Goal: Task Accomplishment & Management: Manage account settings

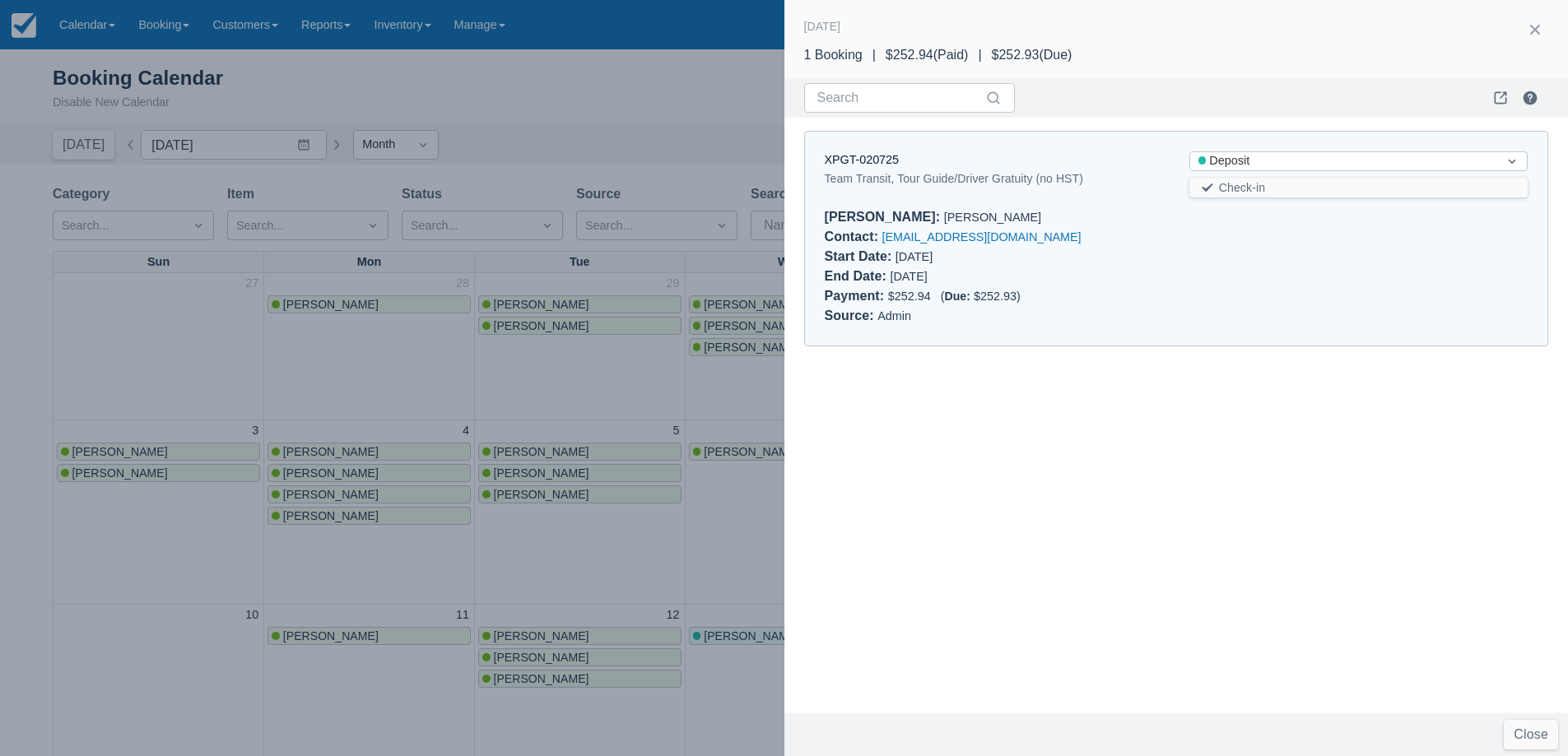
scroll to position [164, 0]
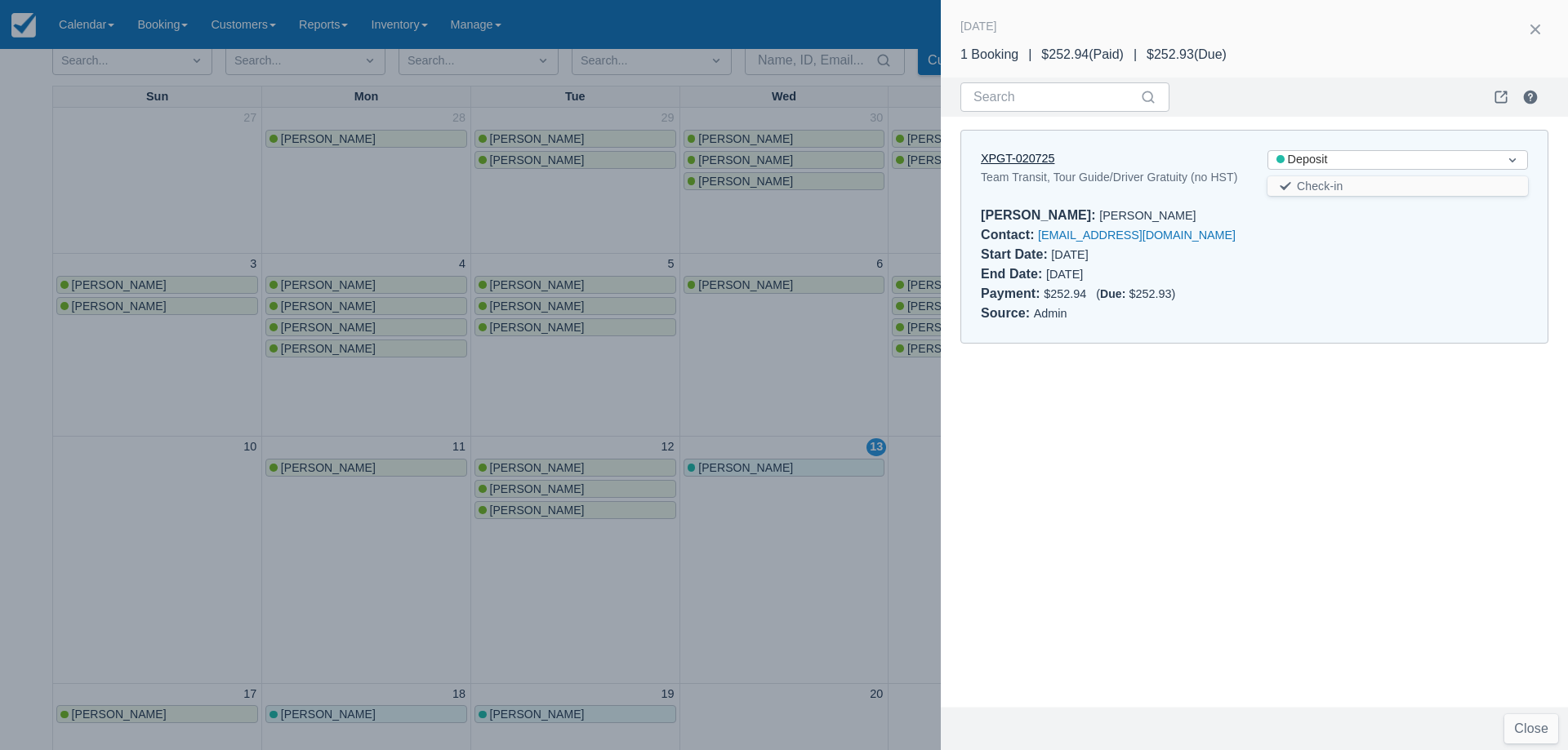
click at [1037, 157] on link "XPGT-020725" at bounding box center [1017, 159] width 73 height 13
click at [768, 377] on div at bounding box center [784, 375] width 1568 height 750
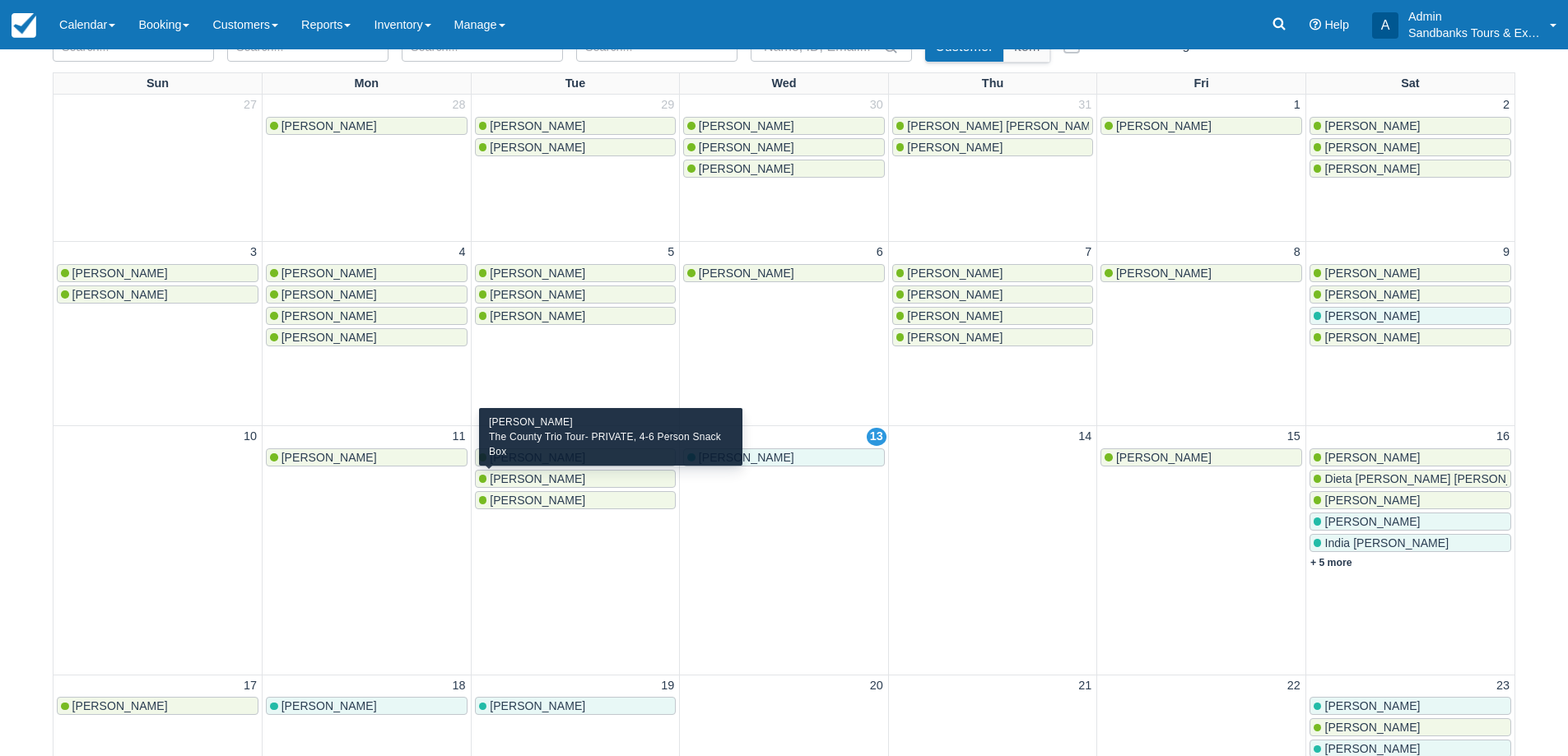
scroll to position [82, 0]
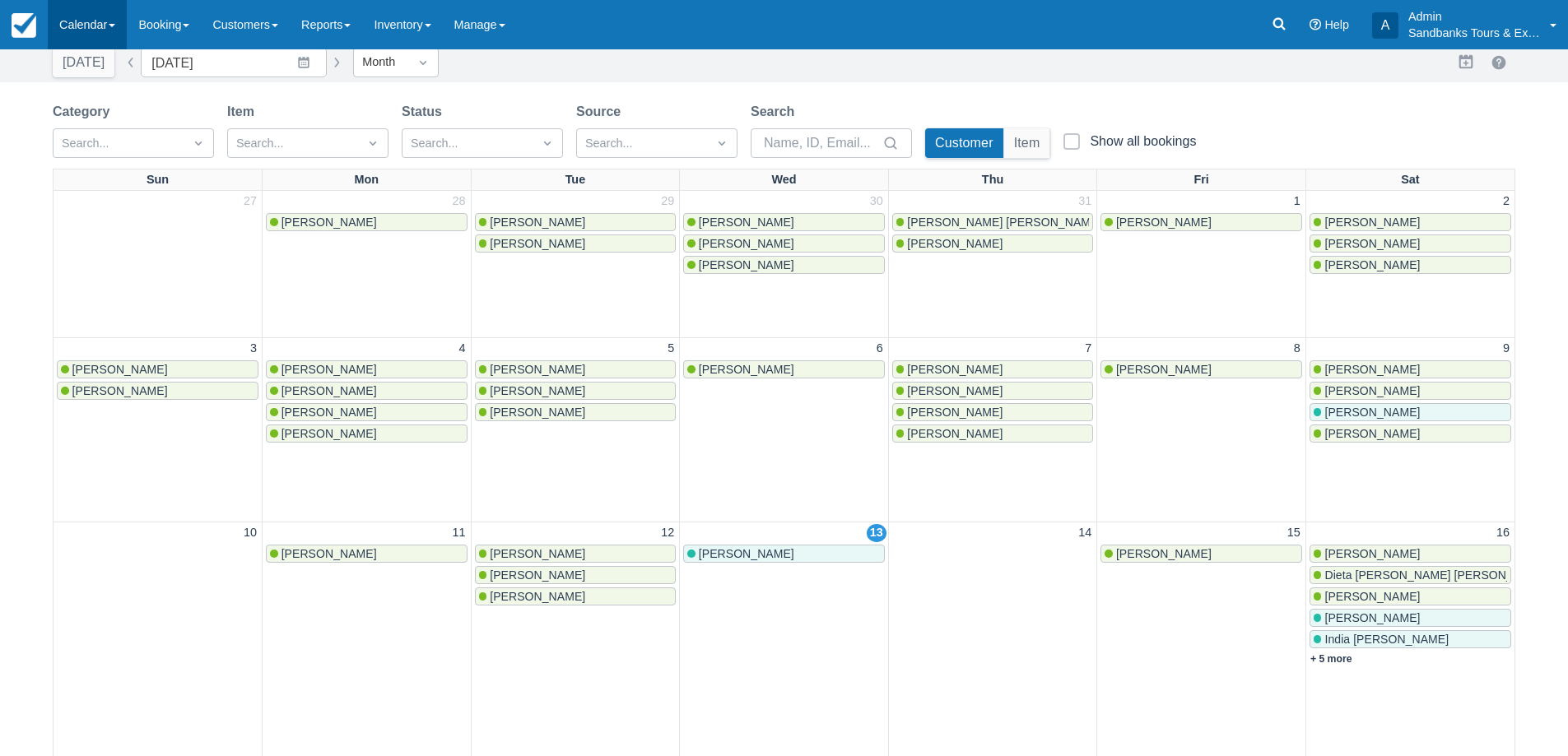
click at [86, 36] on link "Calendar" at bounding box center [87, 25] width 79 height 50
click at [101, 130] on link "Inventory" at bounding box center [114, 140] width 130 height 35
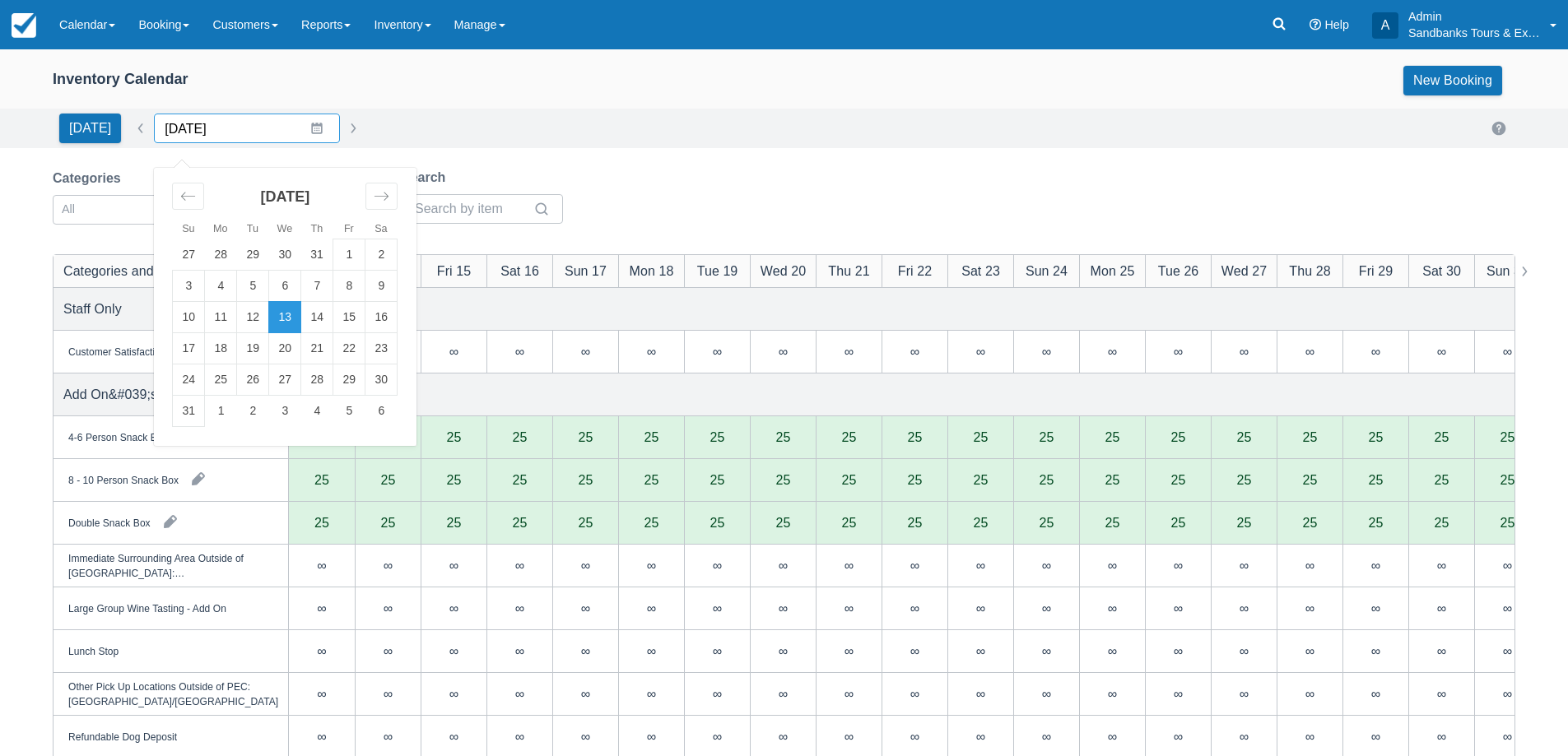
click at [292, 119] on input "[DATE]" at bounding box center [247, 128] width 186 height 30
click at [381, 196] on icon "Move forward to switch to the next month." at bounding box center [381, 196] width 14 height 8
click at [186, 195] on icon "Move backward to switch to the previous month." at bounding box center [187, 196] width 16 height 16
click at [273, 350] on td "20" at bounding box center [285, 349] width 32 height 32
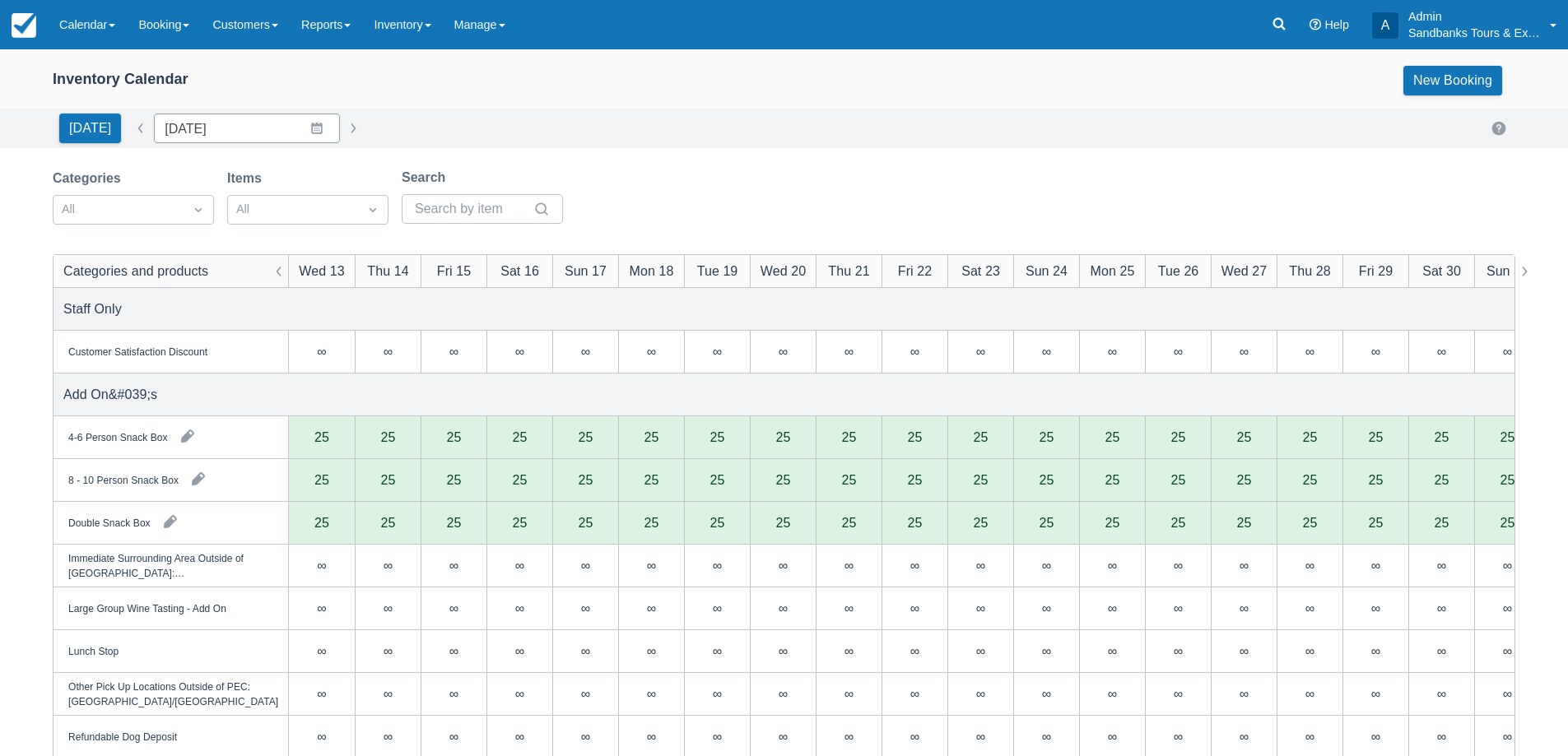
type input "08/20/25"
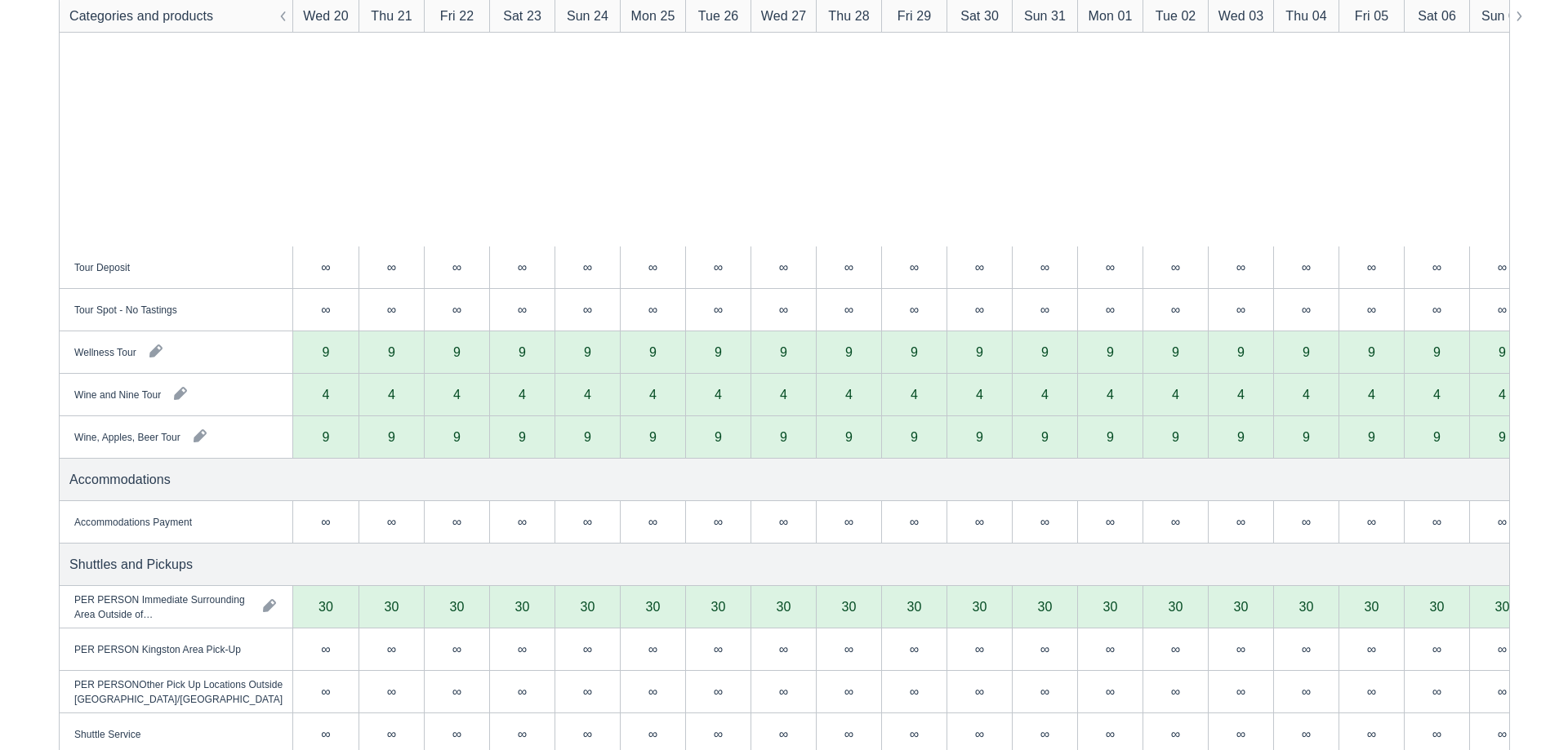
scroll to position [2540, 0]
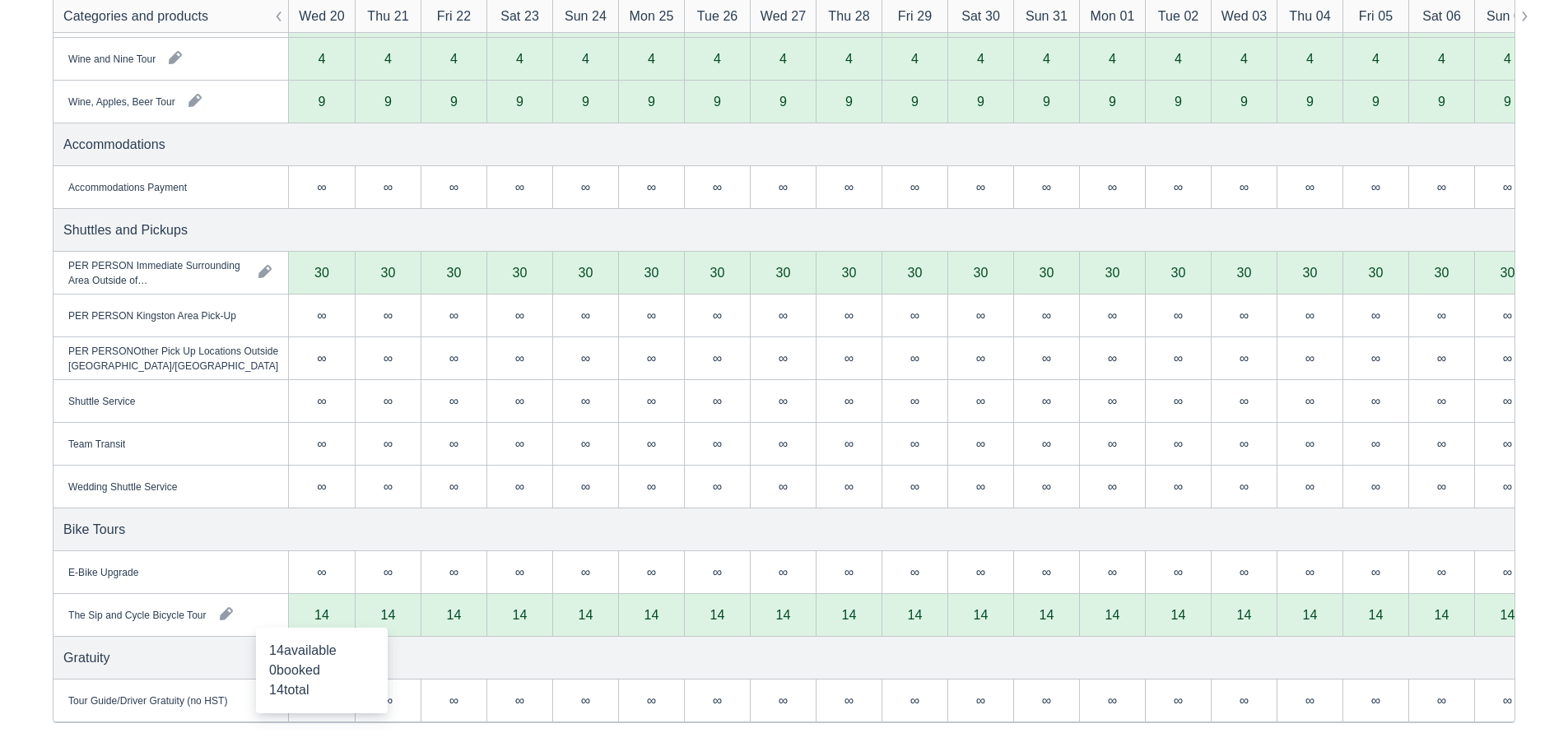
click at [330, 616] on div "14" at bounding box center [321, 616] width 66 height 43
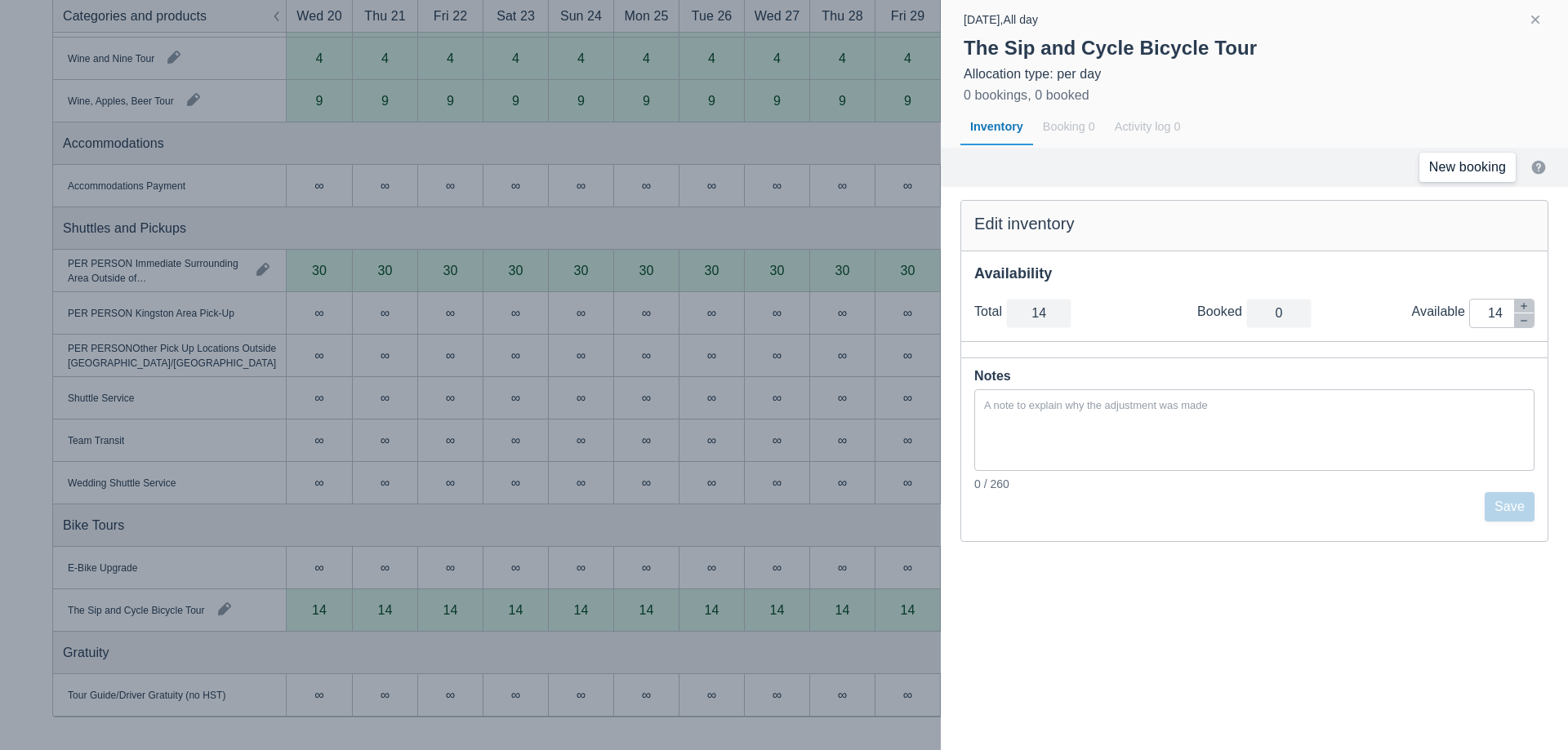
click at [1478, 168] on link "New booking" at bounding box center [1467, 168] width 96 height 30
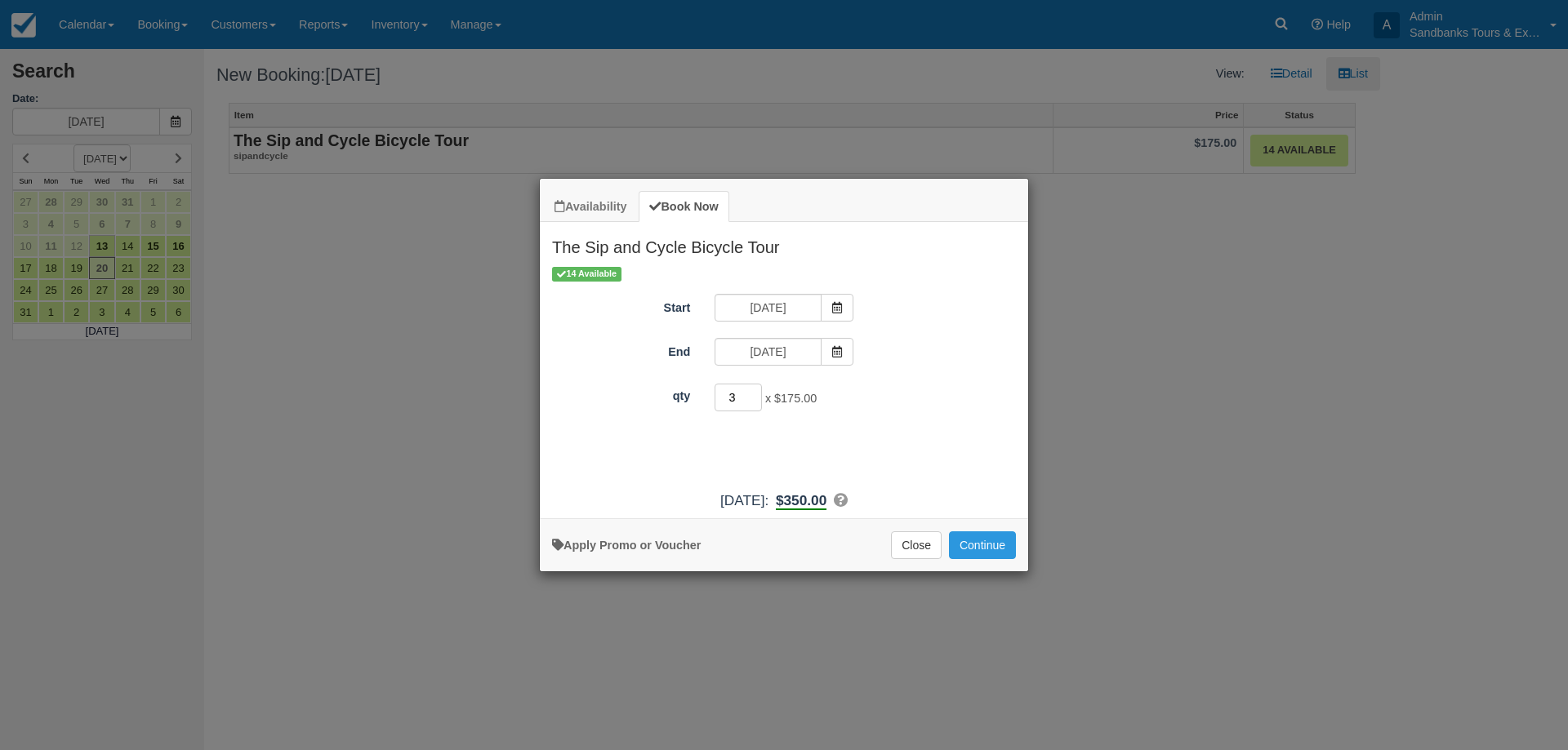
click at [749, 393] on input "3" at bounding box center [738, 397] width 48 height 28
type input "4"
click at [749, 393] on input "4" at bounding box center [738, 397] width 48 height 28
click at [971, 535] on button "Continue" at bounding box center [981, 545] width 67 height 28
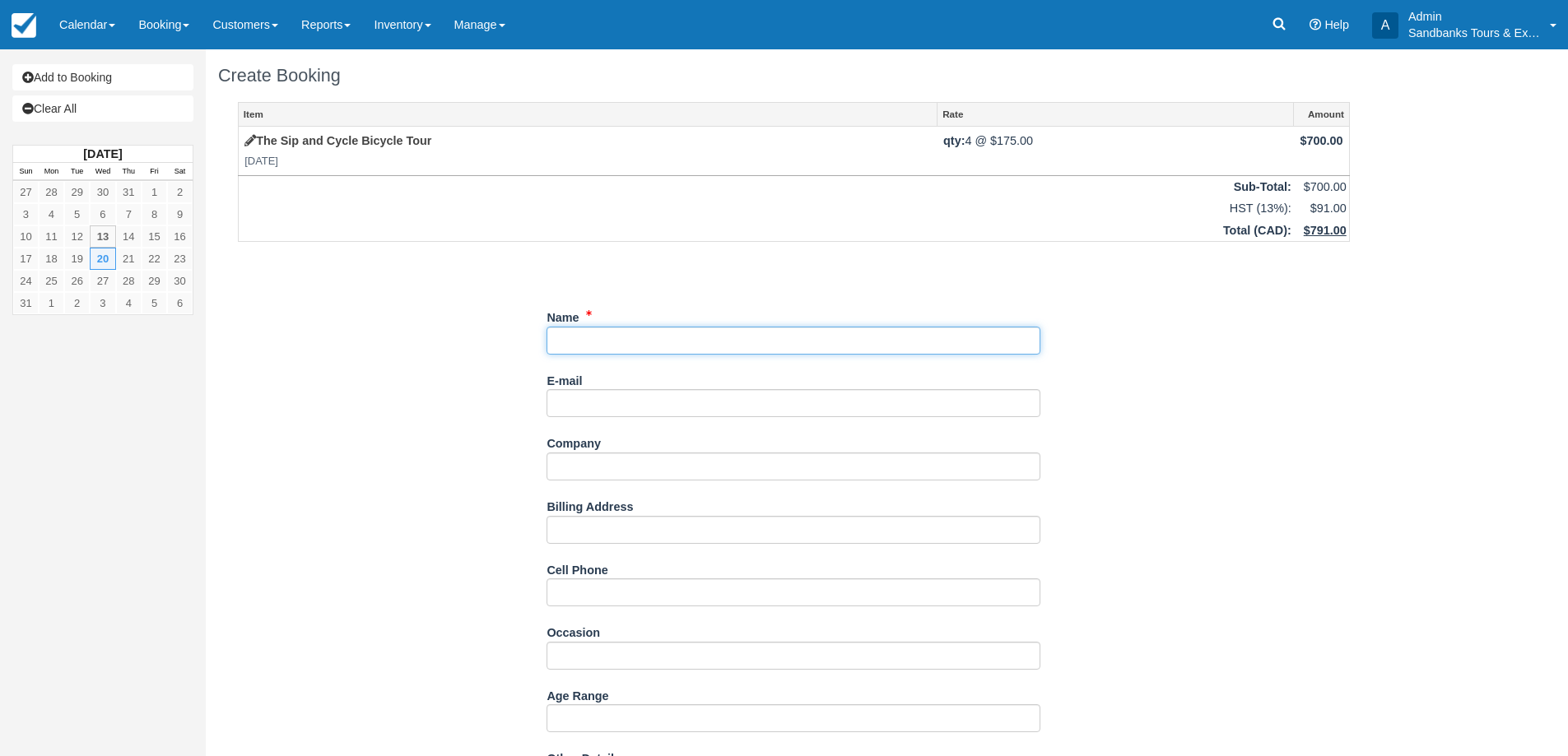
click at [712, 354] on input "Name" at bounding box center [793, 341] width 493 height 28
type input "[PERSON_NAME]"
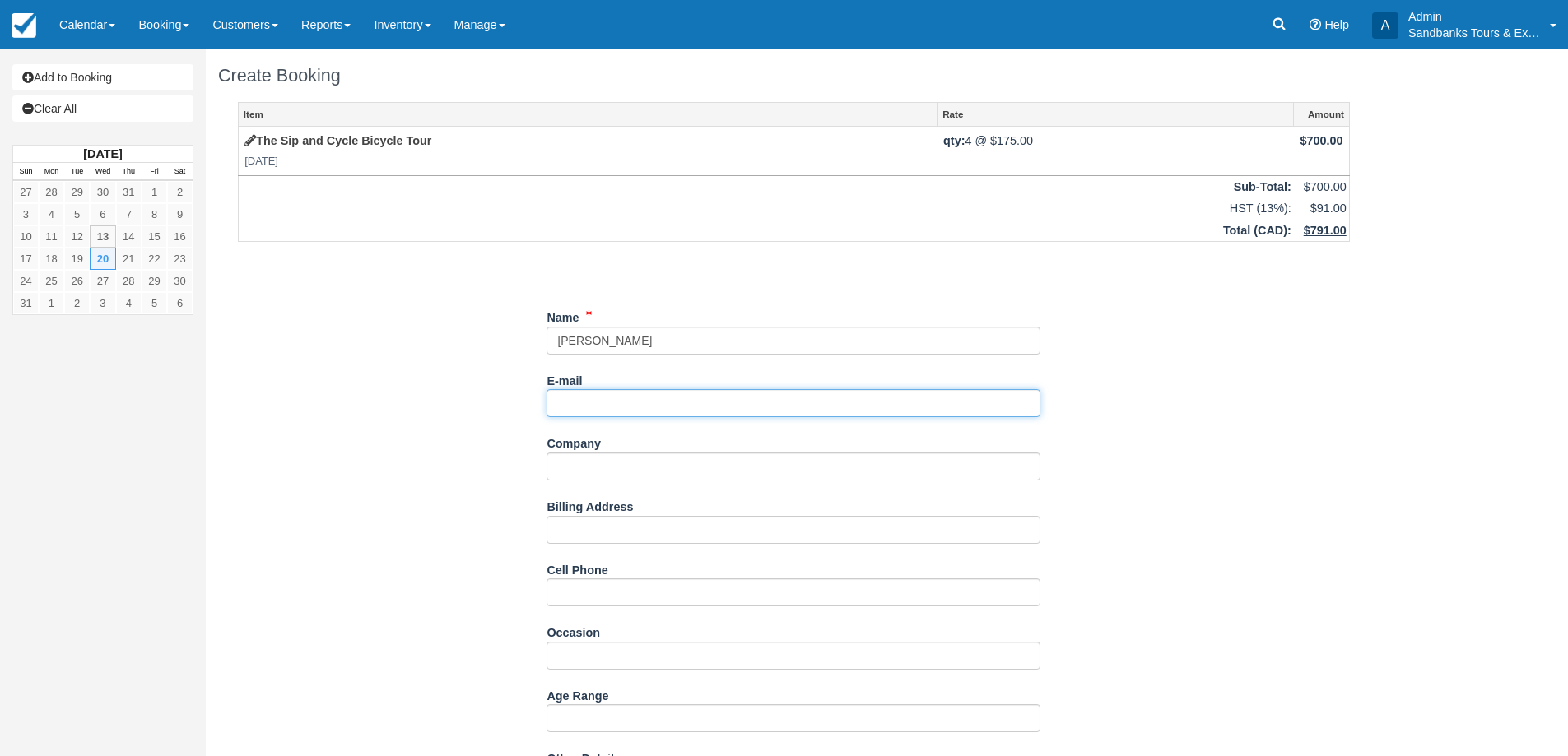
click at [580, 400] on input "E-mail" at bounding box center [793, 403] width 493 height 28
paste input "[EMAIL_ADDRESS][DOMAIN_NAME]"
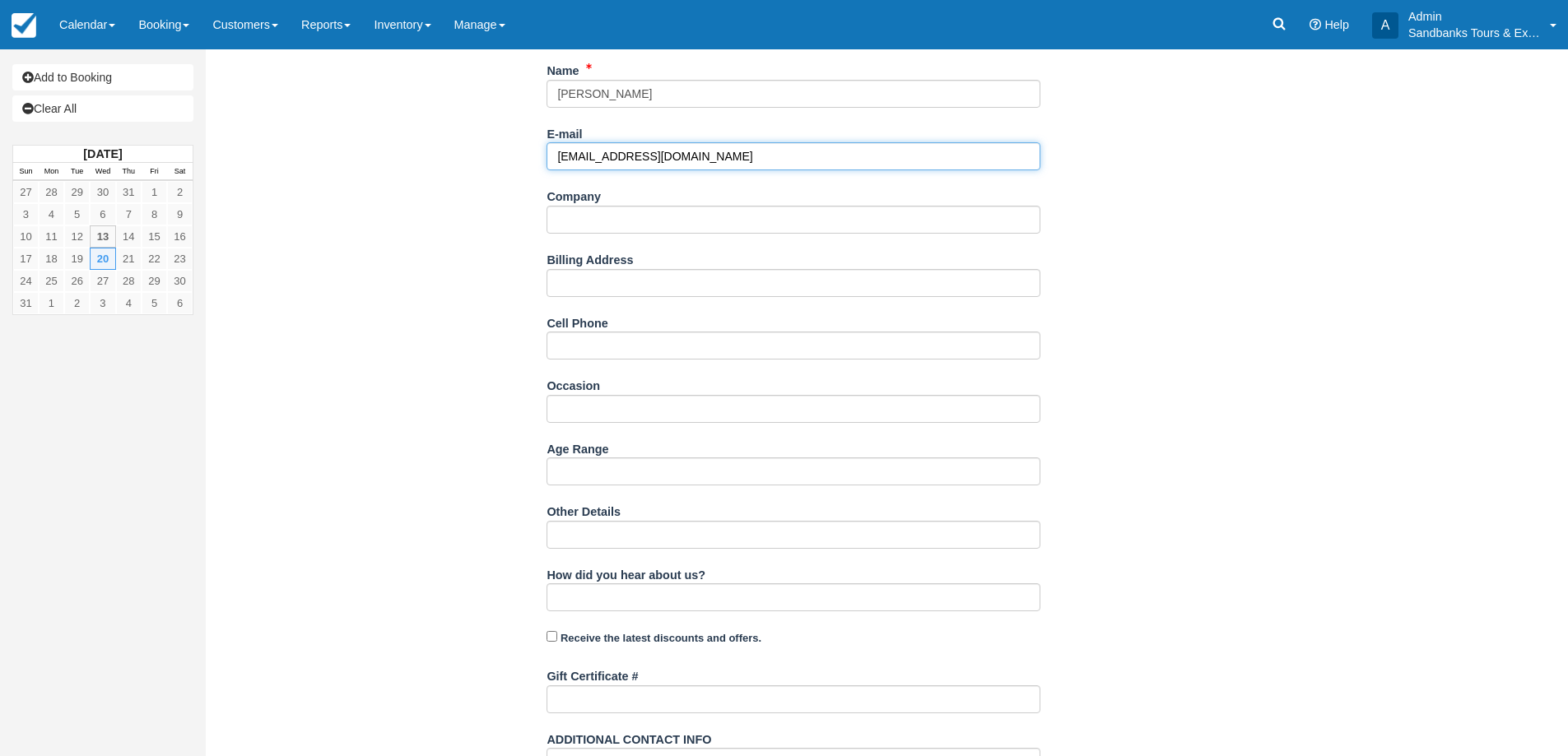
scroll to position [329, 0]
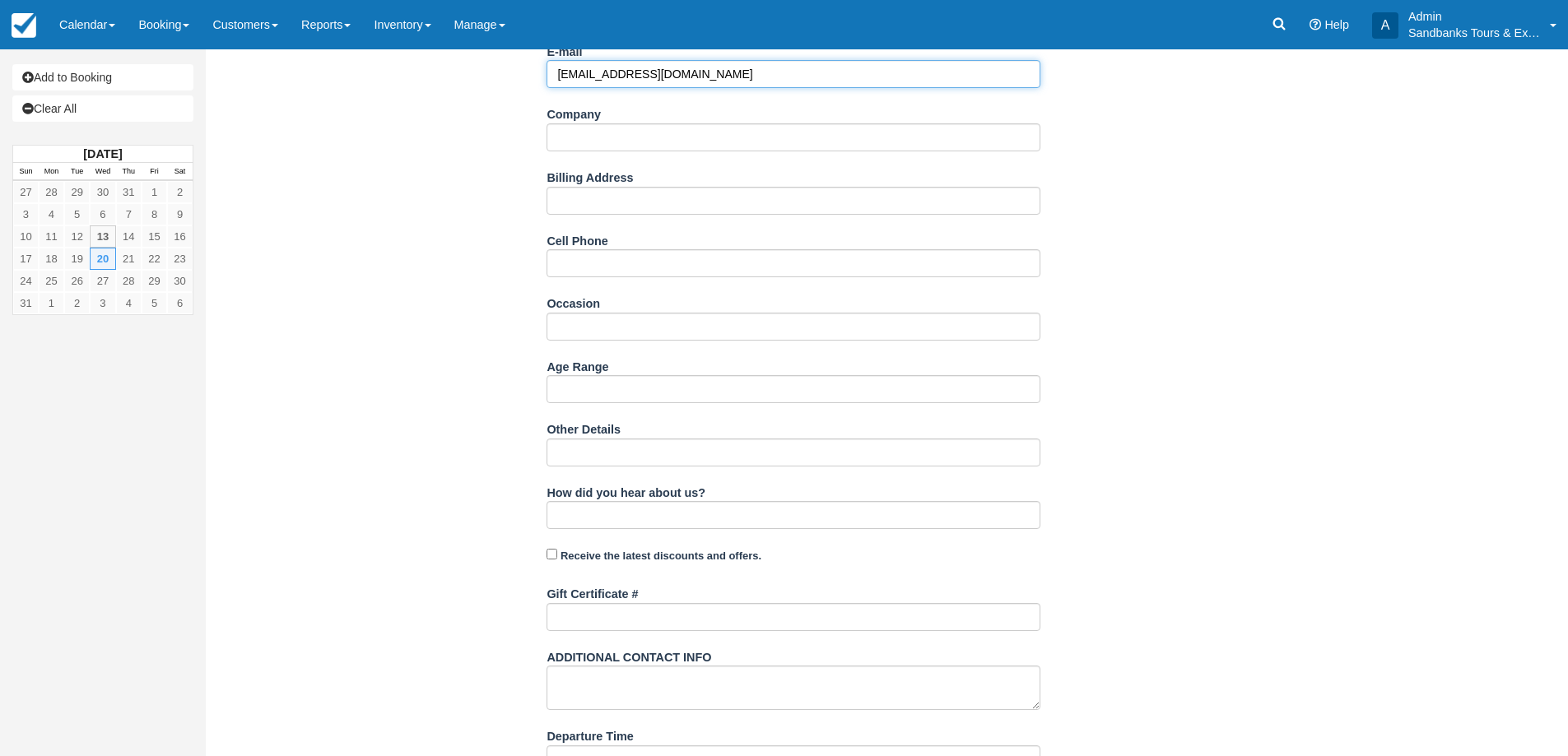
type input "[EMAIL_ADDRESS][DOMAIN_NAME]"
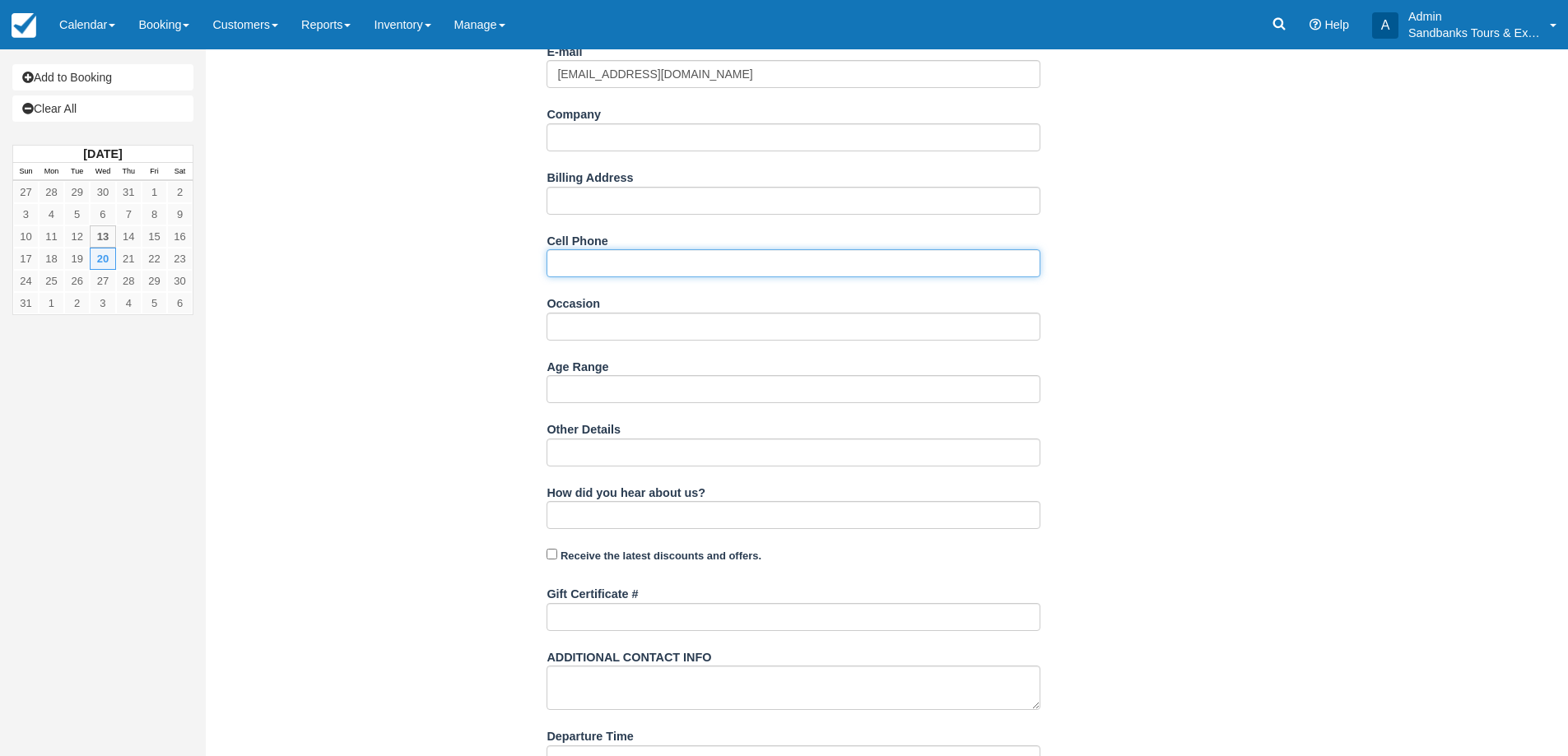
click at [610, 274] on input "Cell Phone" at bounding box center [793, 264] width 493 height 28
click at [1234, 424] on div "Item Rate Amount The Sip and Cycle Bicycle Tour [DATE] qty: 4 @ $175.00 $700.00…" at bounding box center [794, 279] width 1151 height 1013
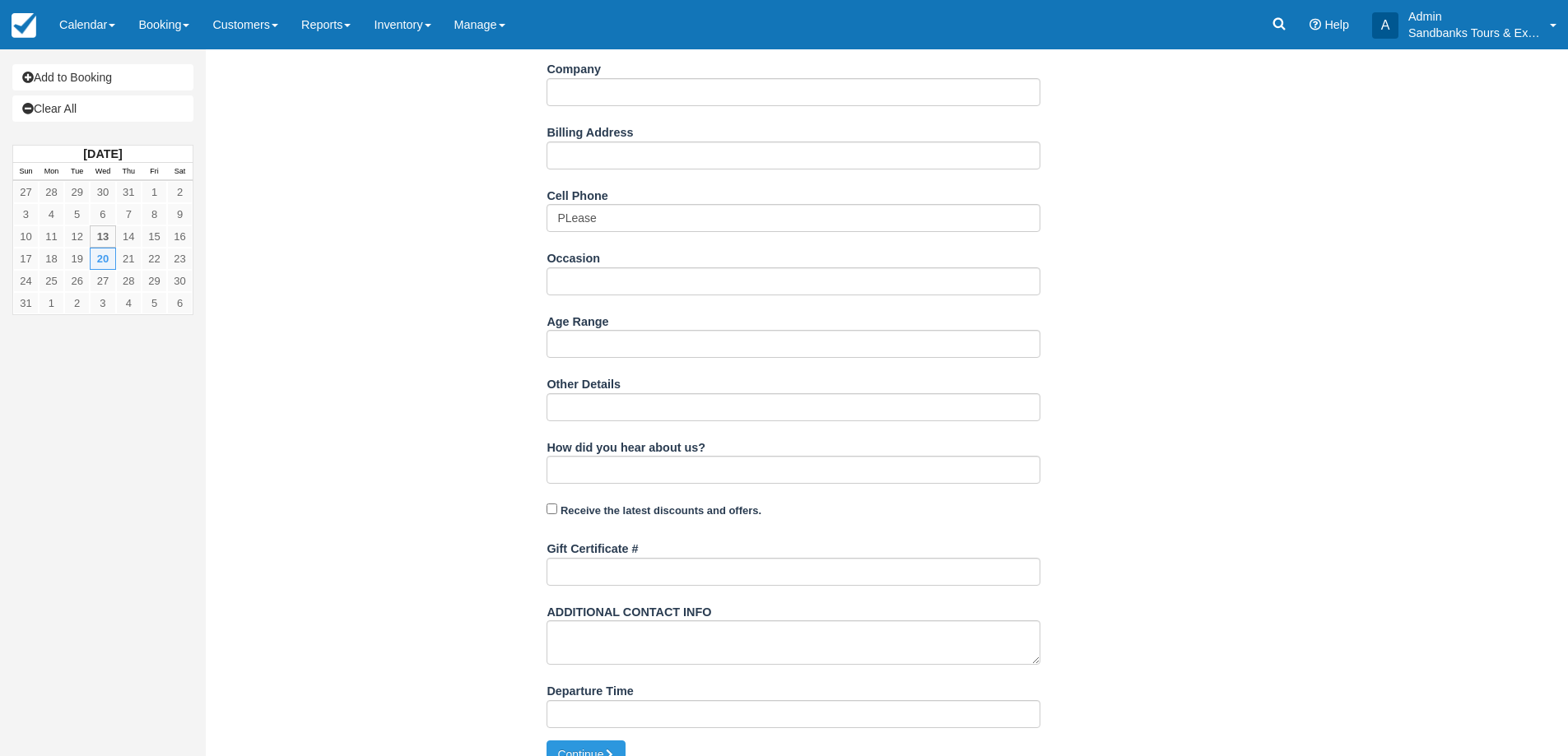
scroll to position [399, 0]
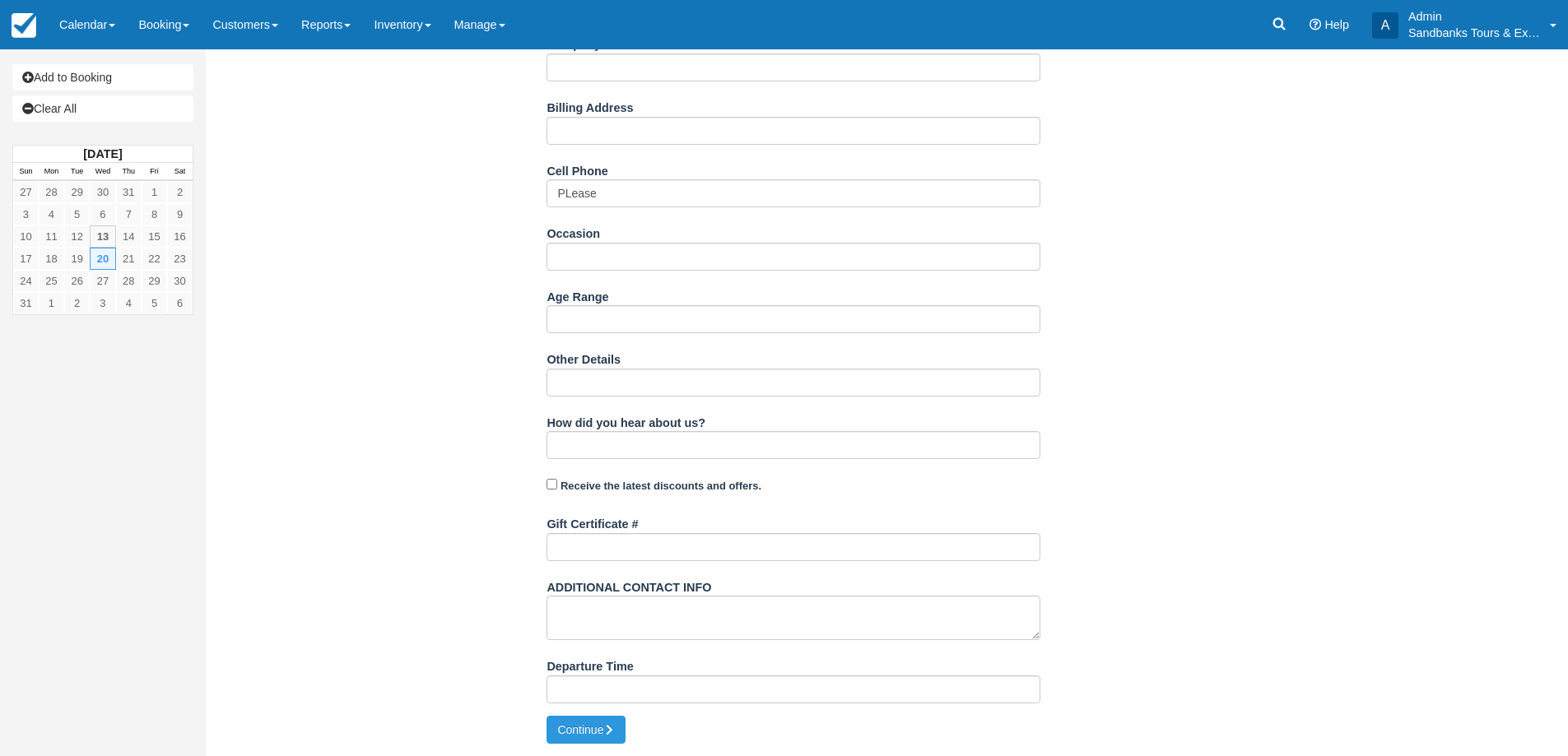
click at [643, 211] on div "Cell Phone PLease" at bounding box center [793, 189] width 493 height 63
click at [640, 187] on input "PLease" at bounding box center [793, 193] width 493 height 28
type input "Please provide us with one!"
click at [612, 724] on icon "submit" at bounding box center [609, 729] width 12 height 12
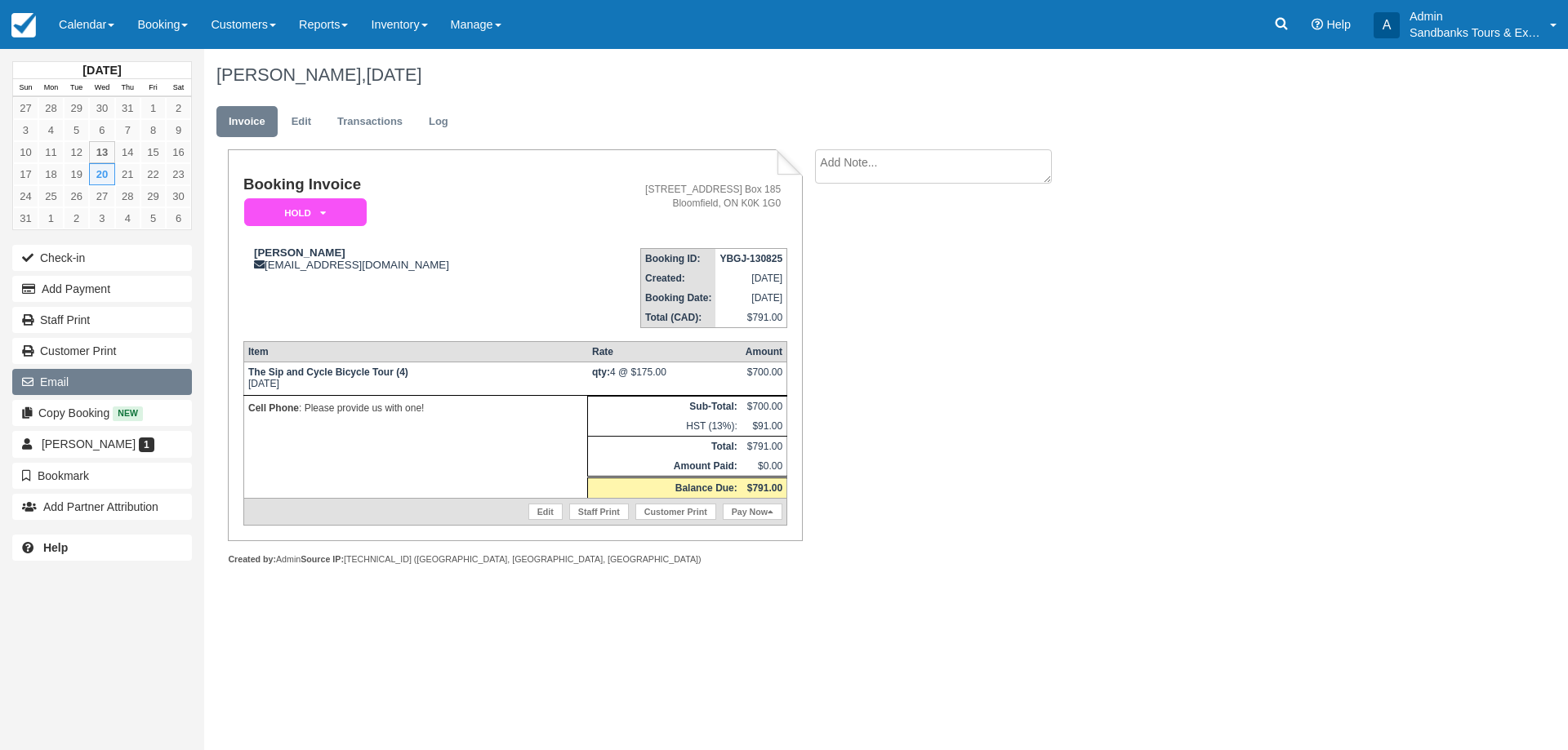
click at [96, 372] on button "Email" at bounding box center [102, 382] width 179 height 26
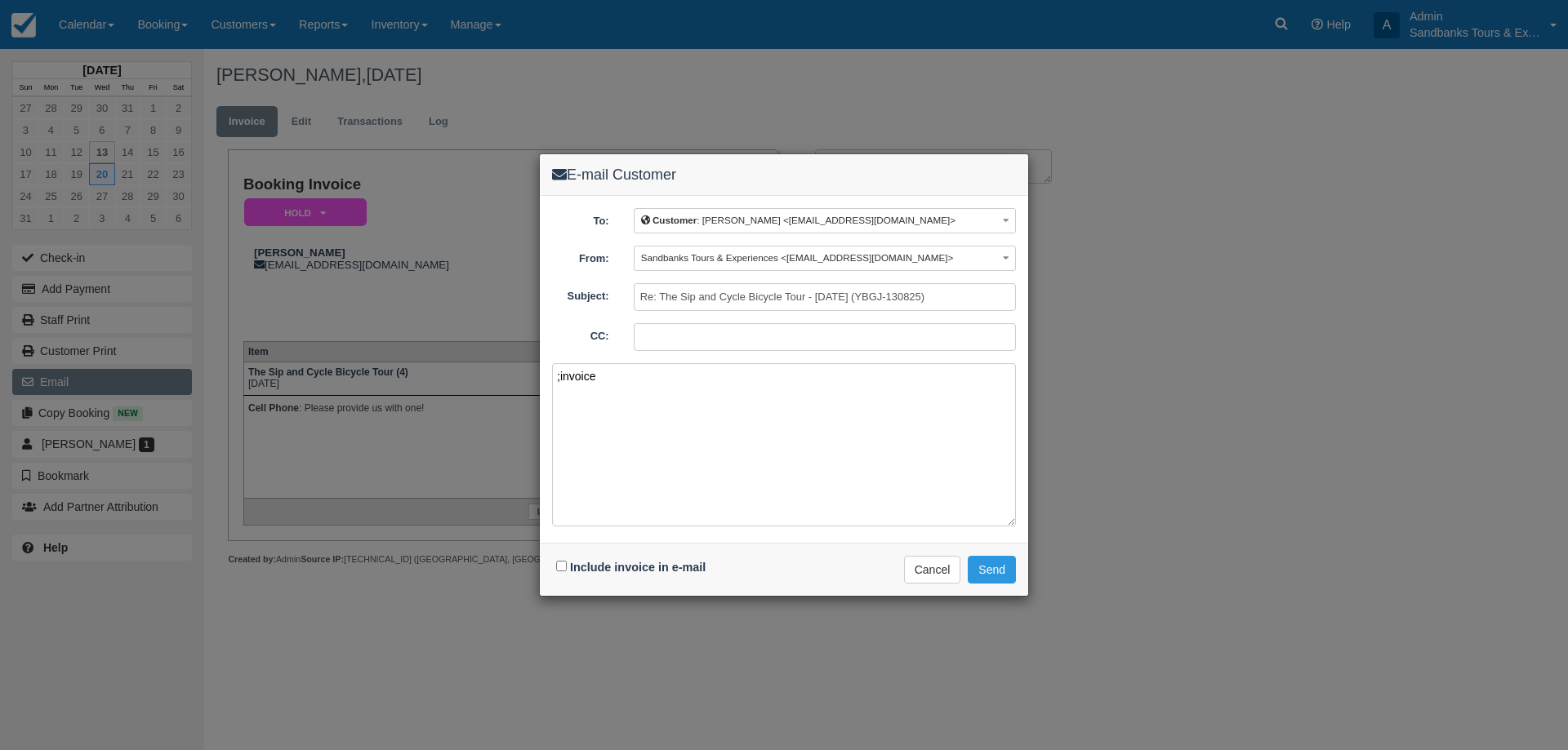
paste textarea "Please see your booking invoice below for a XXX tour for your group of XXX for …"
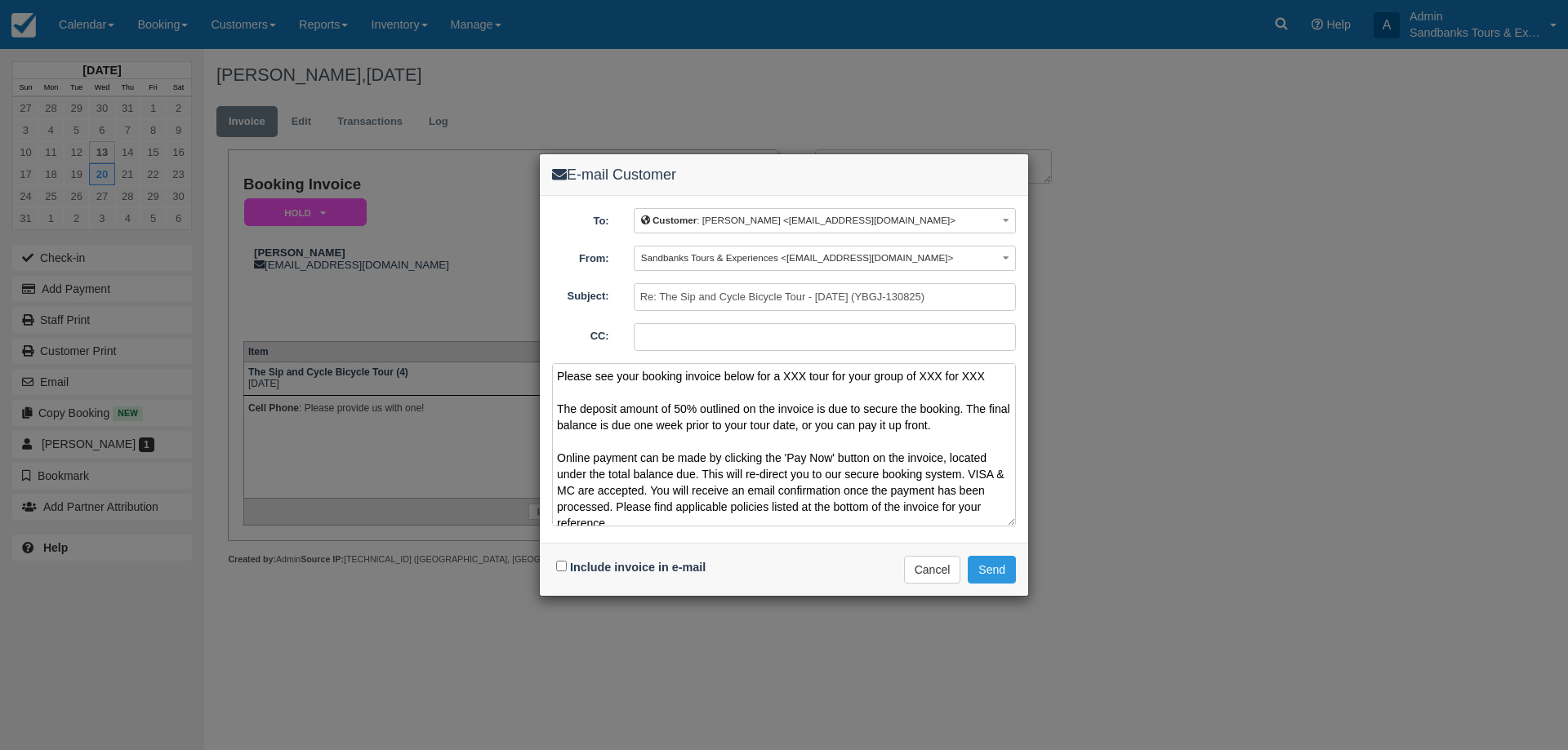
drag, startPoint x: 987, startPoint y: 380, endPoint x: 785, endPoint y: 372, distance: 202.2
click at [785, 372] on textarea "Please see your booking invoice below for a XXX tour for your group of XXX for …" at bounding box center [784, 445] width 464 height 163
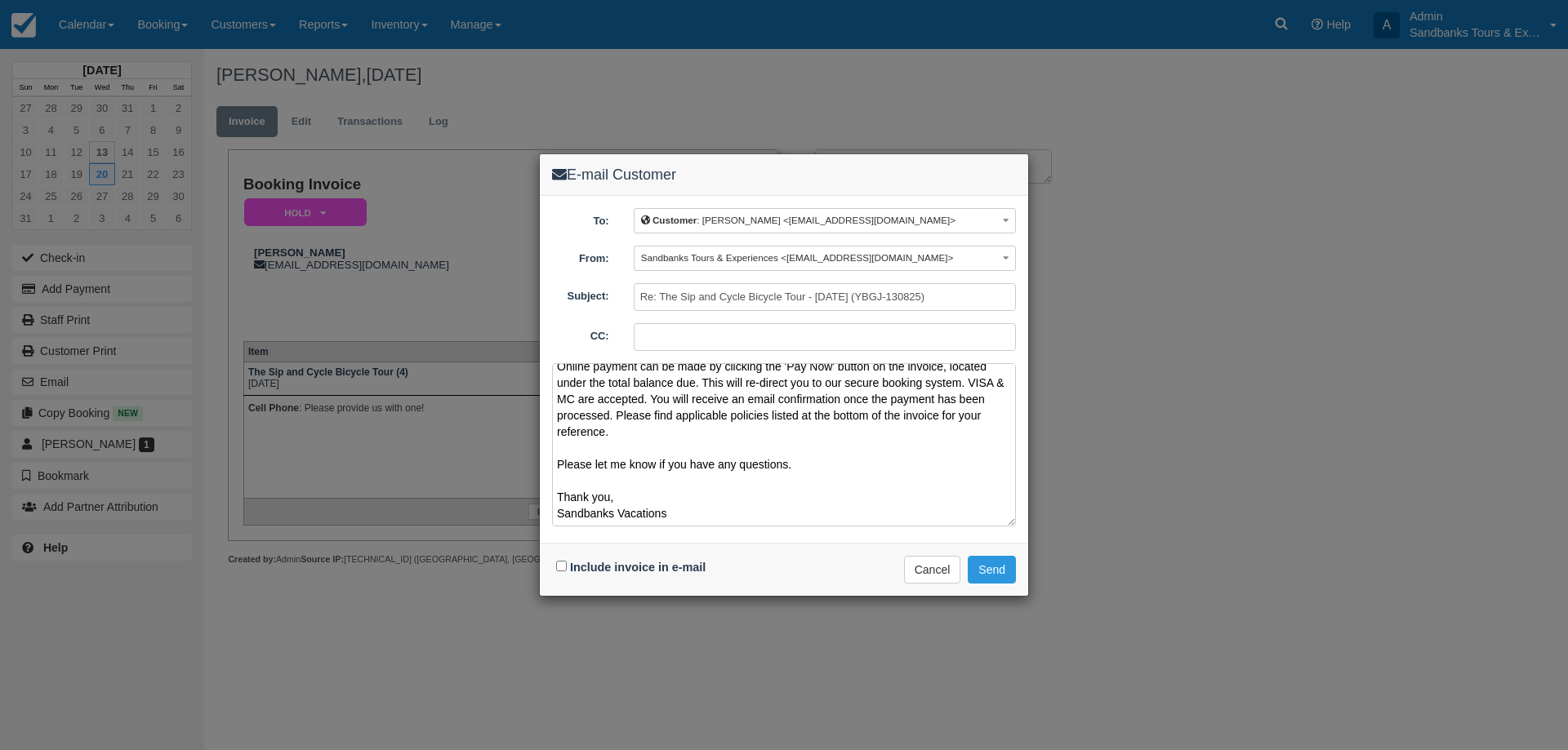
scroll to position [108, 0]
drag, startPoint x: 688, startPoint y: 521, endPoint x: 620, endPoint y: 516, distance: 68.2
click at [620, 516] on textarea "Please see your booking invoice below for a Sip n Cycle Tour for Wednesday Augu…" at bounding box center [784, 445] width 464 height 163
type textarea "Please see your booking invoice below for a Sip n Cycle Tour for Wednesday Augu…"
click at [558, 563] on input "Include invoice in e-mail" at bounding box center [561, 566] width 11 height 11
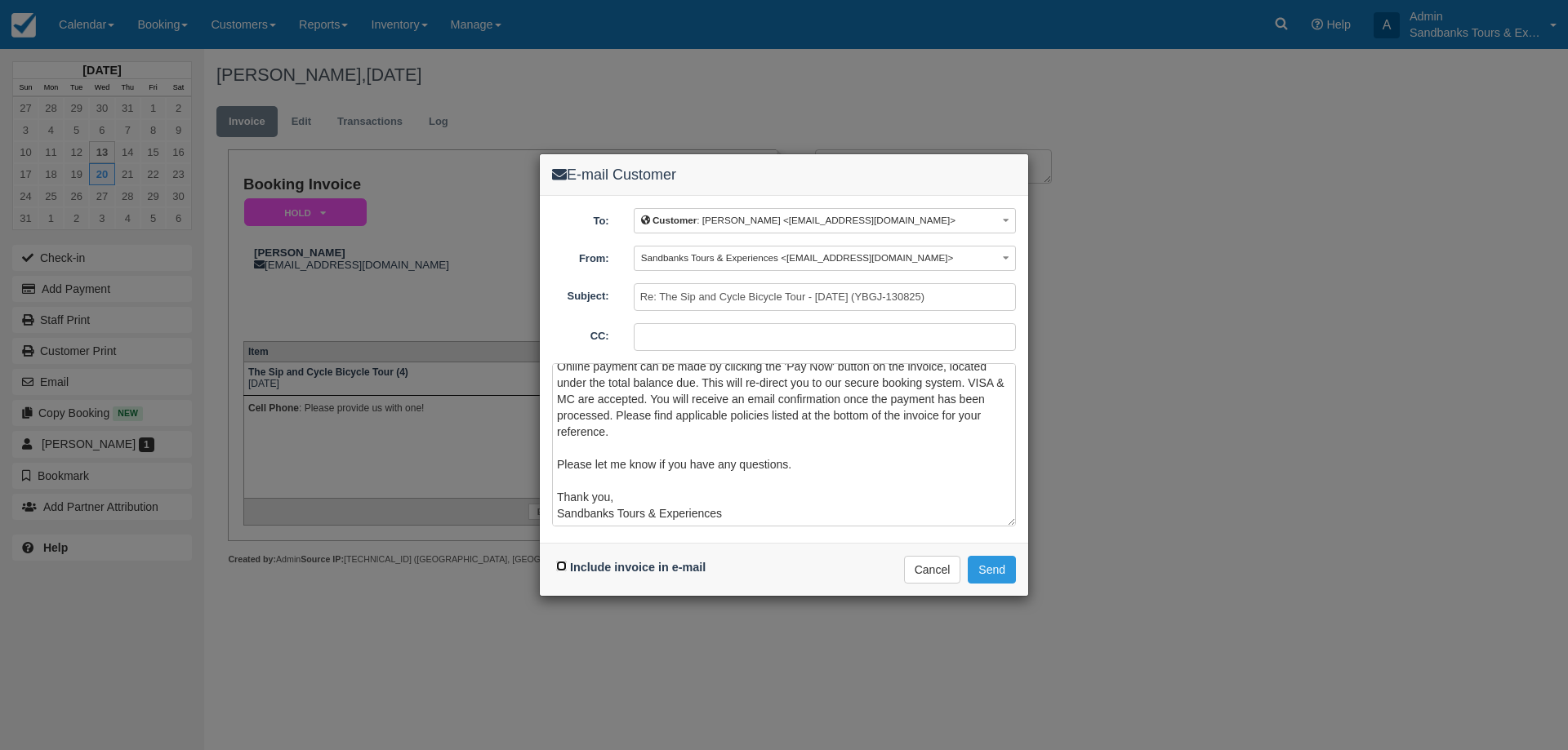
checkbox input "true"
click at [1001, 568] on button "Send" at bounding box center [991, 570] width 49 height 28
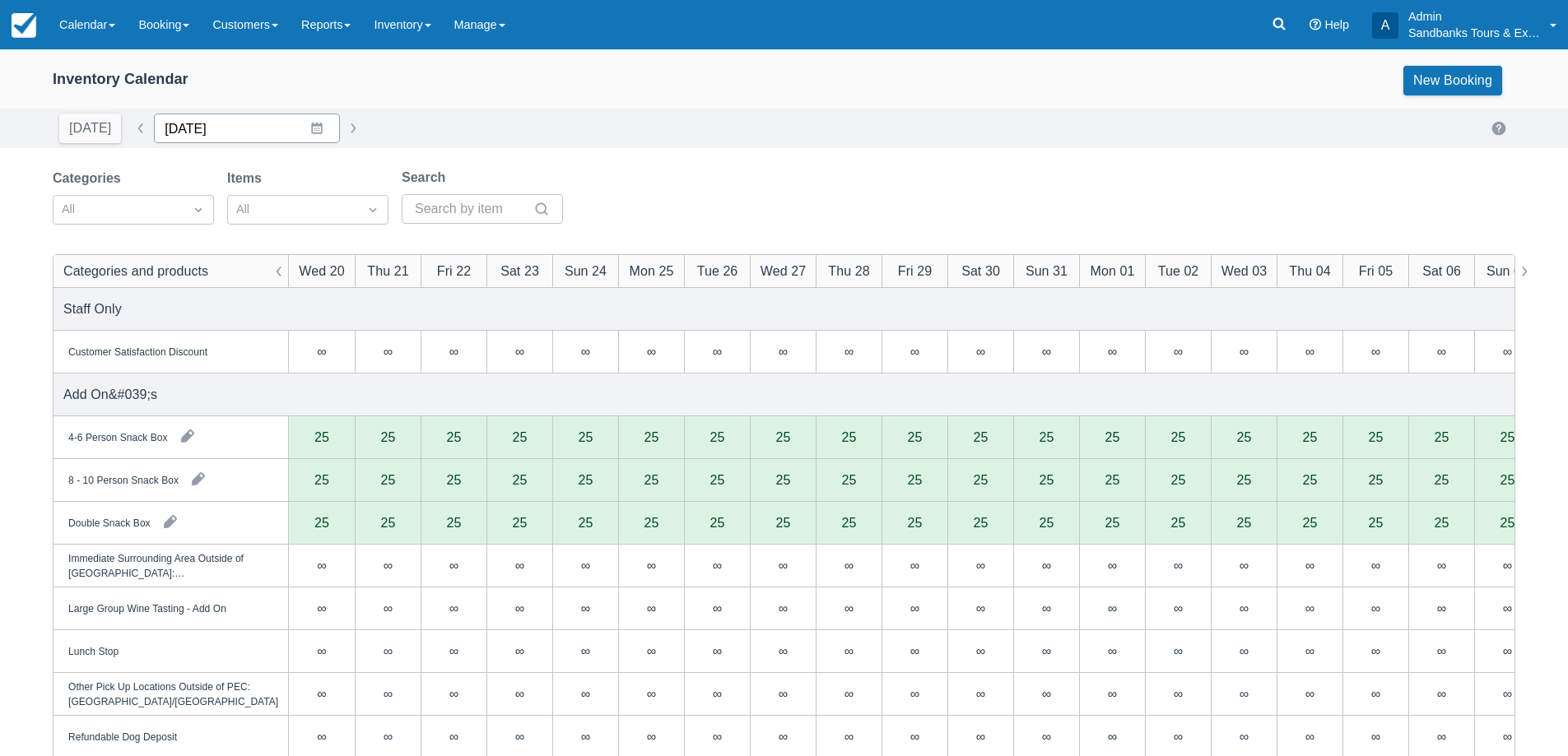
click at [306, 131] on input "08/20/25" at bounding box center [247, 128] width 186 height 30
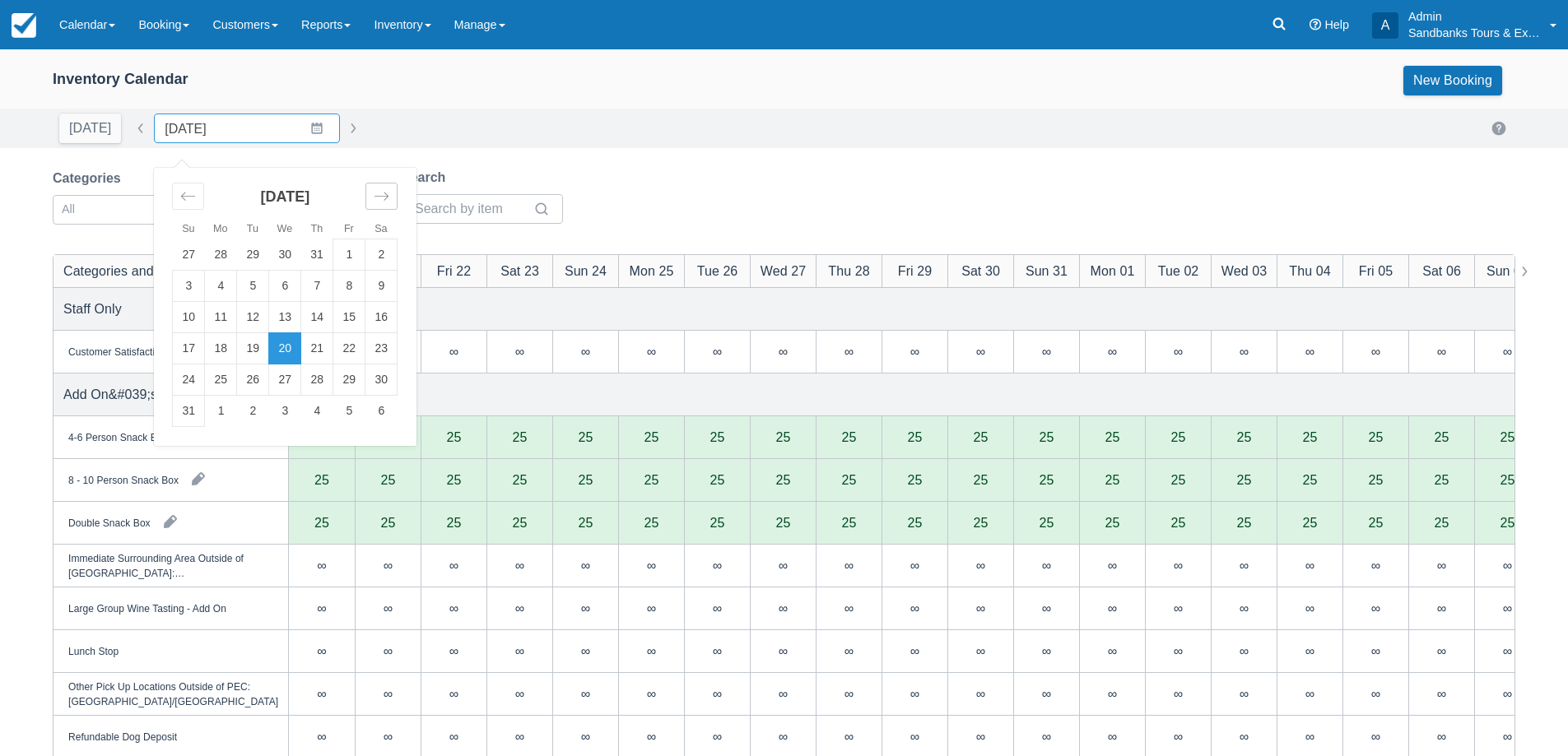
click at [380, 187] on div "Move forward to switch to the next month." at bounding box center [381, 196] width 32 height 27
click at [249, 252] on td "2" at bounding box center [253, 255] width 32 height 32
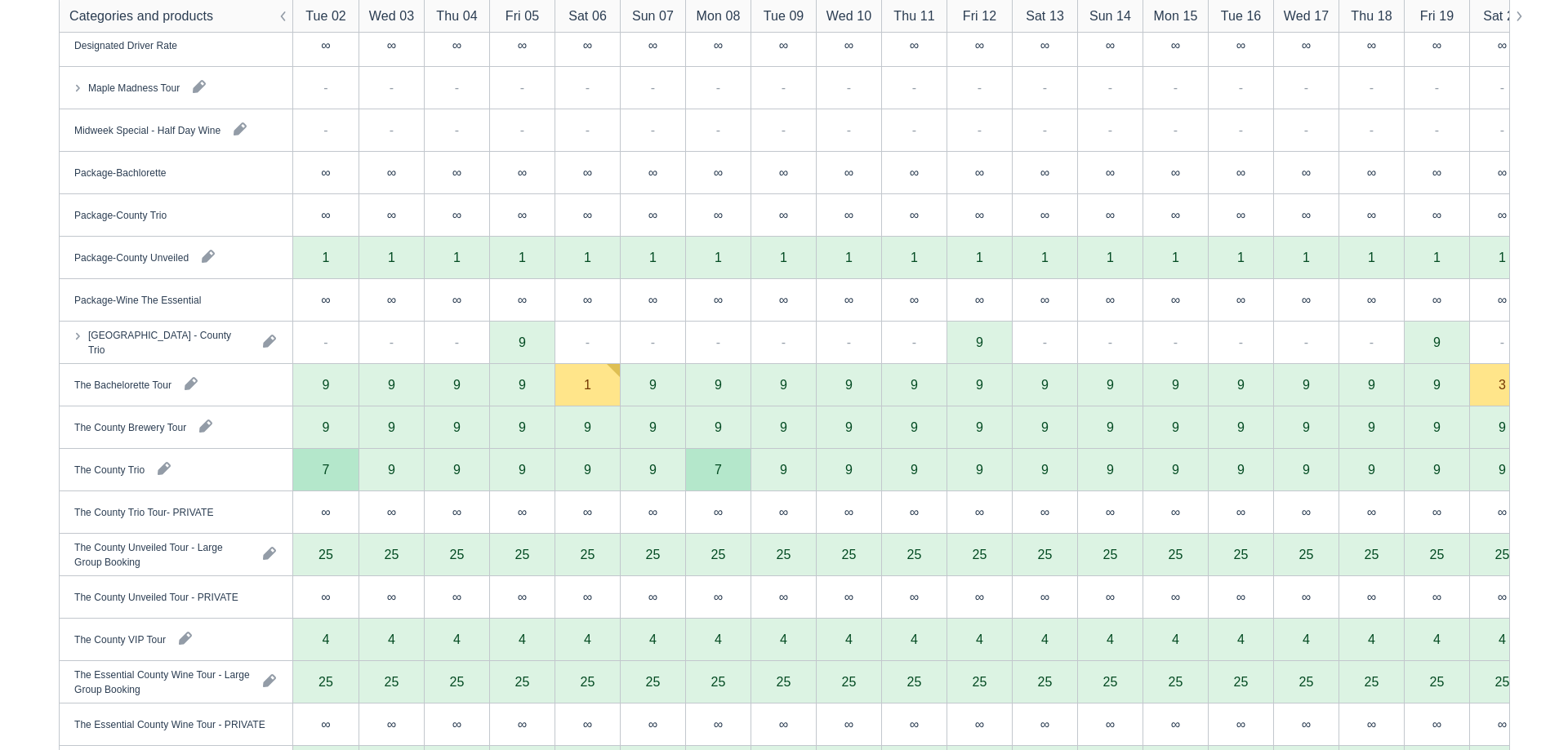
scroll to position [1632, 0]
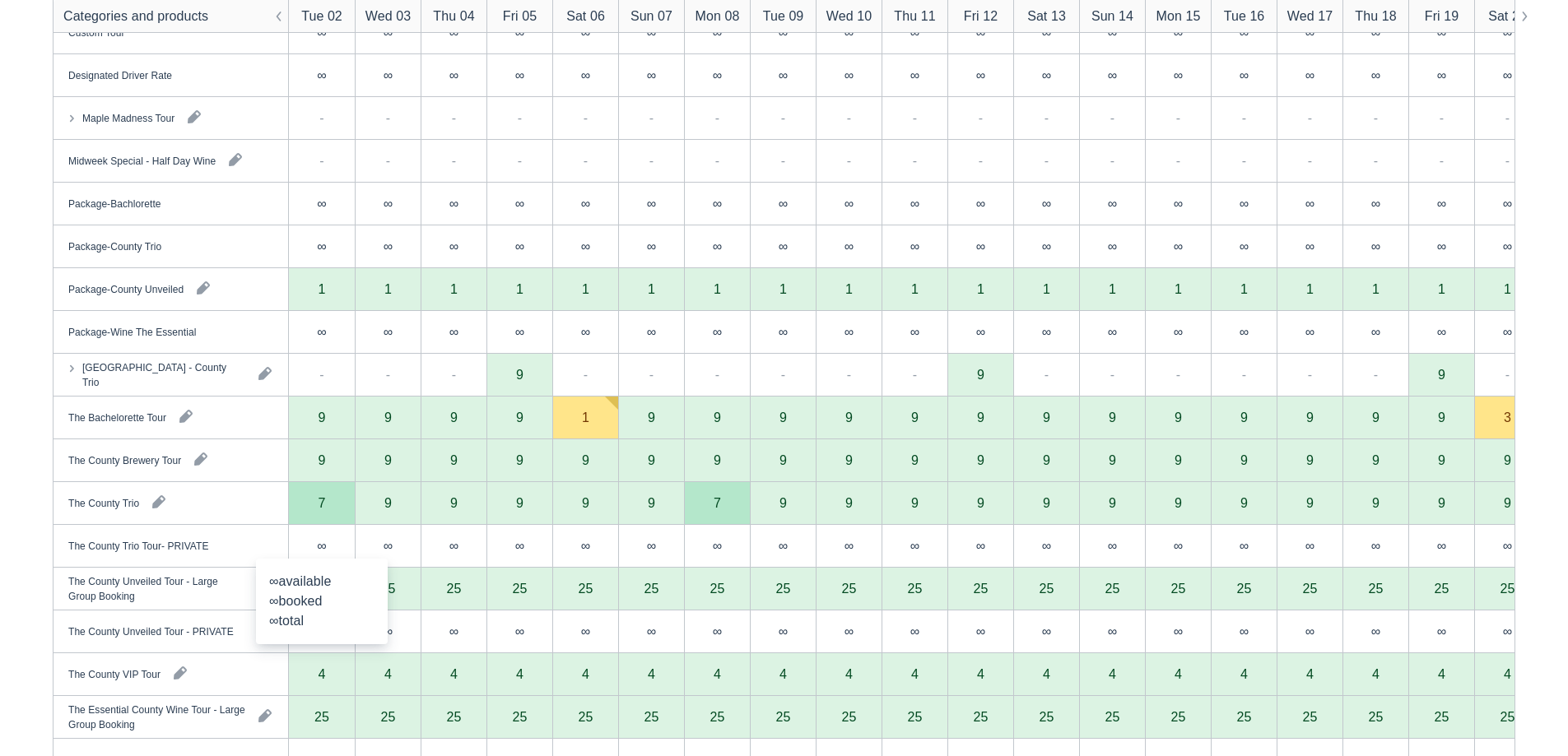
click at [323, 543] on div "∞" at bounding box center [321, 545] width 9 height 13
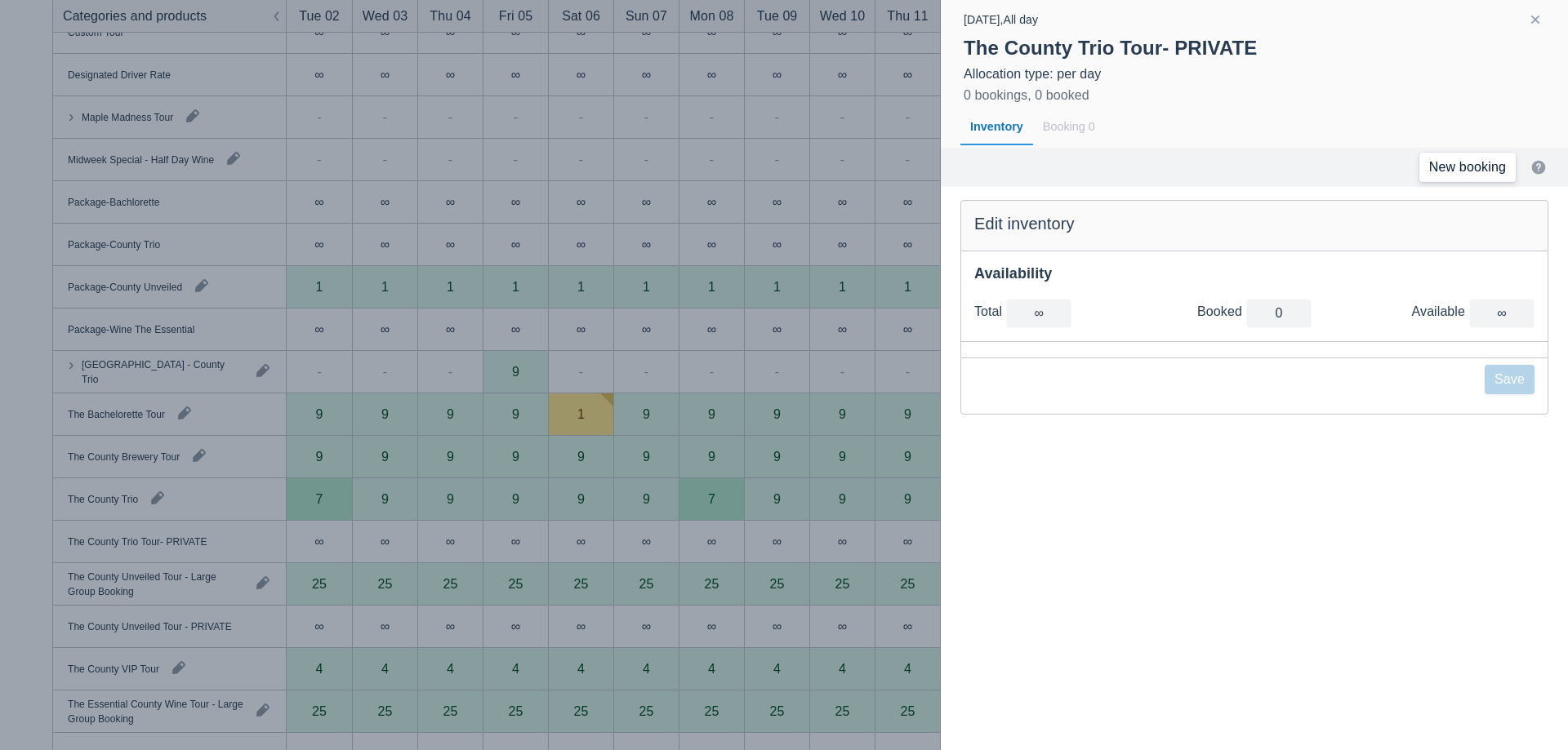
click at [1429, 171] on link "New booking" at bounding box center [1467, 168] width 96 height 30
click at [451, 182] on div at bounding box center [784, 375] width 1568 height 750
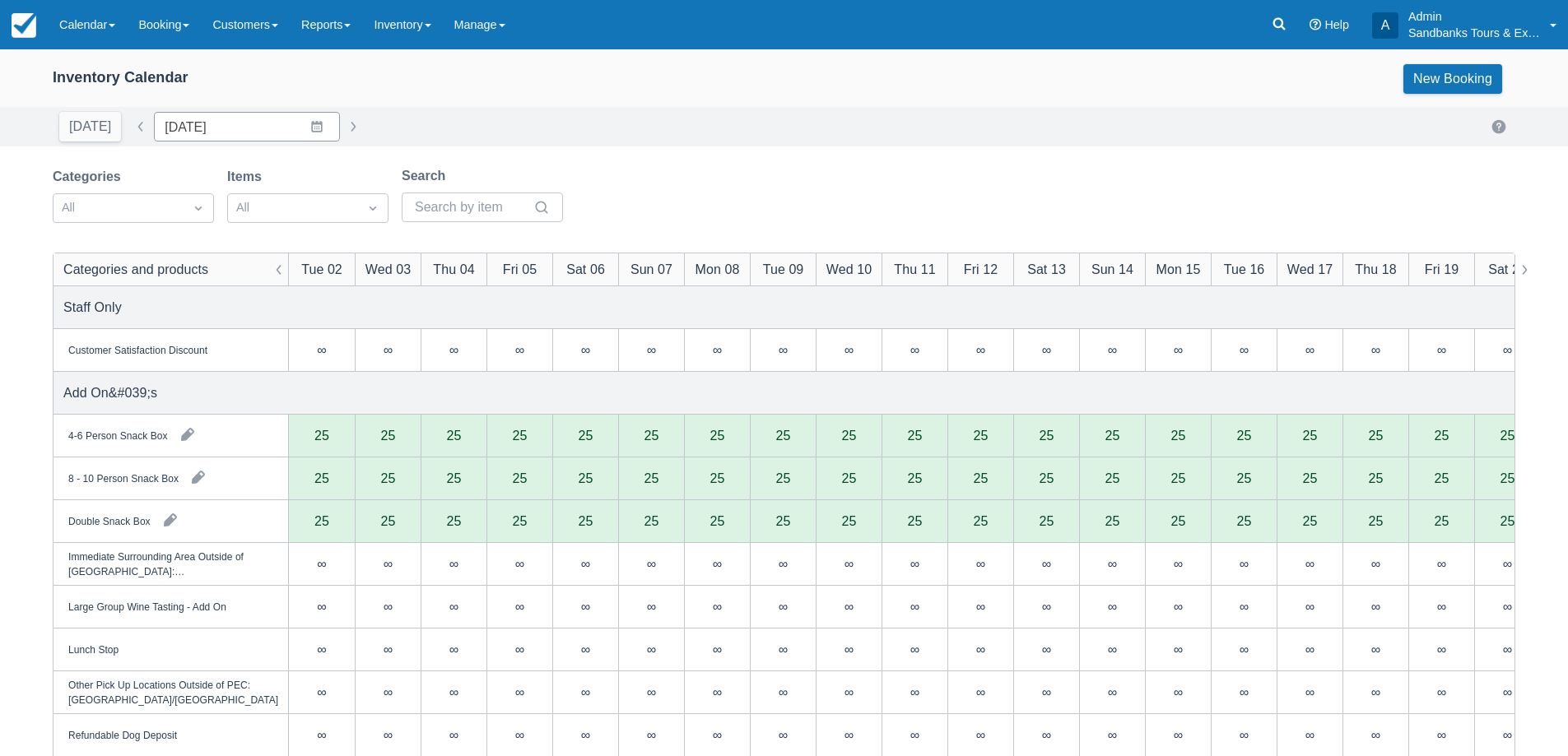
scroll to position [0, 0]
click at [307, 124] on input "09/02/25" at bounding box center [247, 128] width 186 height 30
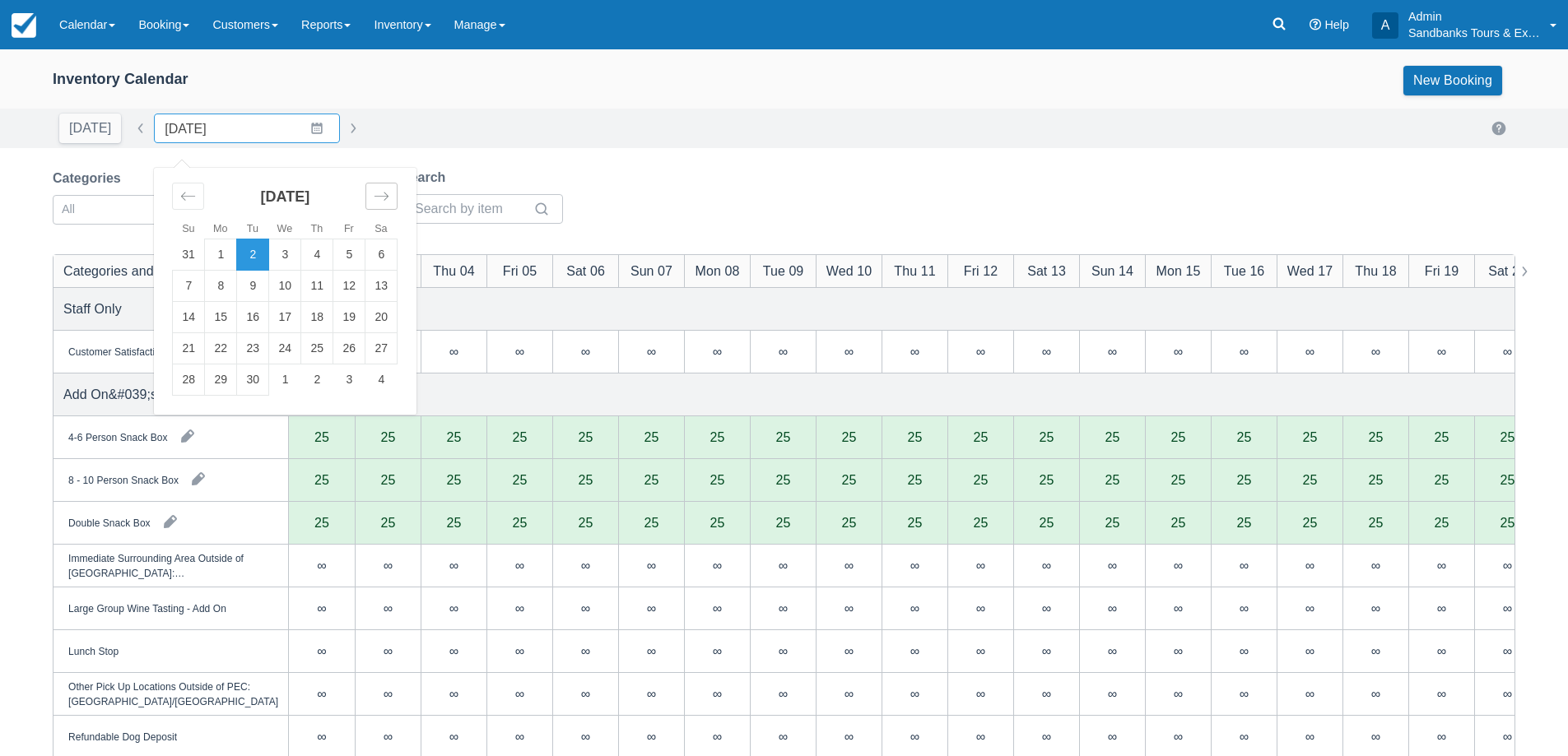
click at [379, 201] on icon "Move forward to switch to the next month." at bounding box center [381, 196] width 16 height 16
click at [316, 250] on td "2" at bounding box center [317, 255] width 32 height 32
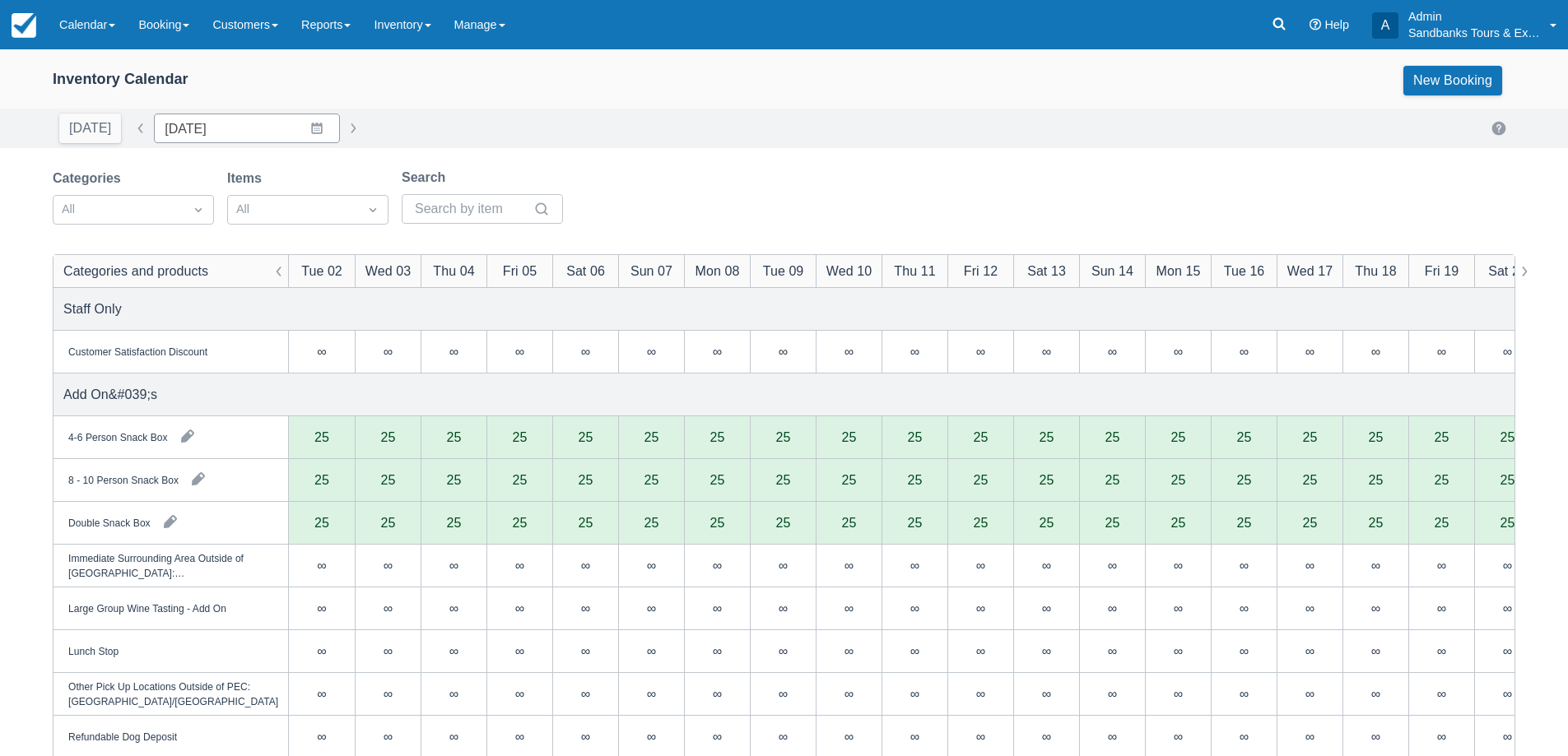
type input "10/02/25"
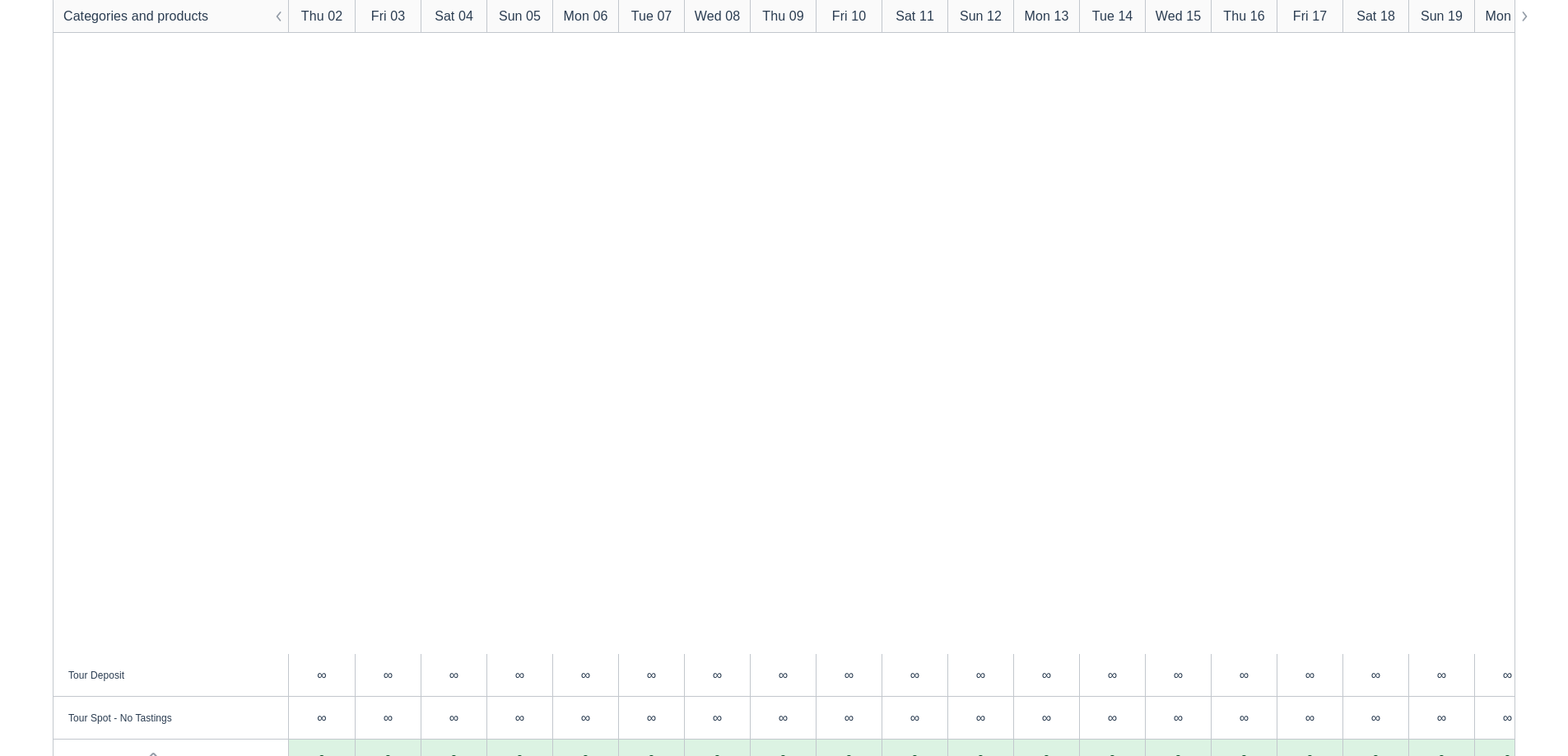
scroll to position [2561, 0]
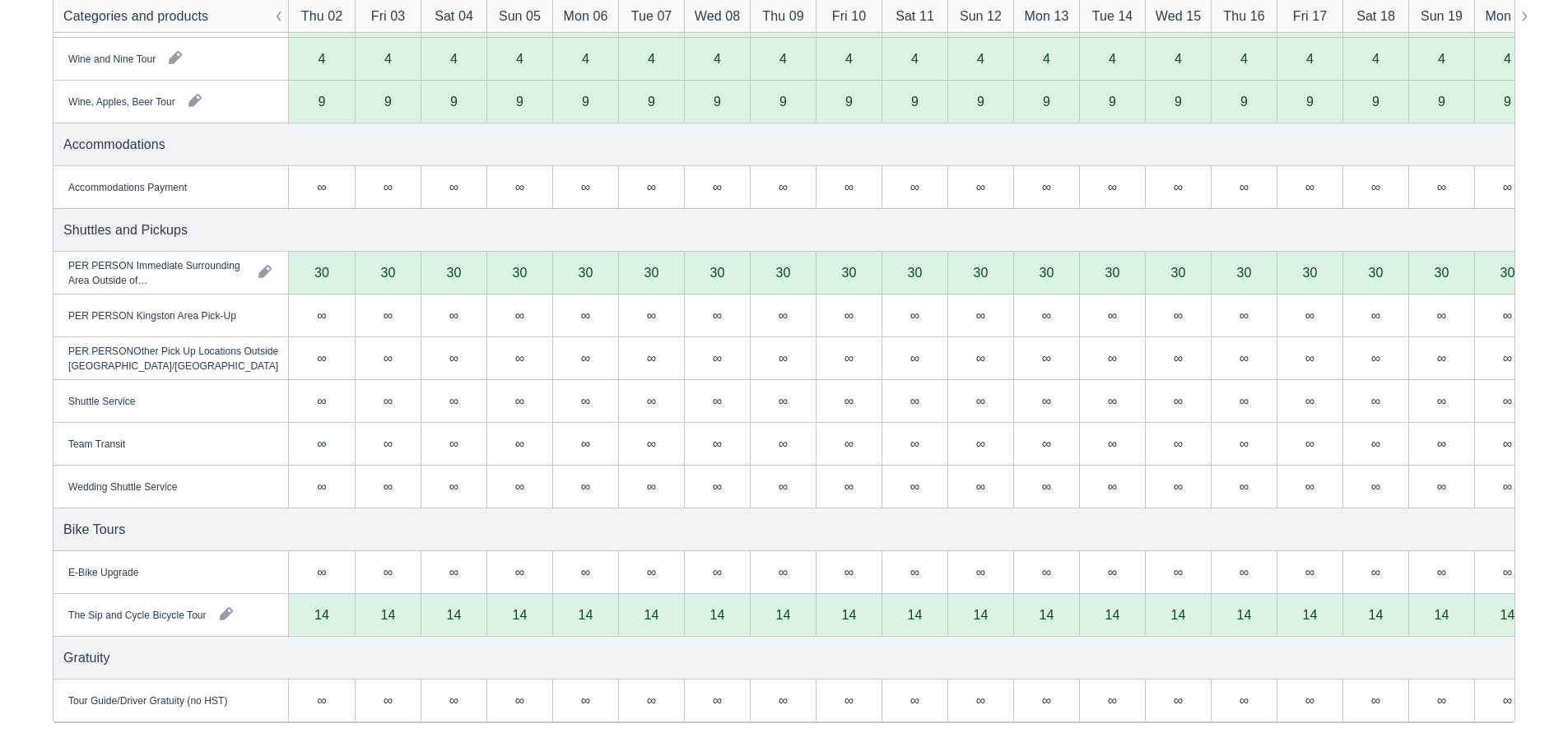
click at [323, 439] on div "∞" at bounding box center [321, 443] width 9 height 13
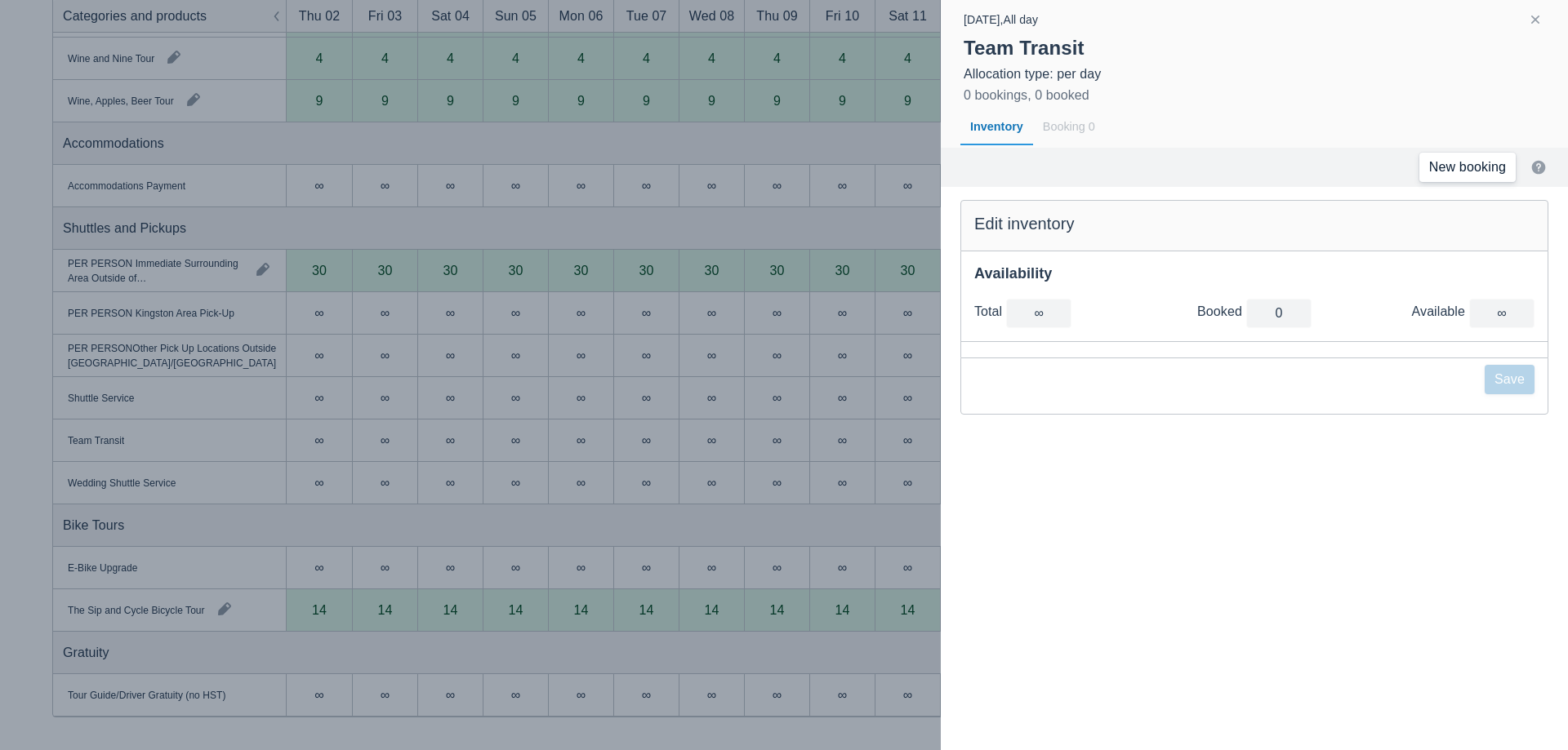
click at [1458, 181] on link "New booking" at bounding box center [1467, 168] width 96 height 30
drag, startPoint x: 494, startPoint y: 172, endPoint x: 271, endPoint y: 154, distance: 223.7
click at [489, 164] on div at bounding box center [784, 375] width 1568 height 750
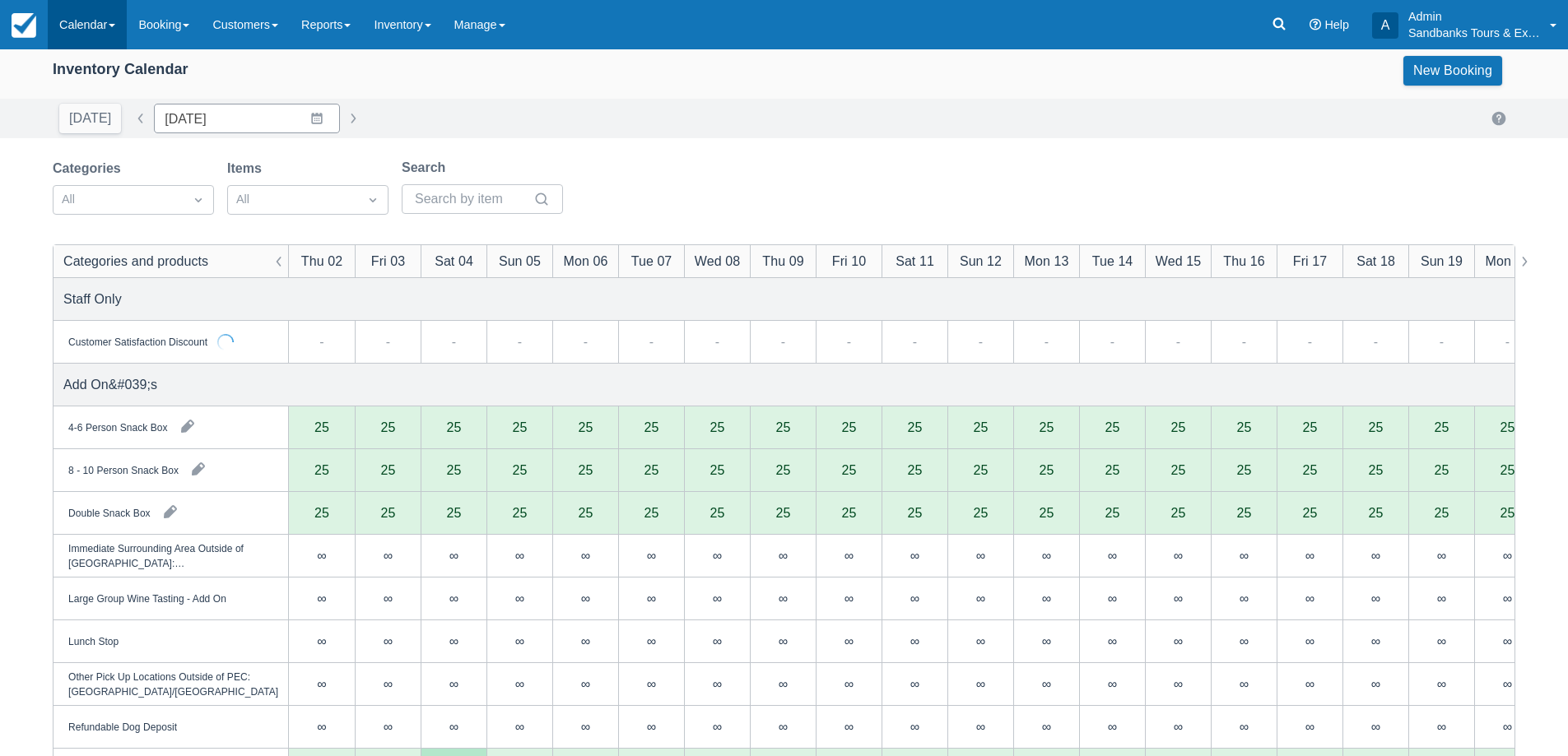
scroll to position [0, 0]
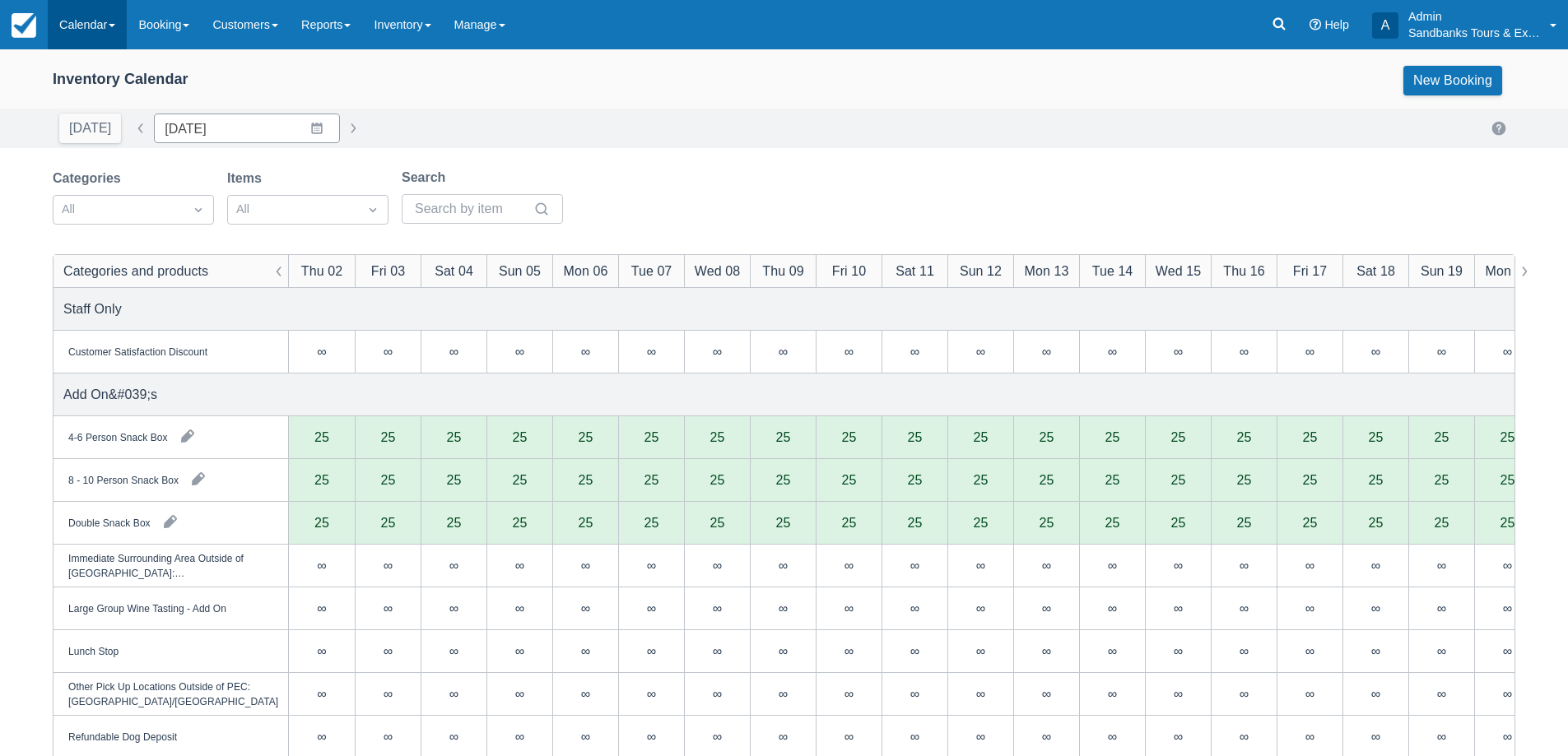
click at [91, 30] on link "Calendar" at bounding box center [87, 25] width 79 height 50
click at [92, 56] on link "Booking" at bounding box center [114, 71] width 130 height 35
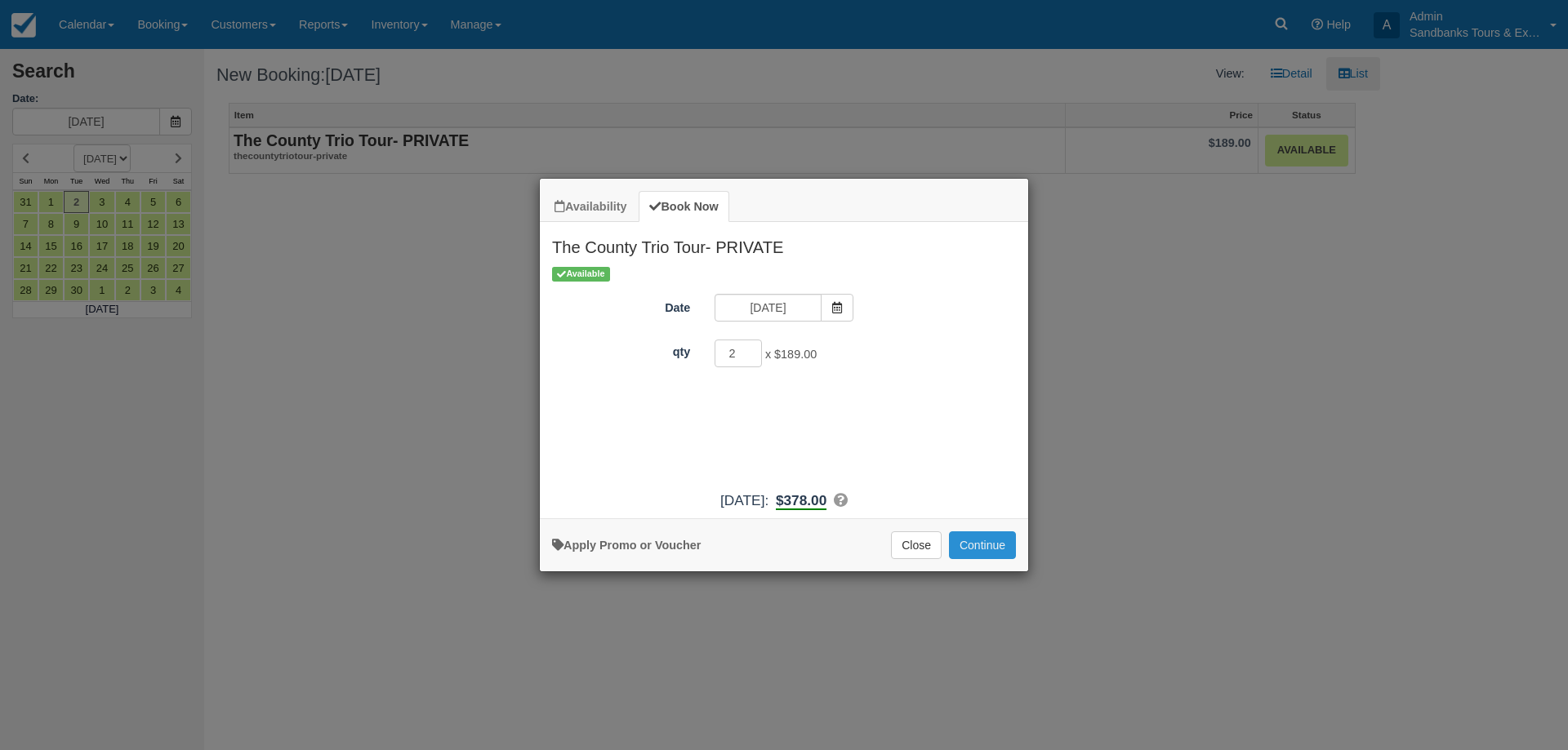
click at [984, 547] on button "Continue" at bounding box center [981, 545] width 67 height 28
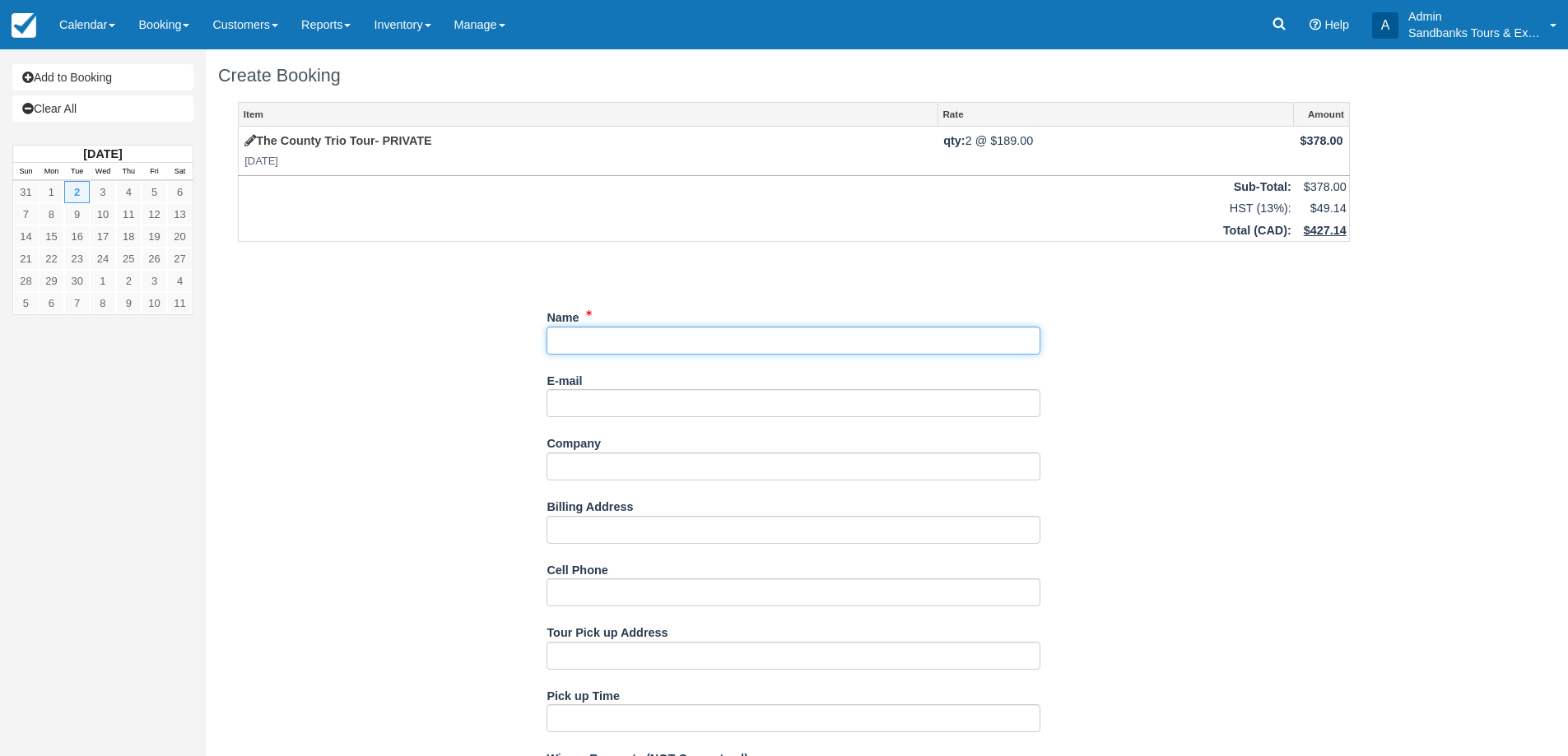
click at [601, 338] on input "Name" at bounding box center [793, 341] width 493 height 28
paste input "[PERSON_NAME]"
type input "[PERSON_NAME]"
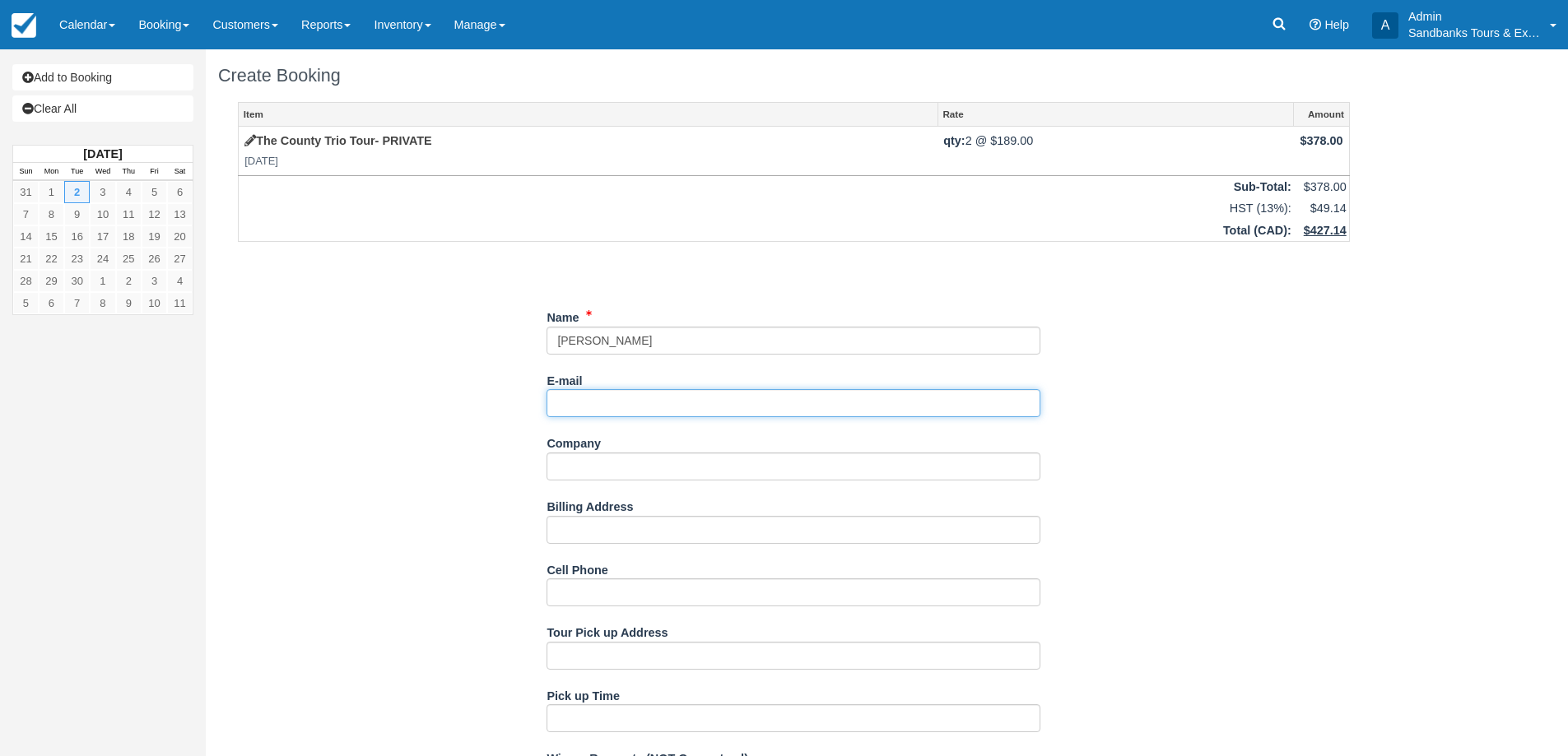
click at [585, 393] on input "E-mail" at bounding box center [793, 403] width 493 height 28
paste input "Ingrid P <iamp5338@gmail.com>"
drag, startPoint x: 602, startPoint y: 398, endPoint x: 544, endPoint y: 412, distance: 59.7
click at [544, 412] on div "Item Rate Amount The County Trio Tour- PRIVATE Tue Sept 2, 2025 qty: 2 @ $189.0…" at bounding box center [794, 703] width 1151 height 1202
click at [706, 410] on input "iamp5338@gmail.com>" at bounding box center [793, 403] width 493 height 28
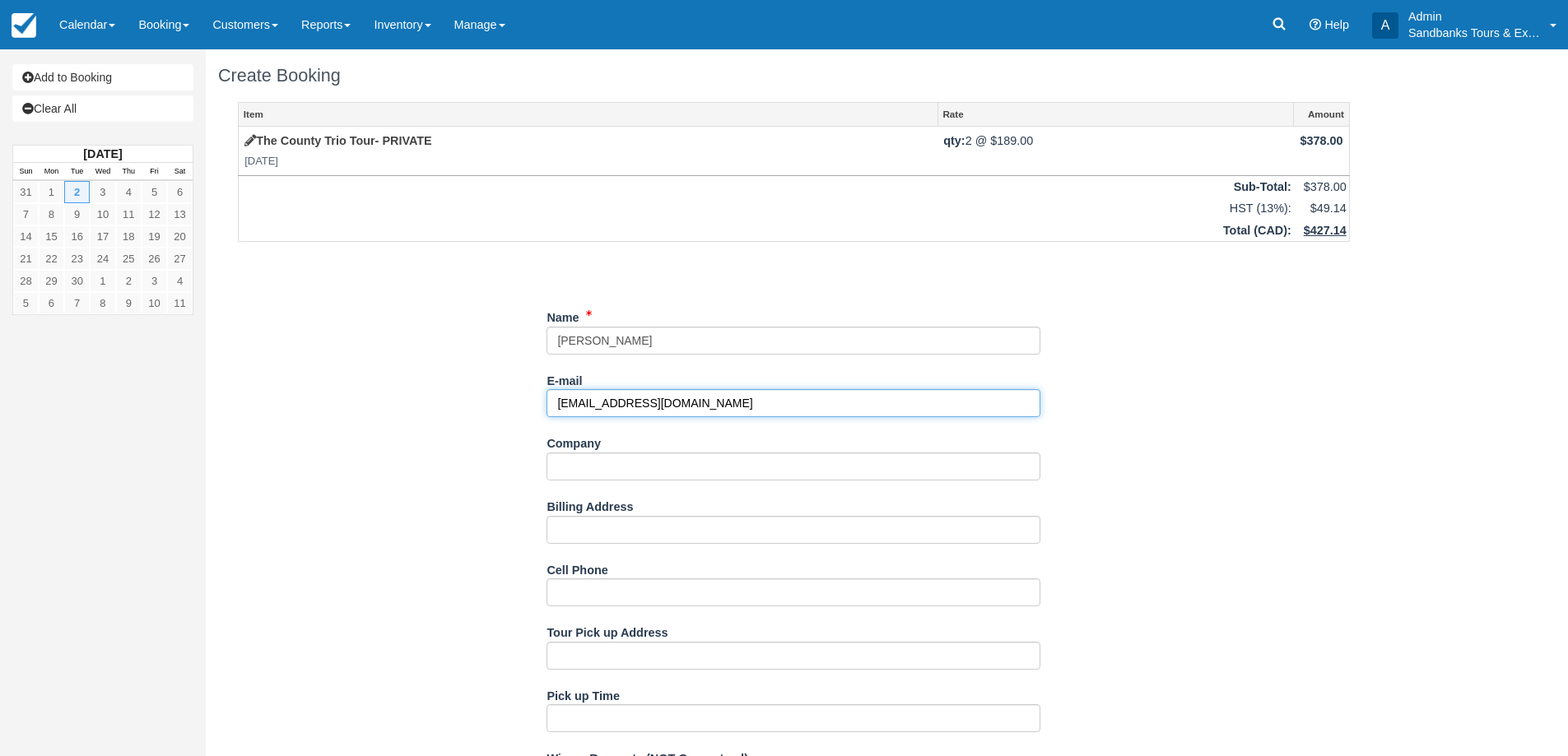
type input "iamp5338@gmail.com"
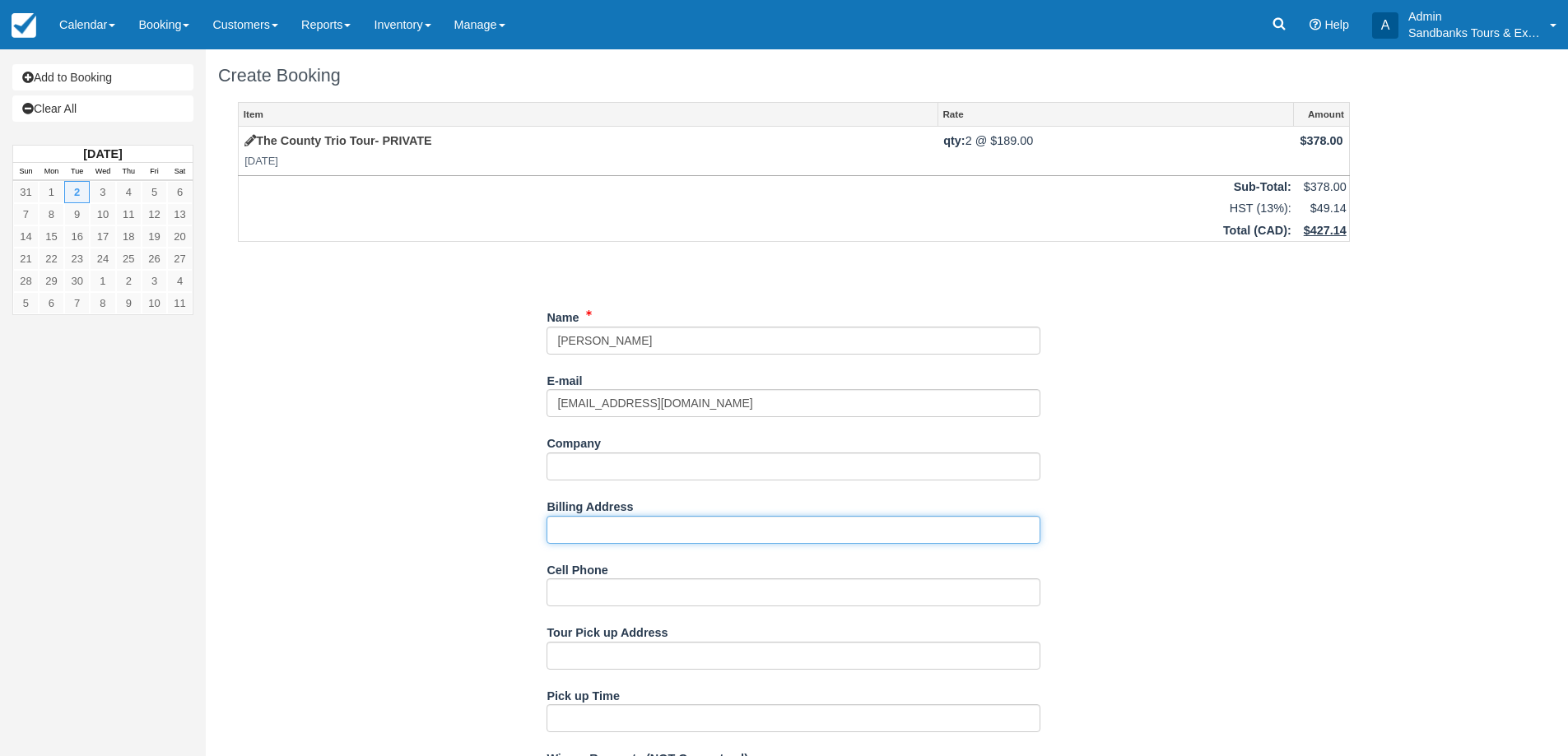
click at [571, 530] on input "Billing Address" at bounding box center [793, 530] width 493 height 28
paste input "205-390 Booth St Ottawa ON K1R7K6"
click at [713, 522] on input "205-390 Booth St Ottawa ON K1R7K6" at bounding box center [793, 530] width 493 height 28
type input "205-390 Booth St, Ottawa ON K1R7K6"
click at [1116, 434] on div "Item Rate Amount The County Trio Tour- PRIVATE Tue Sept 2, 2025 qty: 2 @ $189.0…" at bounding box center [794, 703] width 1151 height 1202
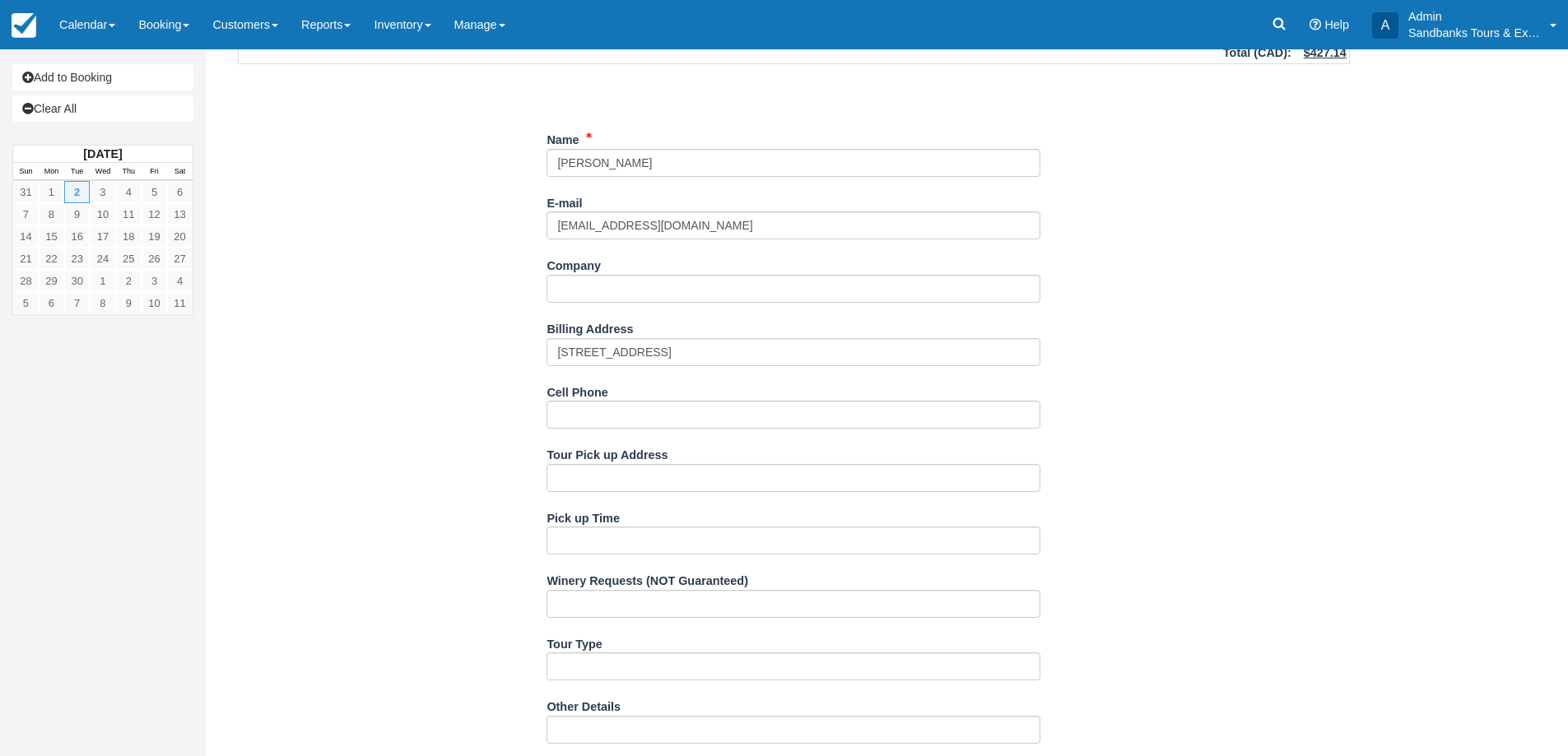
scroll to position [247, 0]
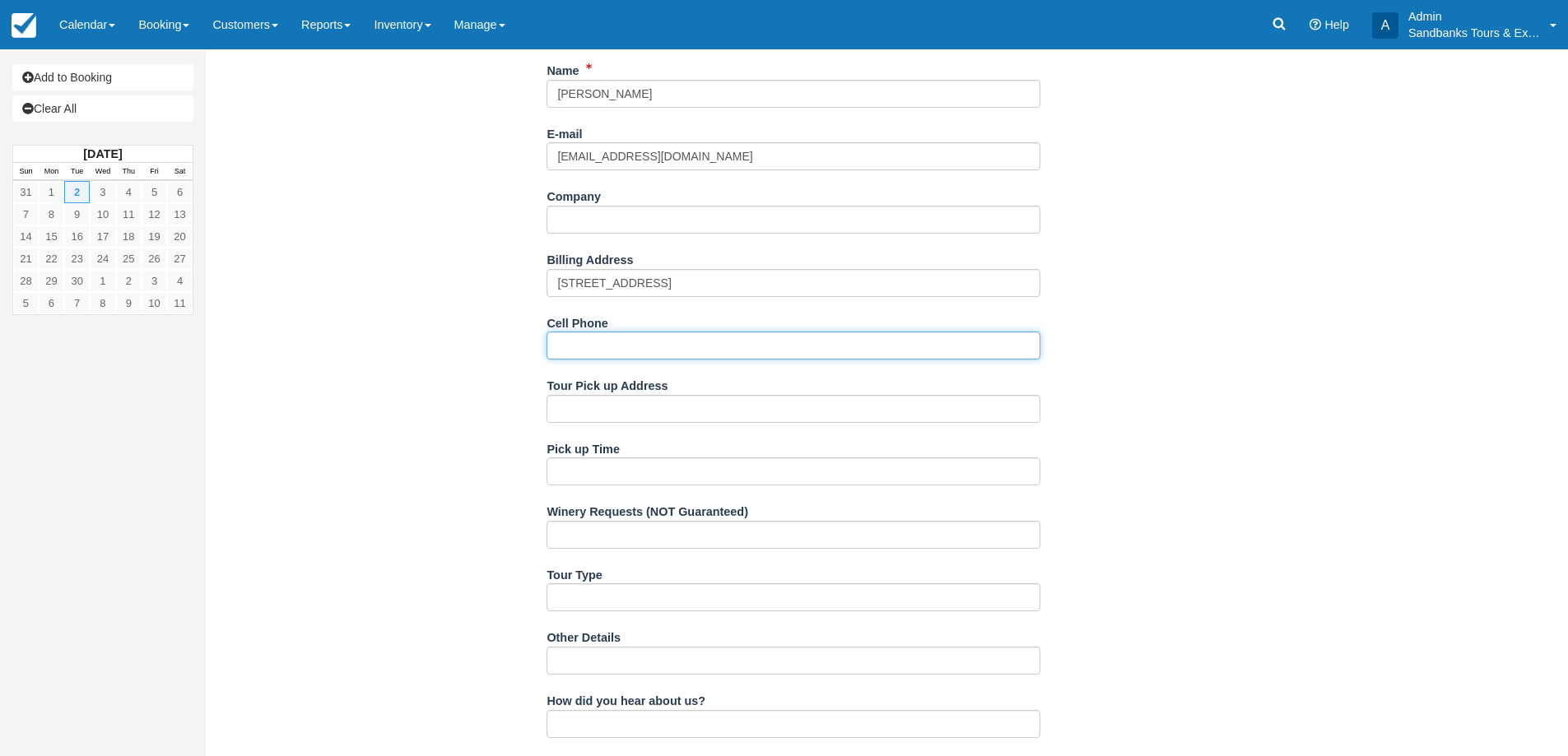
click at [600, 346] on input "Cell Phone" at bounding box center [793, 346] width 493 height 28
paste input "613-355-9844"
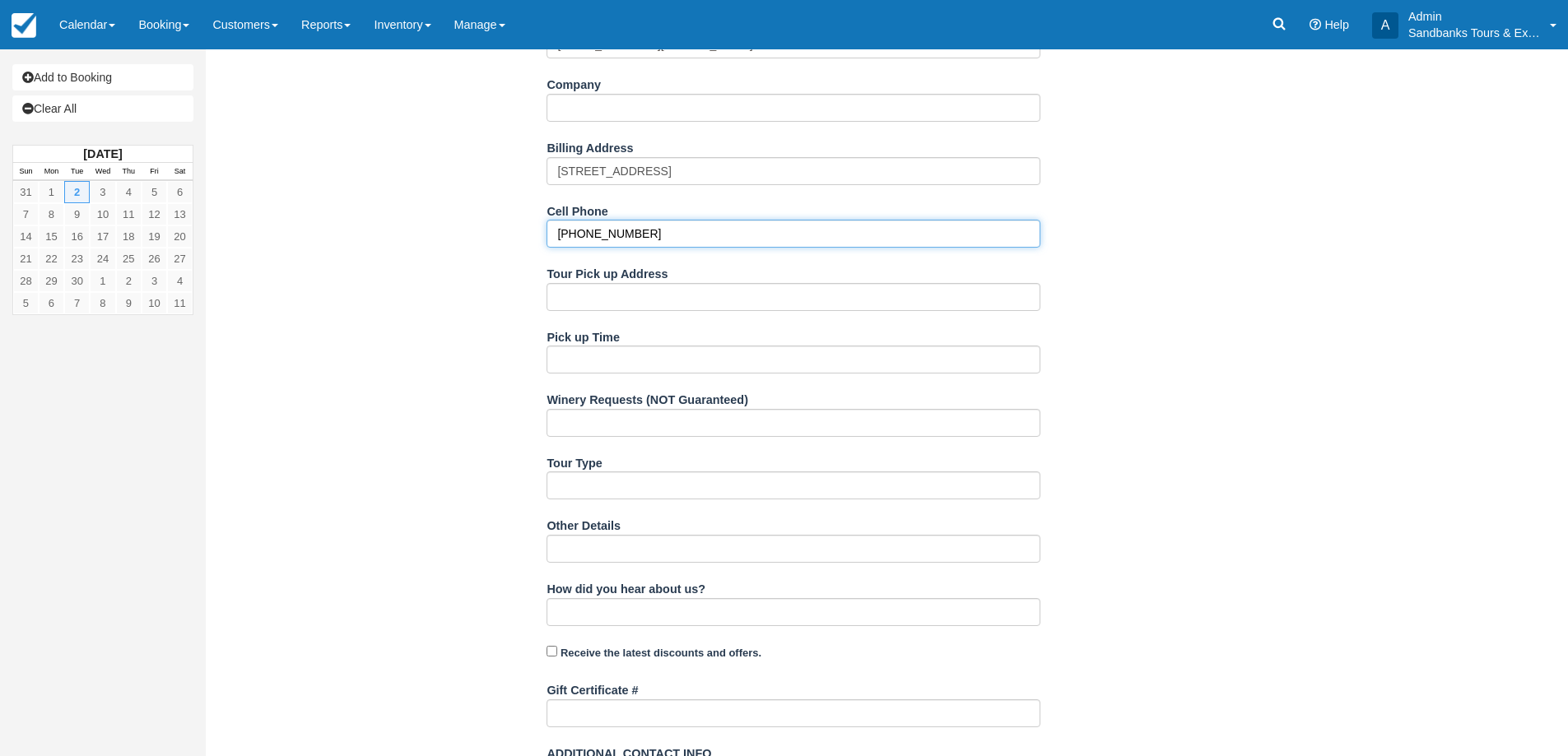
scroll to position [411, 0]
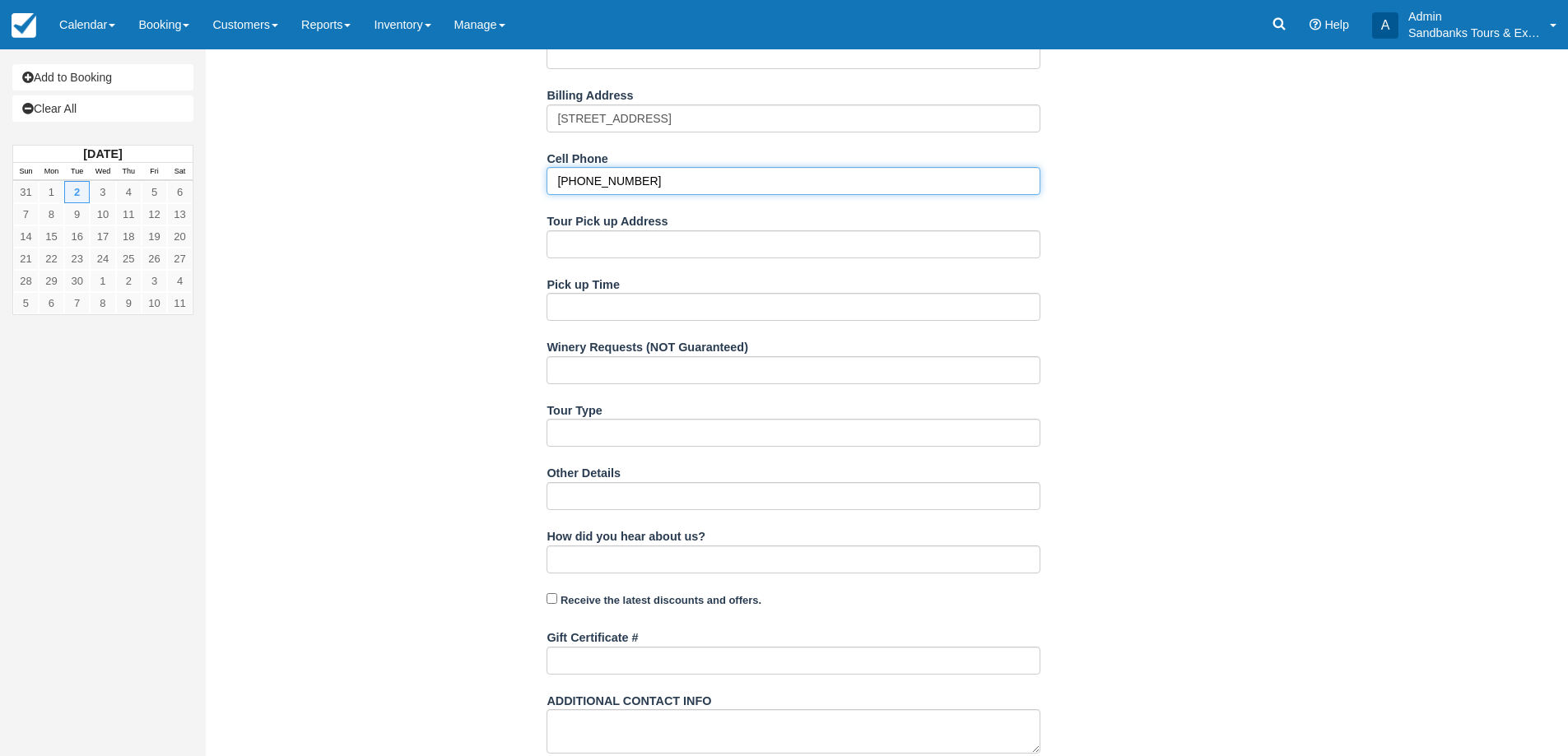
type input "613-355-9844"
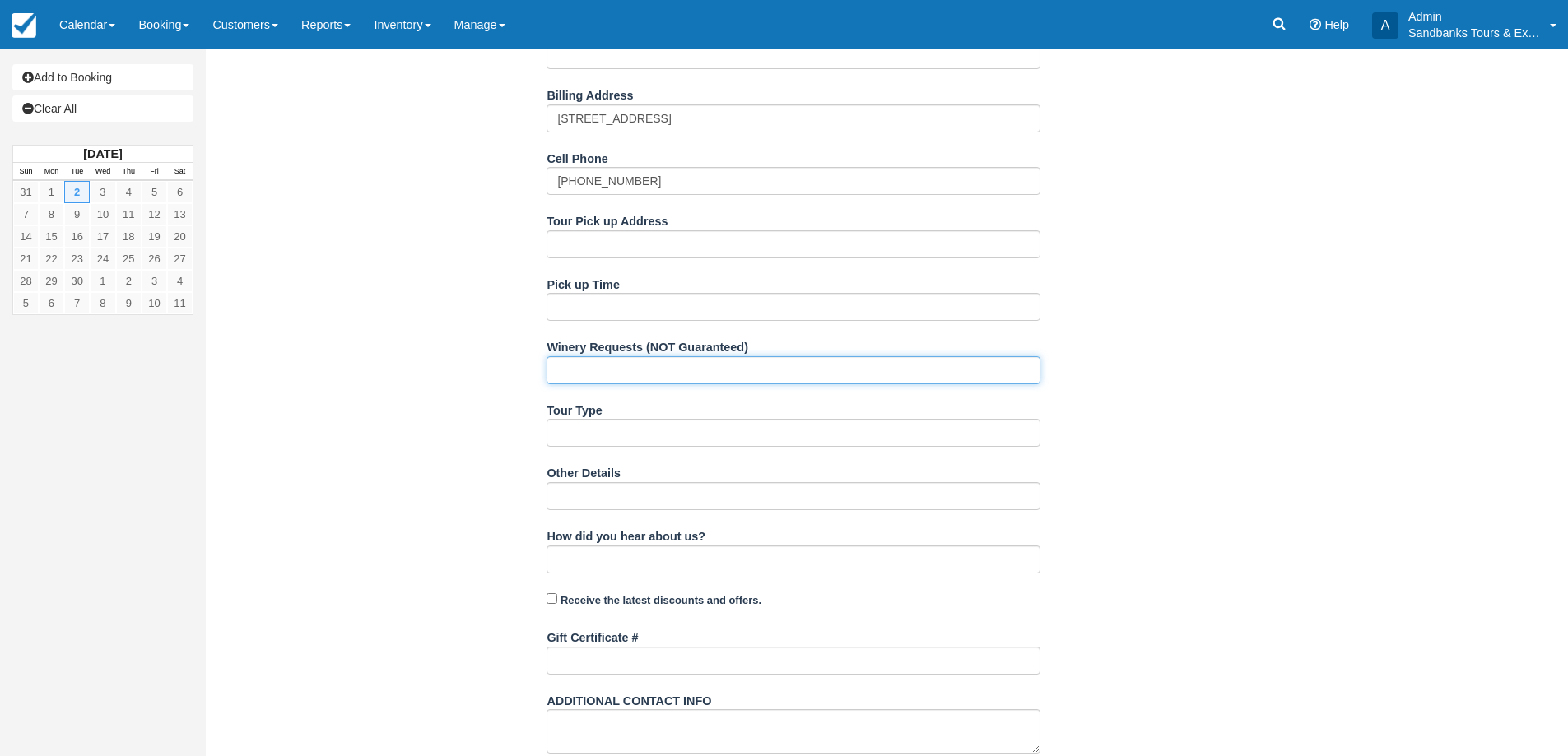
click at [601, 372] on input "Winery Requests (NOT Guaranteed)" at bounding box center [793, 371] width 493 height 28
type input "Modified Sophiasburgh - Sugarbush Wineries, Wild Lot, and Parson's Brewery"
click at [1178, 402] on div "Item Rate Amount The County Trio Tour- PRIVATE Tue Sept 2, 2025 qty: 2 @ $189.0…" at bounding box center [794, 292] width 1151 height 1202
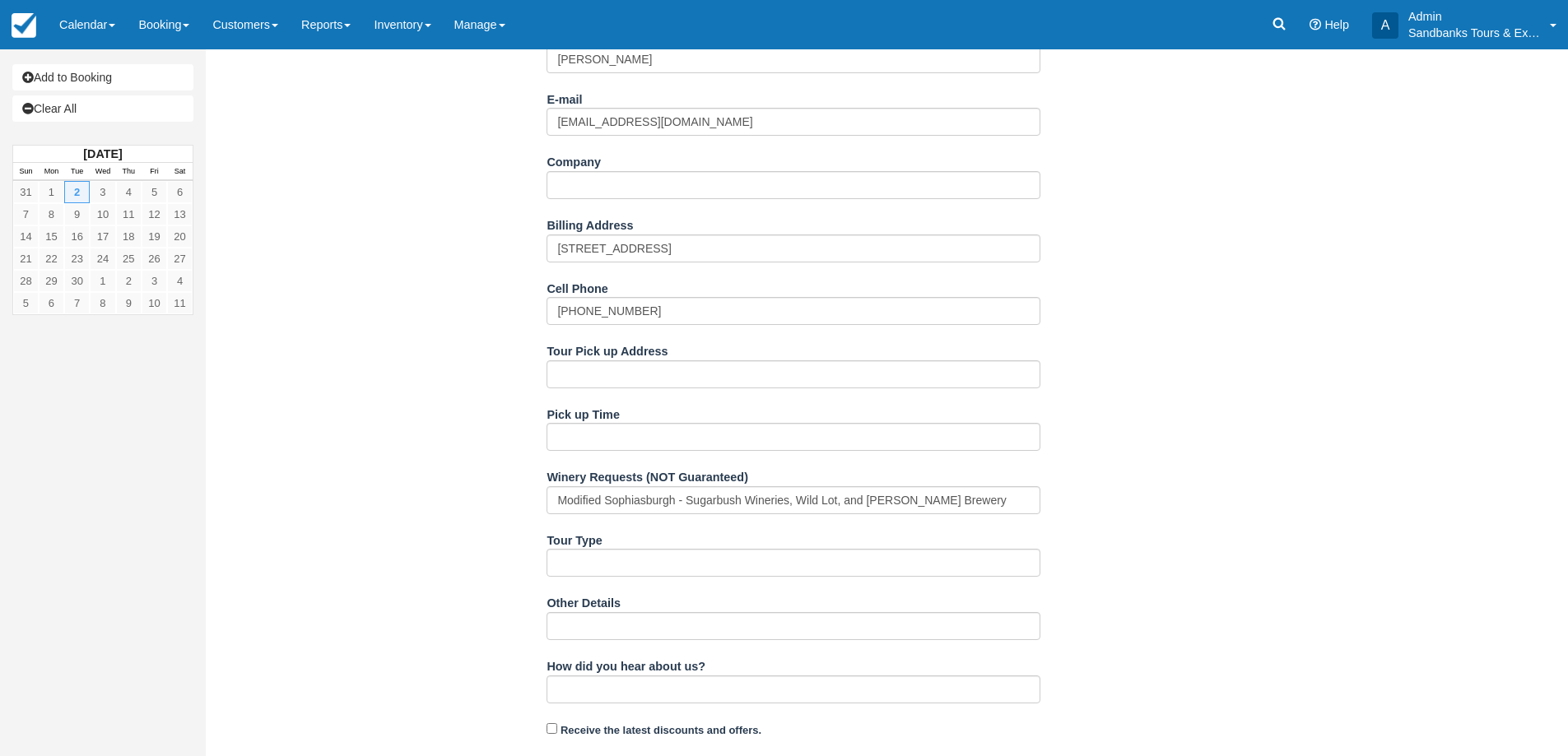
scroll to position [94, 0]
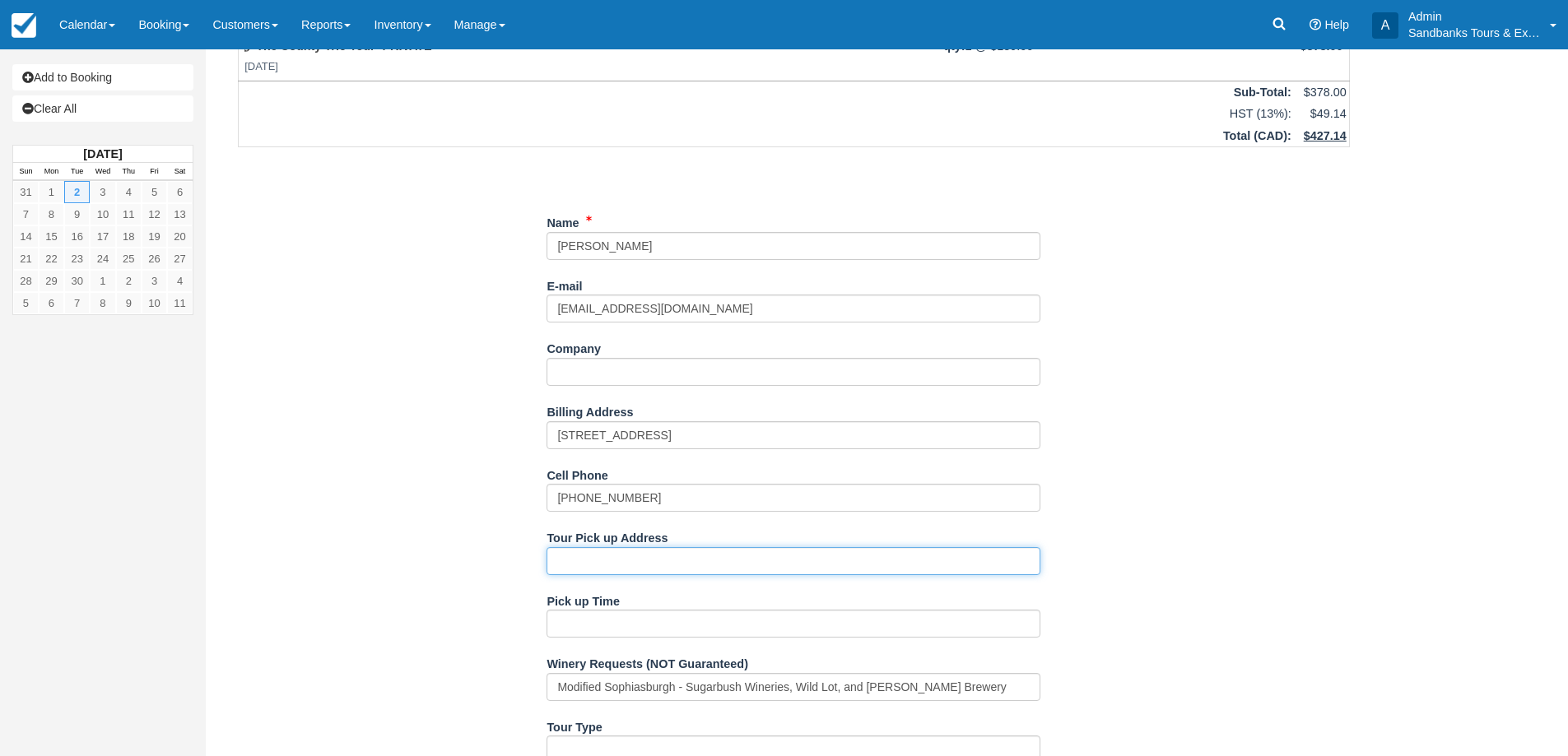
click at [648, 565] on input "Tour Pick up Address" at bounding box center [793, 561] width 493 height 28
paste input "Harbour Inn Picton"
type input "Harbour Inn Picton"
click at [453, 519] on div "Item Rate Amount The County Trio Tour- PRIVATE Tue Sept 2, 2025 qty: 2 @ $189.0…" at bounding box center [794, 608] width 1151 height 1202
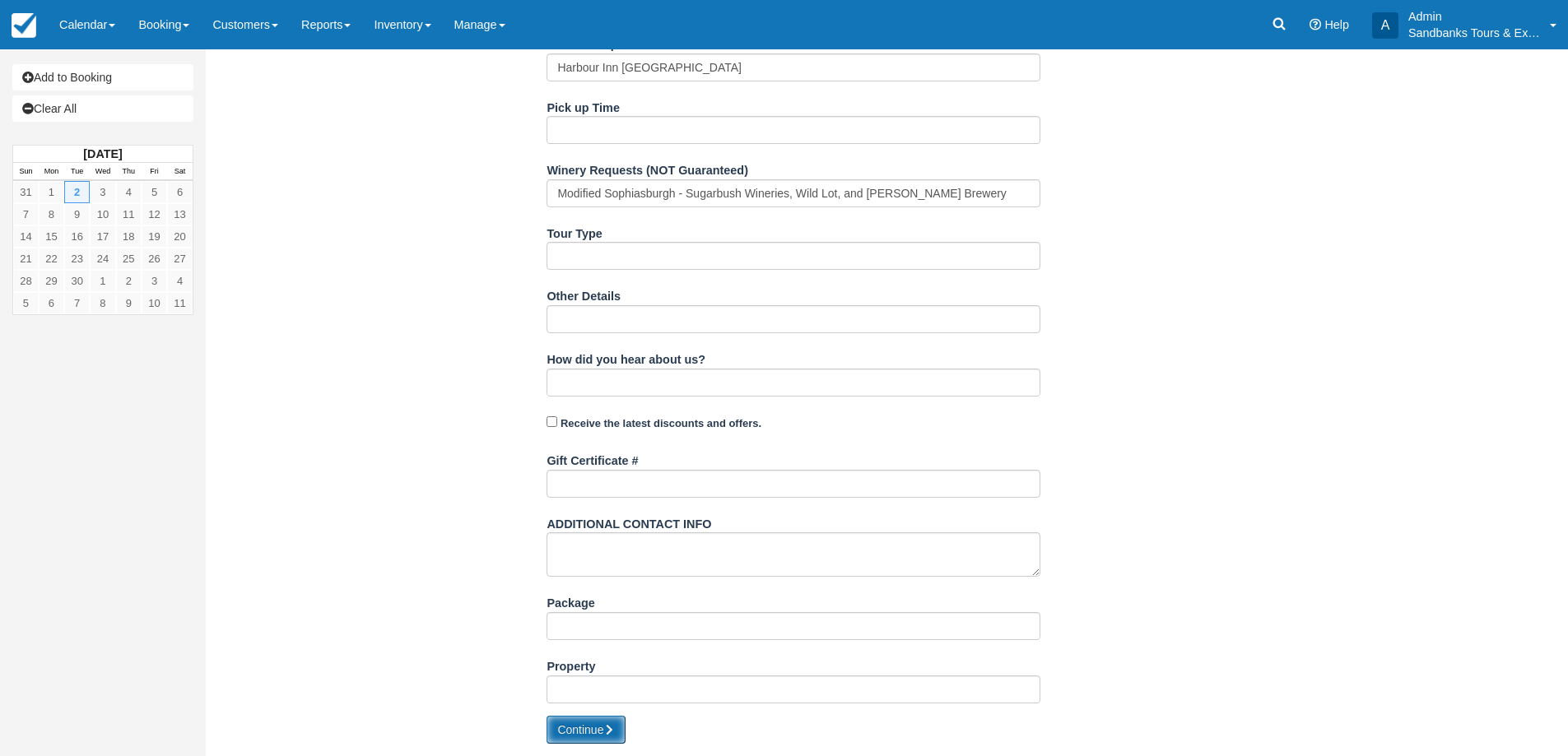
click at [574, 728] on button "Continue" at bounding box center [585, 729] width 79 height 28
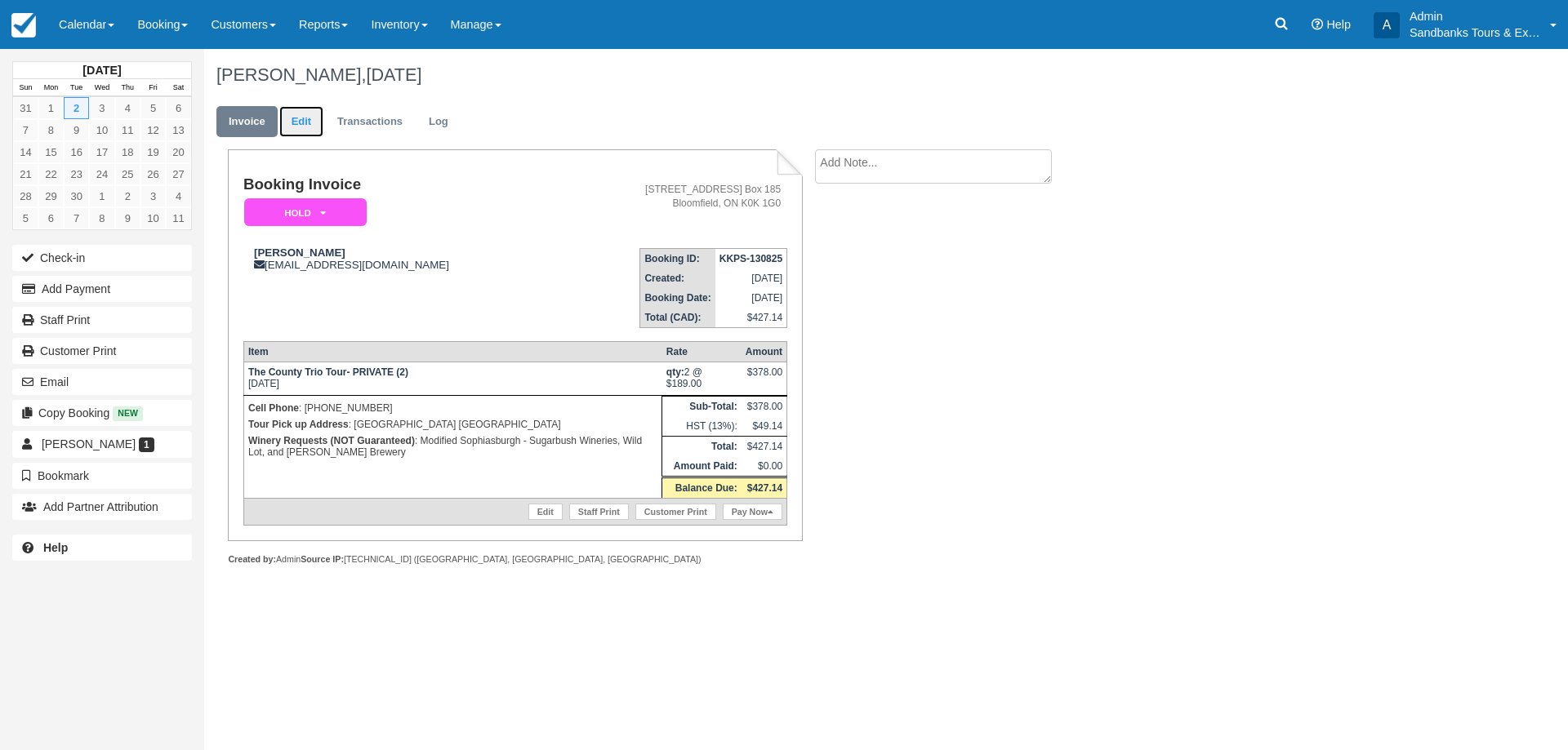
click at [299, 124] on link "Edit" at bounding box center [301, 122] width 44 height 32
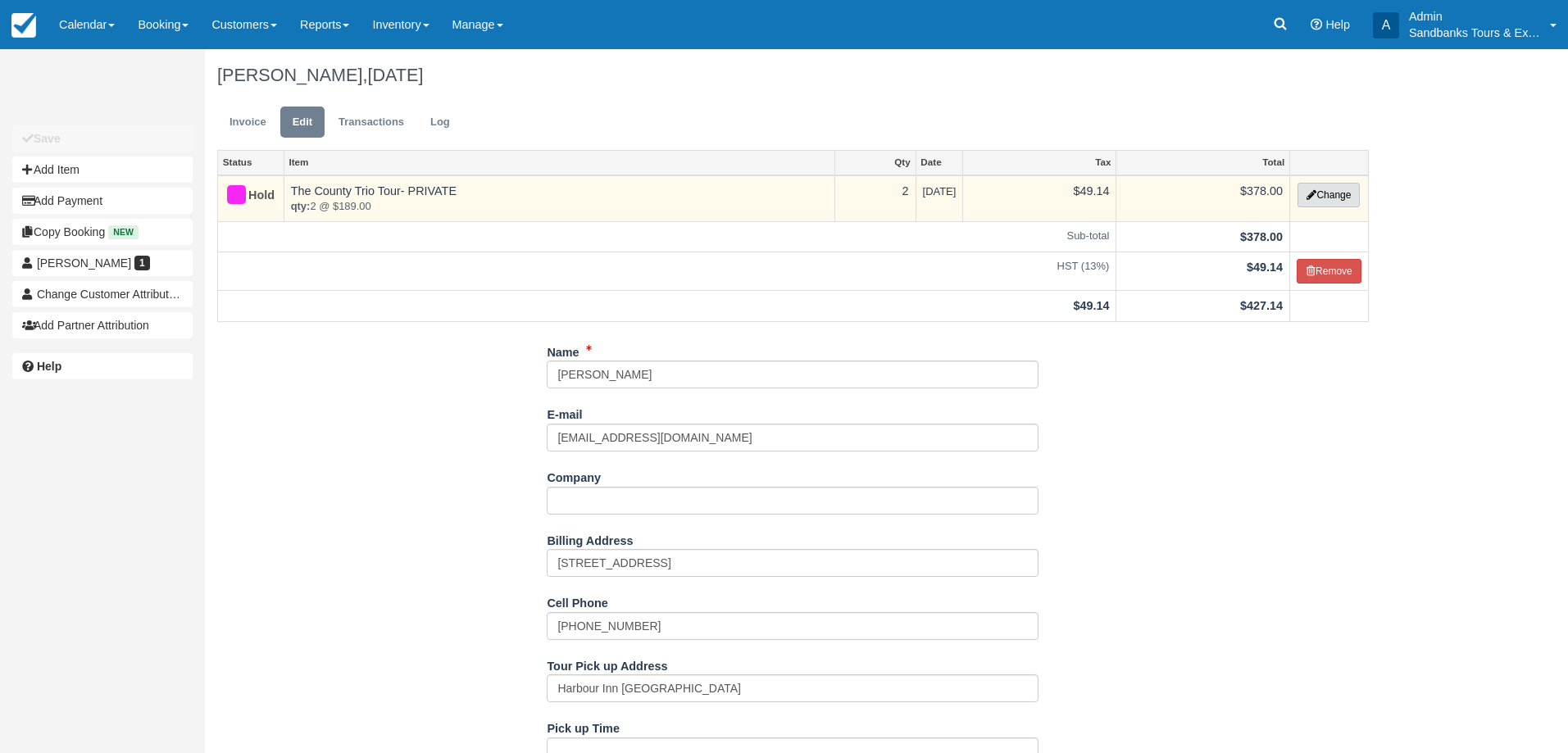
click at [1329, 187] on button "Change" at bounding box center [1328, 195] width 62 height 25
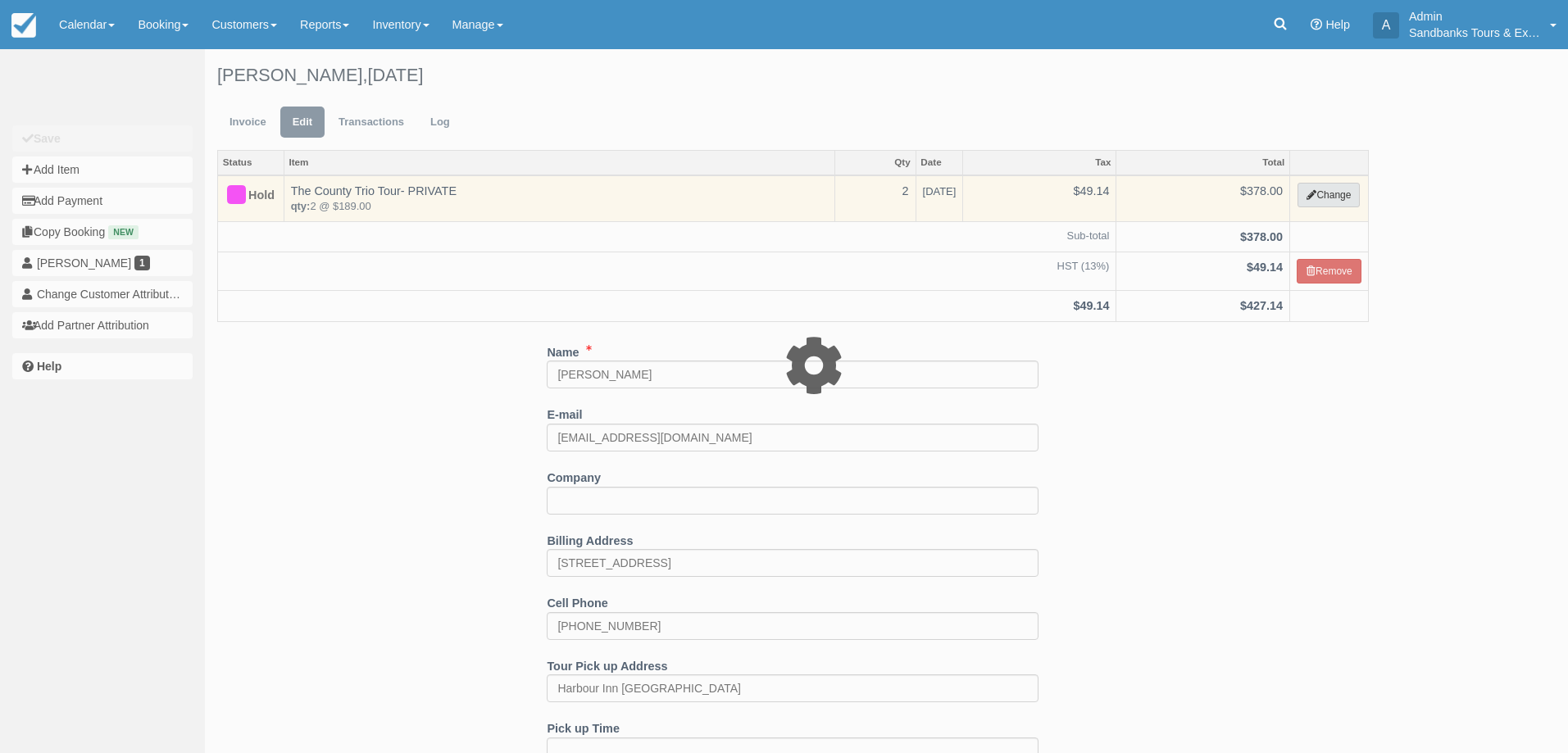
select select "2"
type input "378.00"
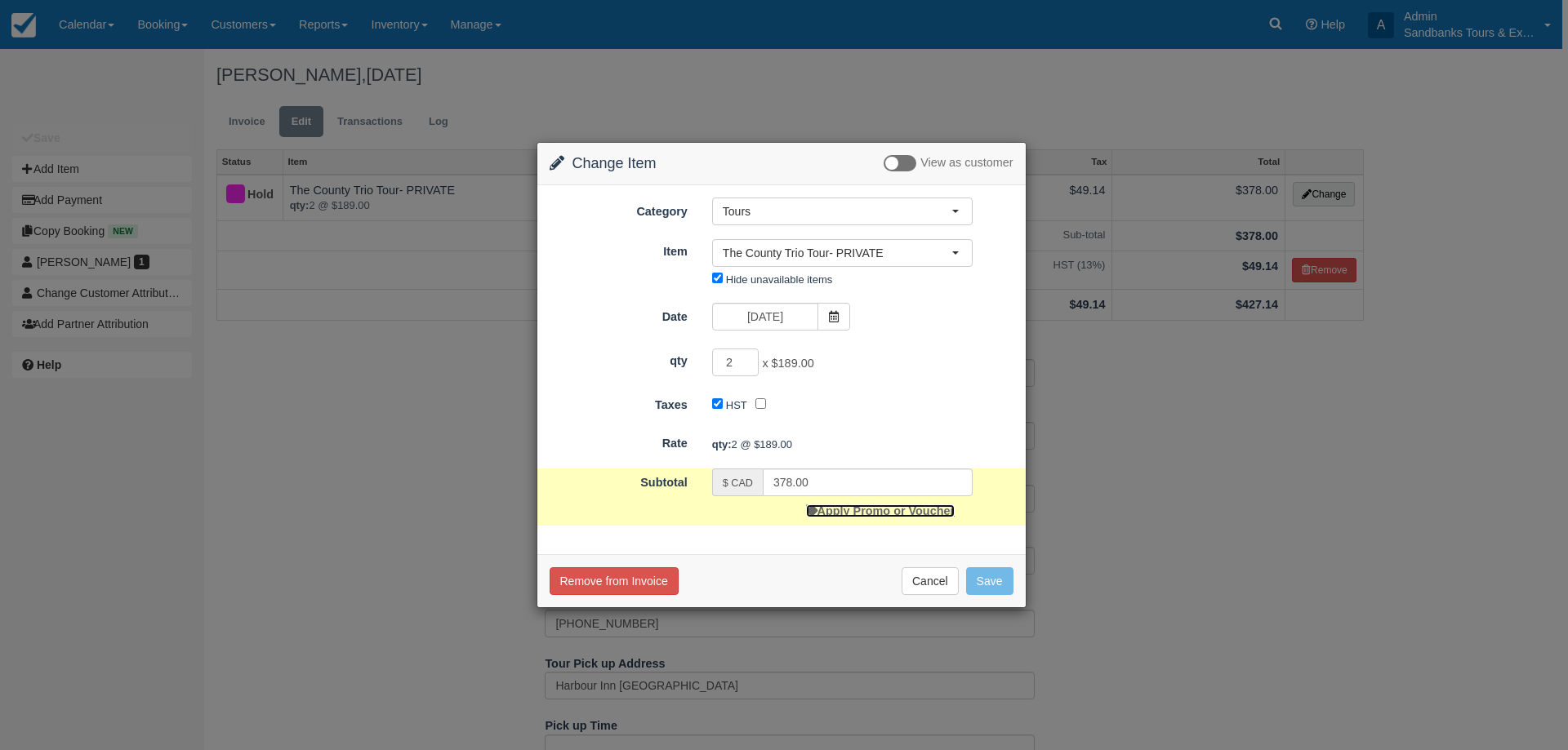
click at [859, 516] on link "Apply Promo or Voucher" at bounding box center [880, 511] width 149 height 13
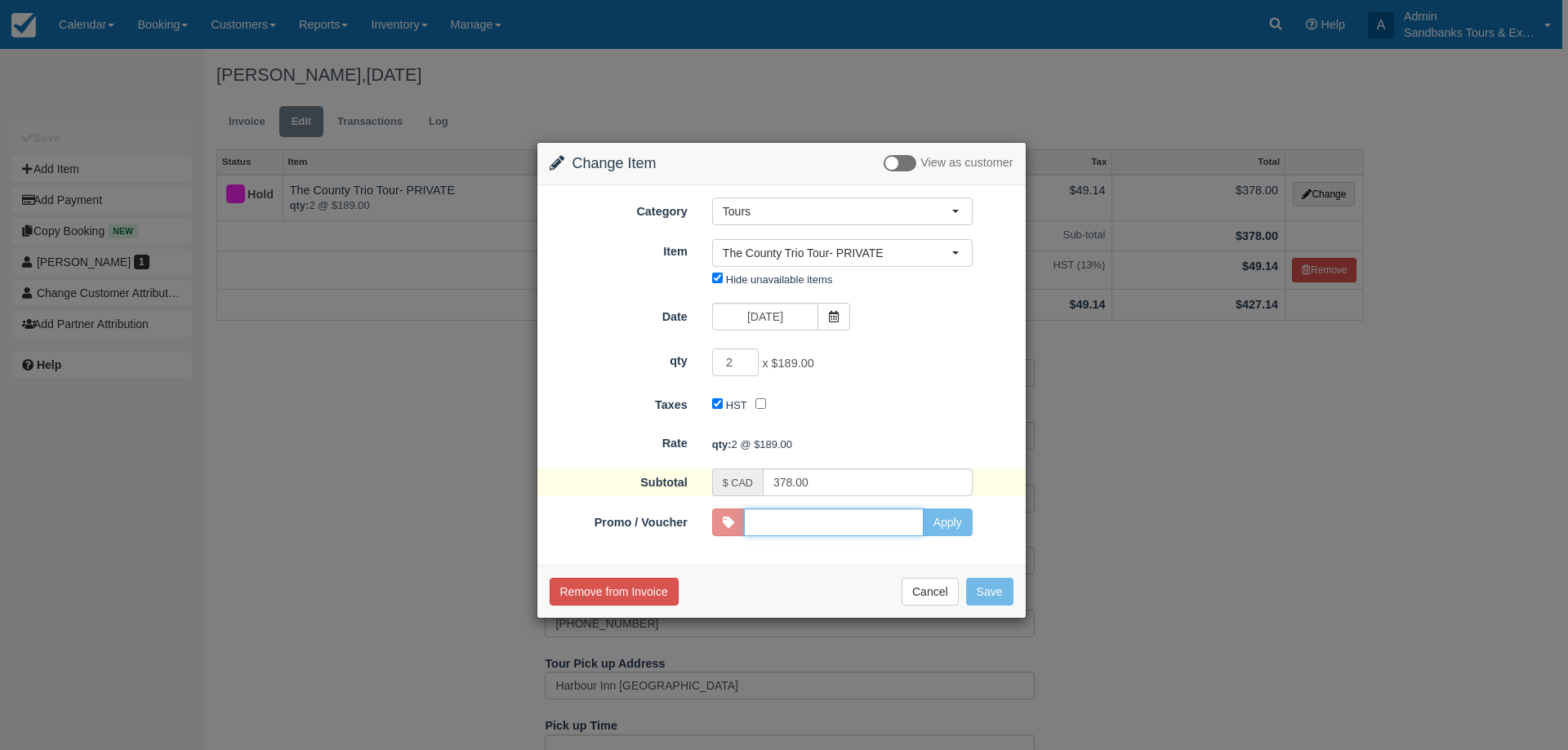
click at [803, 518] on input "Promo / Voucher" at bounding box center [833, 522] width 179 height 28
type input "HARBOURINN10"
click at [960, 516] on button "Apply" at bounding box center [947, 522] width 50 height 28
type input "358.00"
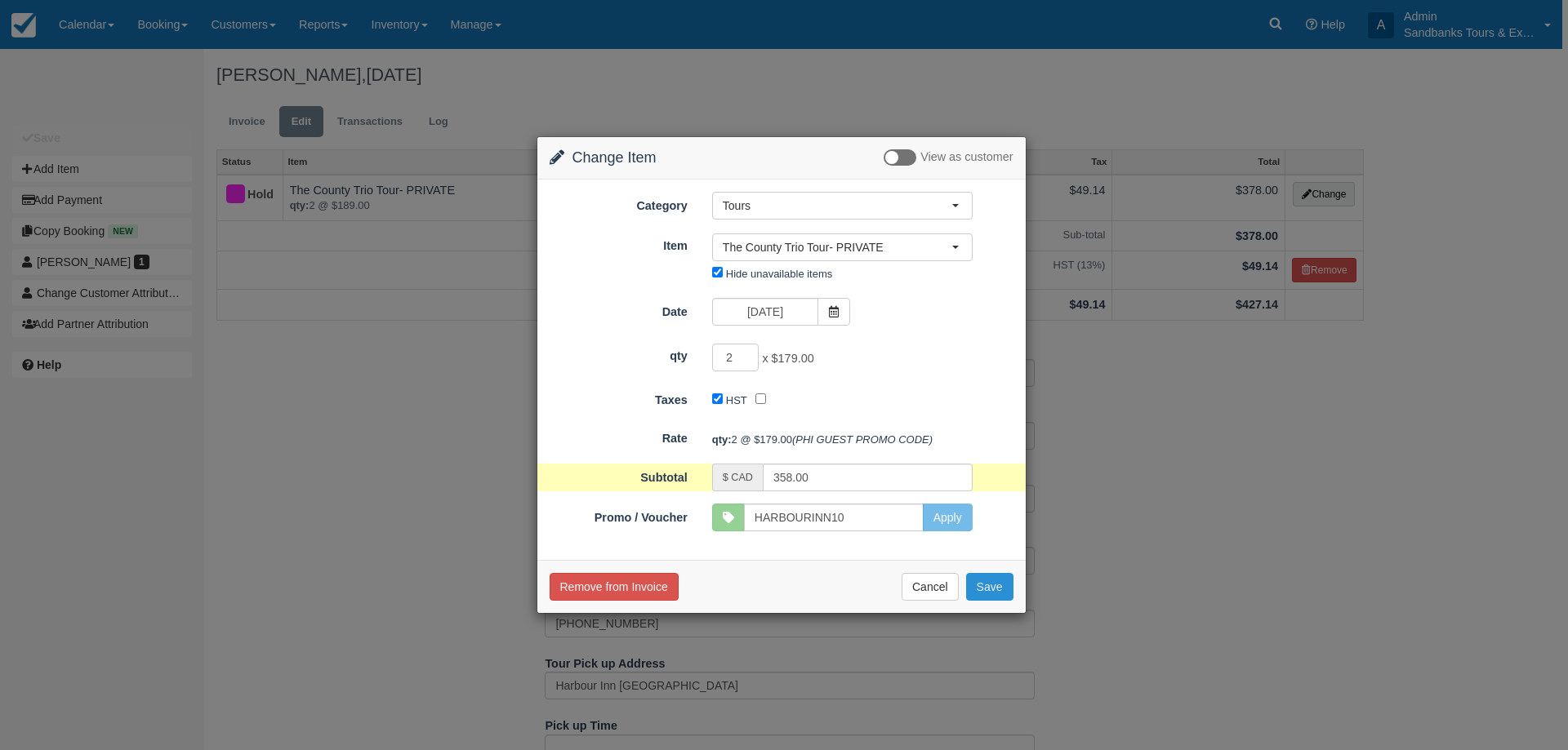
click at [1001, 590] on button "Save" at bounding box center [990, 587] width 48 height 28
checkbox input "false"
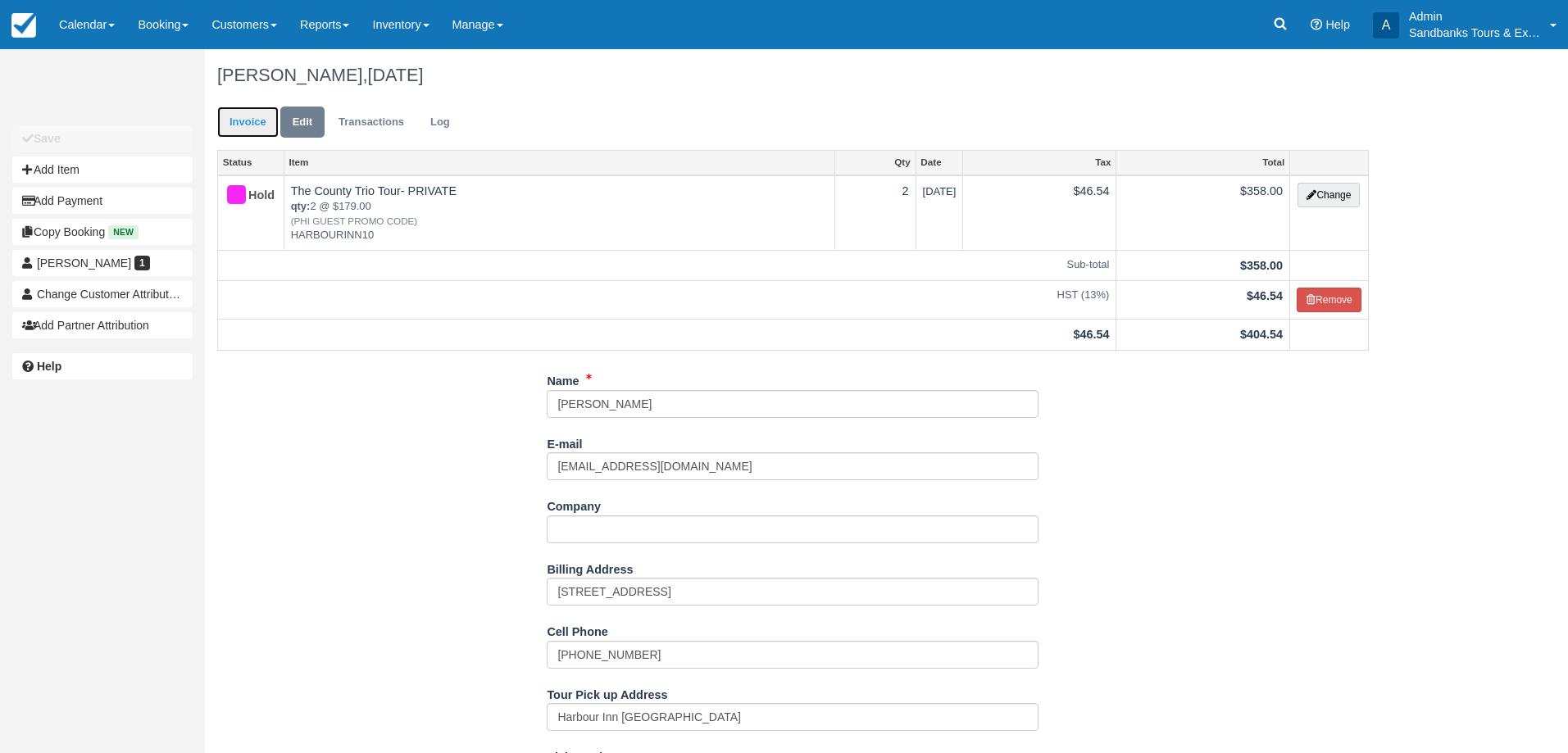
click at [246, 117] on link "Invoice" at bounding box center [248, 122] width 61 height 32
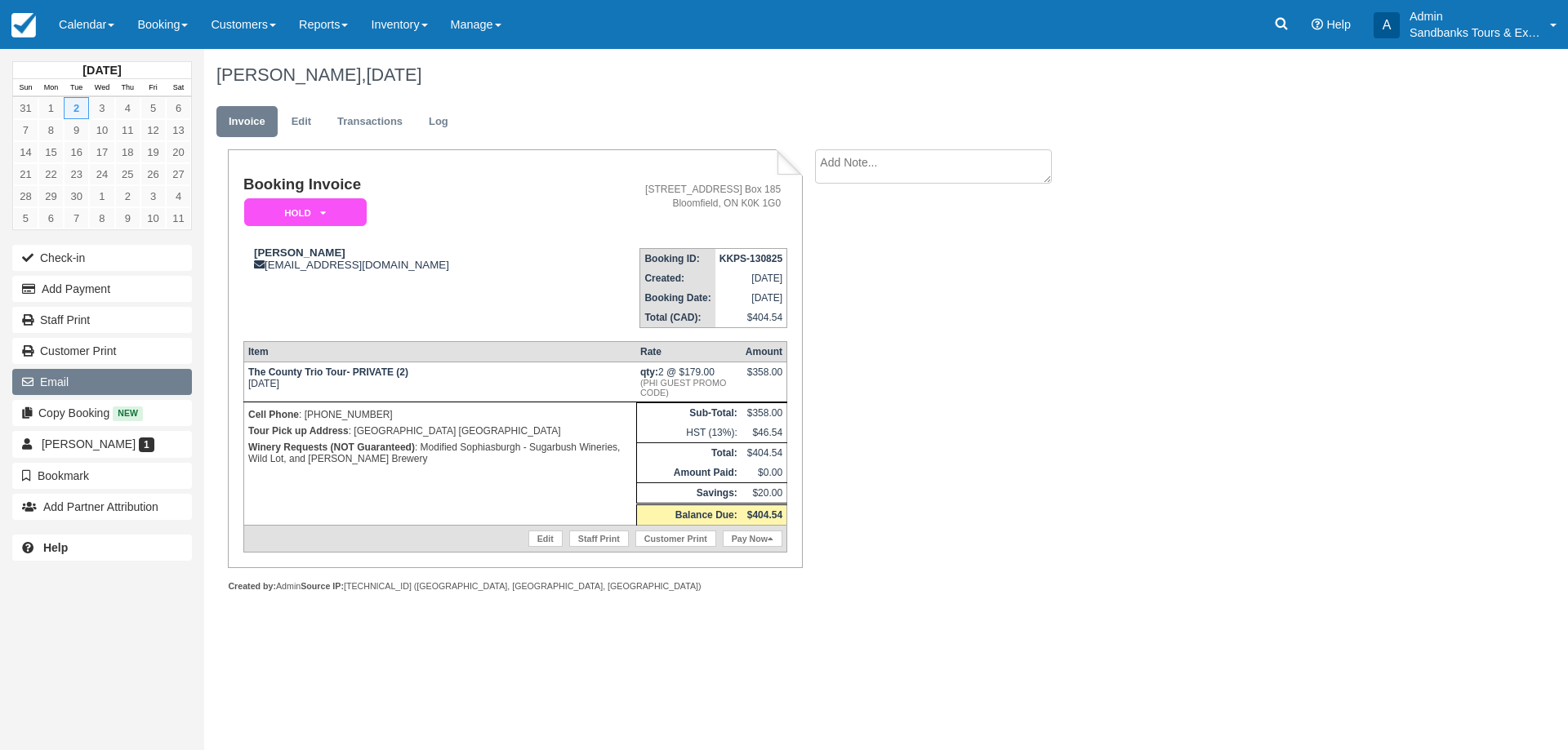
click at [104, 383] on button "Email" at bounding box center [102, 382] width 179 height 26
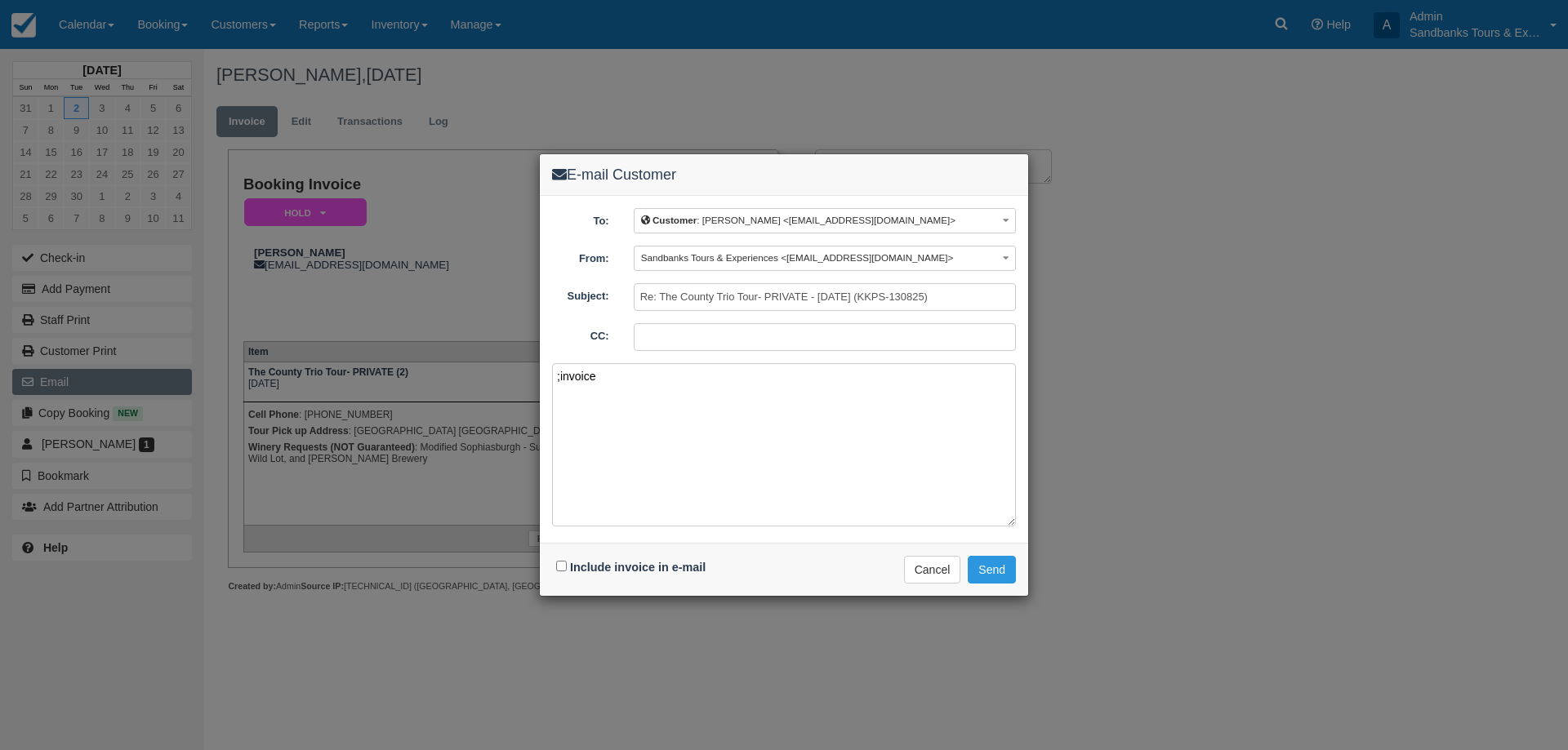
paste textarea "Please see your booking invoice below for a XXX tour for your group of XXX for …"
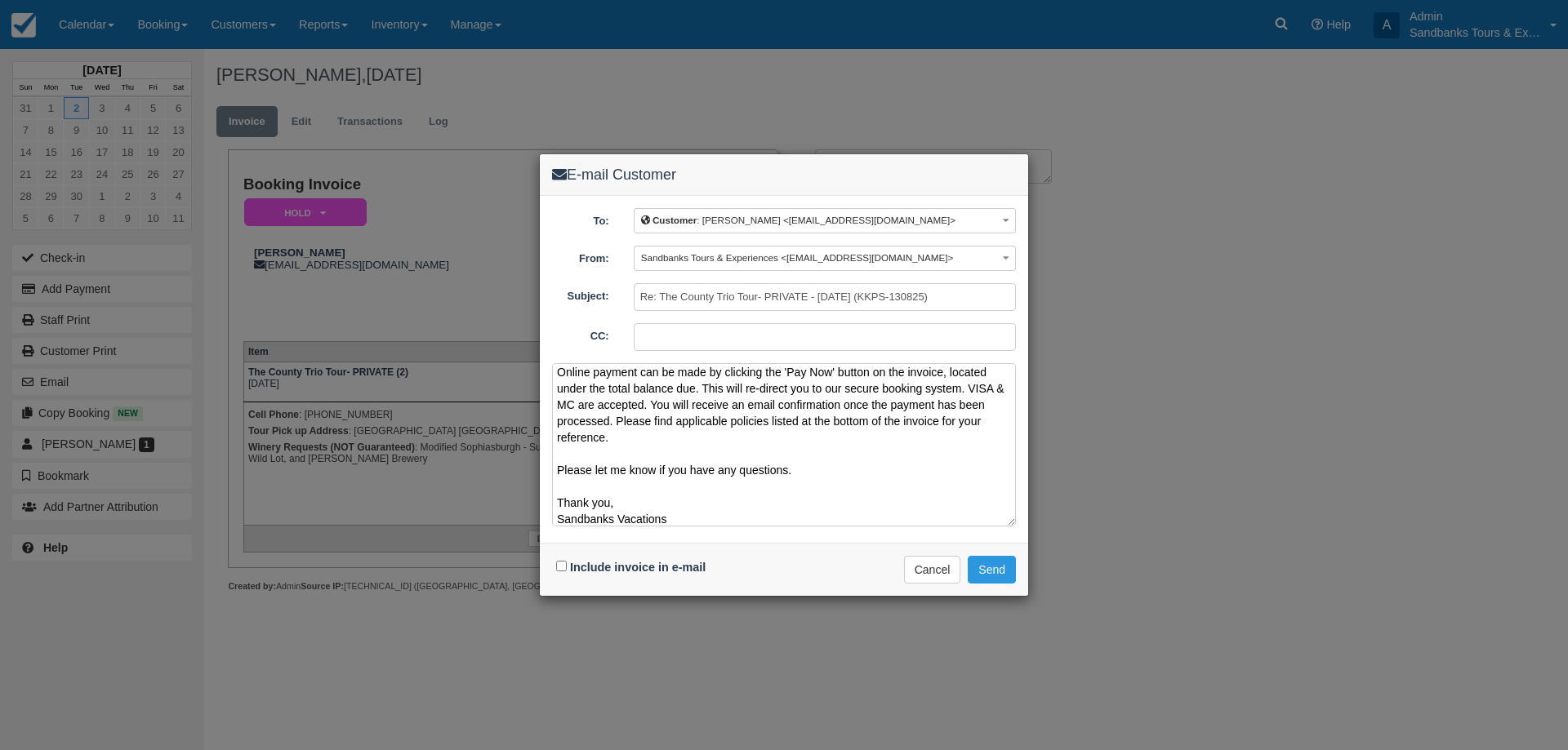
scroll to position [91, 0]
drag, startPoint x: 689, startPoint y: 517, endPoint x: 620, endPoint y: 513, distance: 69.1
click at [620, 513] on textarea "Please see your booking invoice below for a XXX tour for your group of XXX for …" at bounding box center [784, 445] width 464 height 163
type textarea "Please see your booking invoice below for a XXX tour for your group of XXX for …"
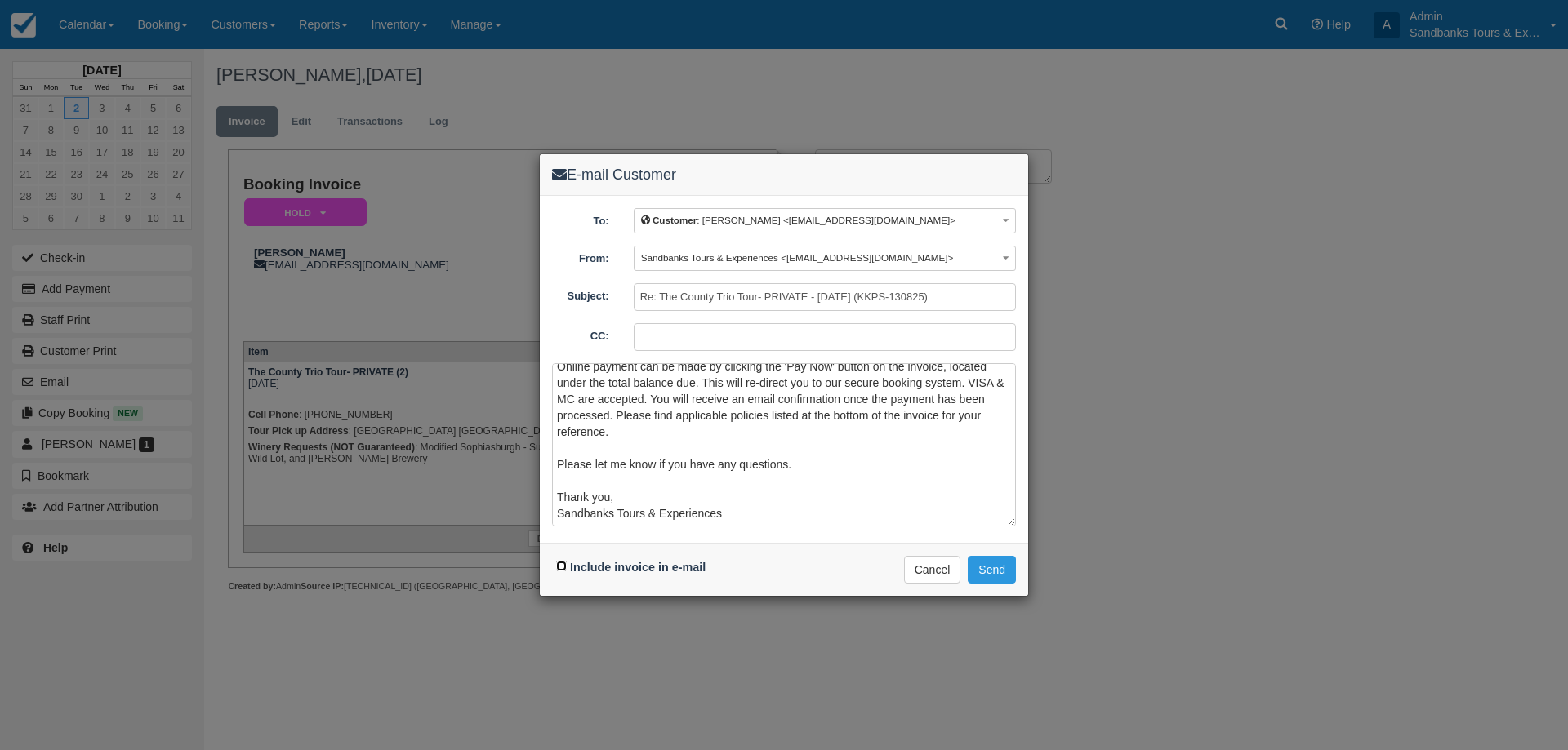
click at [559, 568] on input "Include invoice in e-mail" at bounding box center [561, 566] width 11 height 11
checkbox input "true"
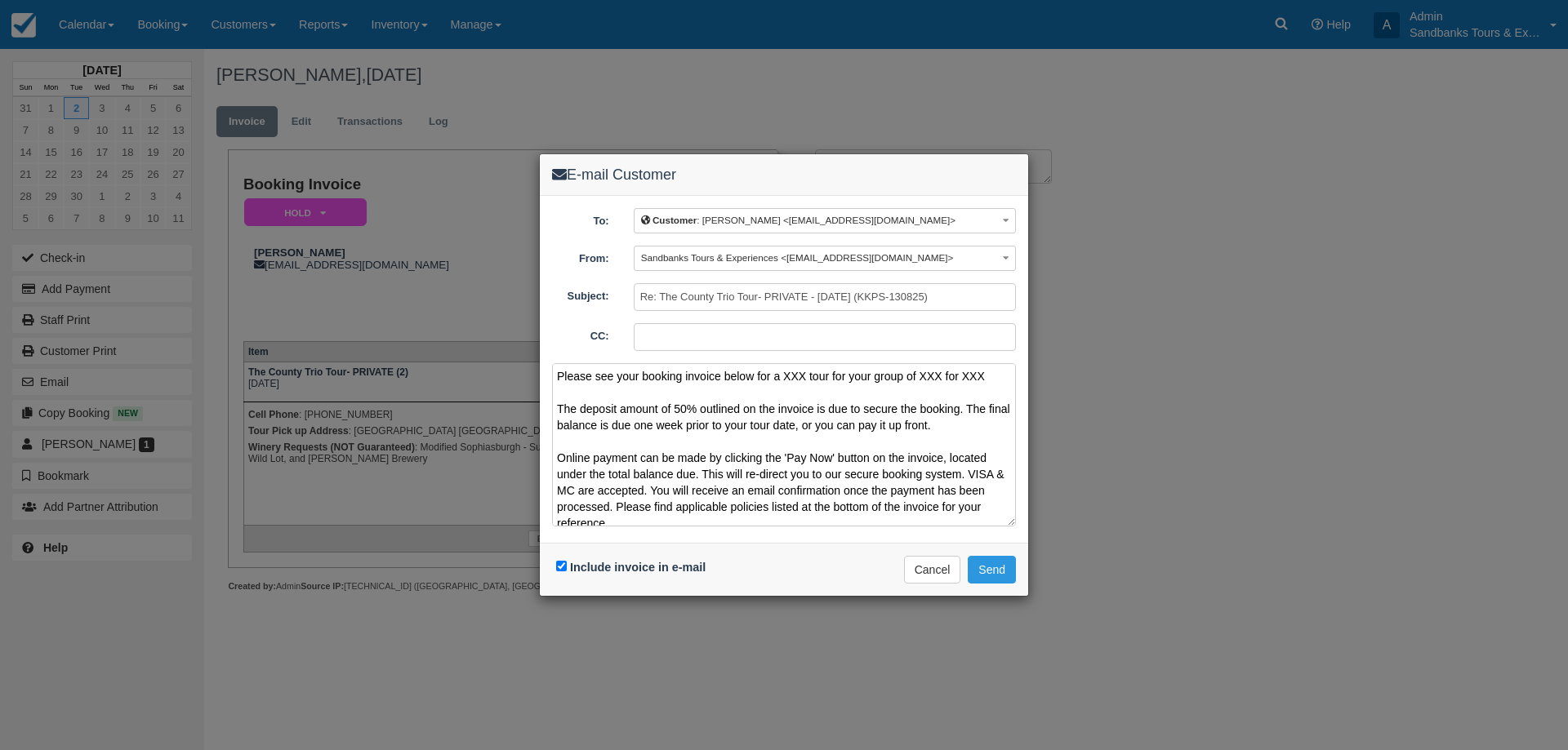
drag, startPoint x: 988, startPoint y: 377, endPoint x: 786, endPoint y: 376, distance: 202.0
click at [786, 376] on textarea "Please see your booking invoice below for a XXX tour for your group of XXX for …" at bounding box center [784, 445] width 464 height 163
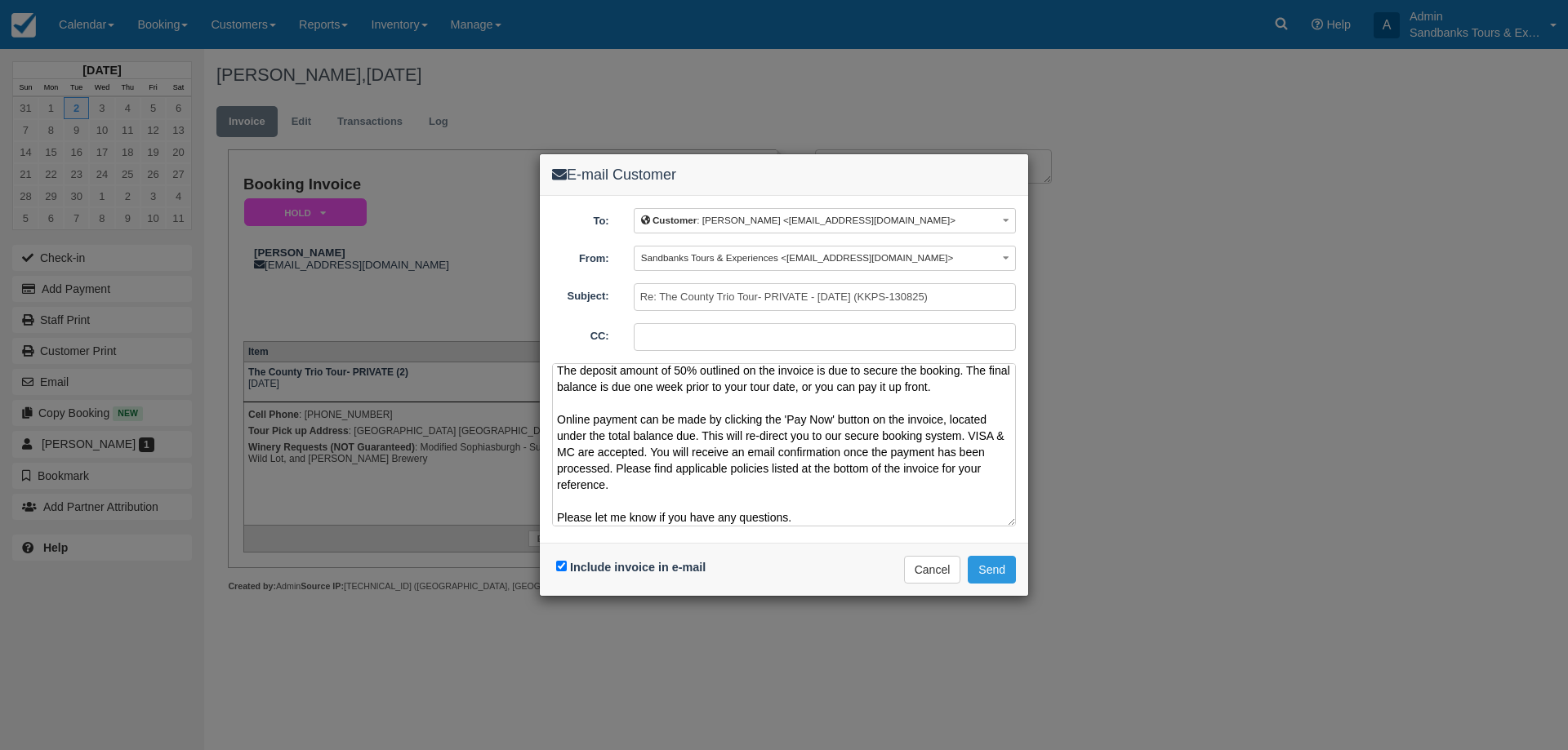
scroll to position [108, 0]
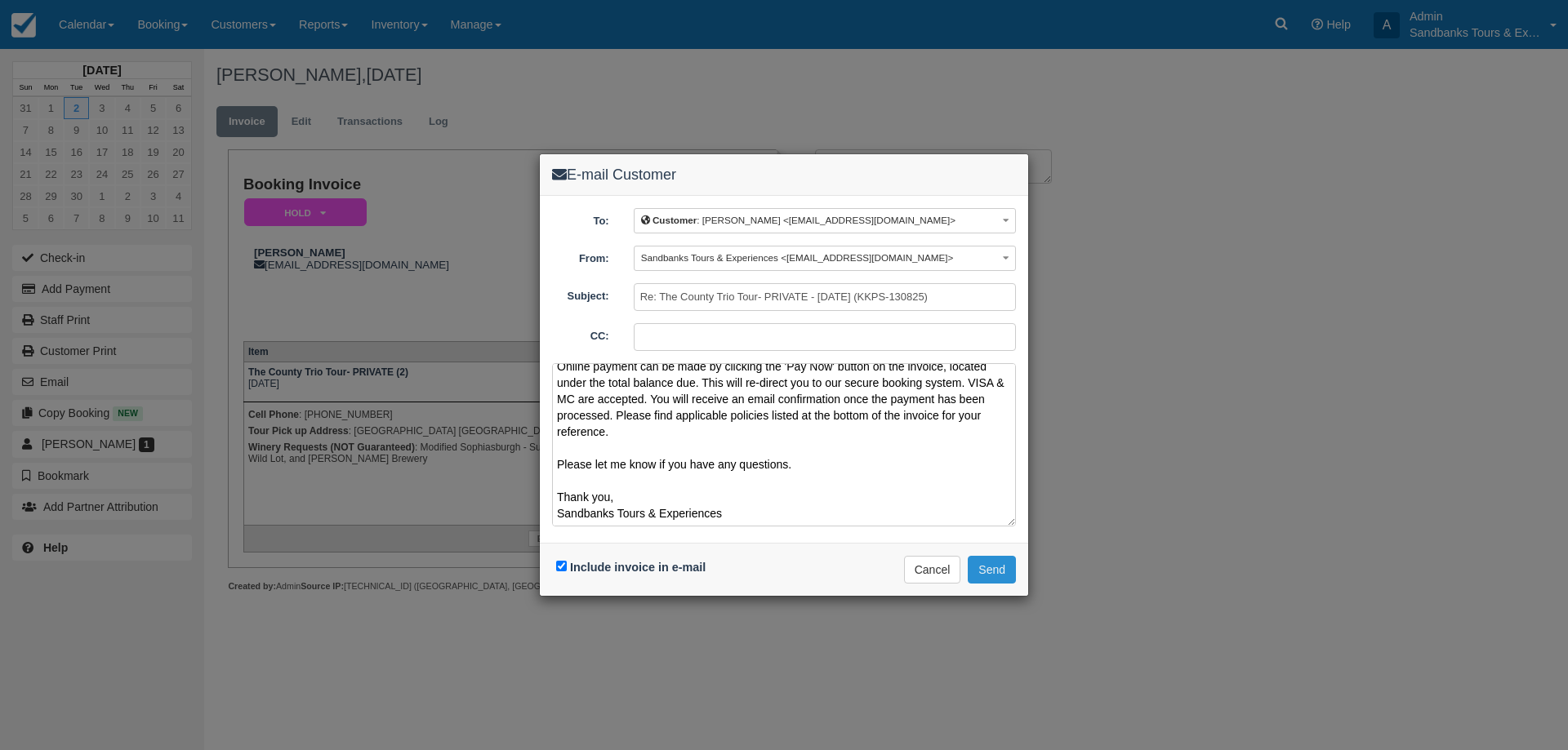
type textarea "Please see your booking invoice below for a Private County Trio Tour for your g…"
click at [989, 575] on button "Send" at bounding box center [991, 570] width 49 height 28
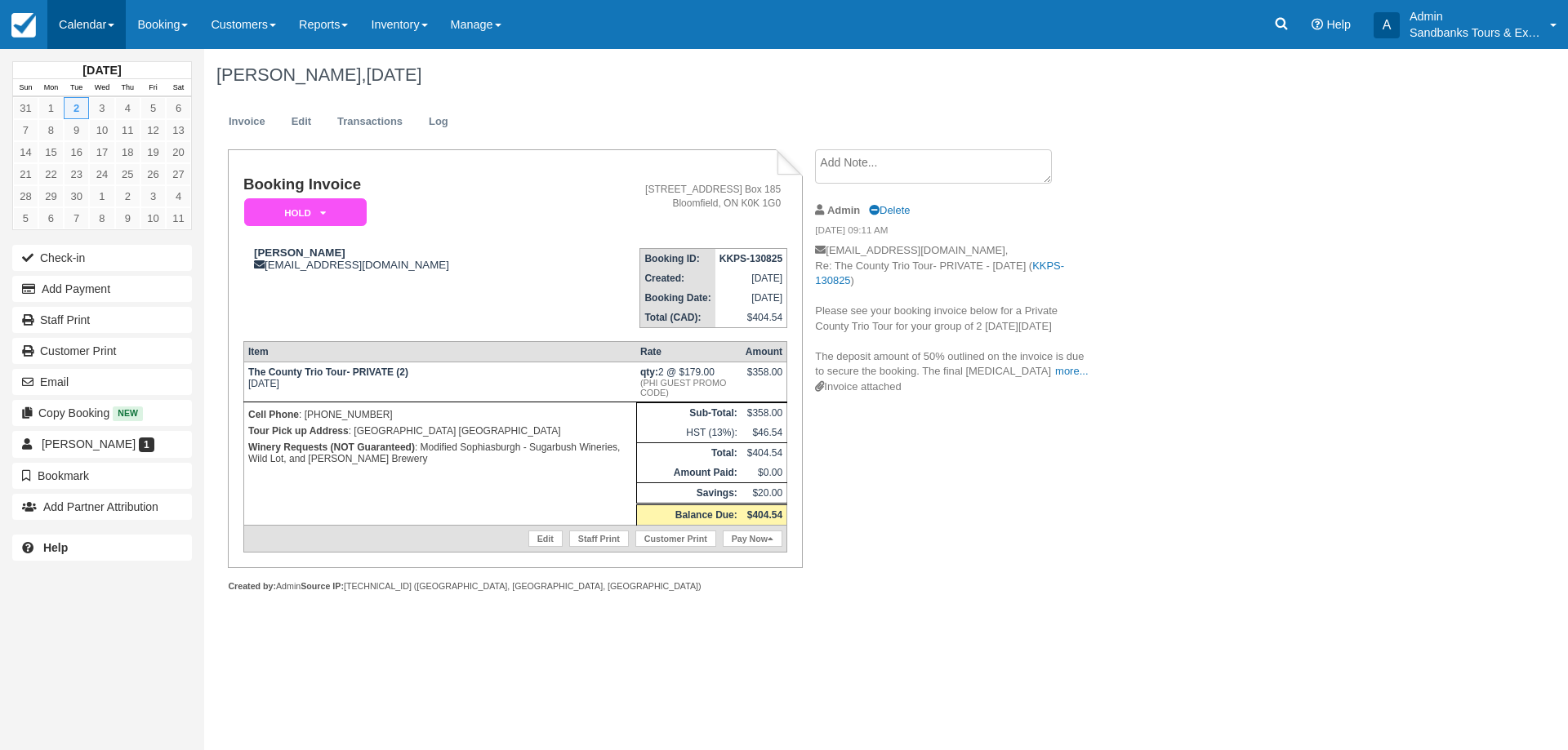
click at [79, 13] on link "Calendar" at bounding box center [86, 25] width 78 height 49
click at [109, 60] on link "Booking" at bounding box center [113, 71] width 129 height 35
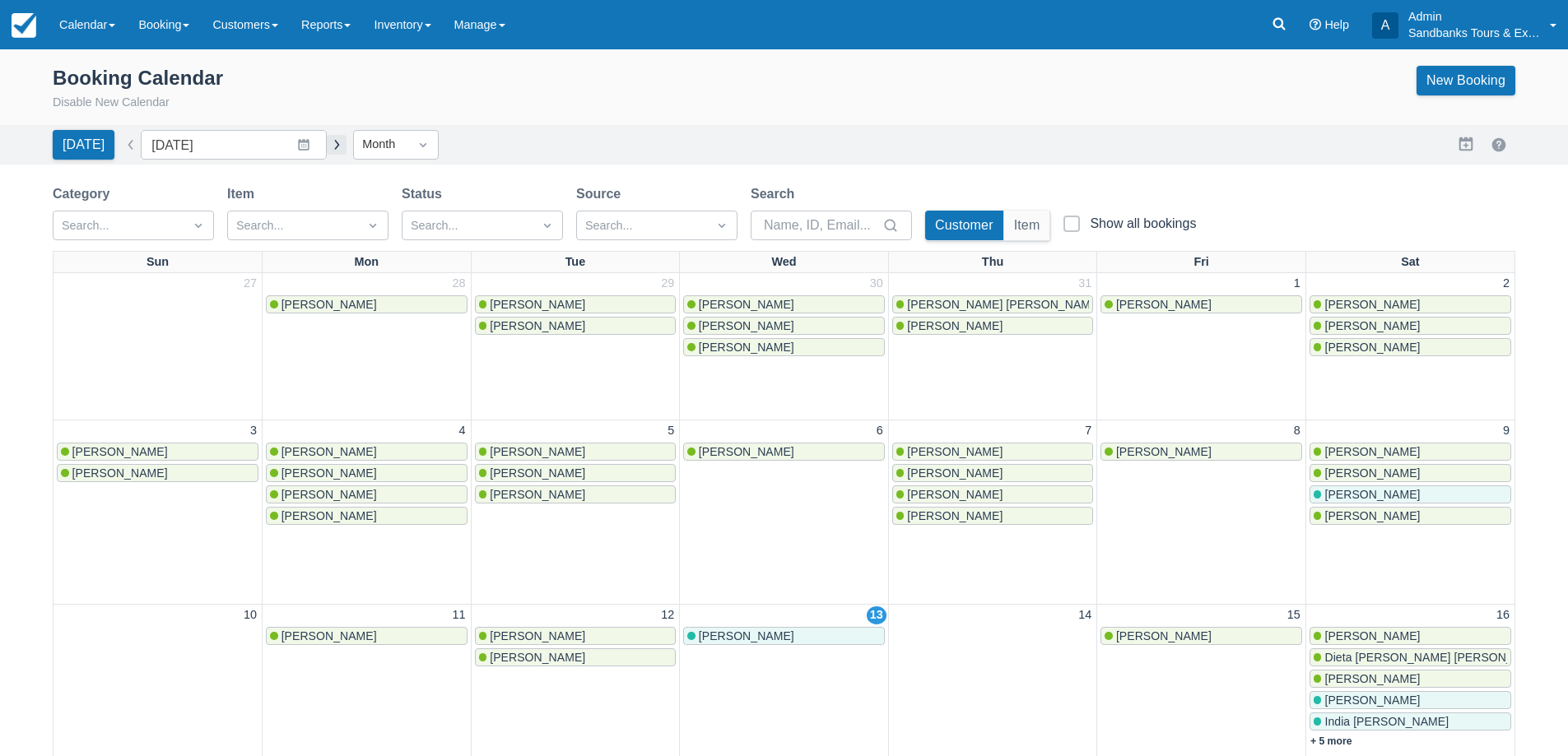
click at [330, 145] on button "button" at bounding box center [337, 145] width 20 height 20
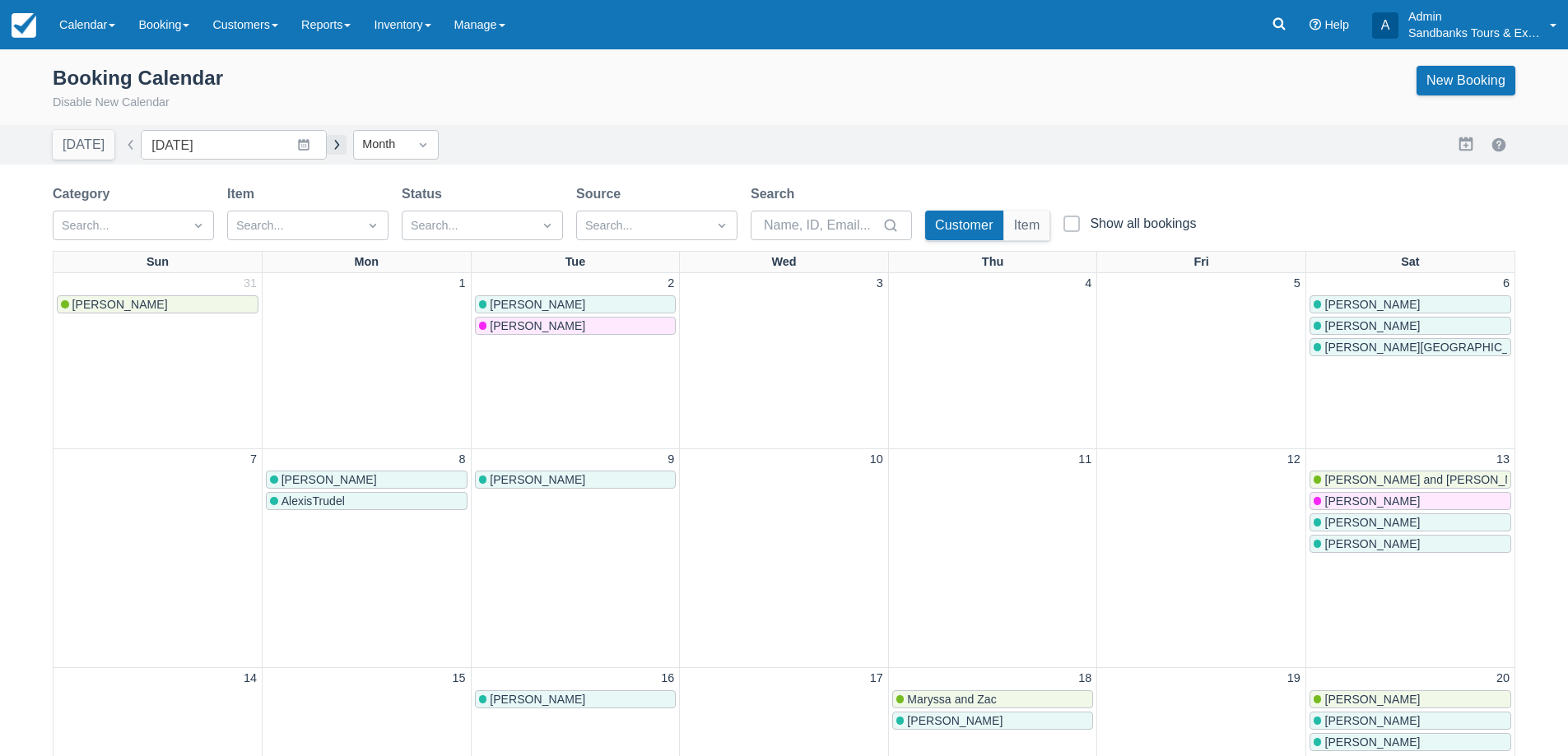
click at [330, 145] on button "button" at bounding box center [337, 145] width 20 height 20
type input "October 2025"
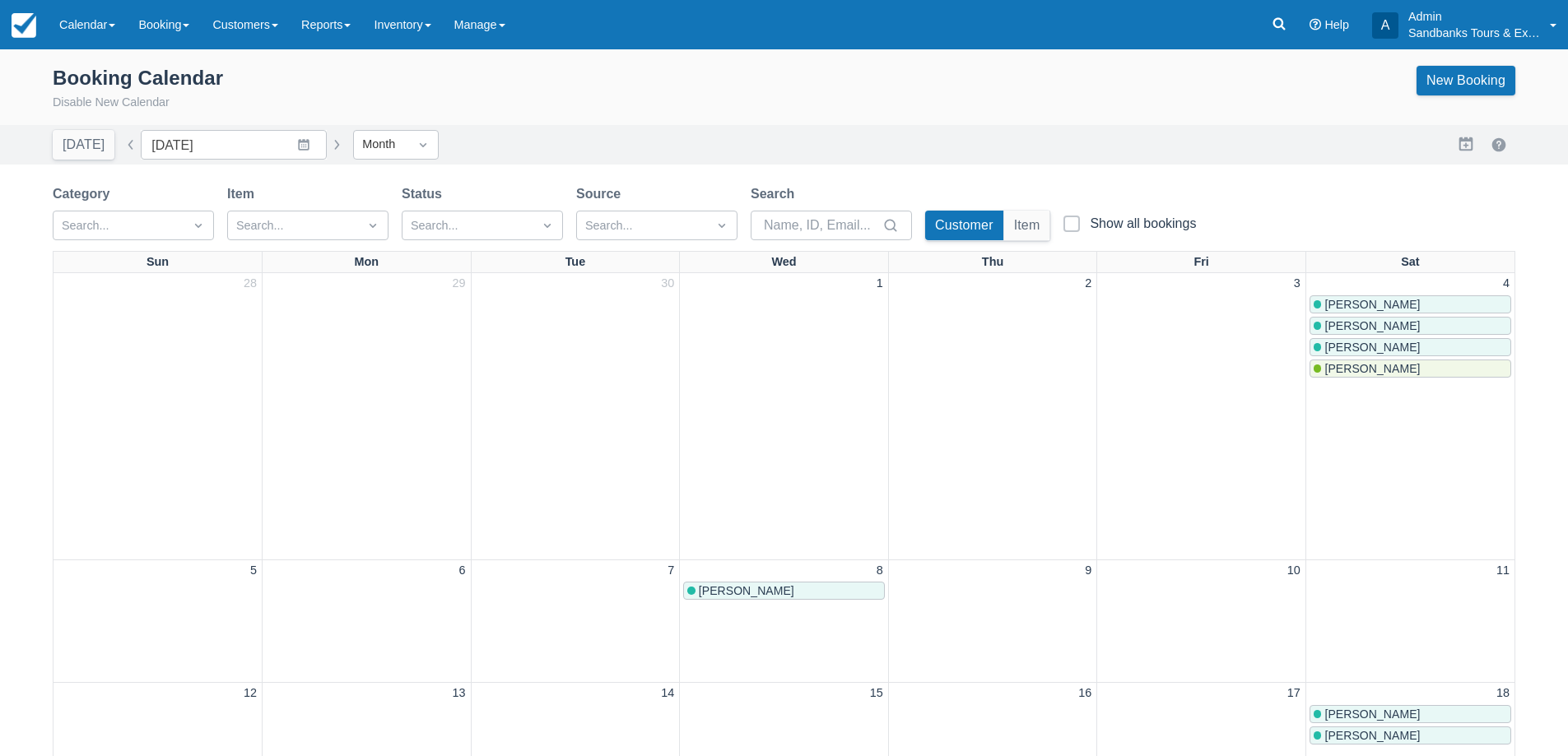
drag, startPoint x: 72, startPoint y: 20, endPoint x: 95, endPoint y: 68, distance: 53.2
click at [72, 20] on link "Calendar" at bounding box center [87, 25] width 79 height 50
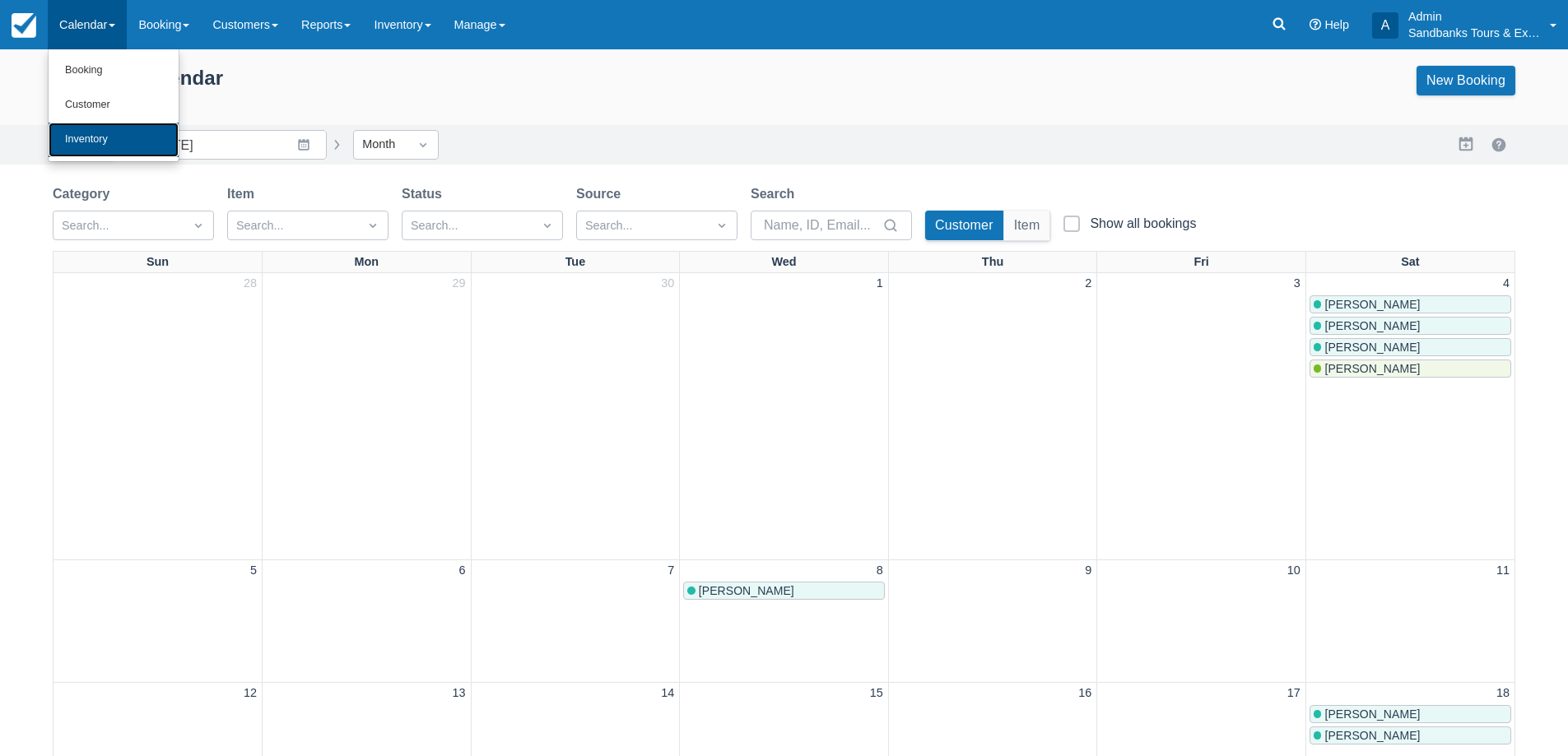
click at [101, 143] on link "Inventory" at bounding box center [114, 140] width 130 height 35
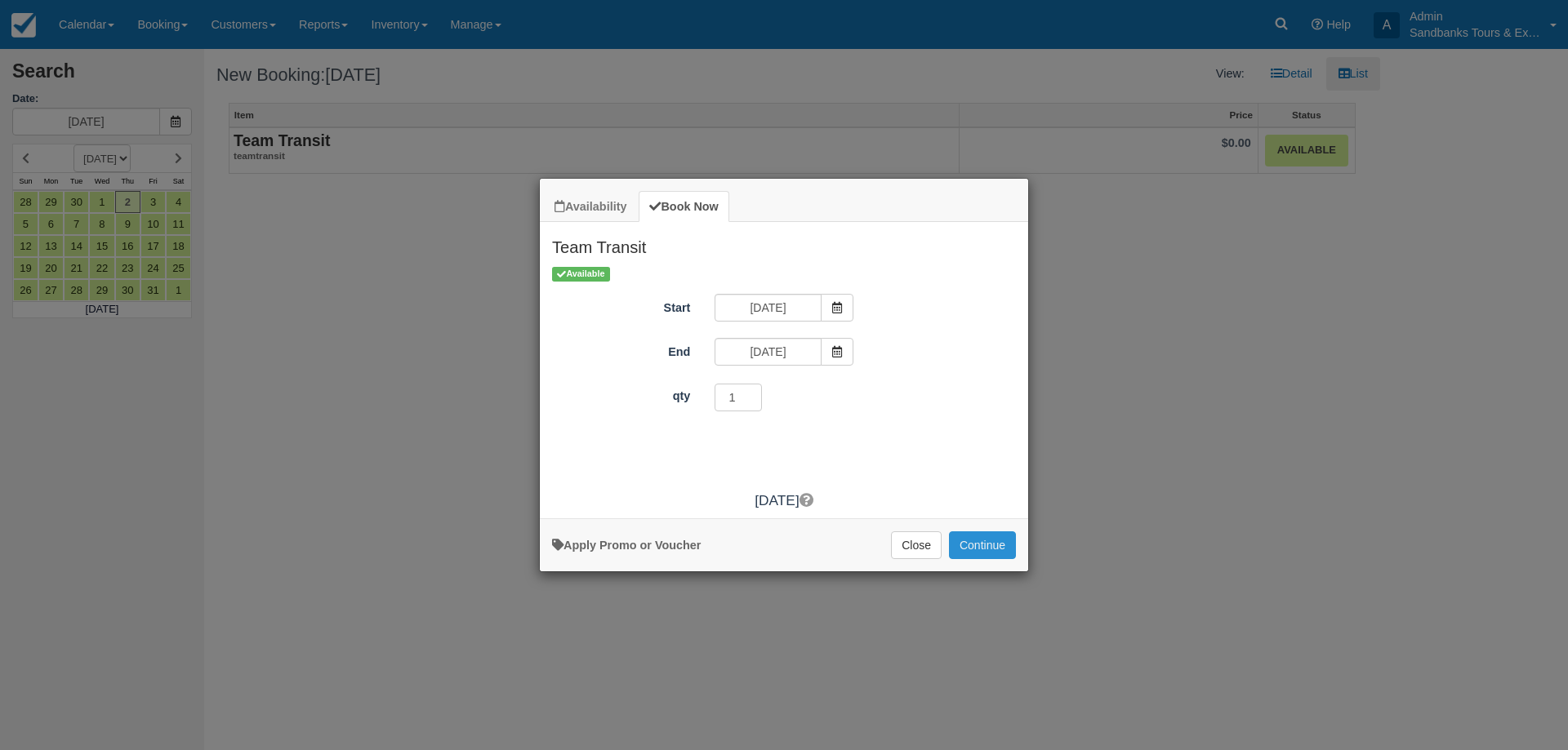
click at [977, 552] on button "Continue" at bounding box center [981, 545] width 67 height 28
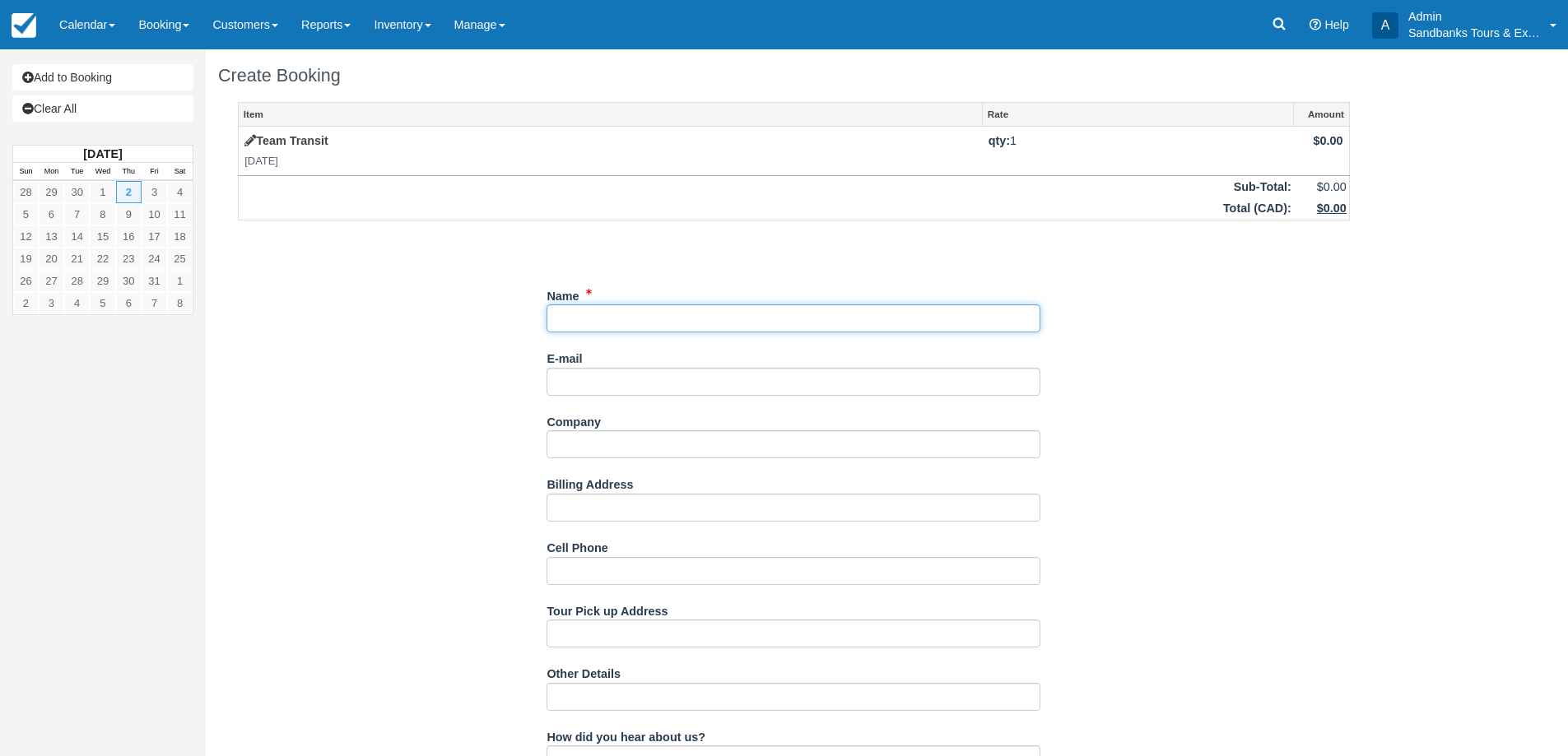
click at [609, 322] on input "Name" at bounding box center [793, 318] width 493 height 28
paste input "Impact United Academy"
type input "Impact United Academy"
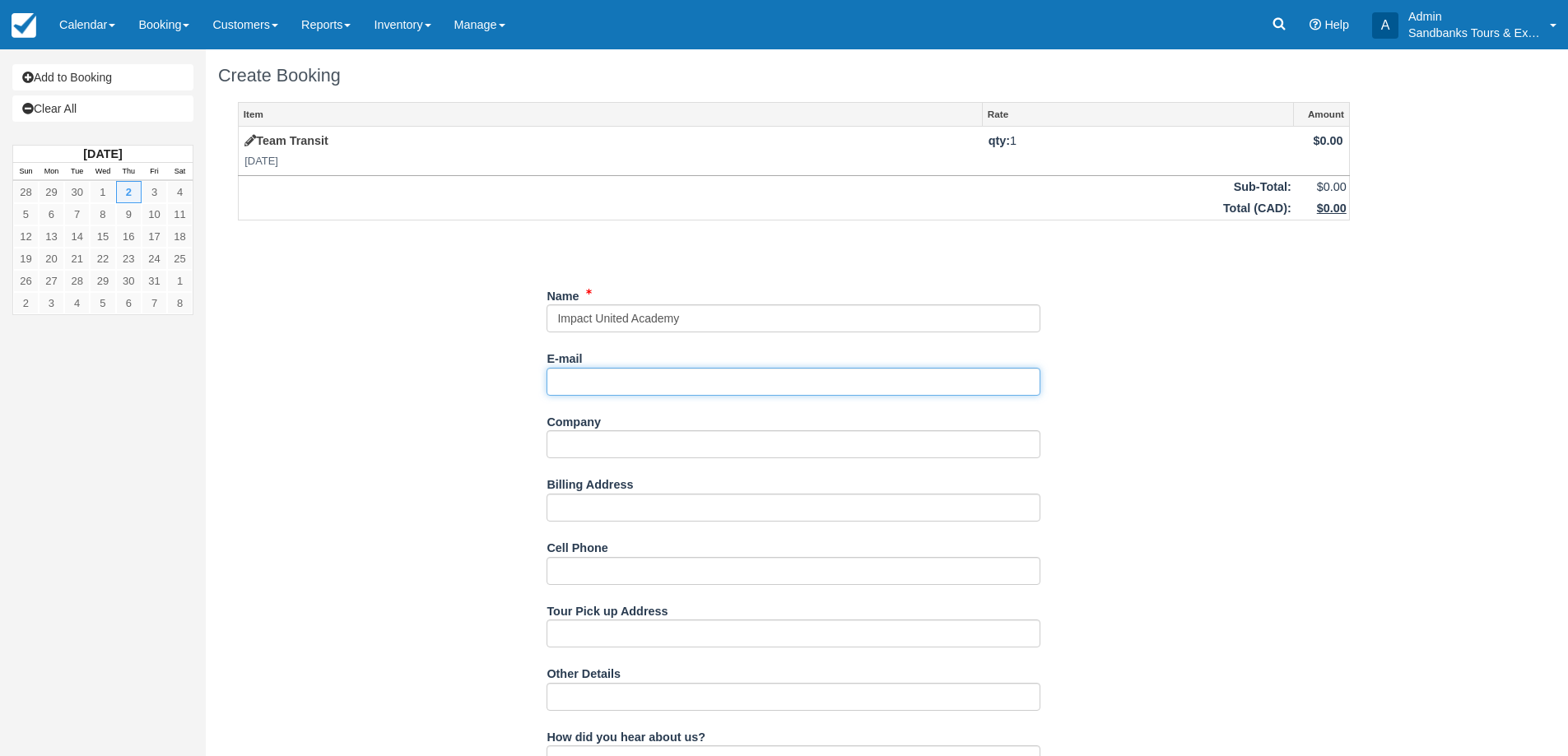
click at [634, 382] on input "E-mail" at bounding box center [793, 382] width 493 height 28
paste input "[PERSON_NAME] <[PERSON_NAME][DOMAIN_NAME][EMAIL_ADDRESS][PERSON_NAME][DOMAIN_NA…"
drag, startPoint x: 623, startPoint y: 386, endPoint x: 532, endPoint y: 374, distance: 91.8
click at [532, 374] on div "Item Rate Amount Team Transit [DATE] qty: 1 $0.00 Sub-Total: $0.00 Total ( CAD …" at bounding box center [794, 661] width 1151 height 1117
click at [721, 388] on input "[PERSON_NAME][DOMAIN_NAME][EMAIL_ADDRESS][PERSON_NAME][DOMAIN_NAME]>" at bounding box center [793, 382] width 493 height 28
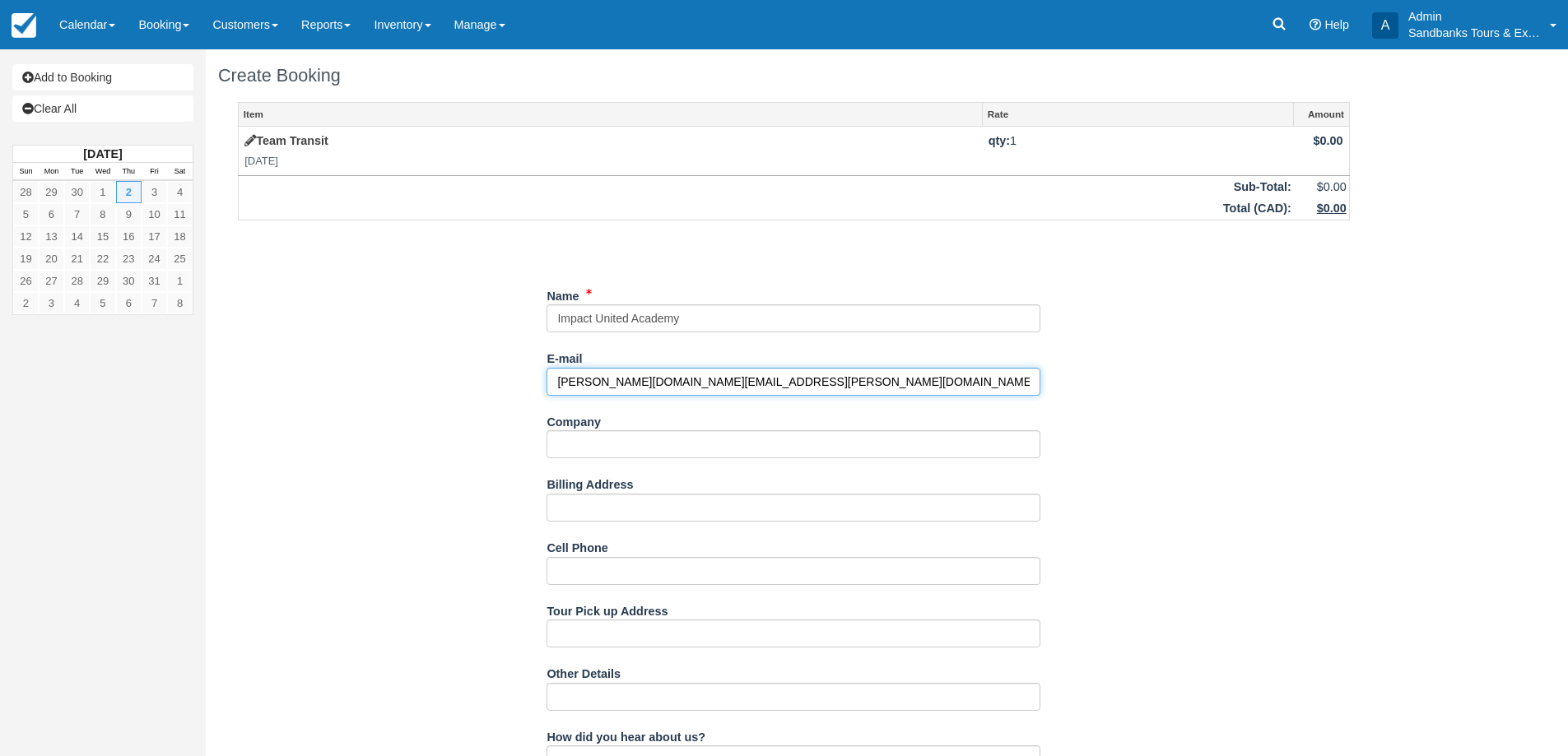
scroll to position [164, 0]
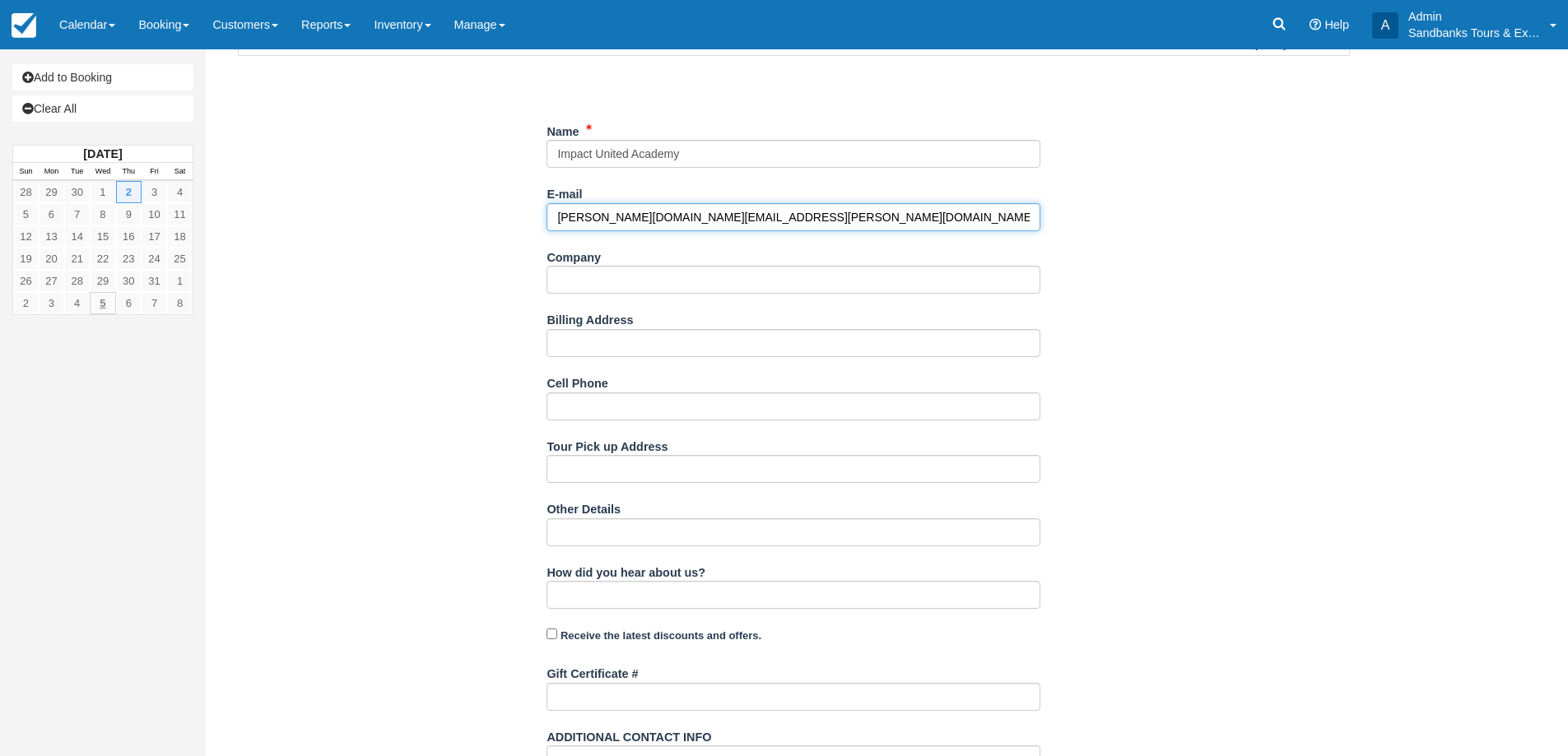
type input "[PERSON_NAME][DOMAIN_NAME][EMAIL_ADDRESS][PERSON_NAME][DOMAIN_NAME]"
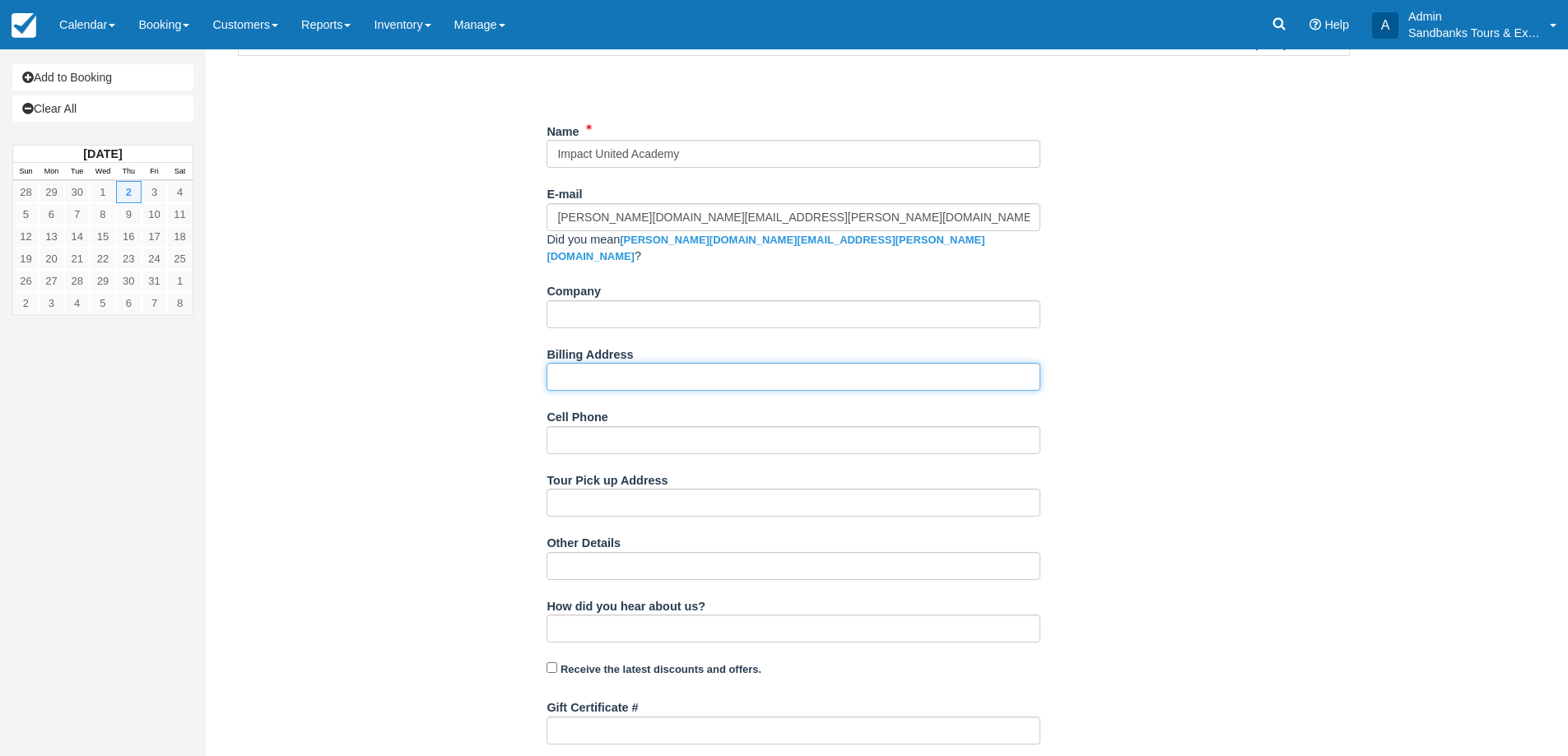
click at [591, 363] on input "Billing Address" at bounding box center [793, 377] width 493 height 28
paste input "460 - 355 BURRARD ST, Vancouver BC V6C2G8"
type input "460 - 355 BURRARD ST, Vancouver BC V6C2G8"
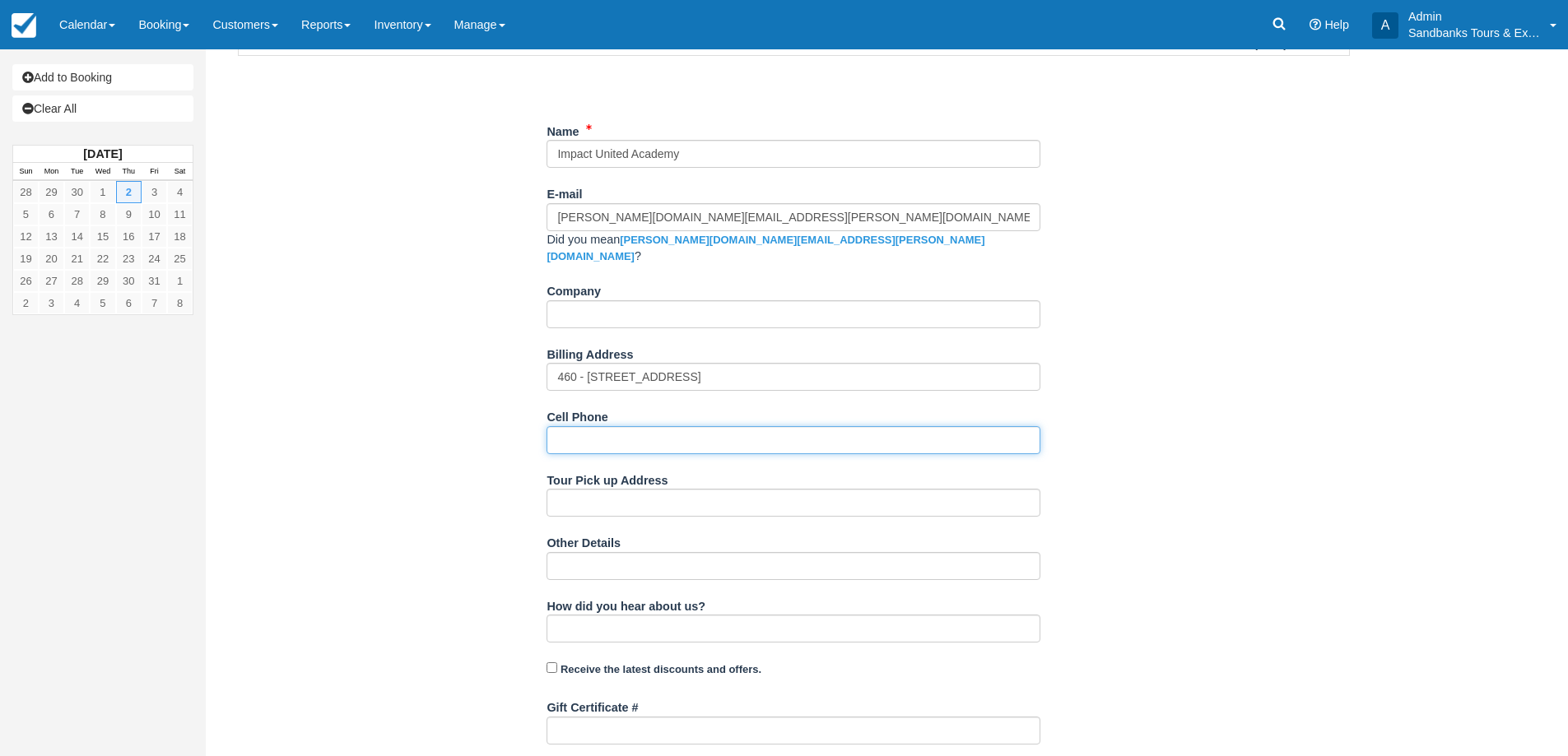
click at [582, 428] on input "Cell Phone" at bounding box center [793, 440] width 493 height 28
paste input "(587) 777-4678"
type input "(587) 777-4678"
click at [386, 416] on div "Item Rate Amount Team Transit Thu Oct 2, 2025 qty: 1 $0.00 Sub-Total: $0.00 Tot…" at bounding box center [794, 513] width 1151 height 1151
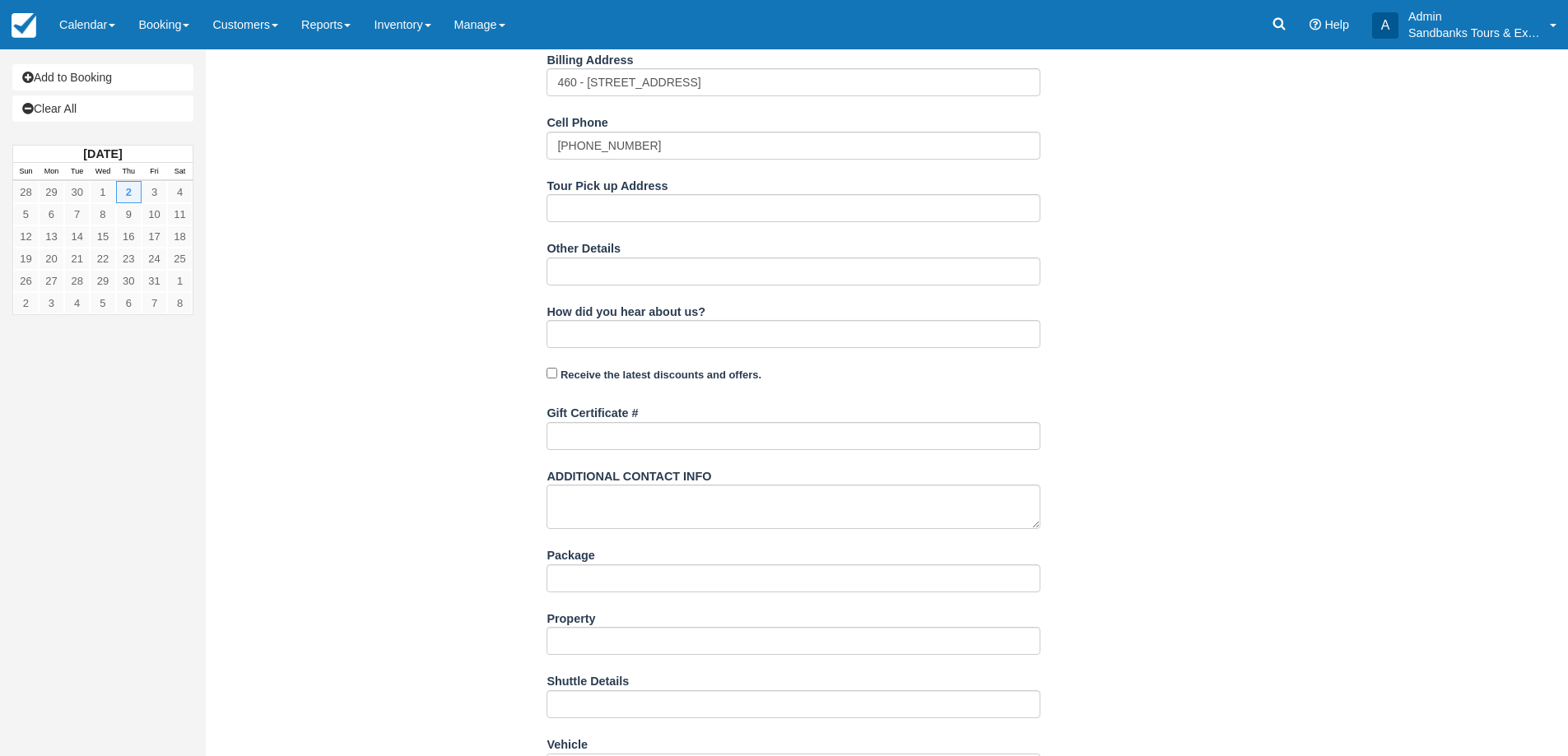
scroll to position [520, 0]
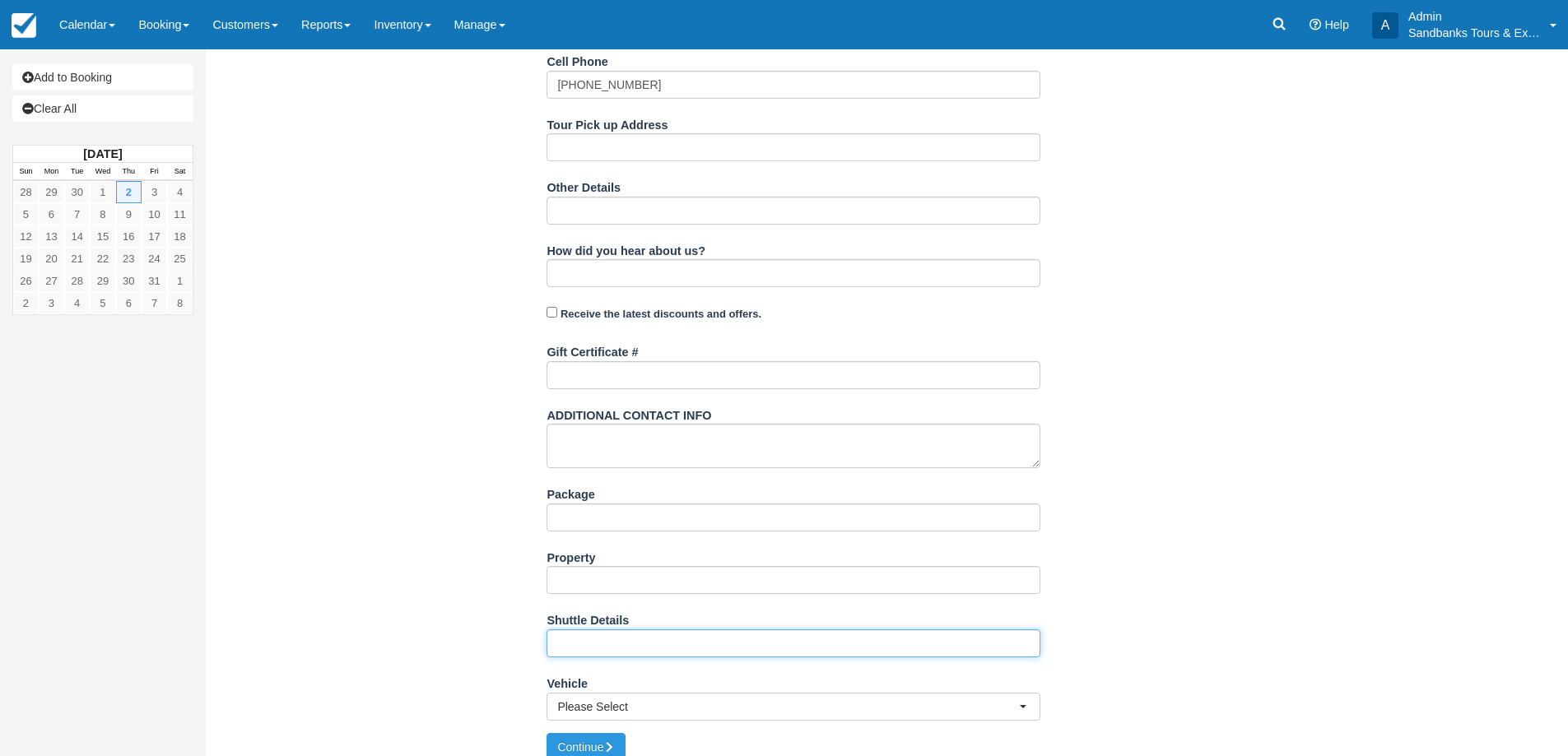
click at [663, 629] on input "Shuttle Details" at bounding box center [793, 643] width 493 height 28
paste input "• 4:00PM- 4:30PM: Pickup from Waring House to Little John Farms (2 trips) • 8:3…"
type input "• 4:00PM- 4:30PM: Pickup from Waring House to Little John Farms (2 trips) • 8:3…"
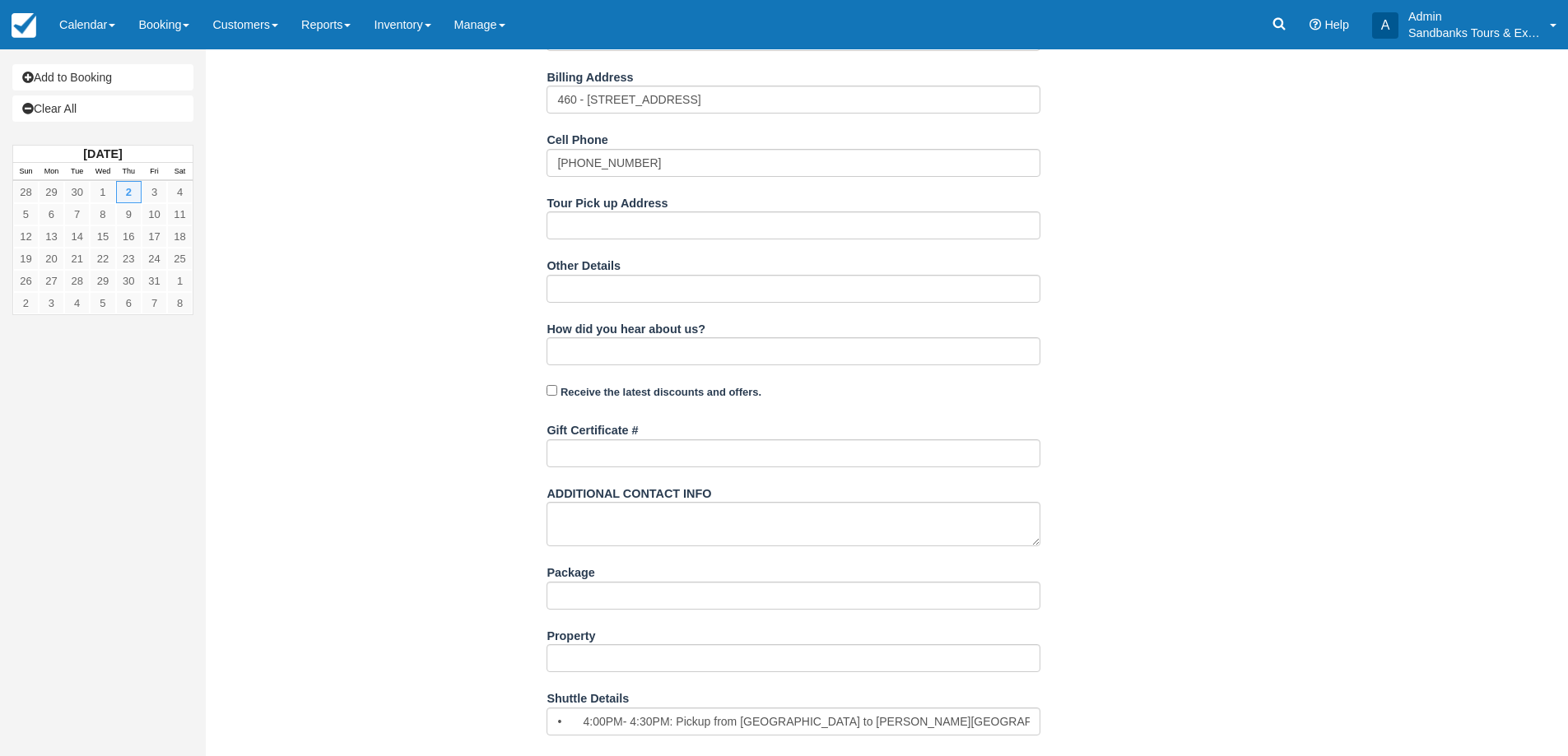
scroll to position [356, 0]
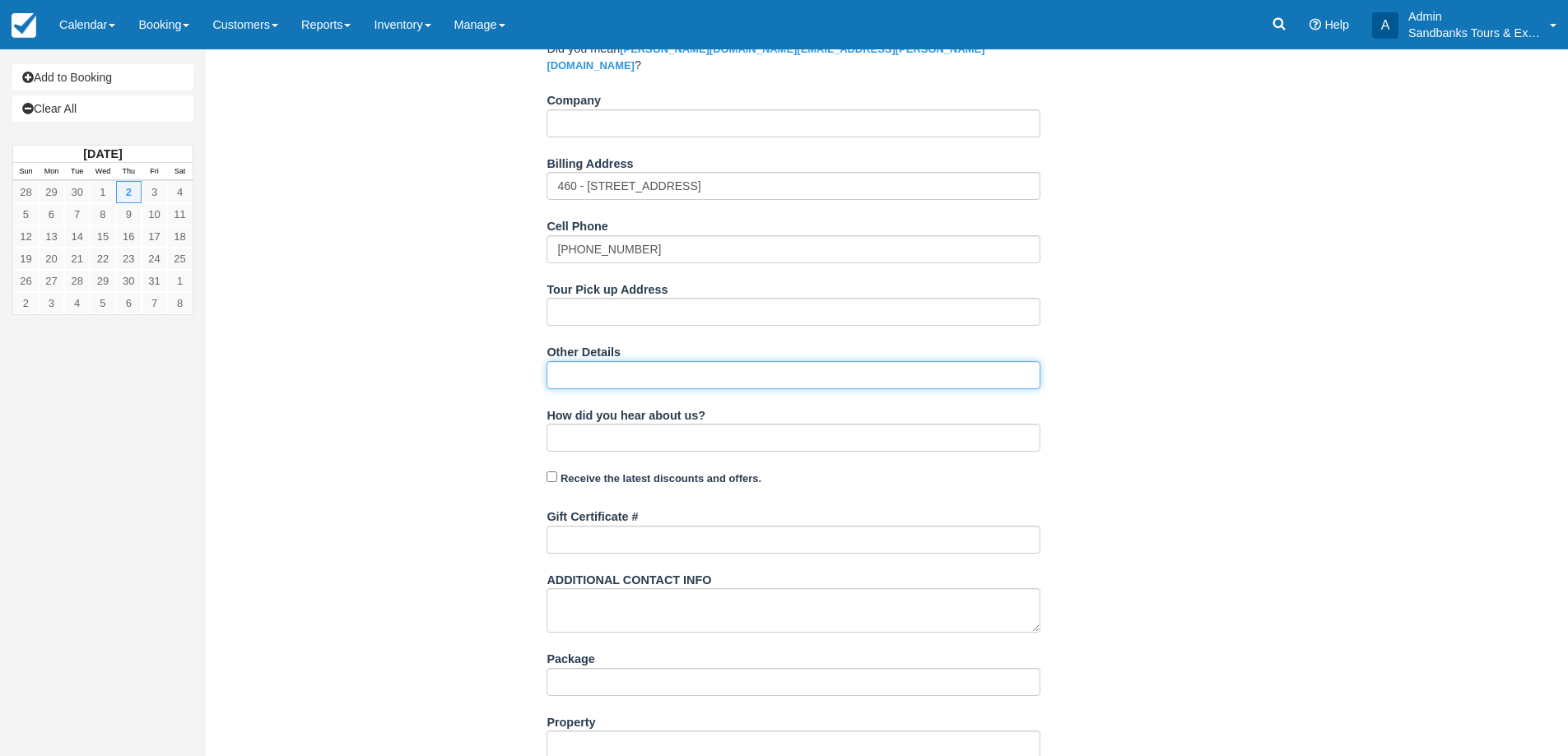
click at [601, 361] on input "Other Details" at bounding box center [793, 376] width 493 height 28
paste input "• No open alcohol permitted in our vehicles • Our drivers have the right to ref…"
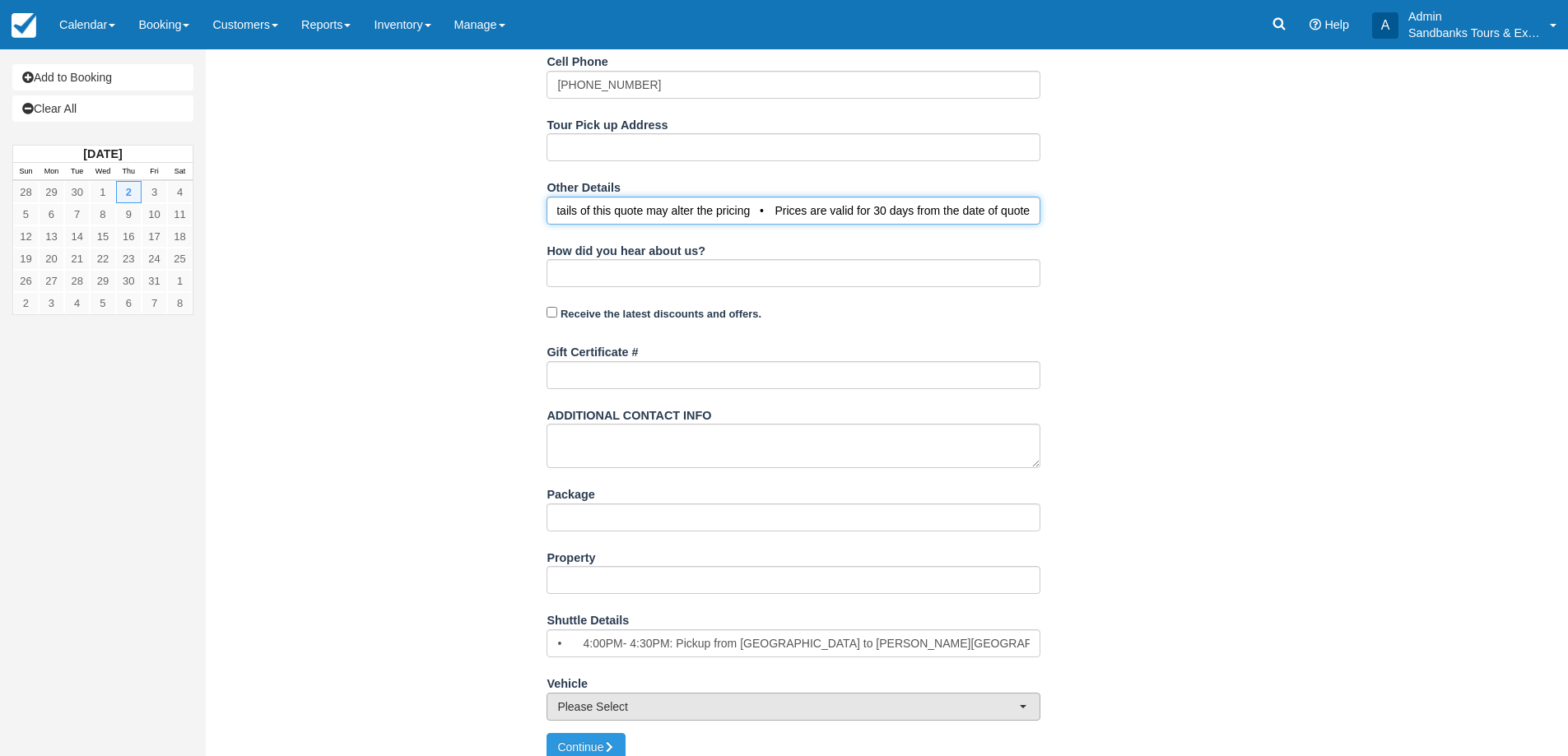
type input "• No open alcohol permitted in our vehicles • Our drivers have the right to ref…"
click at [616, 699] on span "Please Select" at bounding box center [788, 707] width 462 height 17
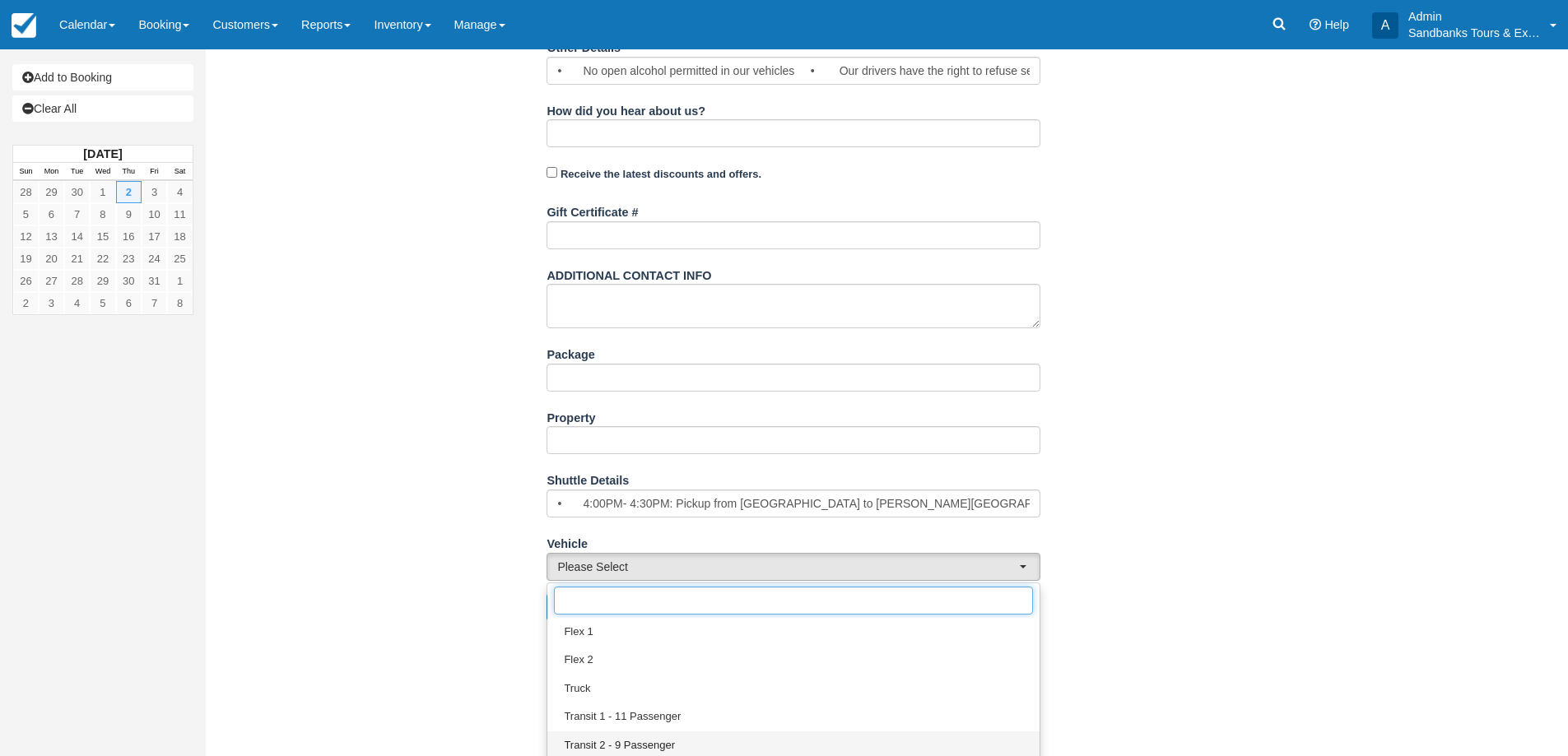
scroll to position [733, 0]
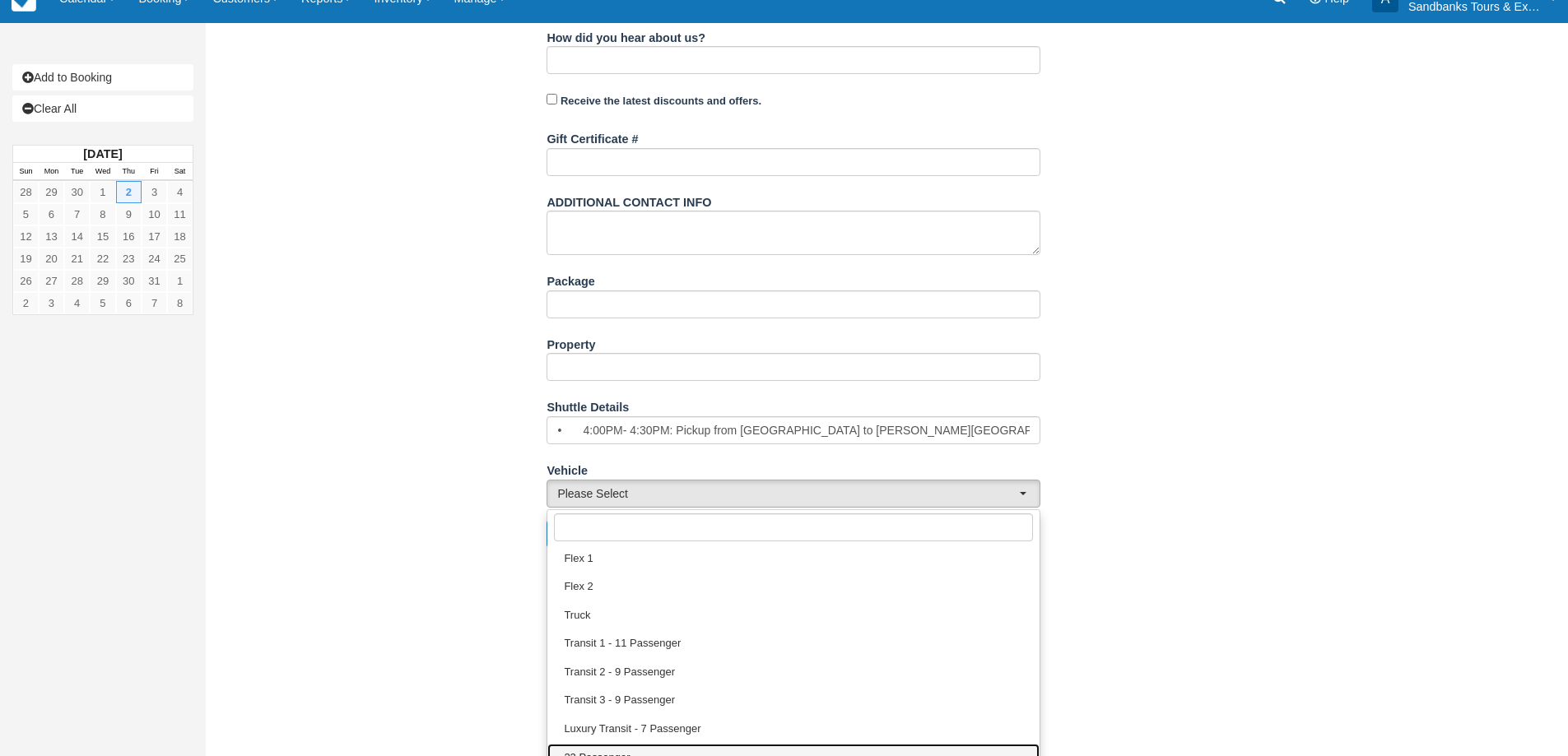
click at [654, 744] on link "22 Passenger" at bounding box center [793, 758] width 492 height 29
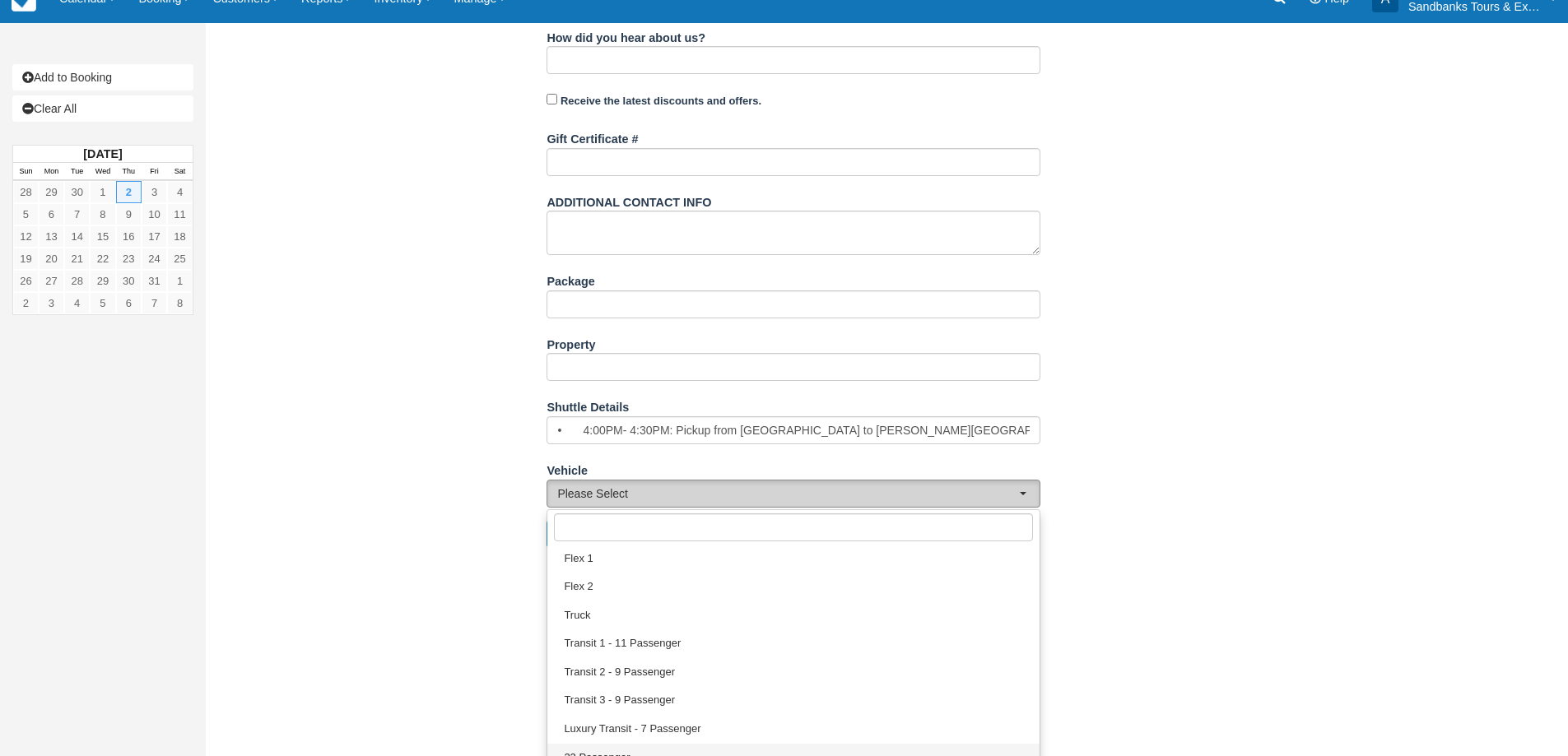
select select "22 Passenger"
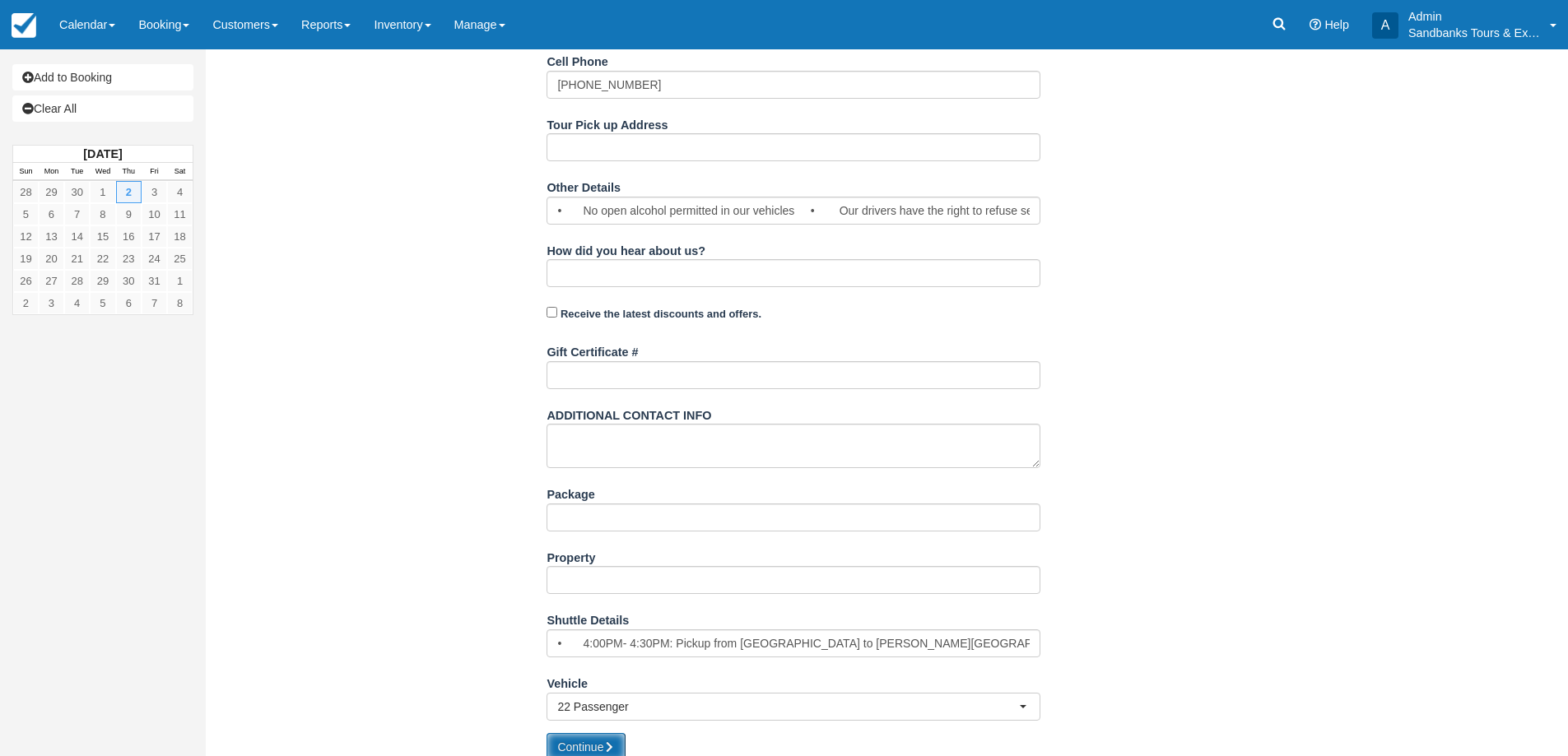
click at [598, 733] on button "Continue" at bounding box center [585, 747] width 79 height 28
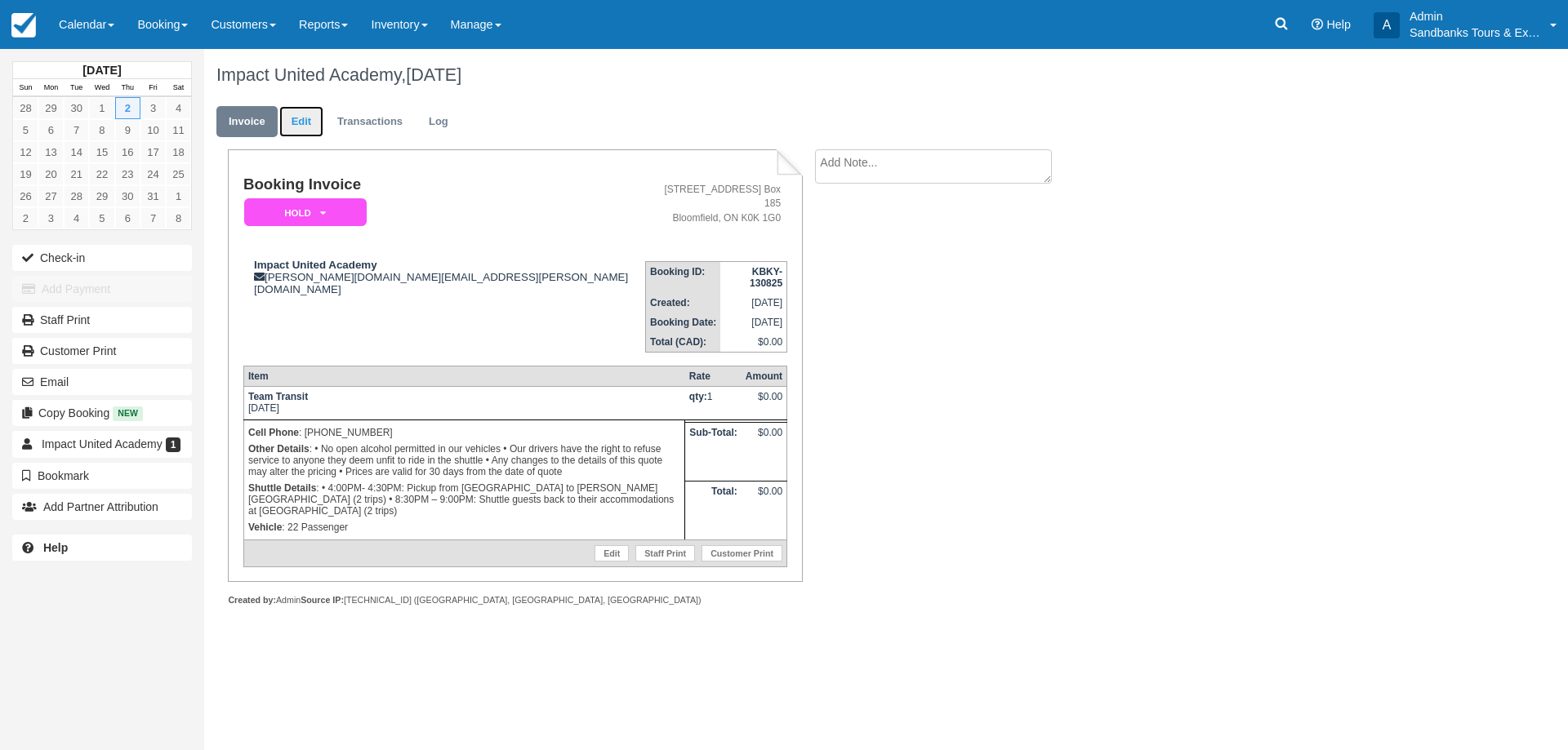
click at [310, 123] on link "Edit" at bounding box center [301, 122] width 44 height 32
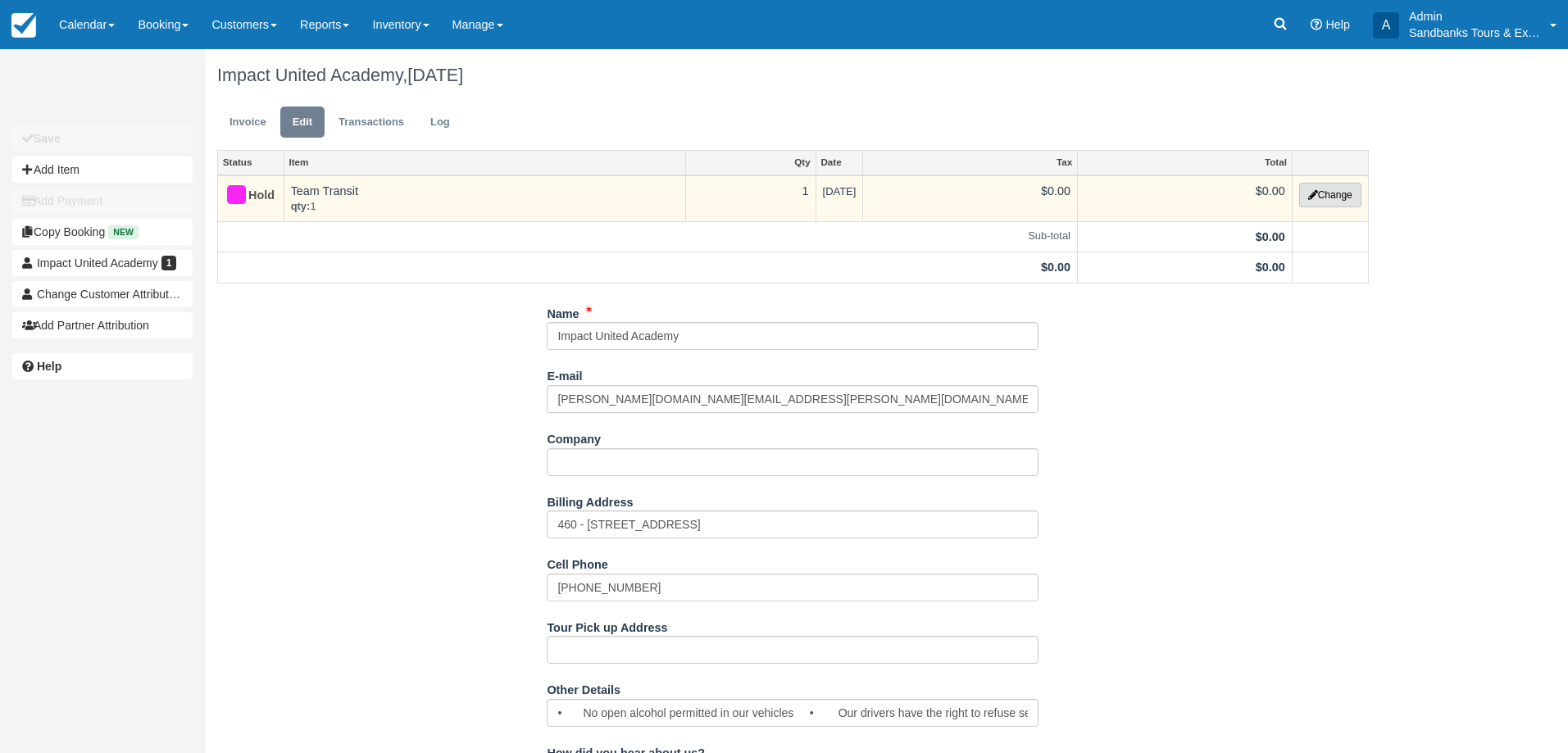
click at [1334, 200] on button "Change" at bounding box center [1329, 195] width 62 height 25
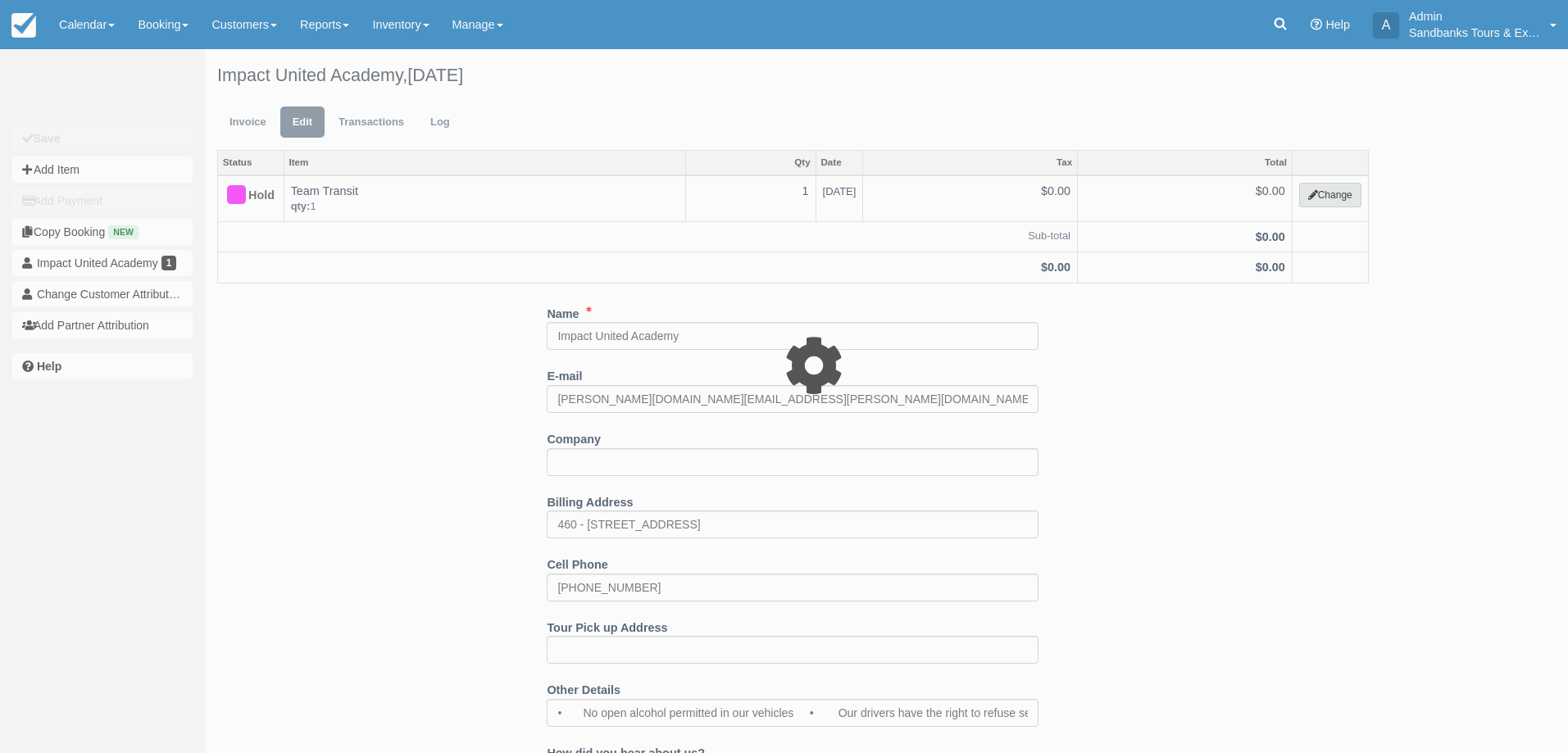
select select "6"
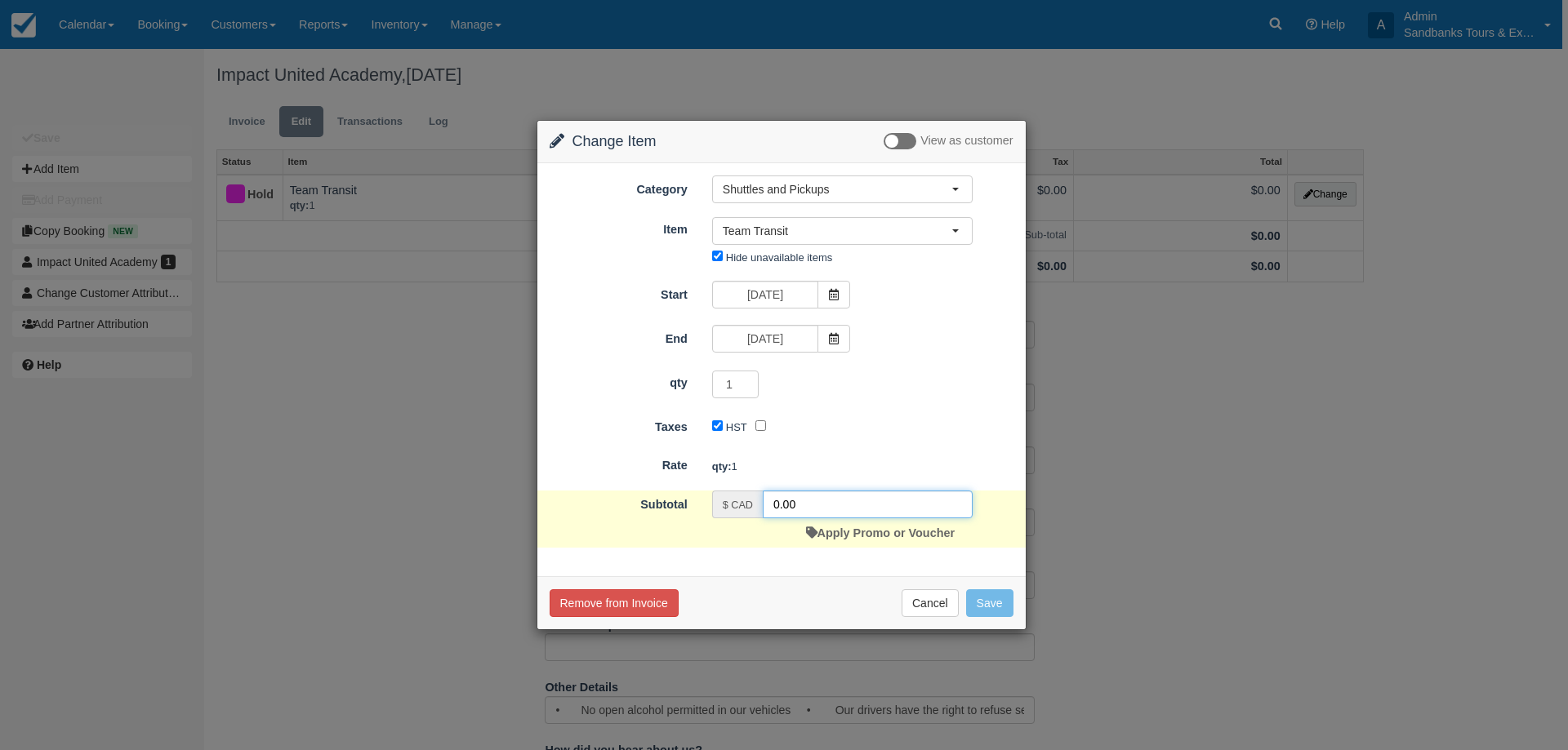
click at [771, 507] on input "0.00" at bounding box center [867, 504] width 210 height 28
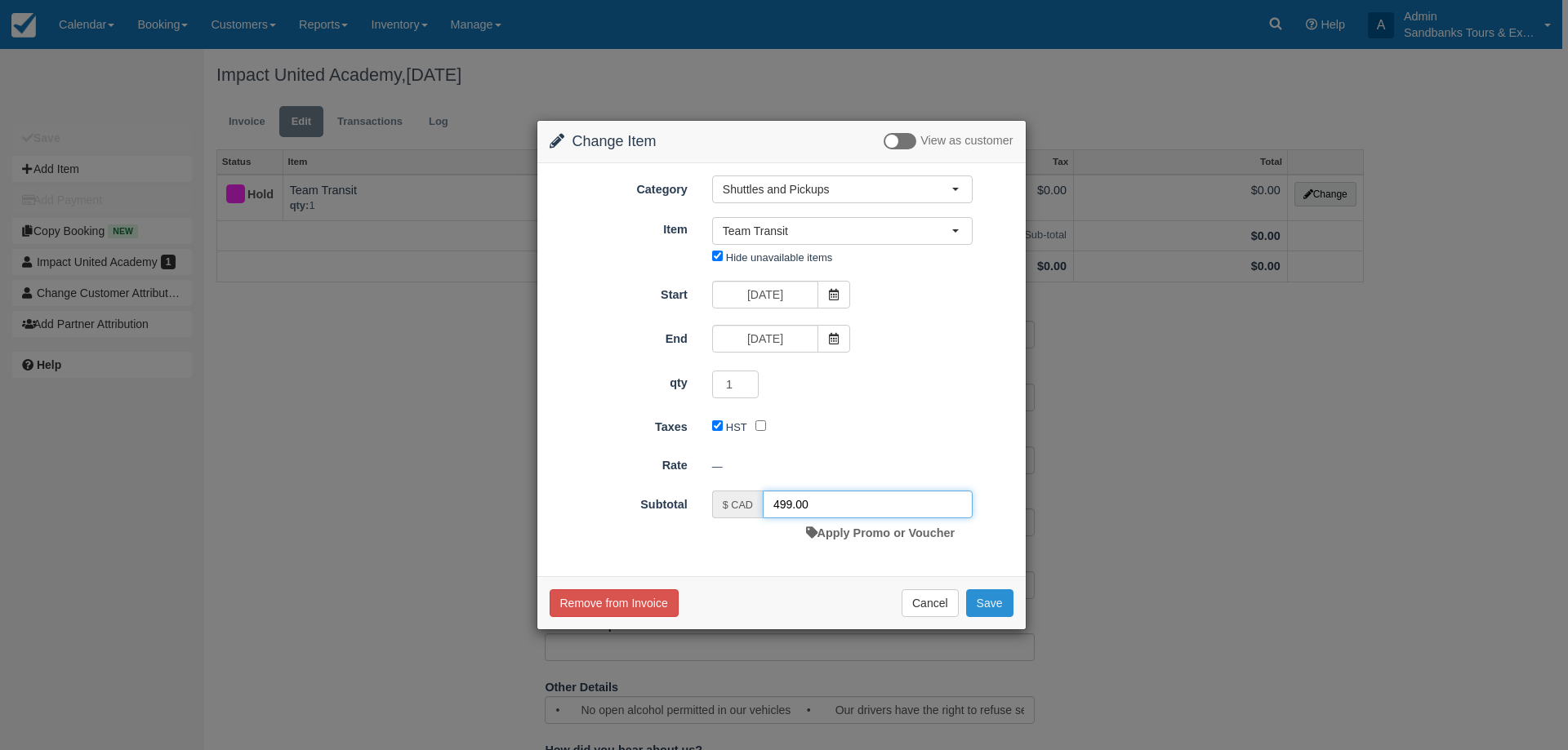
type input "499.00"
click at [1006, 605] on button "Save" at bounding box center [990, 604] width 48 height 28
checkbox input "false"
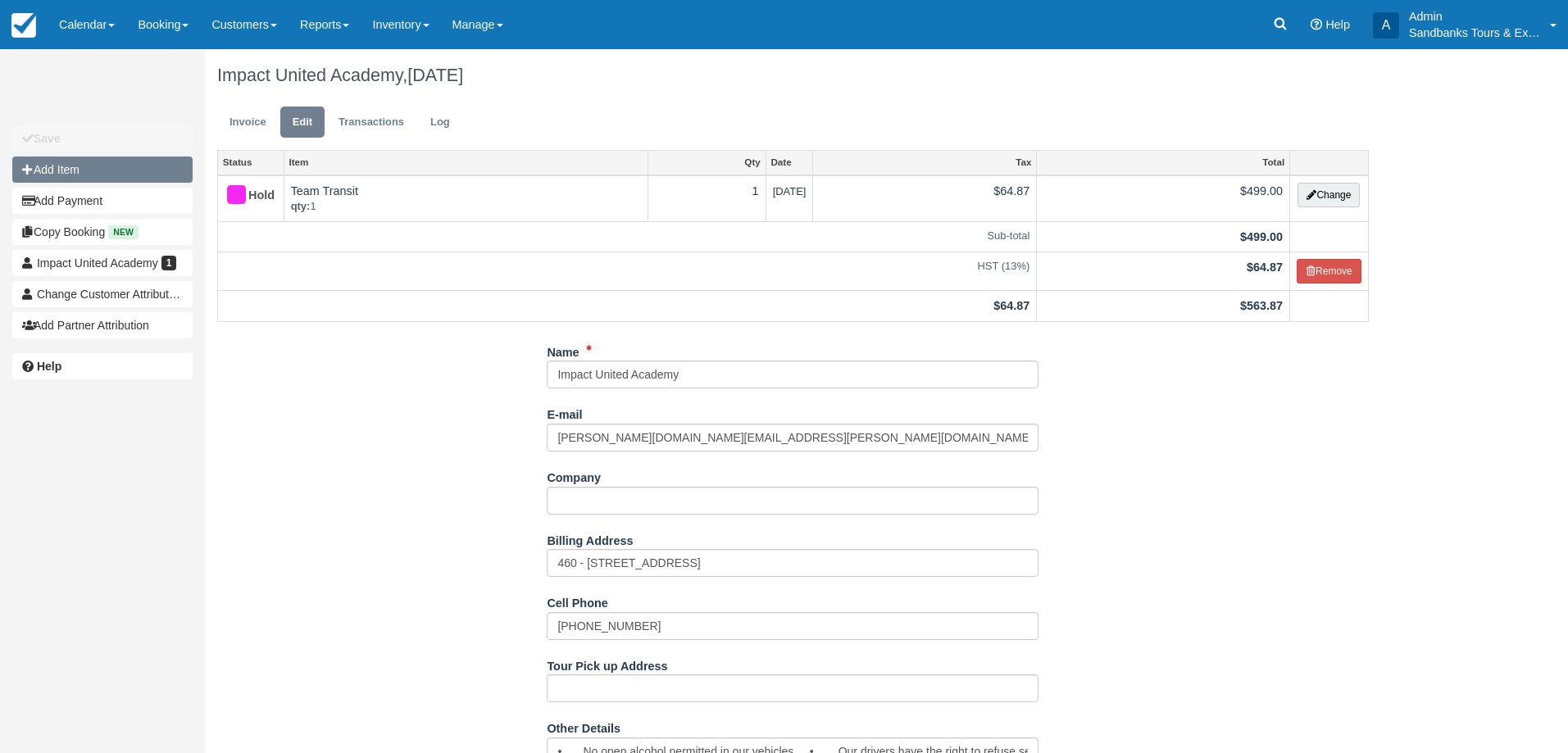
click at [83, 159] on button "Add Item" at bounding box center [102, 170] width 180 height 26
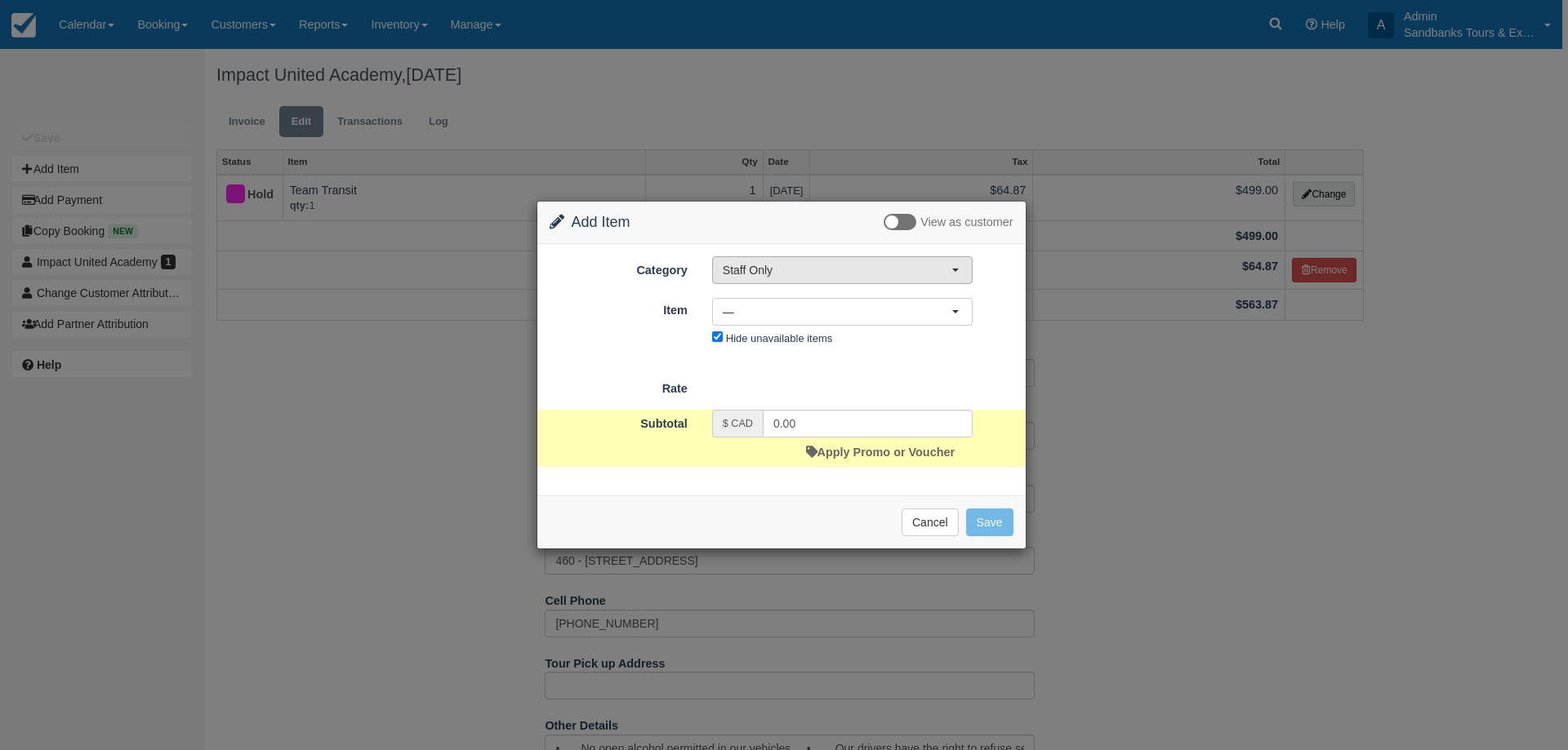
click at [776, 273] on span "Staff Only" at bounding box center [837, 271] width 229 height 16
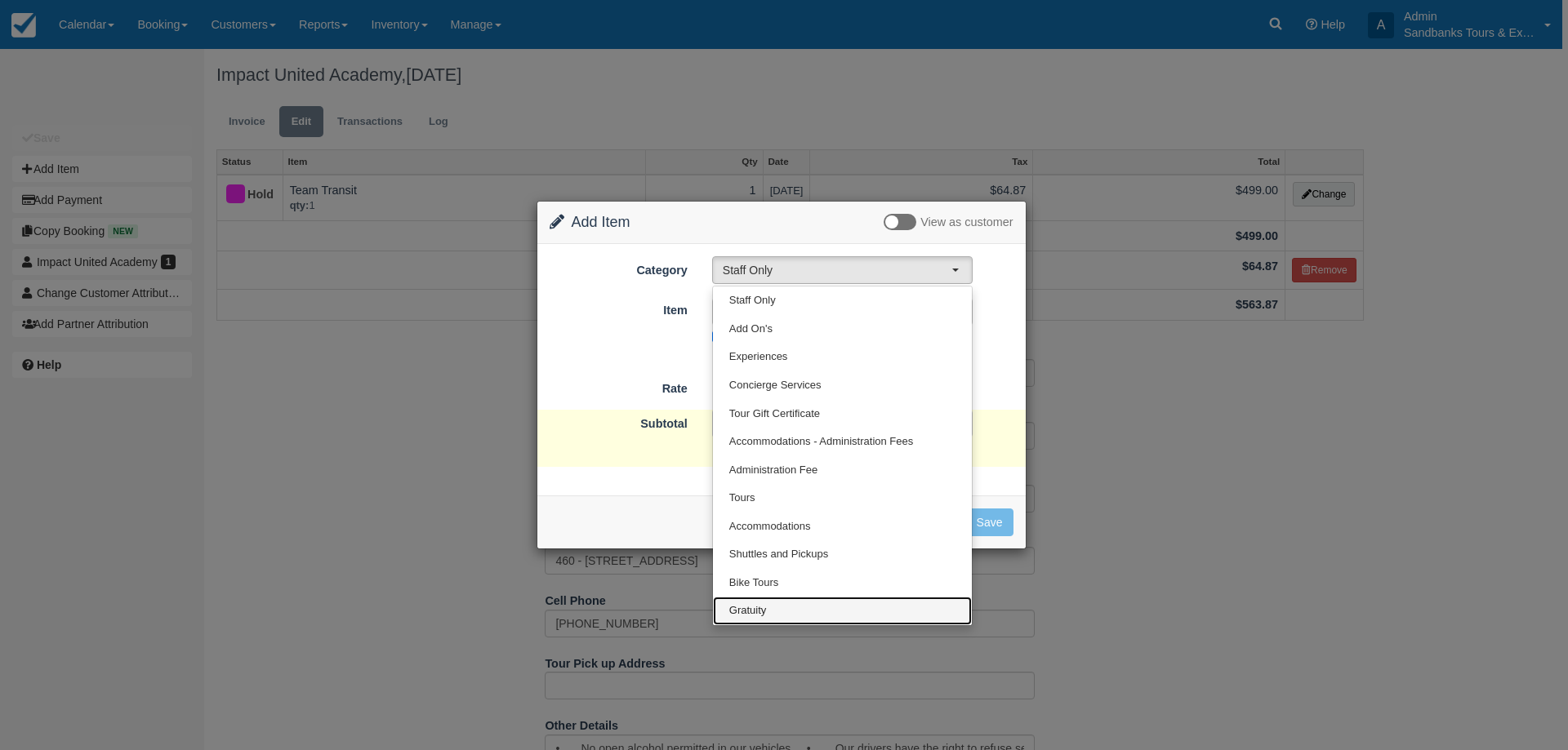
click at [768, 599] on link "Gratuity" at bounding box center [842, 610] width 259 height 29
select select "26"
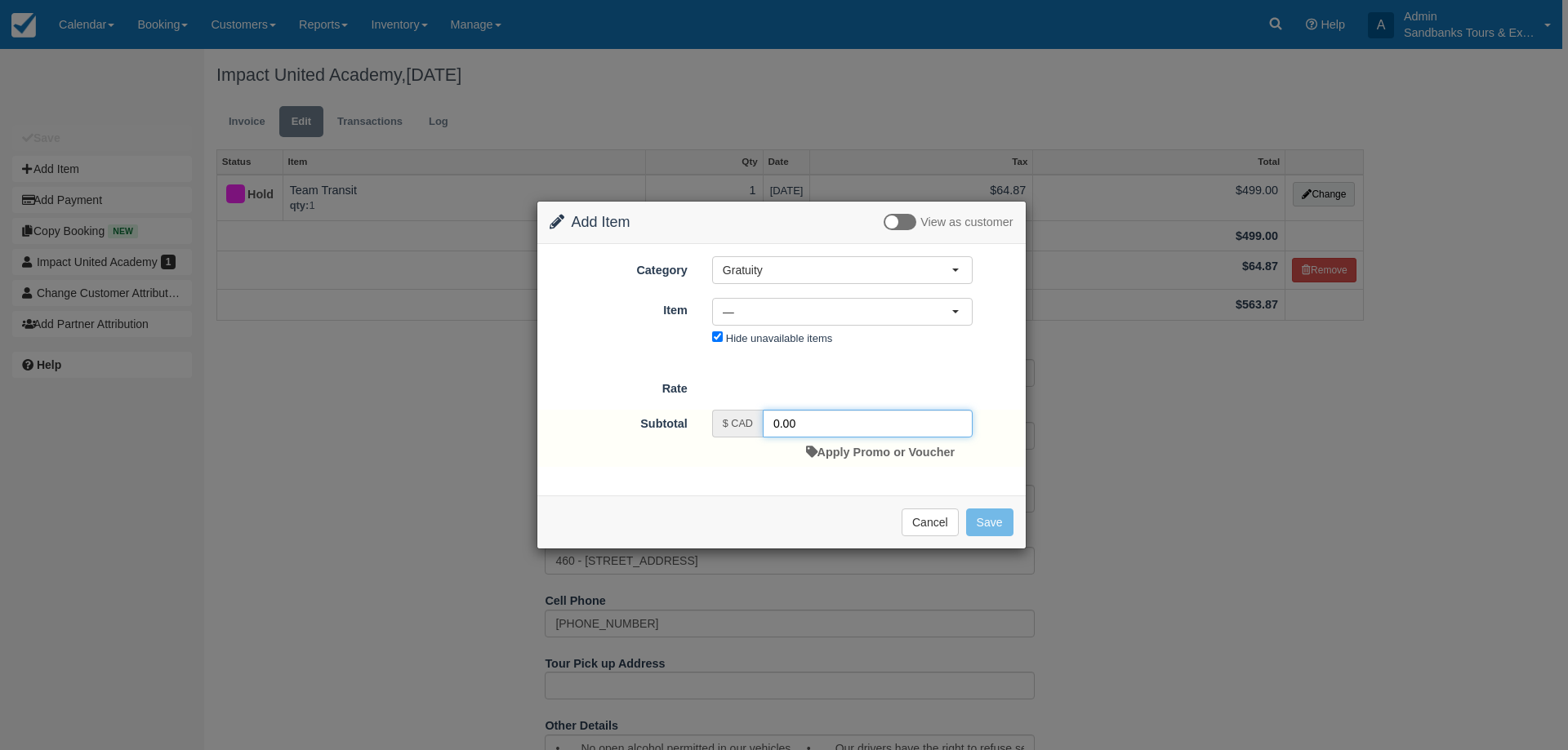
click at [769, 422] on input "0.00" at bounding box center [867, 424] width 210 height 28
type input "80.00"
click at [847, 319] on span "—" at bounding box center [837, 312] width 229 height 16
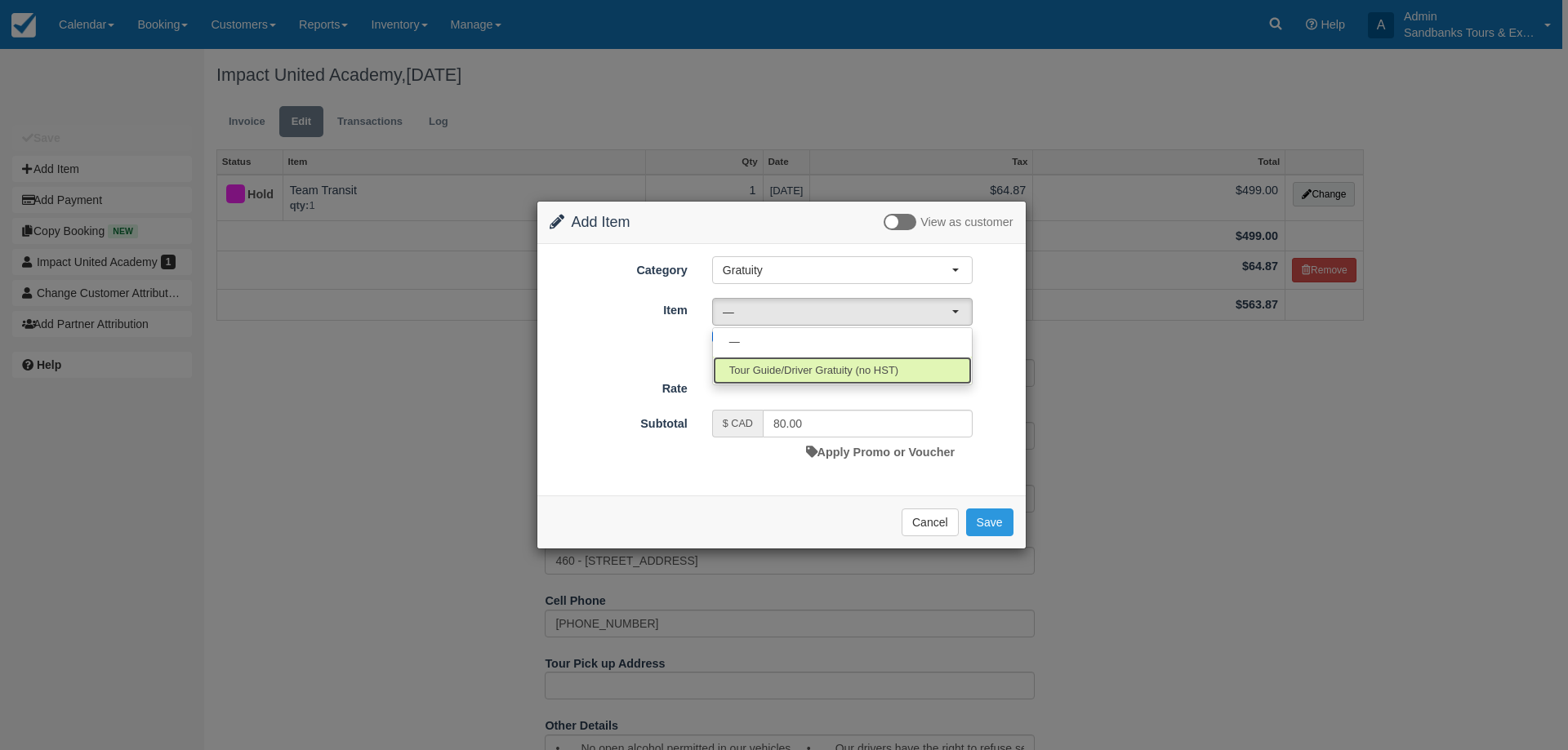
click at [828, 379] on link "Tour Guide/Driver Gratuity (no HST)" at bounding box center [842, 371] width 259 height 29
select select "36"
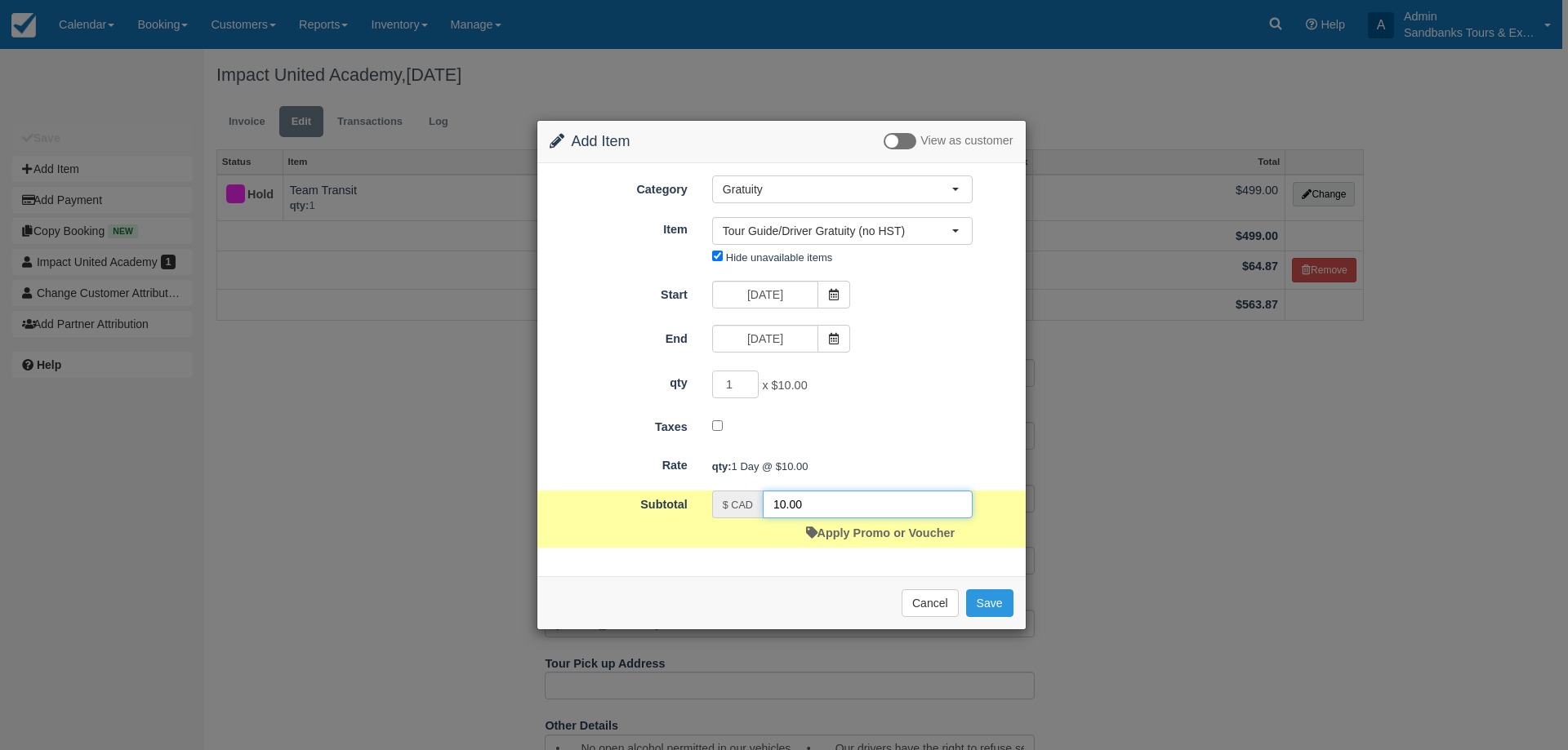
click at [778, 505] on input "10.00" at bounding box center [867, 504] width 210 height 28
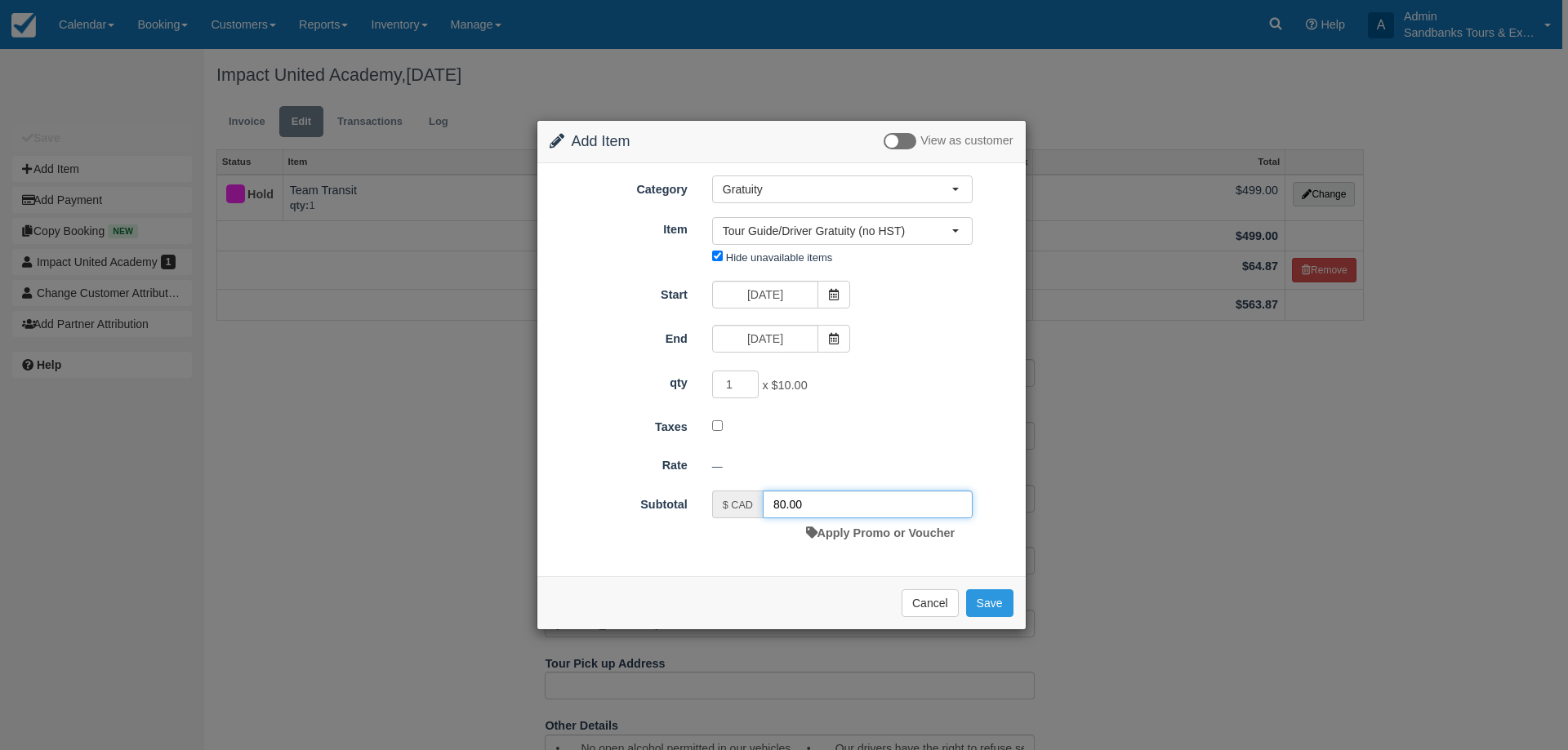
type input "80.00"
click at [940, 400] on div "1 x $10.00" at bounding box center [842, 387] width 285 height 32
click at [1012, 603] on button "Save" at bounding box center [990, 604] width 48 height 28
checkbox input "false"
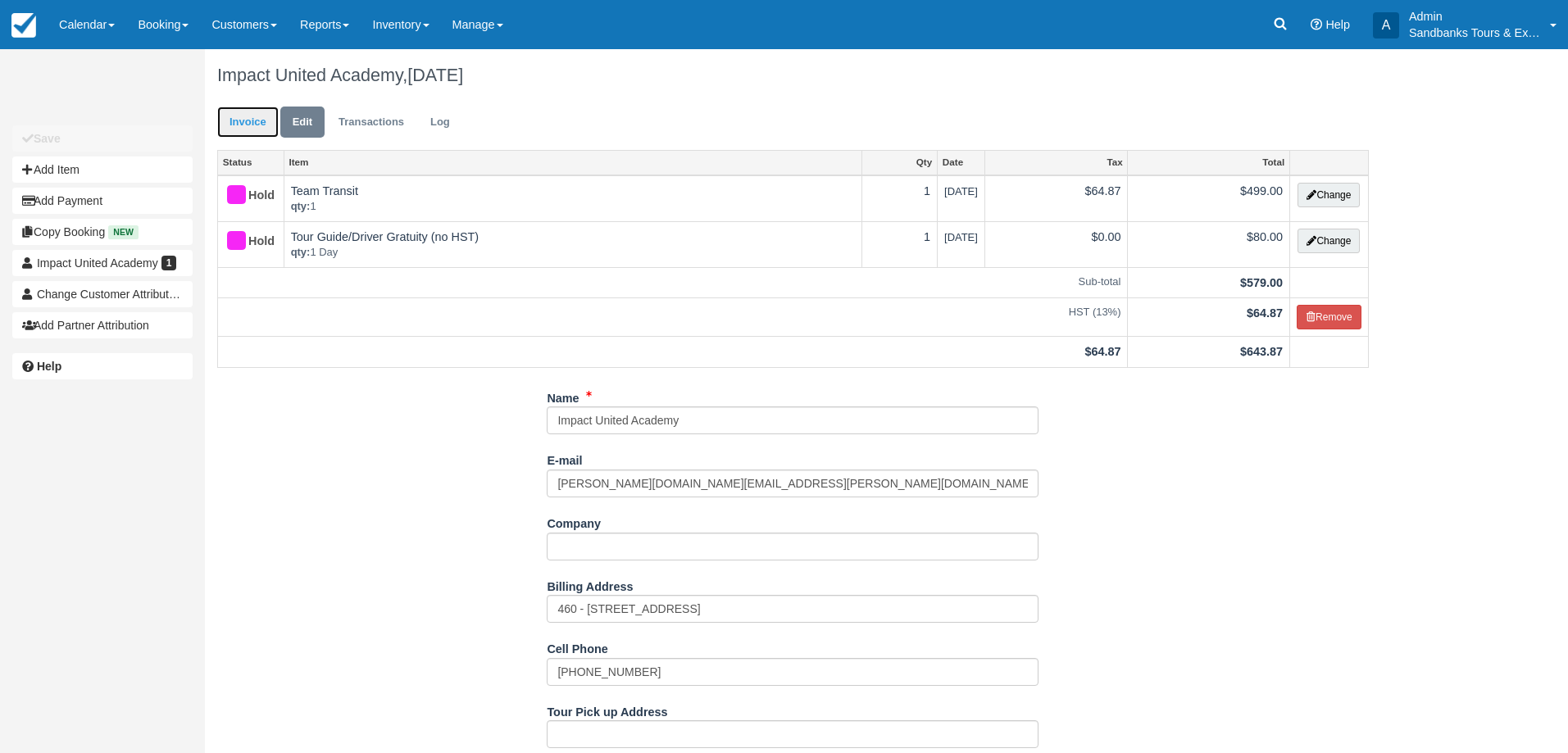
click at [262, 130] on link "Invoice" at bounding box center [248, 122] width 61 height 32
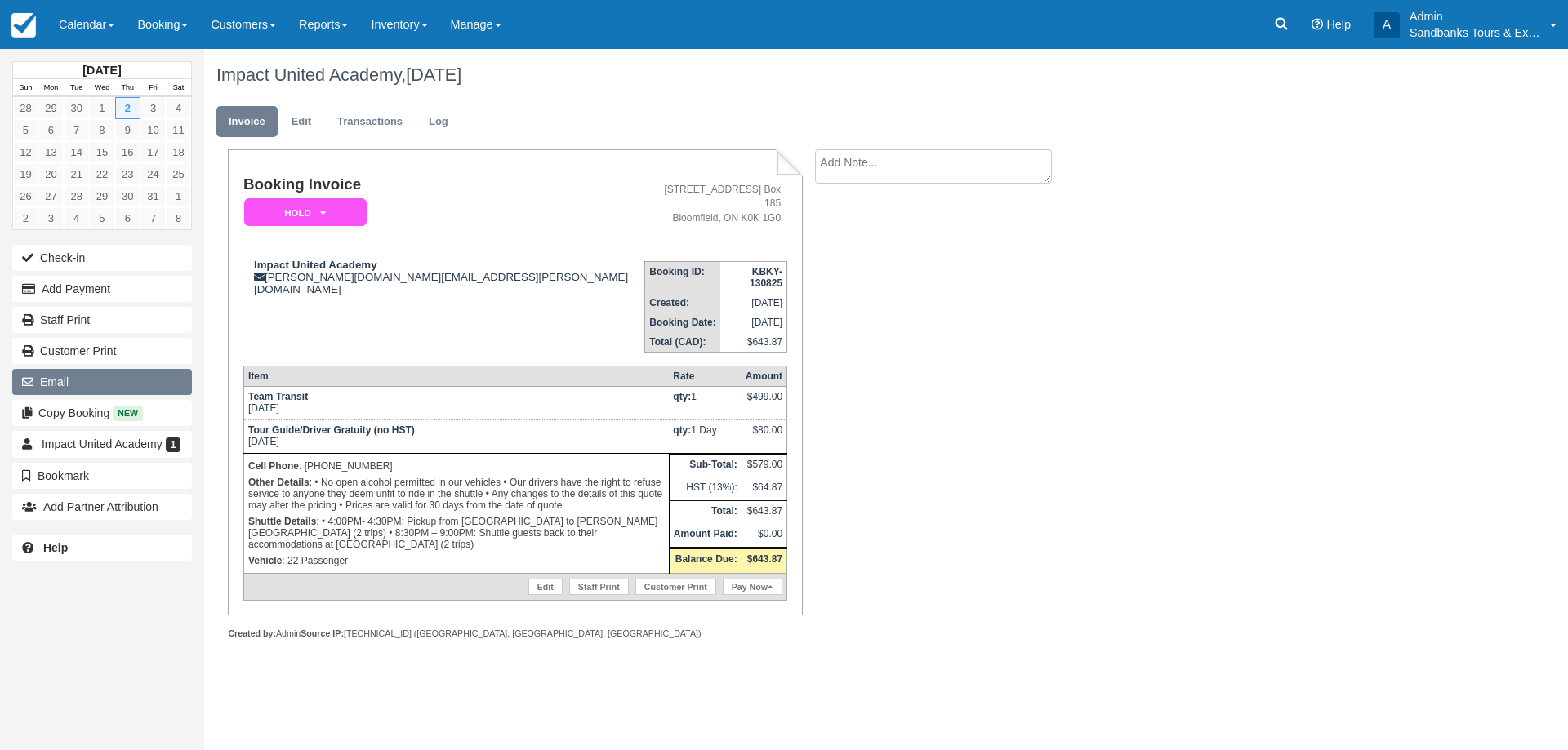
click at [72, 387] on button "Email" at bounding box center [102, 382] width 179 height 26
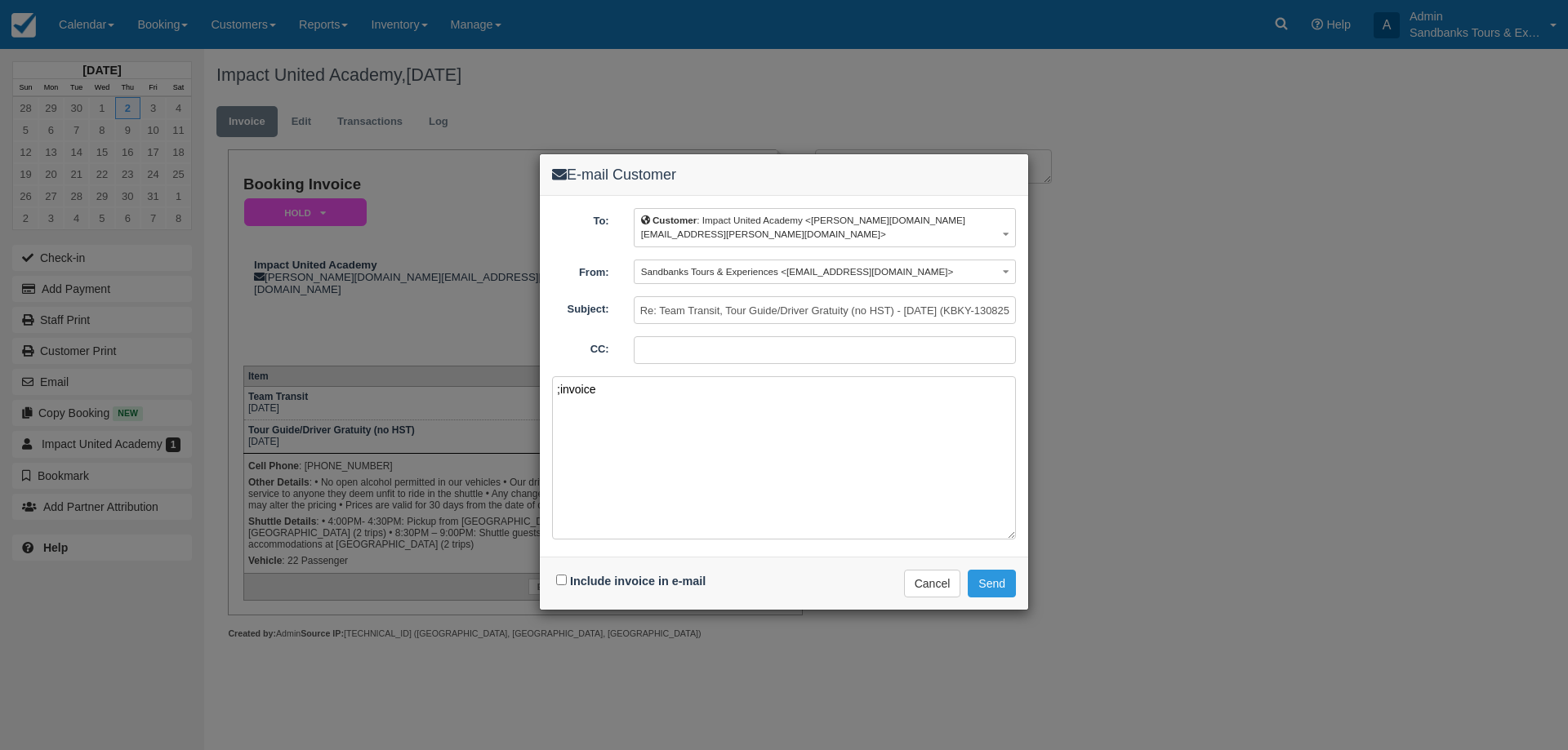
paste textarea "Please see your booking invoice below for a XXX tour for your group of XXX for …"
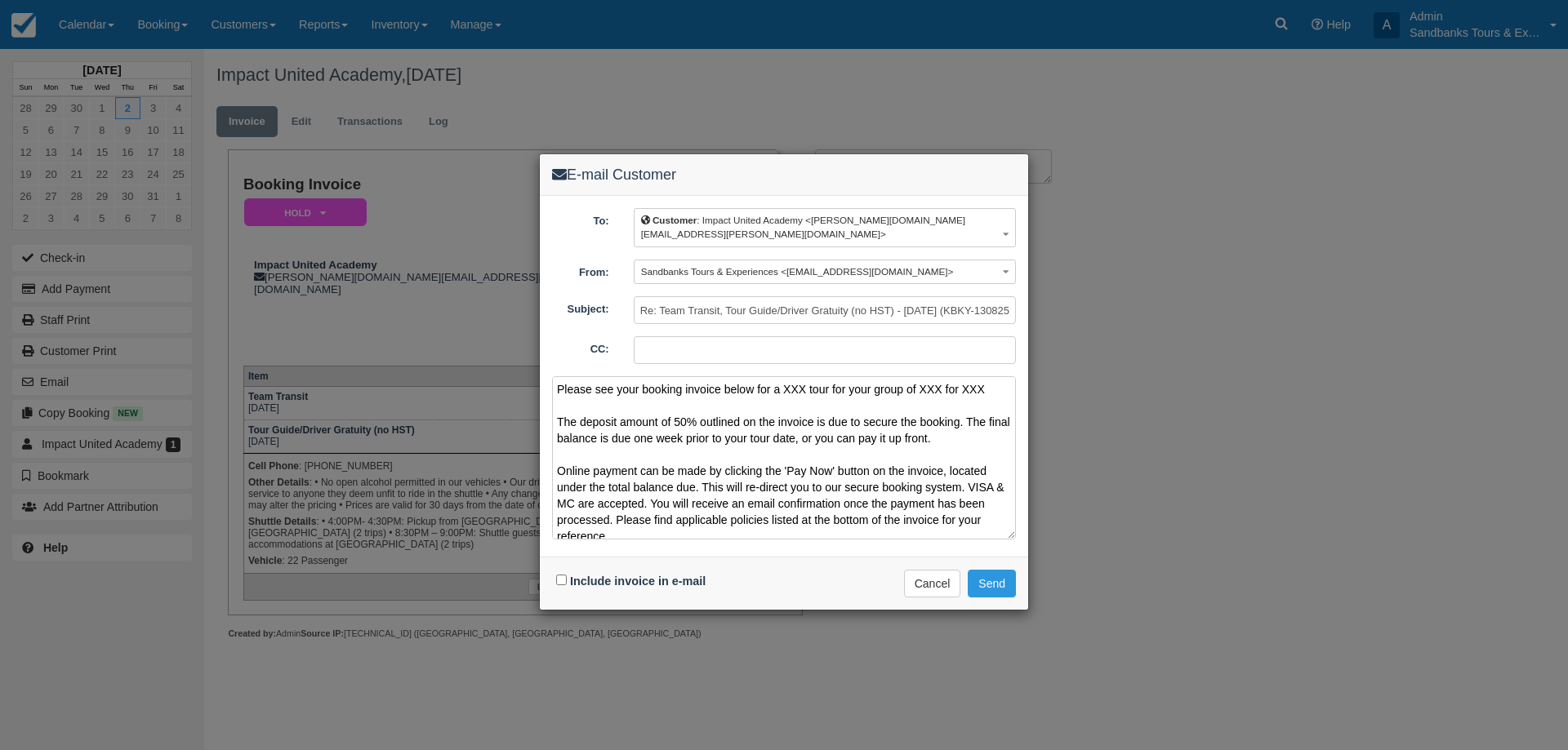
drag, startPoint x: 989, startPoint y: 379, endPoint x: 785, endPoint y: 379, distance: 204.0
click at [785, 379] on textarea "Please see your booking invoice below for a XXX tour for your group of XXX for …" at bounding box center [784, 458] width 464 height 163
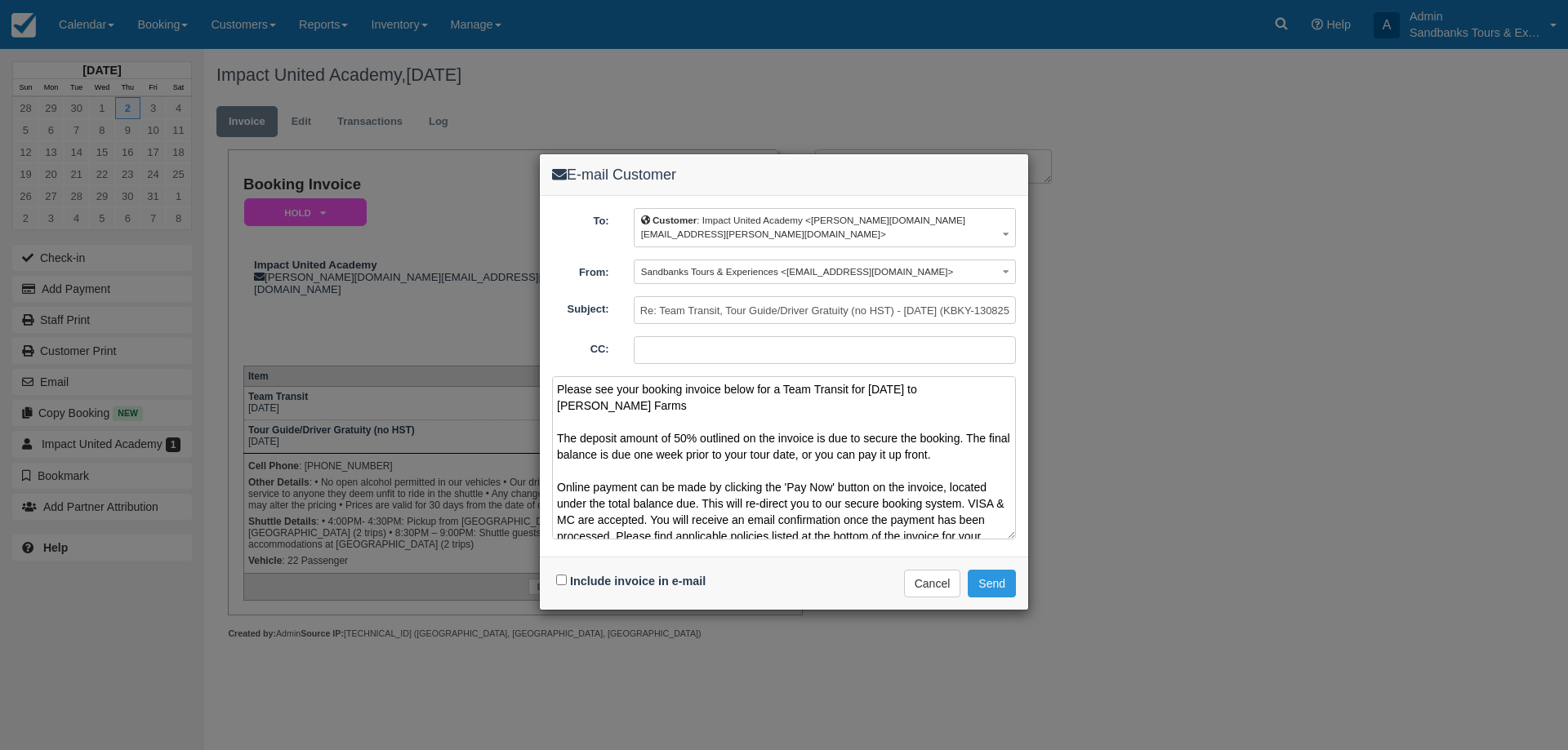
click at [656, 395] on textarea "Please see your booking invoice below for a Team Transit for [DATE] to [PERSON_…" at bounding box center [784, 458] width 464 height 163
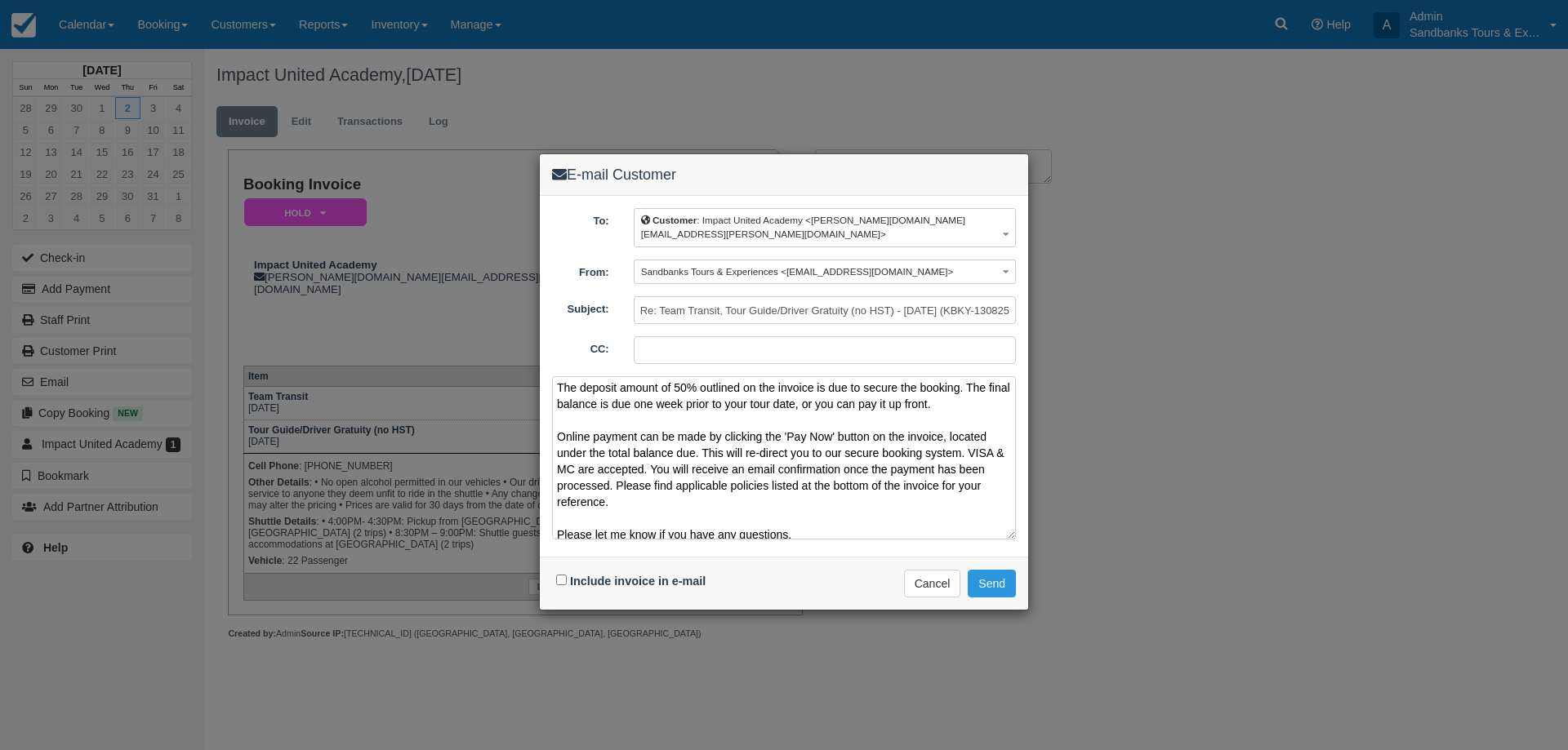
scroll to position [108, 0]
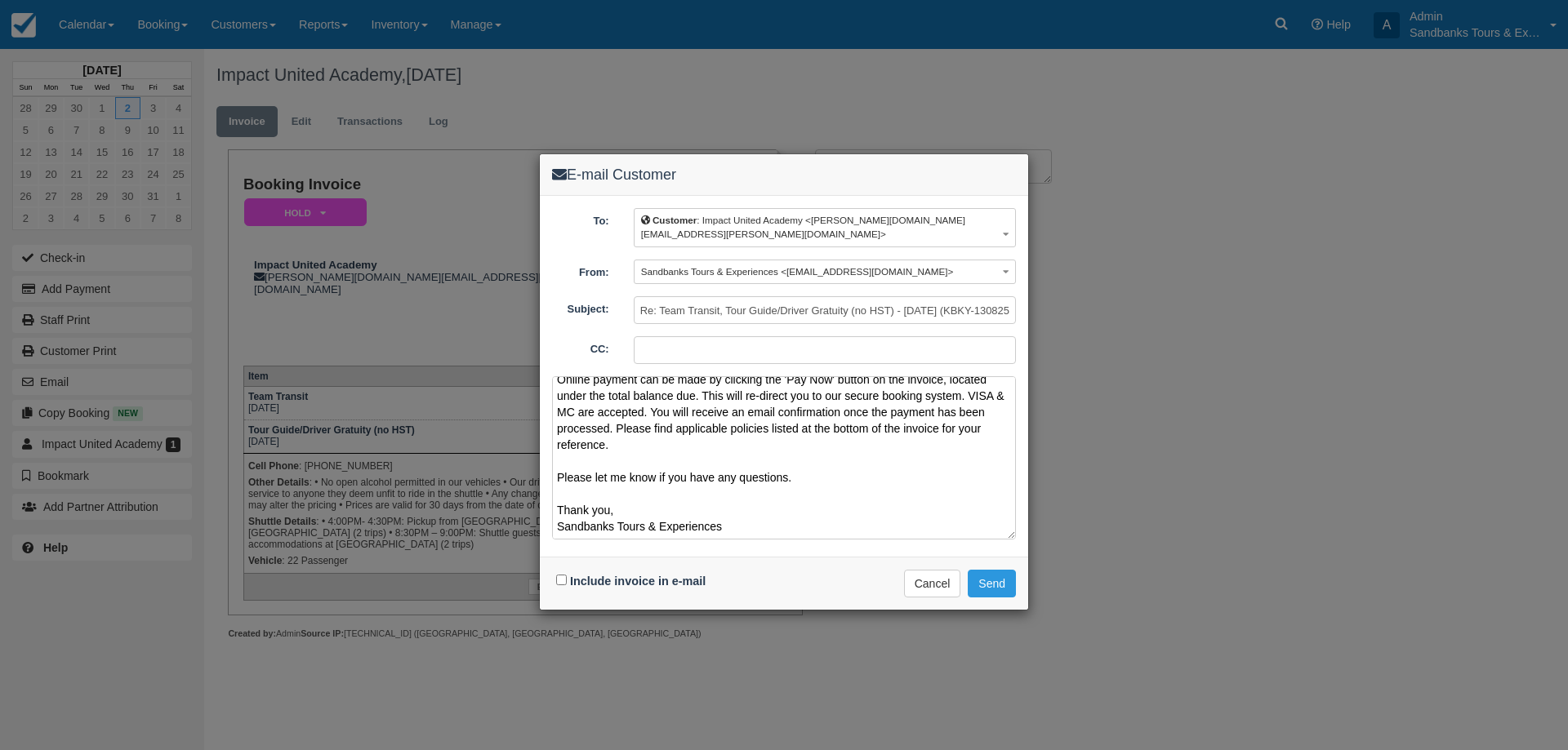
type textarea "Please see your booking invoice below for a Team Transit for [DATE] to [PERSON_…"
click at [558, 575] on input "Include invoice in e-mail" at bounding box center [561, 580] width 11 height 11
checkbox input "true"
click at [1008, 574] on button "Send" at bounding box center [991, 584] width 49 height 28
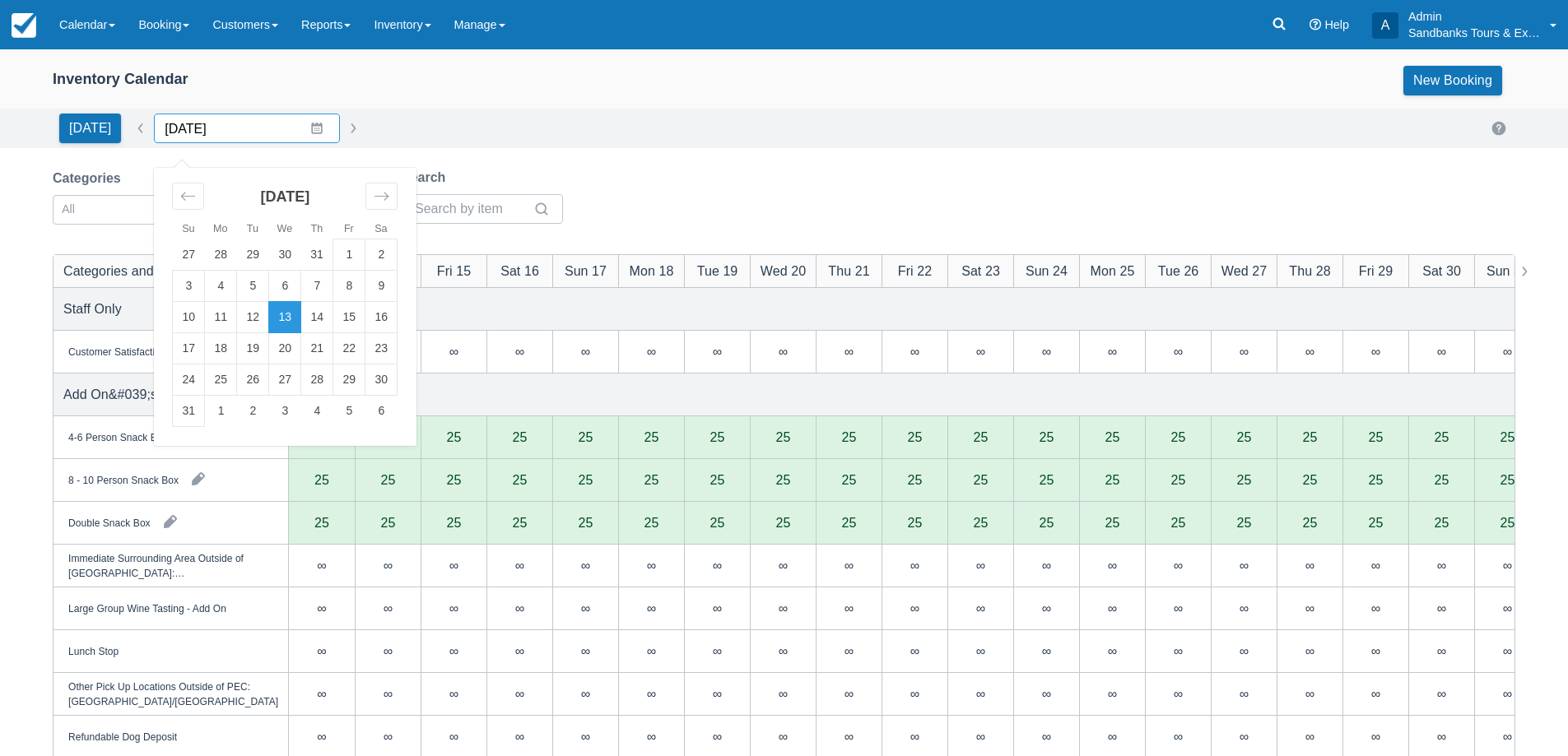
click at [311, 133] on input "[DATE]" at bounding box center [247, 128] width 186 height 30
click at [342, 414] on td "5" at bounding box center [349, 411] width 32 height 32
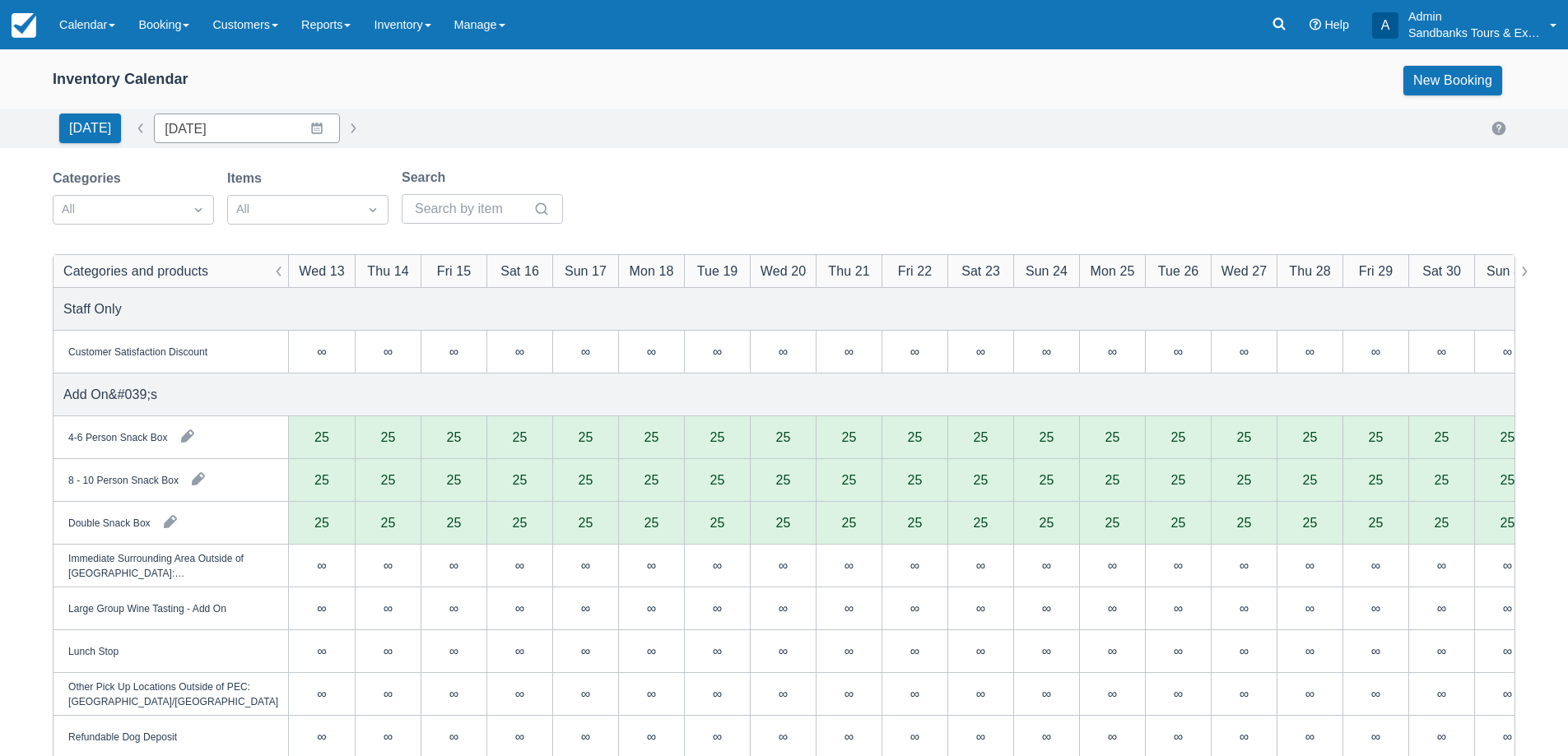
type input "[DATE]"
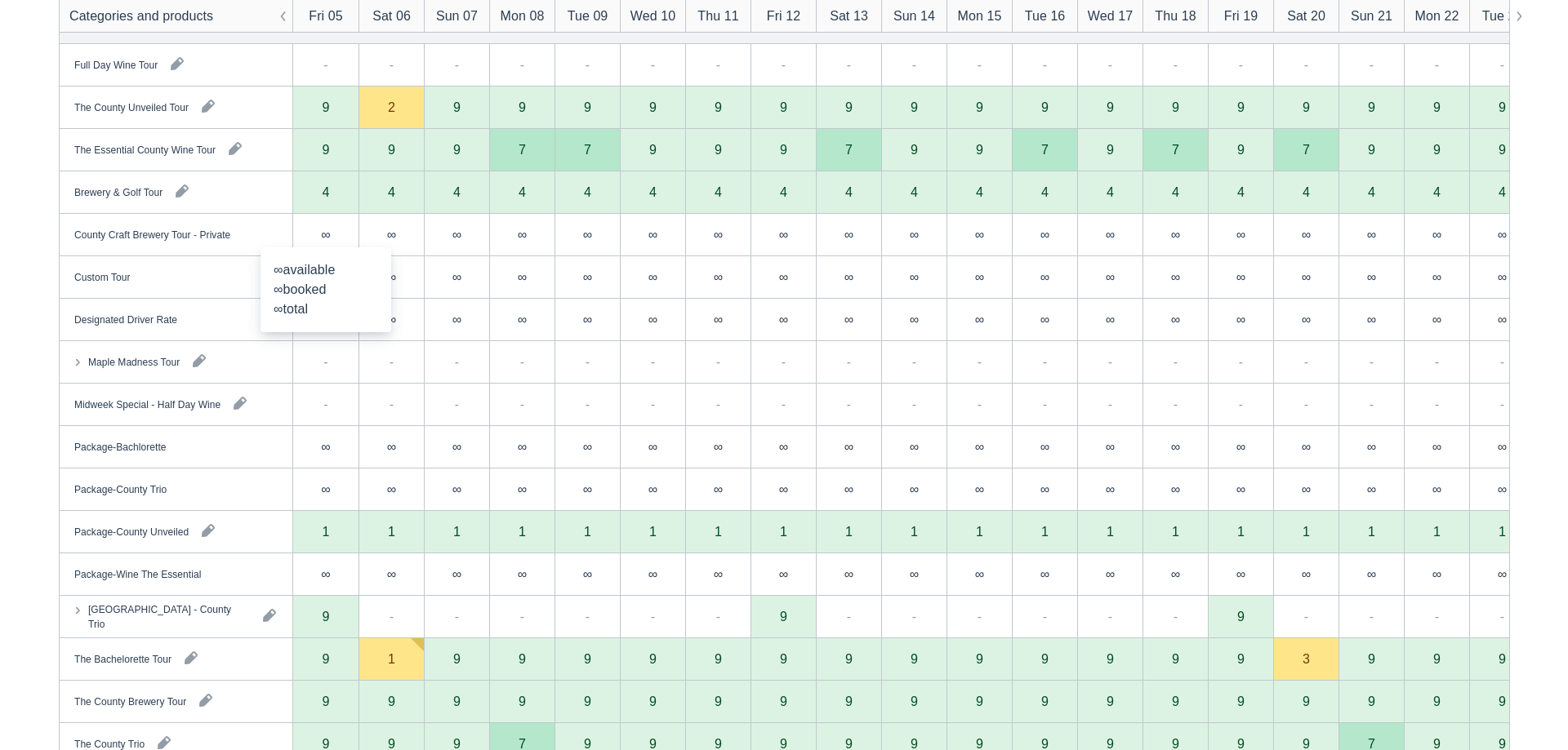
scroll to position [1306, 0]
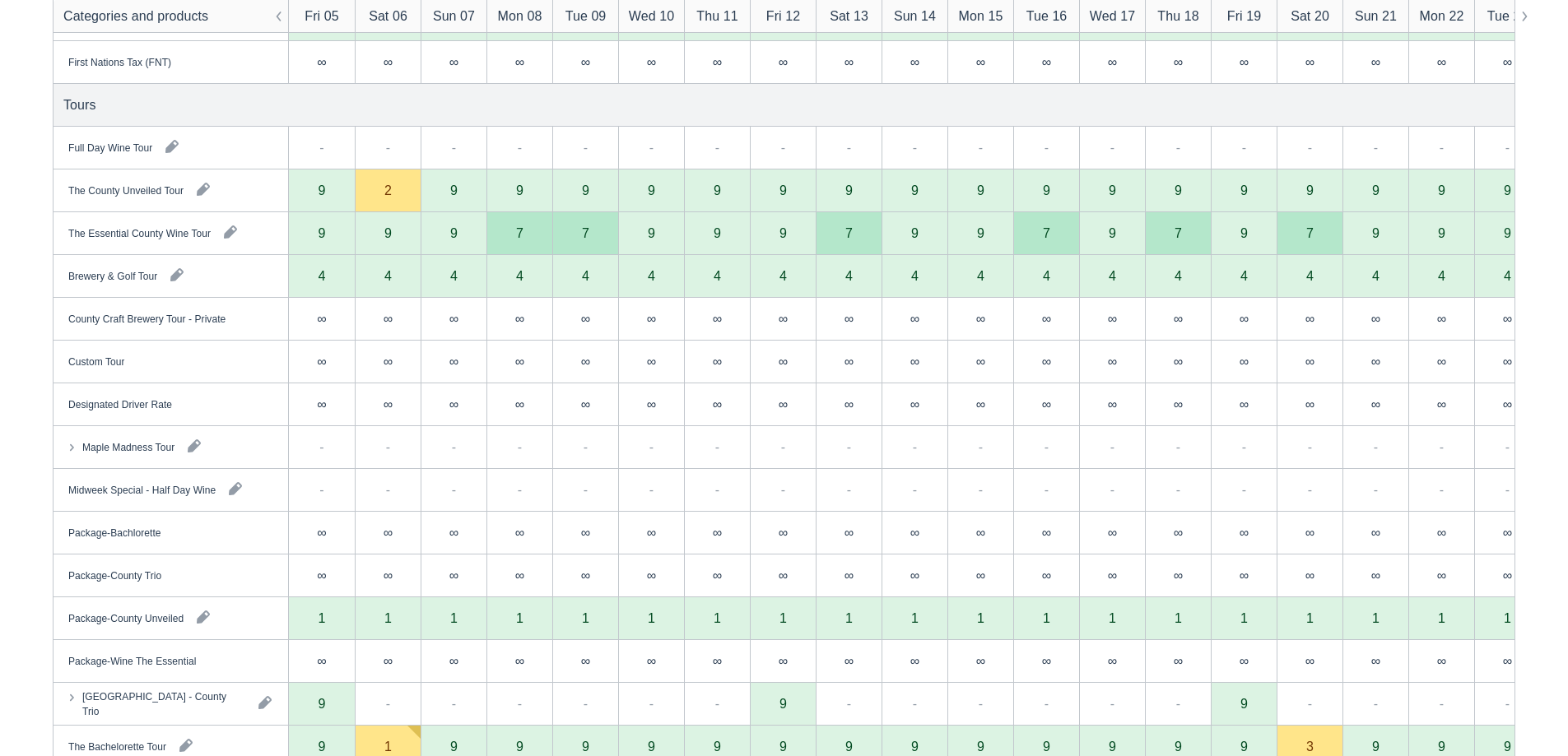
click at [321, 231] on div "9" at bounding box center [322, 233] width 7 height 13
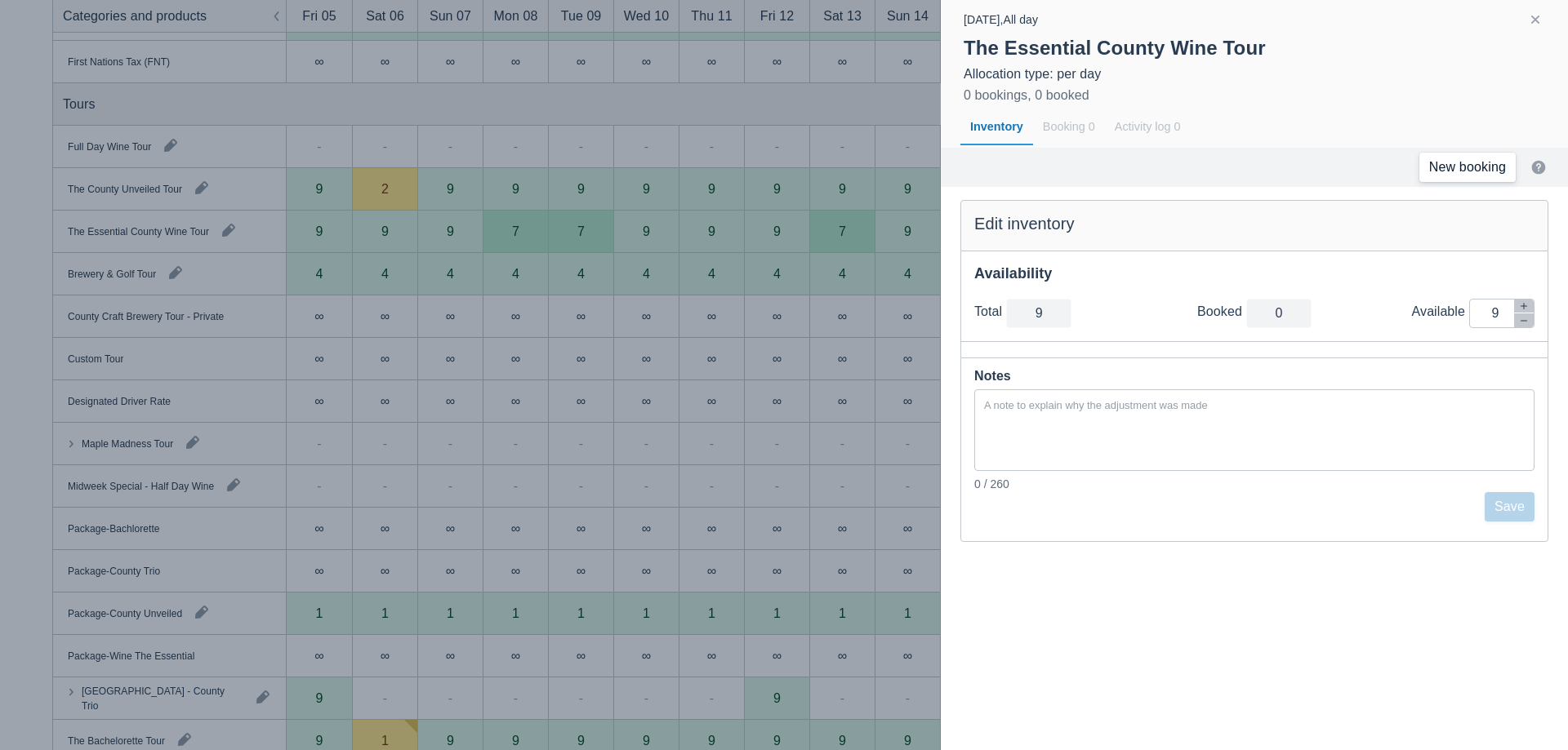
click at [1481, 159] on link "New booking" at bounding box center [1467, 168] width 96 height 30
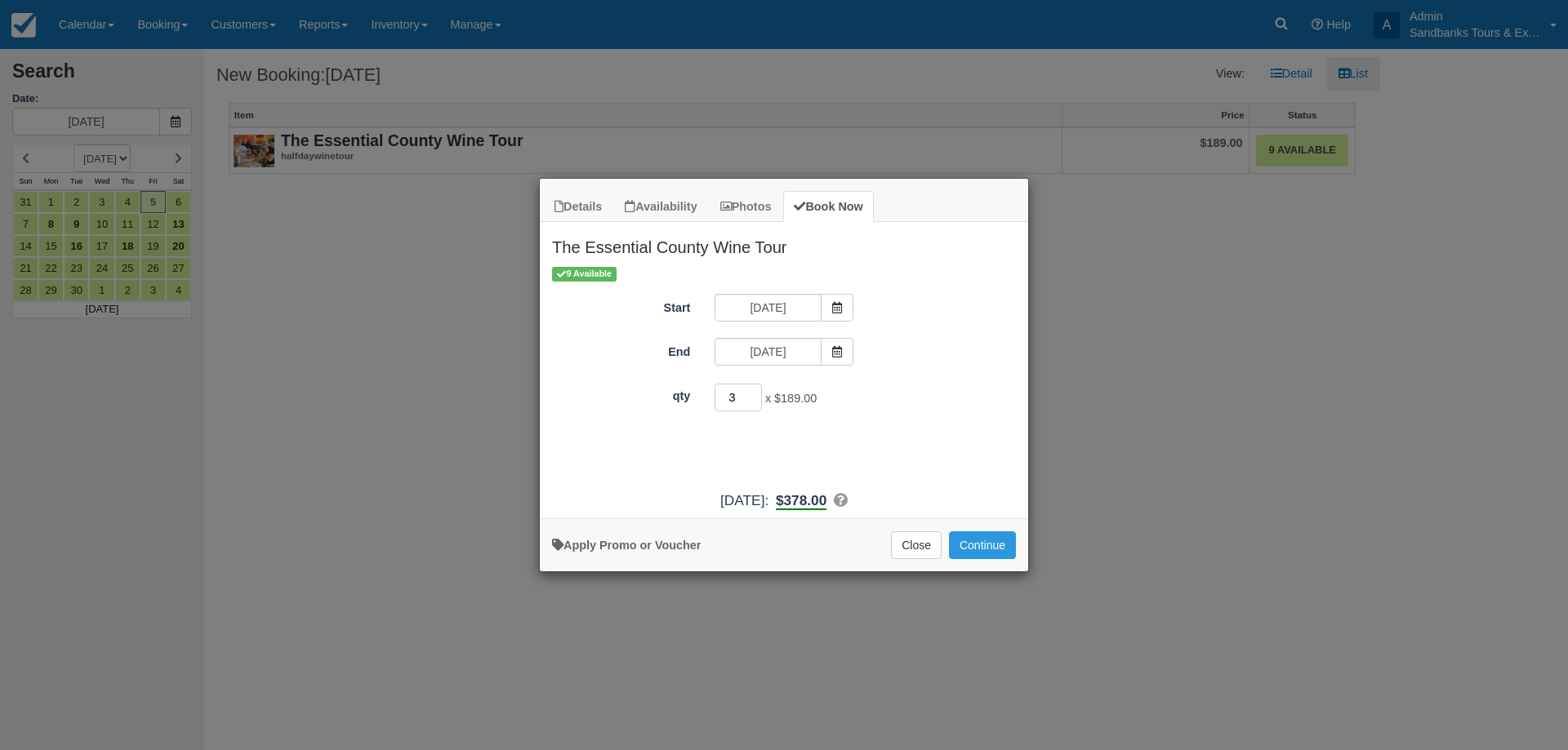
type input "3"
click at [751, 393] on input "3" at bounding box center [738, 397] width 48 height 28
click at [1010, 547] on button "Continue" at bounding box center [981, 545] width 67 height 28
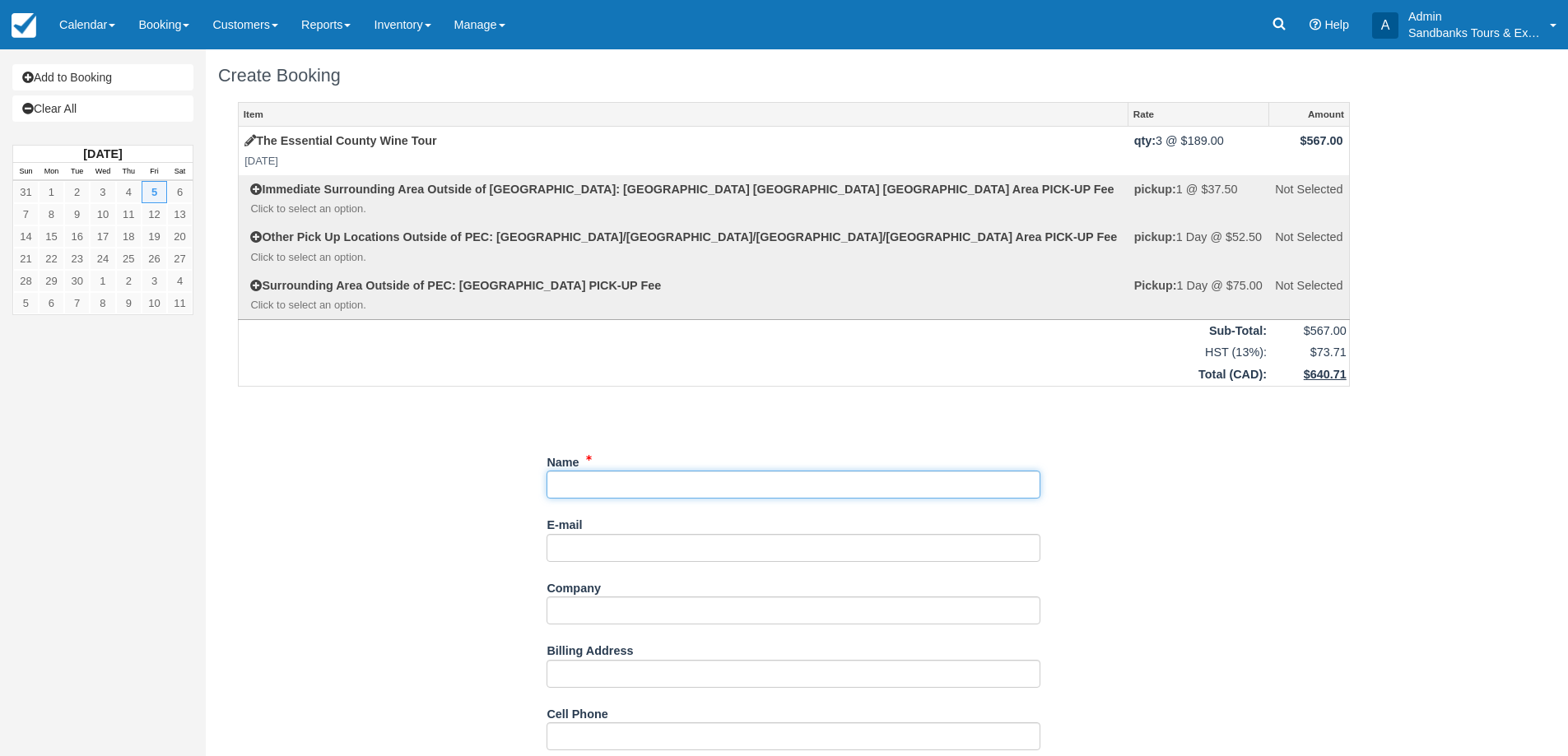
click at [638, 491] on input "Name" at bounding box center [793, 485] width 493 height 28
paste input "[PERSON_NAME] <[PERSON_NAME][EMAIL_ADDRESS][PERSON_NAME][DOMAIN_NAME]>"
drag, startPoint x: 648, startPoint y: 483, endPoint x: 827, endPoint y: 492, distance: 179.2
click at [827, 492] on input "Name" at bounding box center [793, 485] width 493 height 28
type input "[PERSON_NAME]"
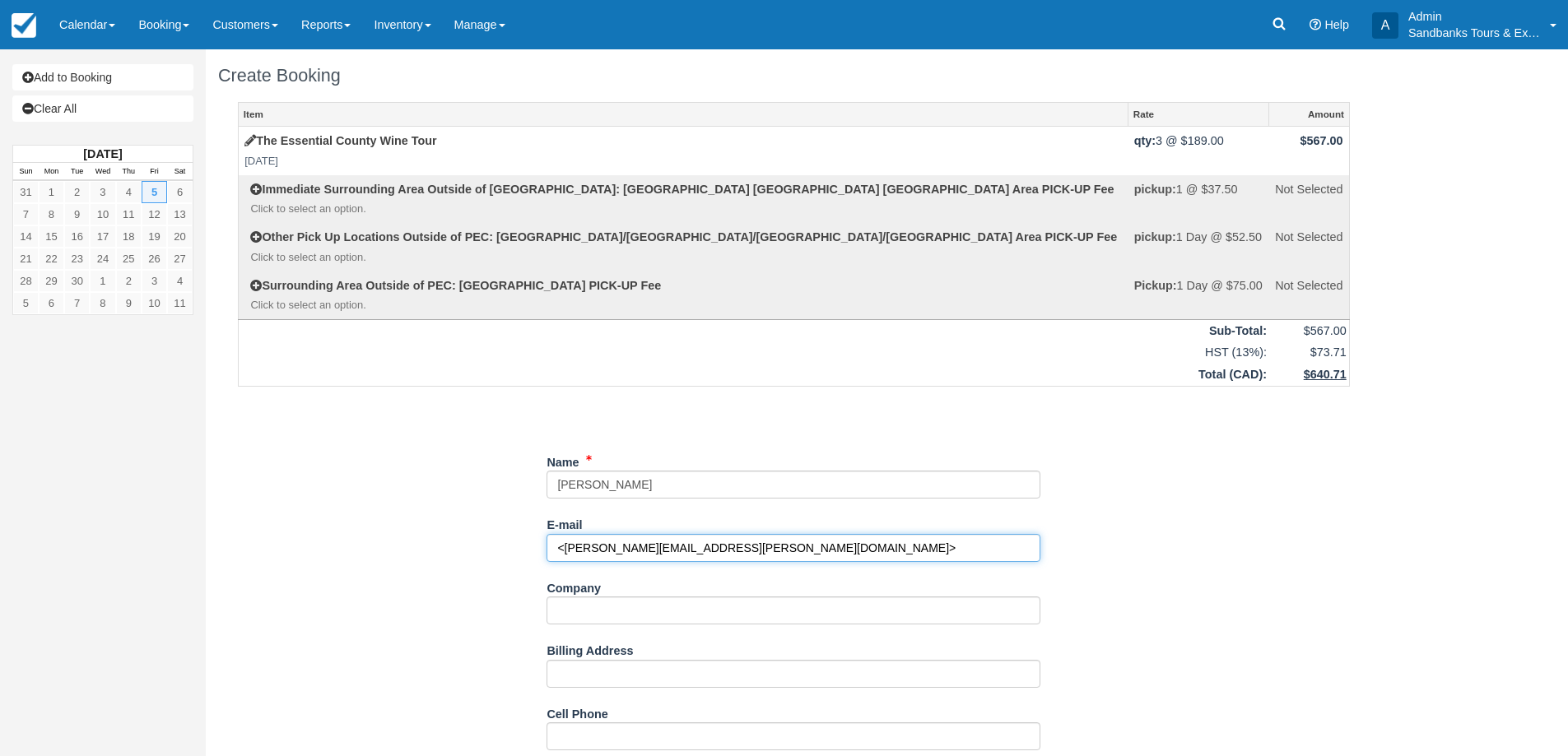
click at [789, 548] on input "<[PERSON_NAME][EMAIL_ADDRESS][PERSON_NAME][DOMAIN_NAME]>" at bounding box center [793, 548] width 493 height 28
click at [560, 548] on input "<[PERSON_NAME][EMAIL_ADDRESS][PERSON_NAME][DOMAIN_NAME]" at bounding box center [793, 548] width 493 height 28
type input "[PERSON_NAME][EMAIL_ADDRESS][PERSON_NAME][DOMAIN_NAME]"
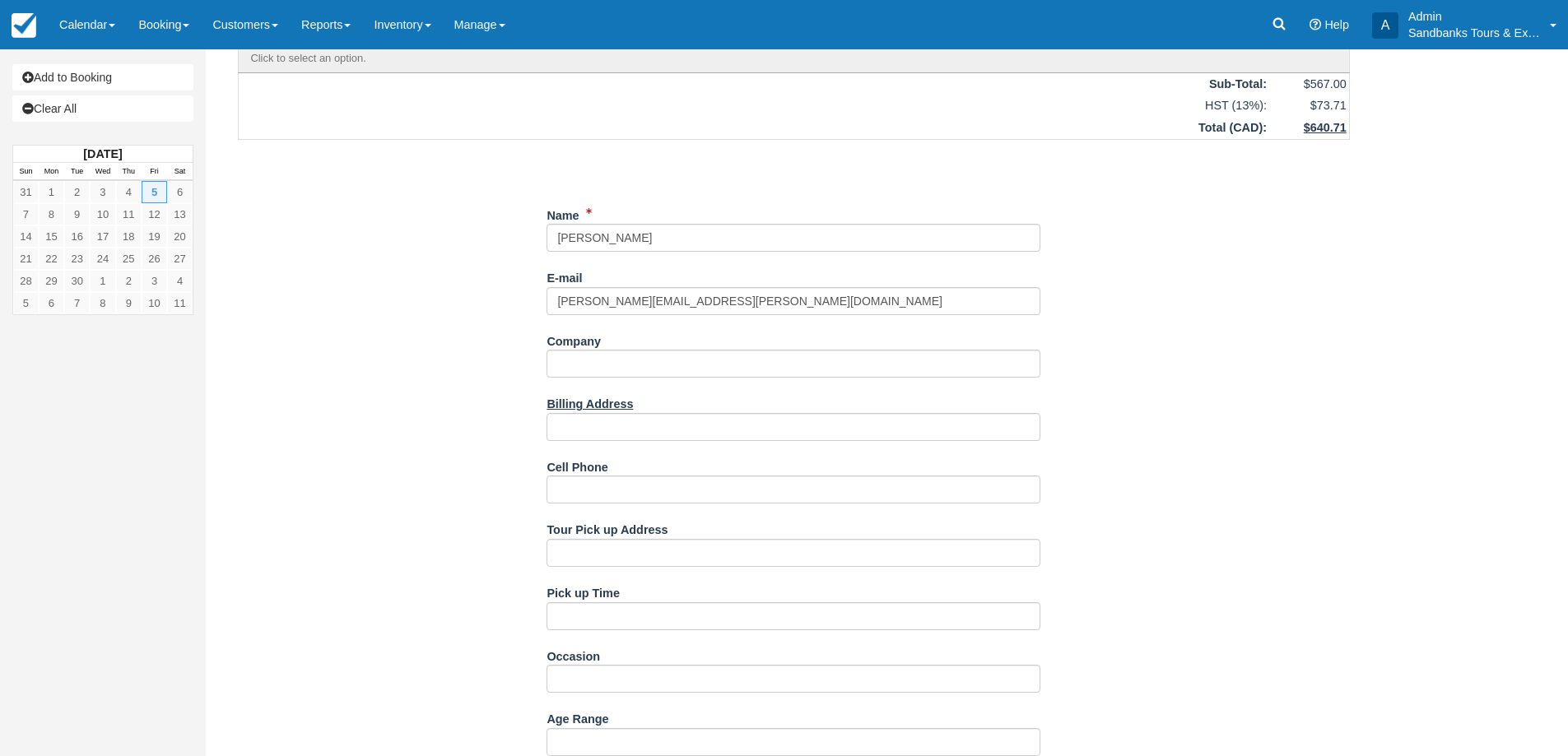
scroll to position [329, 0]
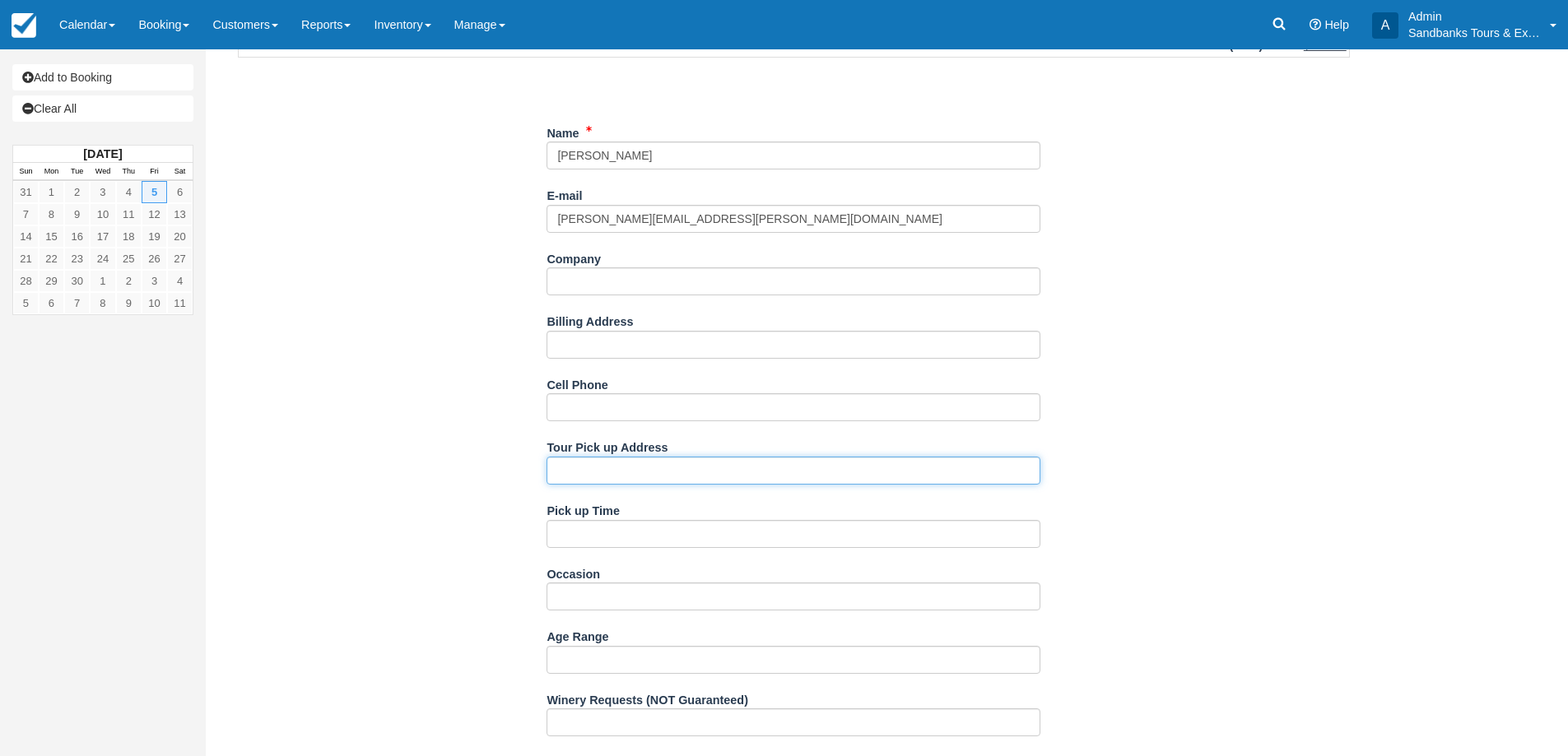
click at [600, 478] on input "Tour Pick up Address" at bounding box center [793, 471] width 493 height 28
paste input "[STREET_ADDRESS][PERSON_NAME][PERSON_NAME]"
type input "[STREET_ADDRESS][PERSON_NAME][PERSON_NAME]"
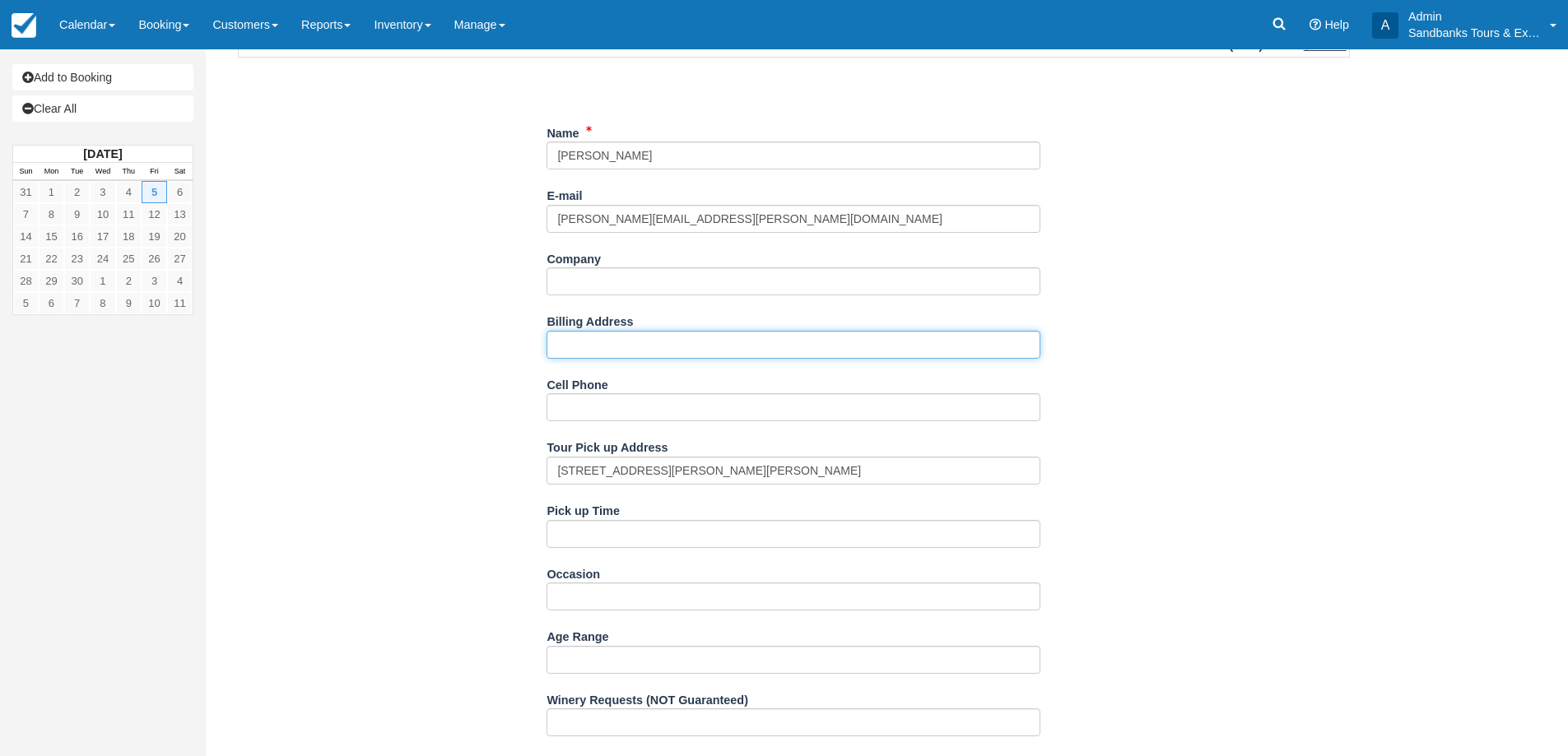
click at [626, 353] on input "Billing Address" at bounding box center [793, 345] width 493 height 28
paste input "[STREET_ADDRESS][PERSON_NAME][PERSON_NAME]"
type input "[STREET_ADDRESS][PERSON_NAME][PERSON_NAME]"
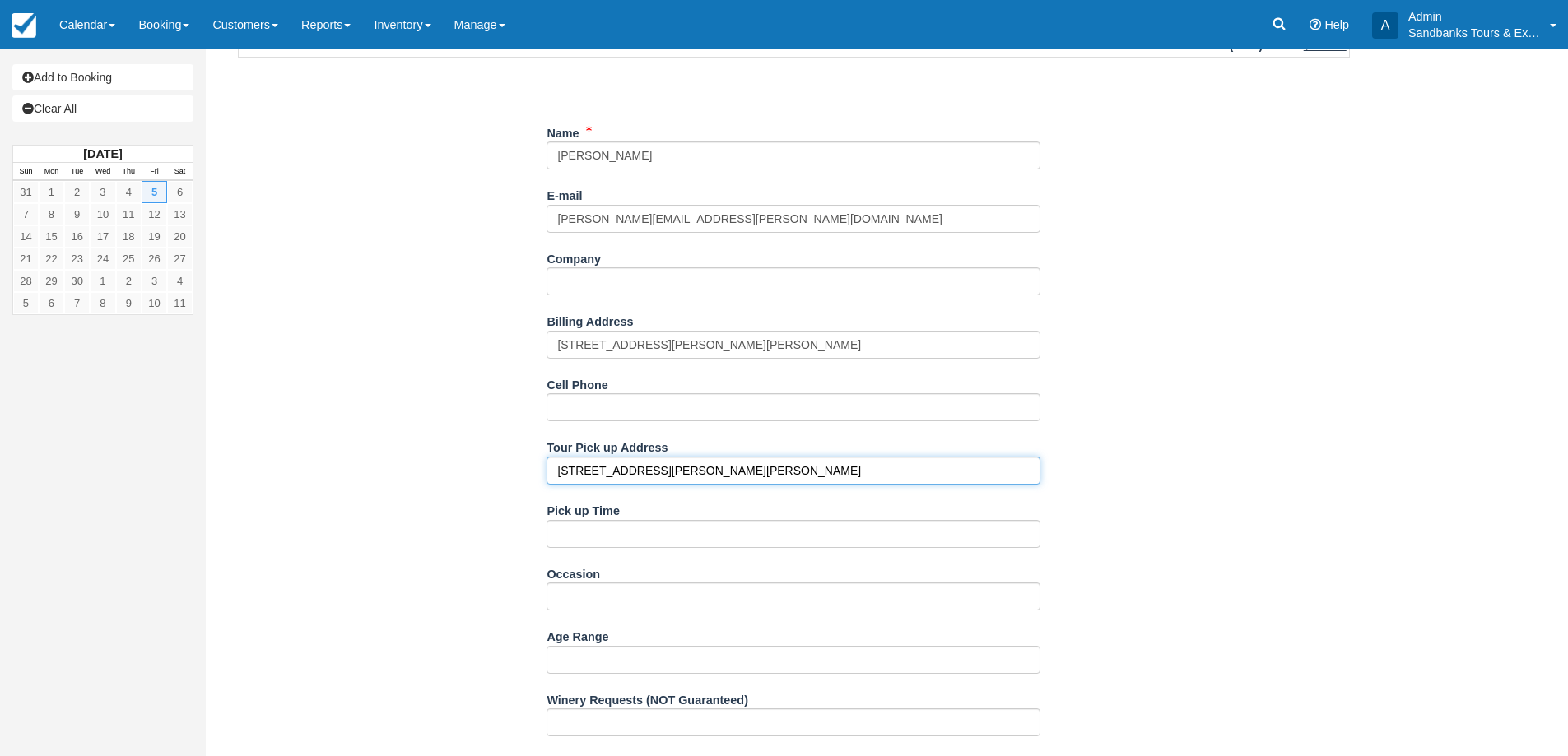
click at [597, 474] on input "[STREET_ADDRESS][PERSON_NAME][PERSON_NAME]" at bounding box center [793, 471] width 493 height 28
type input "[GEOGRAPHIC_DATA]"
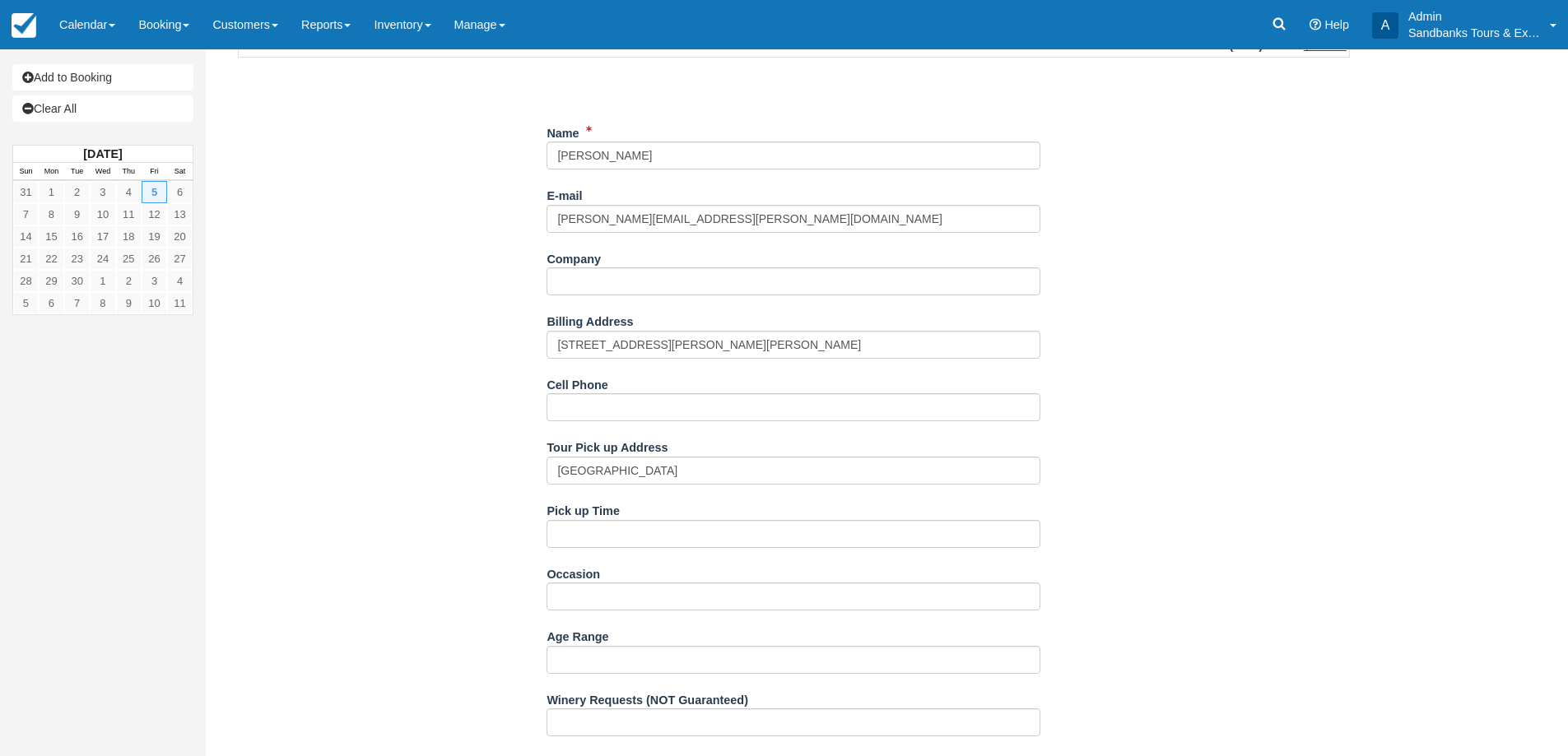
click at [393, 451] on div "Item Rate Amount The Essential County Wine Tour [DATE] qty: 3 @ $189.00 $567.00…" at bounding box center [794, 509] width 1151 height 1472
click at [578, 538] on input "Pick up Time" at bounding box center [793, 534] width 493 height 28
click at [570, 385] on label "Cell Phone" at bounding box center [576, 383] width 61 height 23
click at [570, 393] on input "Cell Phone" at bounding box center [793, 407] width 493 height 28
click at [576, 407] on input "Cell Phone" at bounding box center [793, 407] width 493 height 28
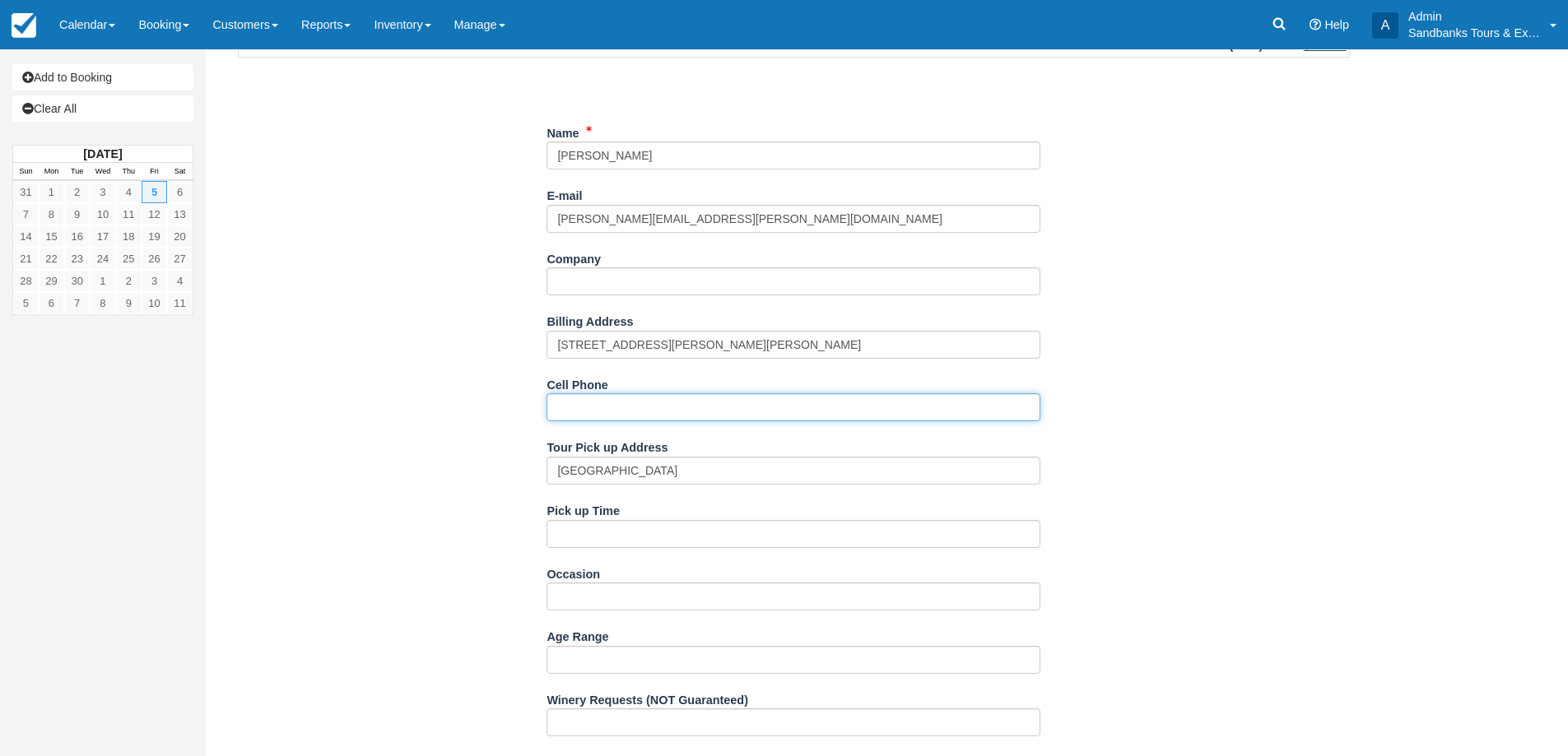
paste input "[PHONE_NUMBER]"
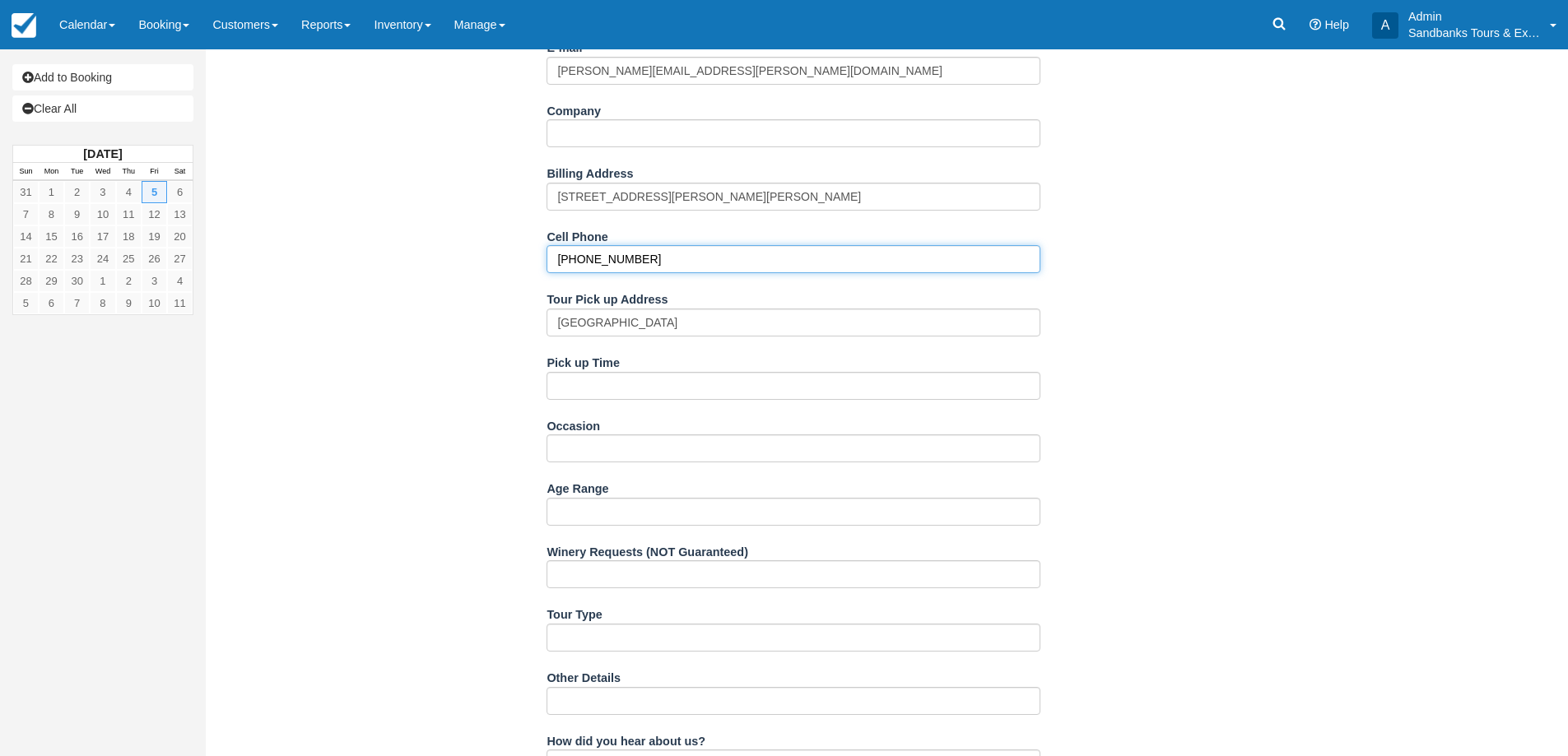
scroll to position [658, 0]
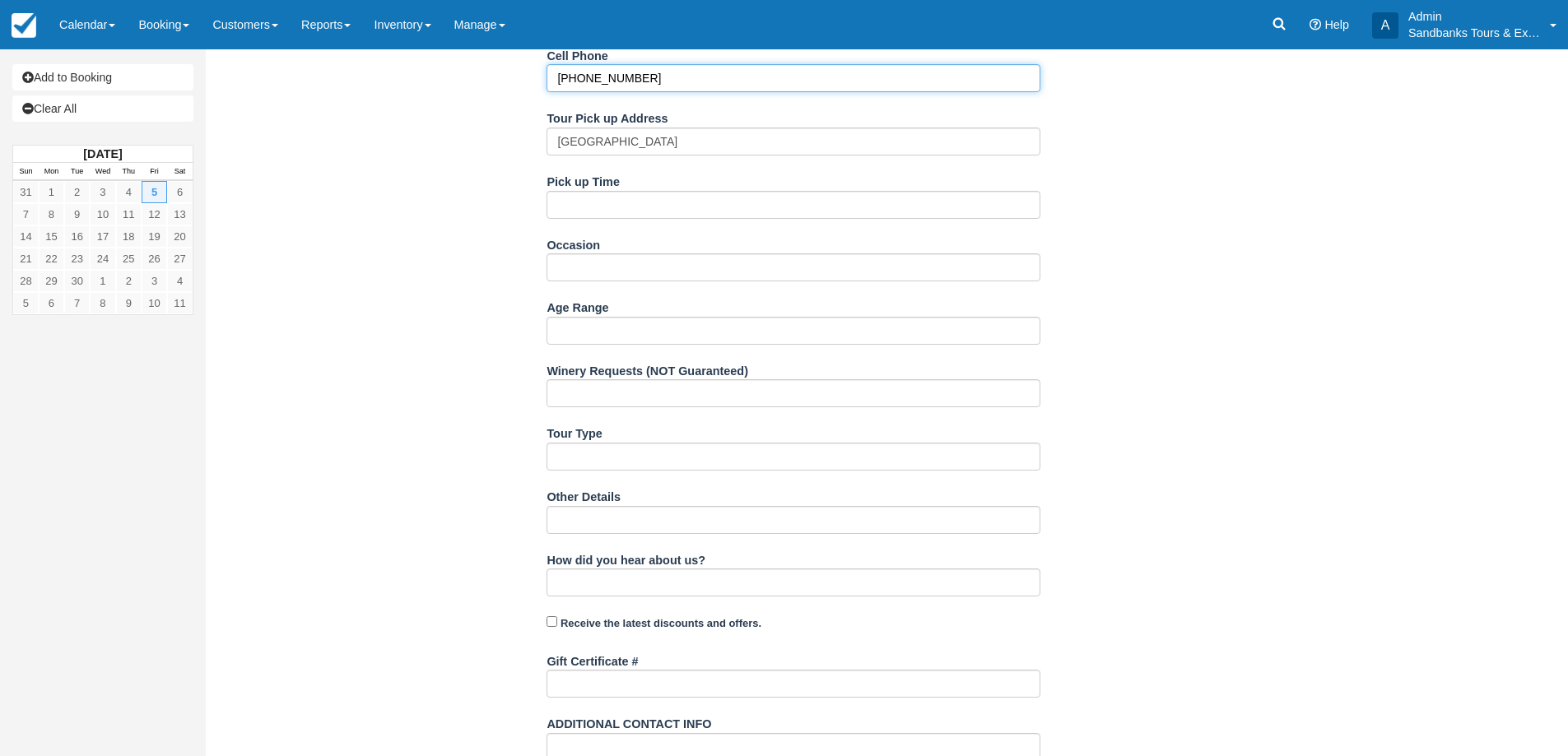
type input "[PHONE_NUMBER]"
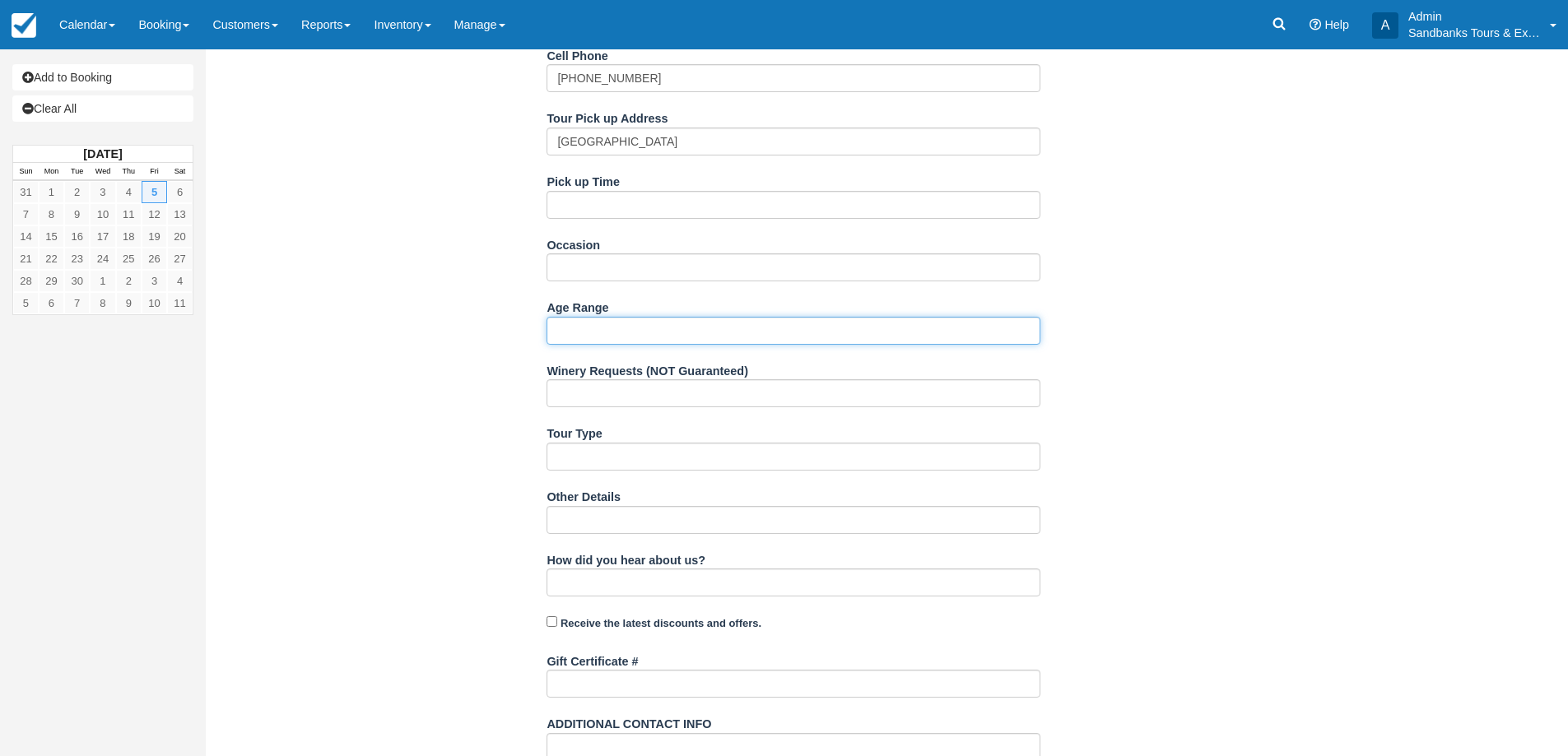
click at [595, 343] on input "Age Range" at bounding box center [793, 331] width 493 height 28
type input "30-40"
click at [452, 385] on div "Item Rate Amount The Essential County Wine Tour [DATE] qty: 3 @ $189.00 $567.00…" at bounding box center [794, 180] width 1151 height 1472
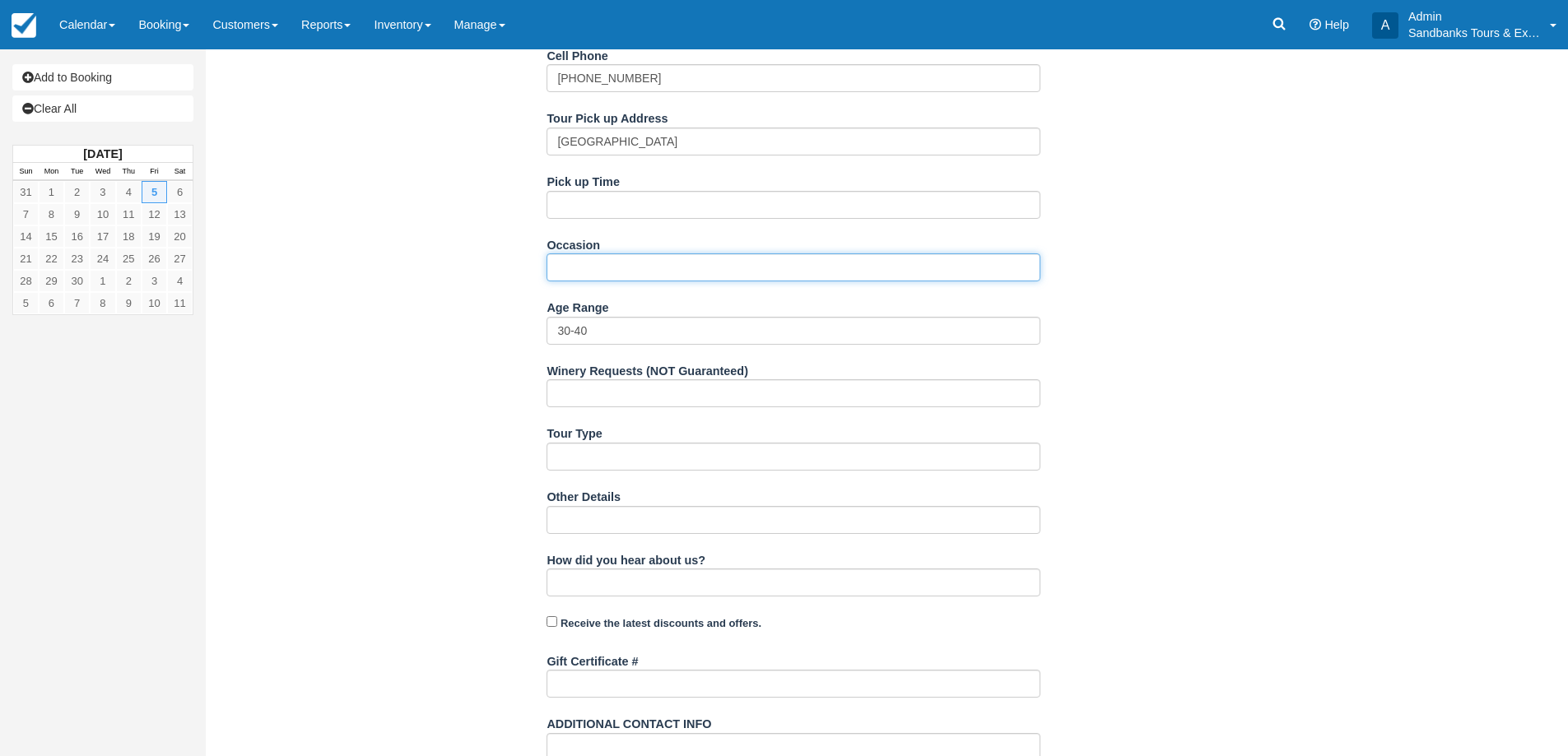
click at [645, 279] on input "Occasion" at bounding box center [793, 268] width 493 height 28
type input "Getaway"
click at [371, 426] on div "Item Rate Amount The Essential County Wine Tour [DATE] qty: 3 @ $189.00 $567.00…" at bounding box center [794, 180] width 1151 height 1472
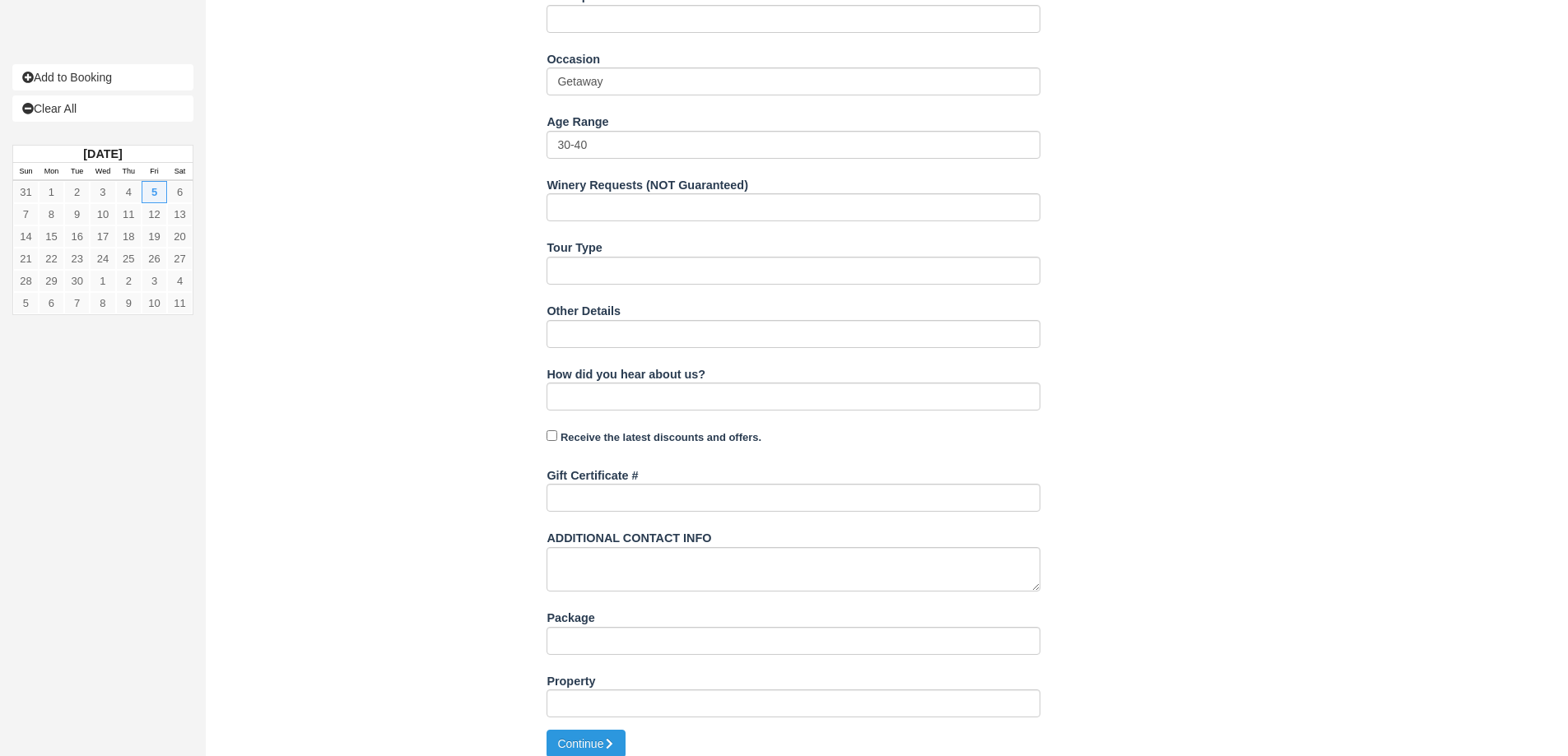
scroll to position [858, 0]
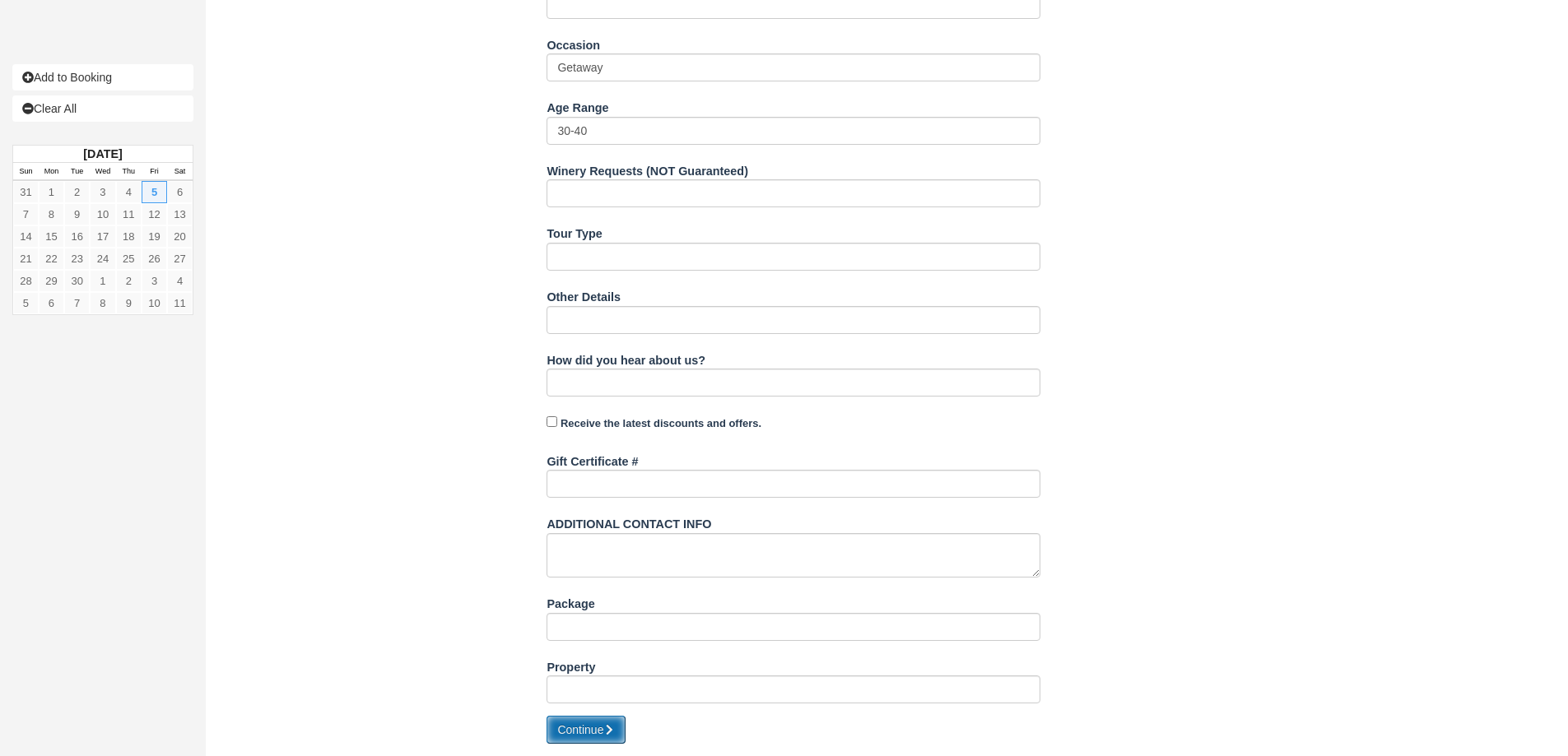
click at [587, 724] on button "Continue" at bounding box center [585, 729] width 79 height 28
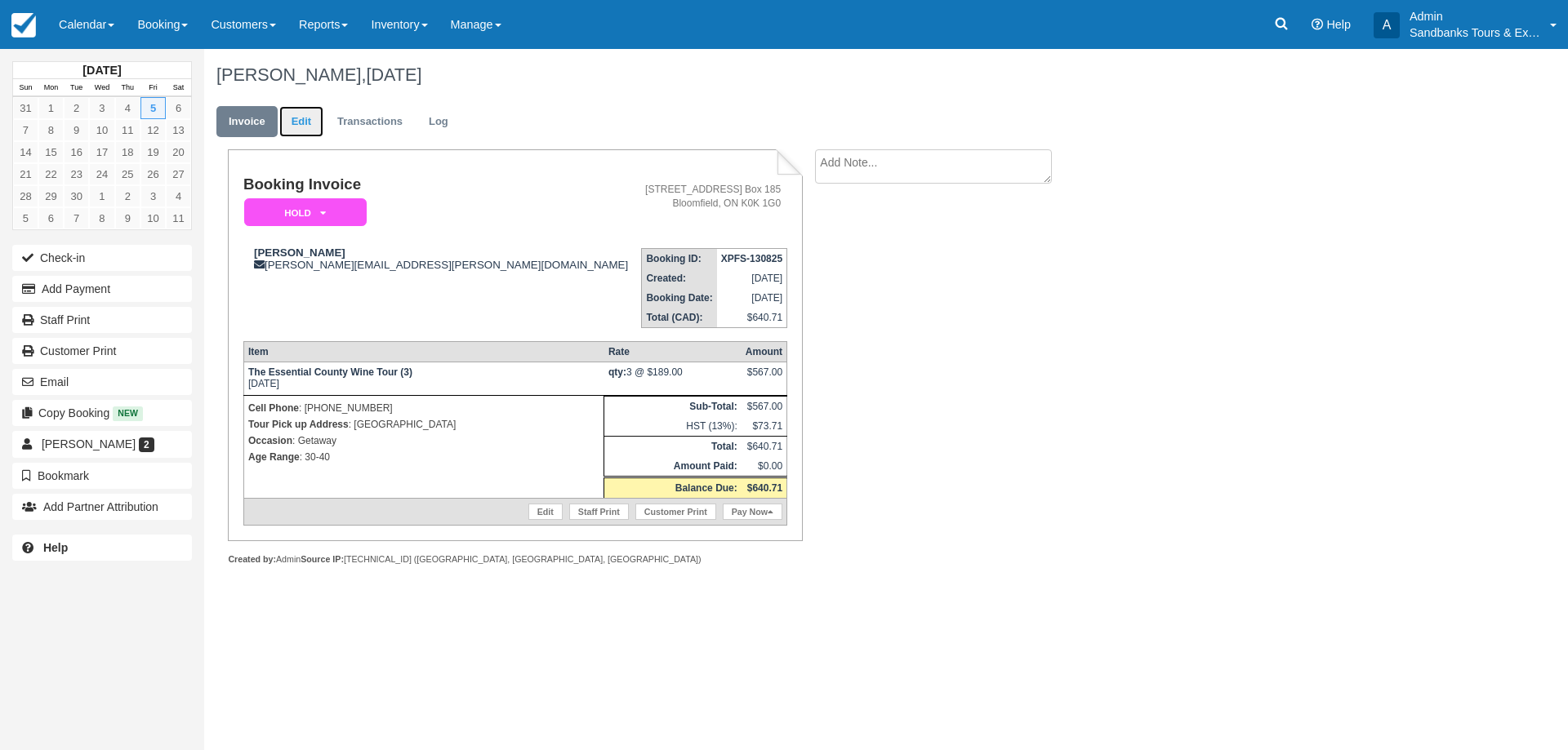
click at [306, 128] on link "Edit" at bounding box center [301, 122] width 44 height 32
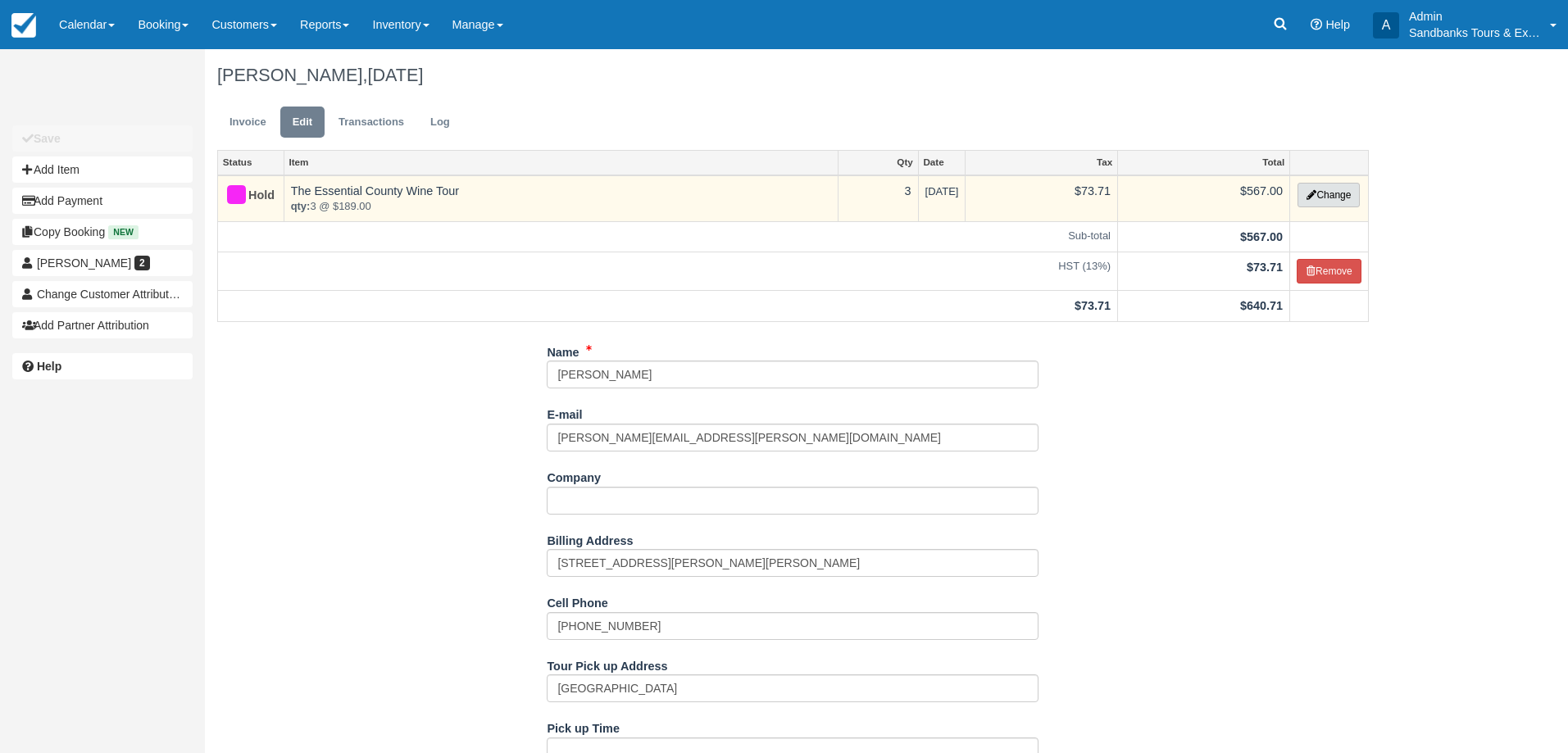
click at [1347, 188] on button "Change" at bounding box center [1328, 195] width 62 height 25
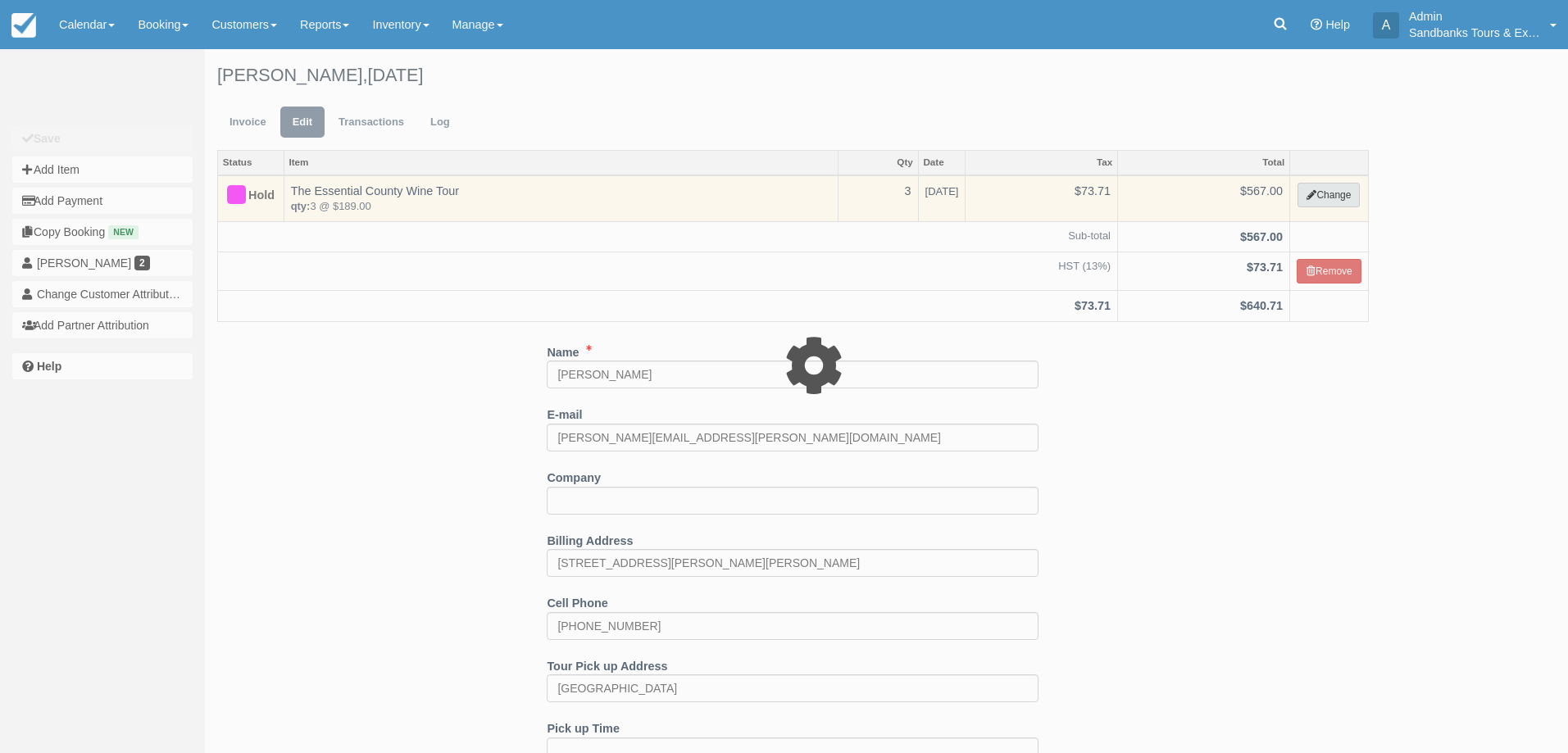
select select "2"
type input "567.00"
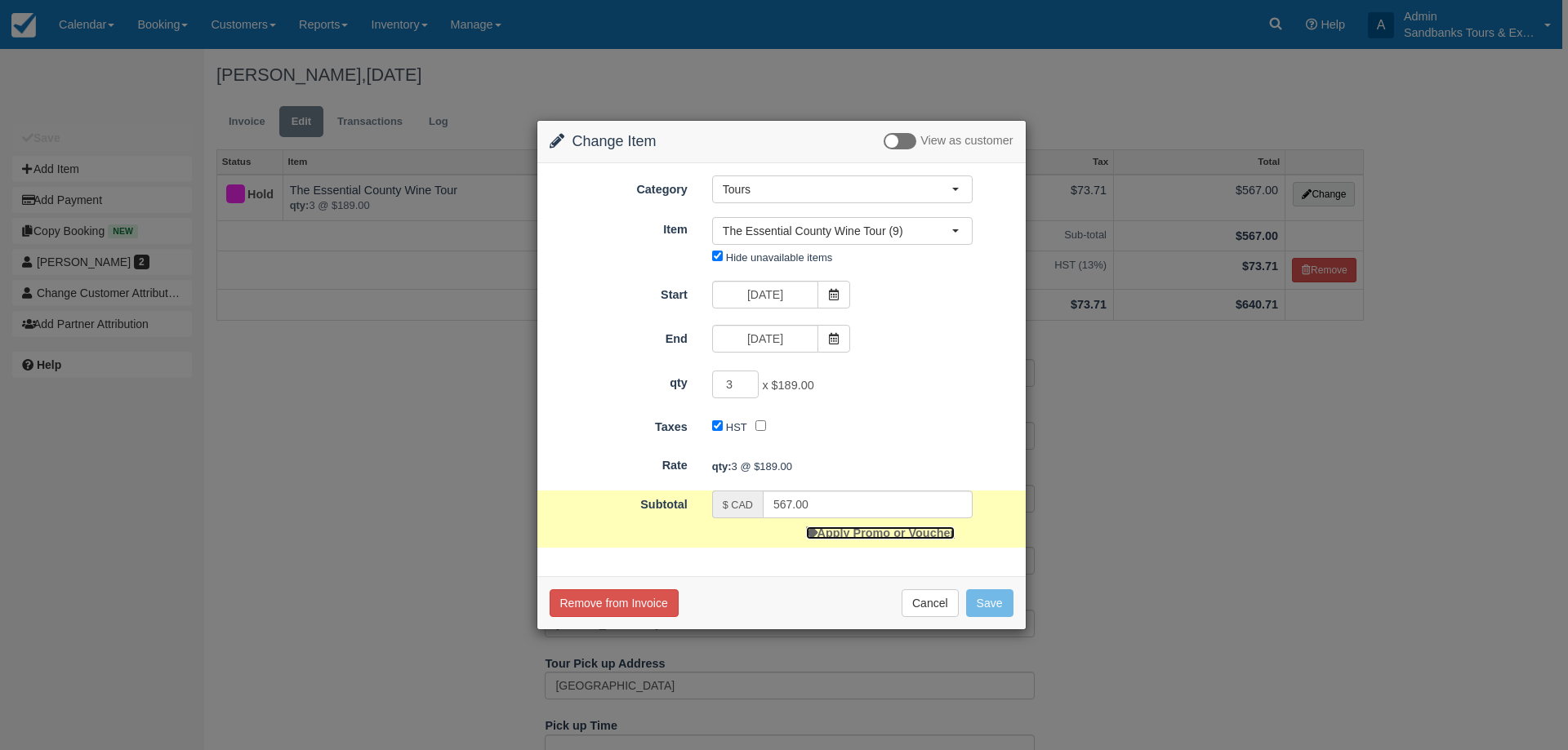
click at [870, 536] on link "Apply Promo or Voucher" at bounding box center [880, 533] width 149 height 13
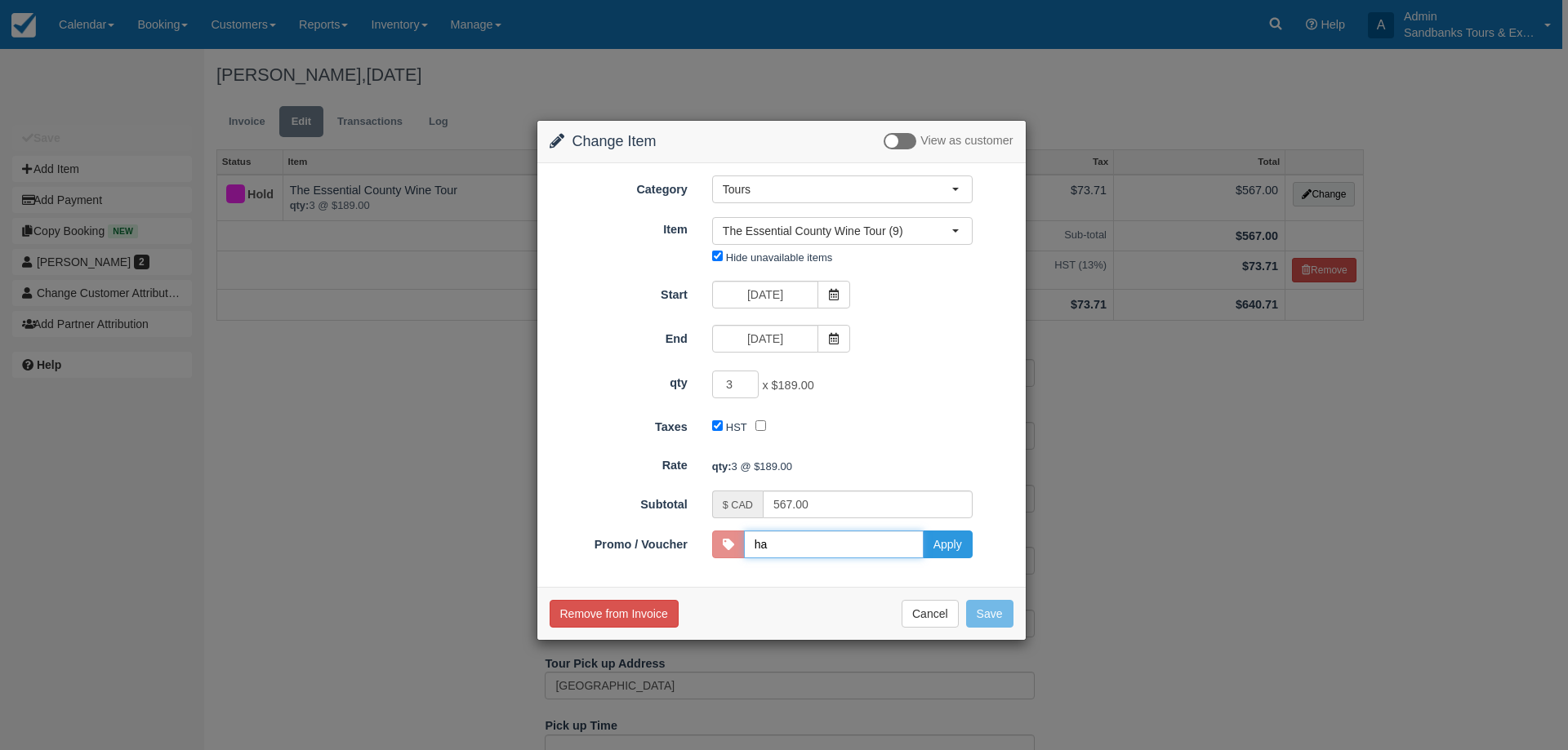
type input "HARBOURINN10"
click at [956, 549] on button "Apply" at bounding box center [947, 544] width 50 height 28
type input "537.00"
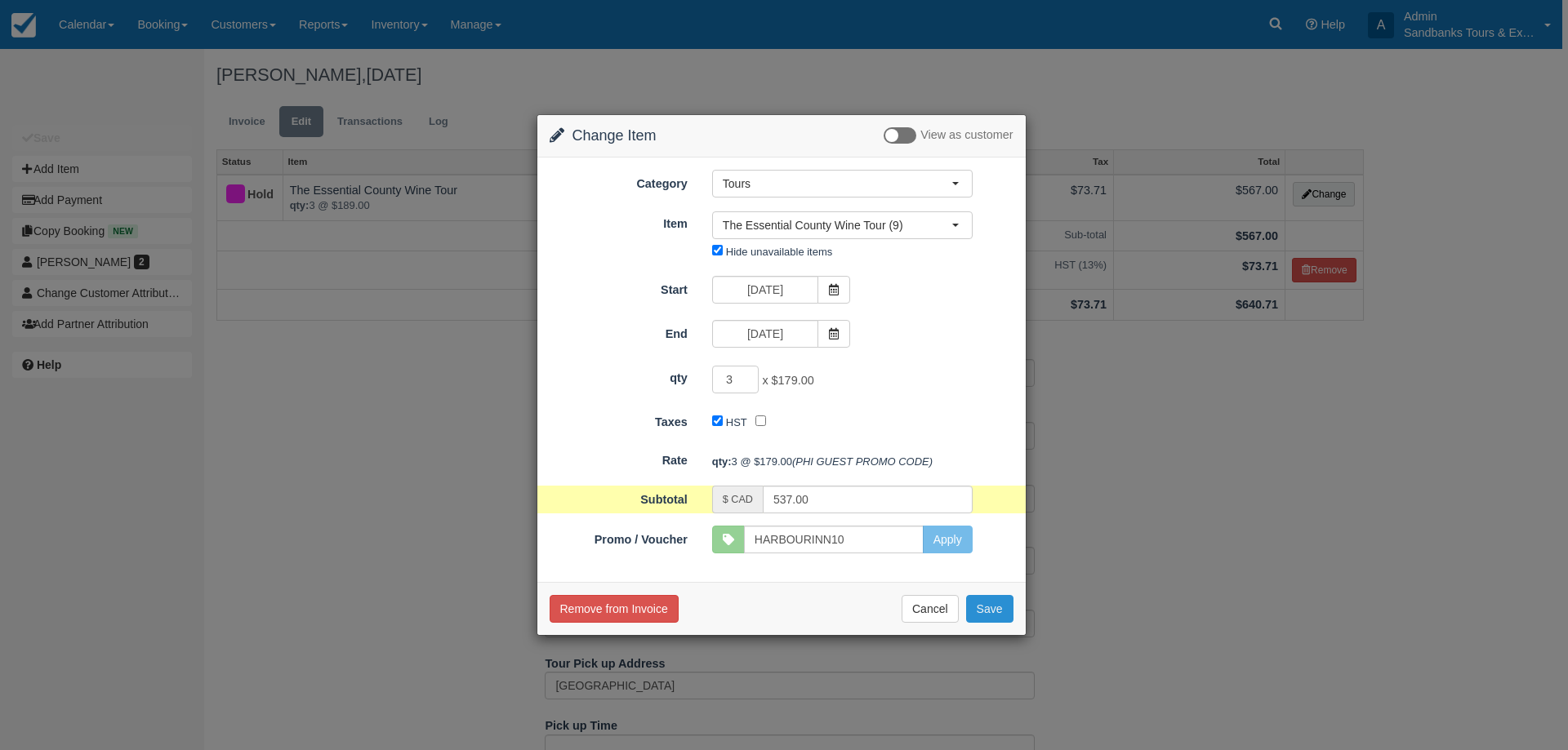
click at [995, 606] on button "Save" at bounding box center [990, 609] width 48 height 28
checkbox input "false"
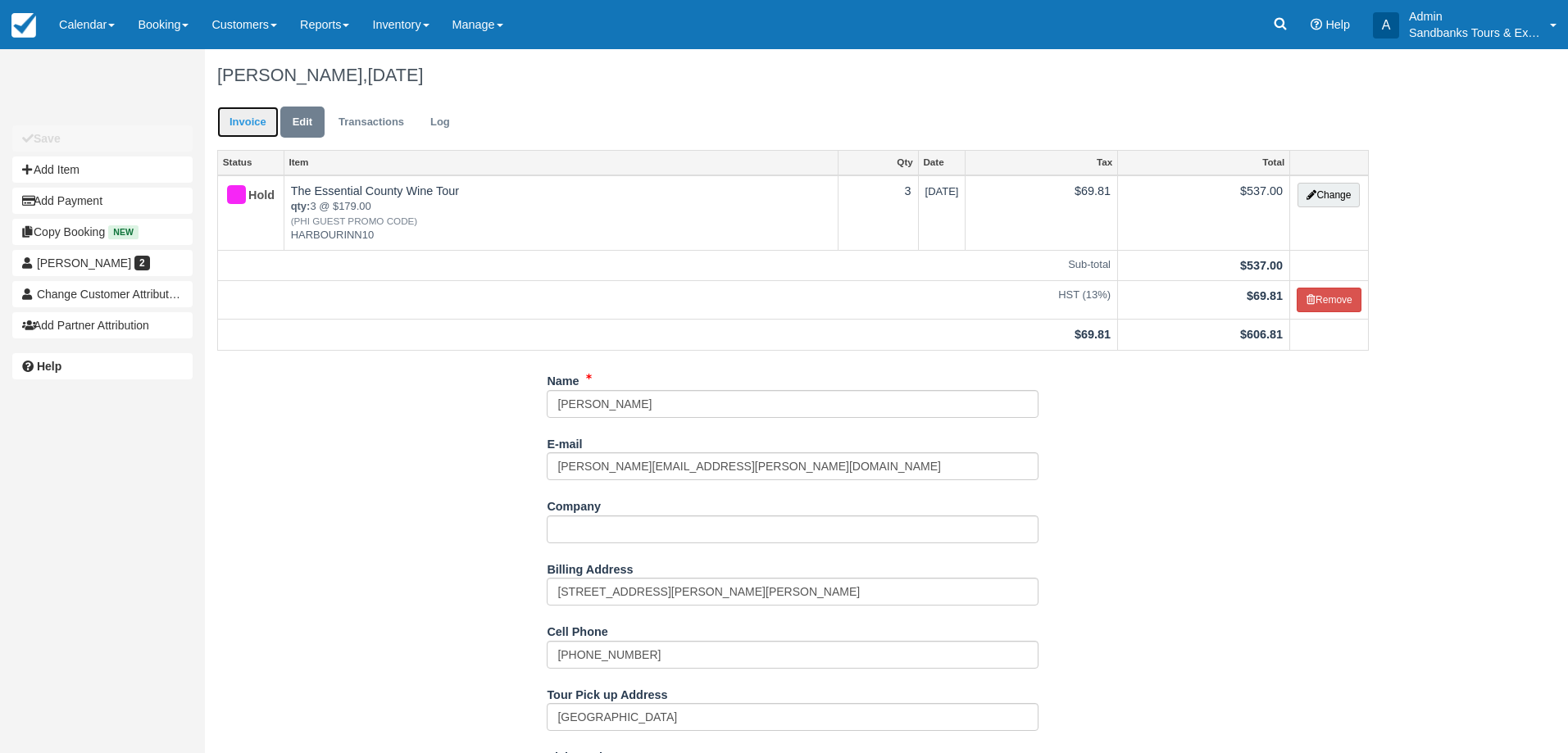
click at [257, 123] on link "Invoice" at bounding box center [248, 122] width 61 height 32
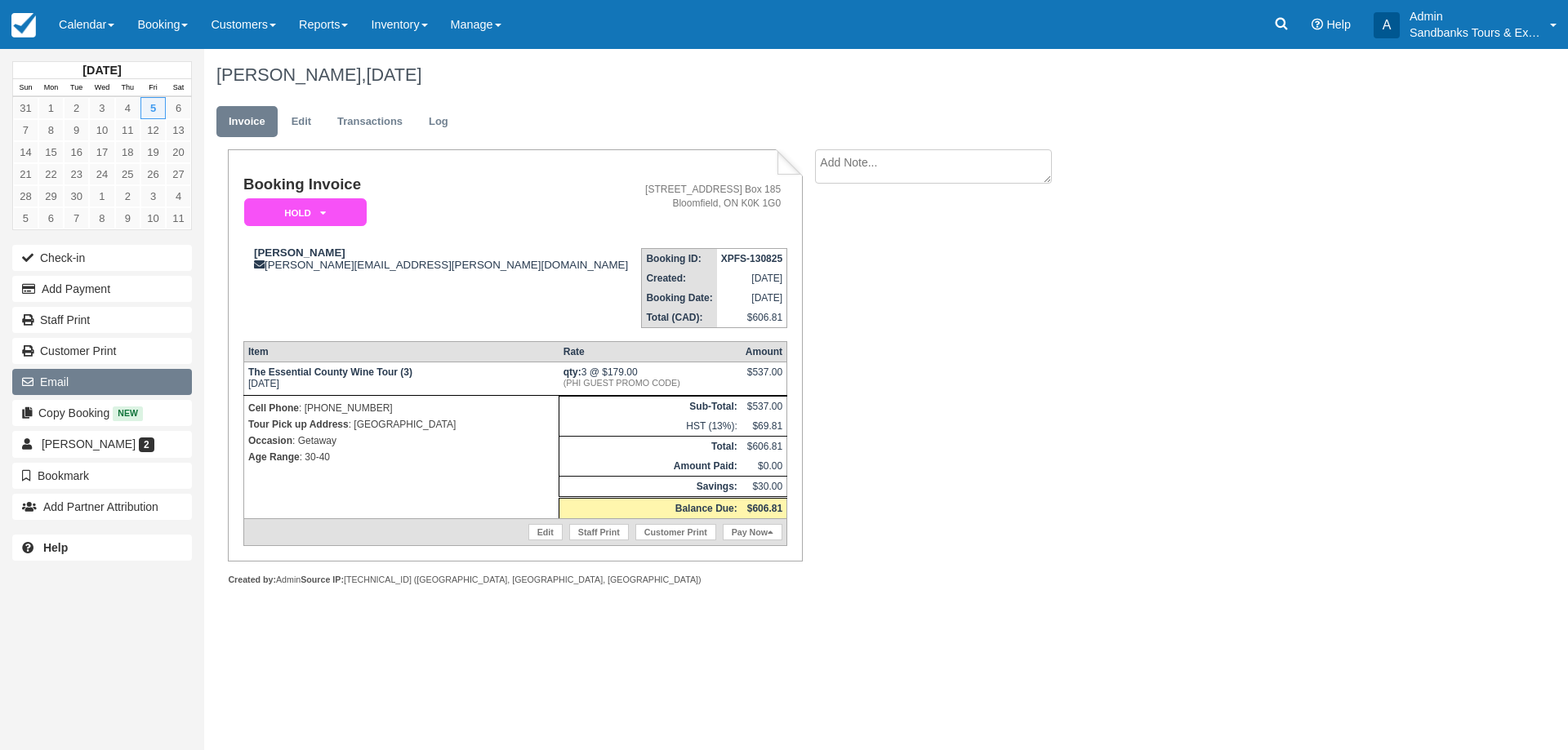
click at [66, 394] on button "Email" at bounding box center [102, 382] width 179 height 26
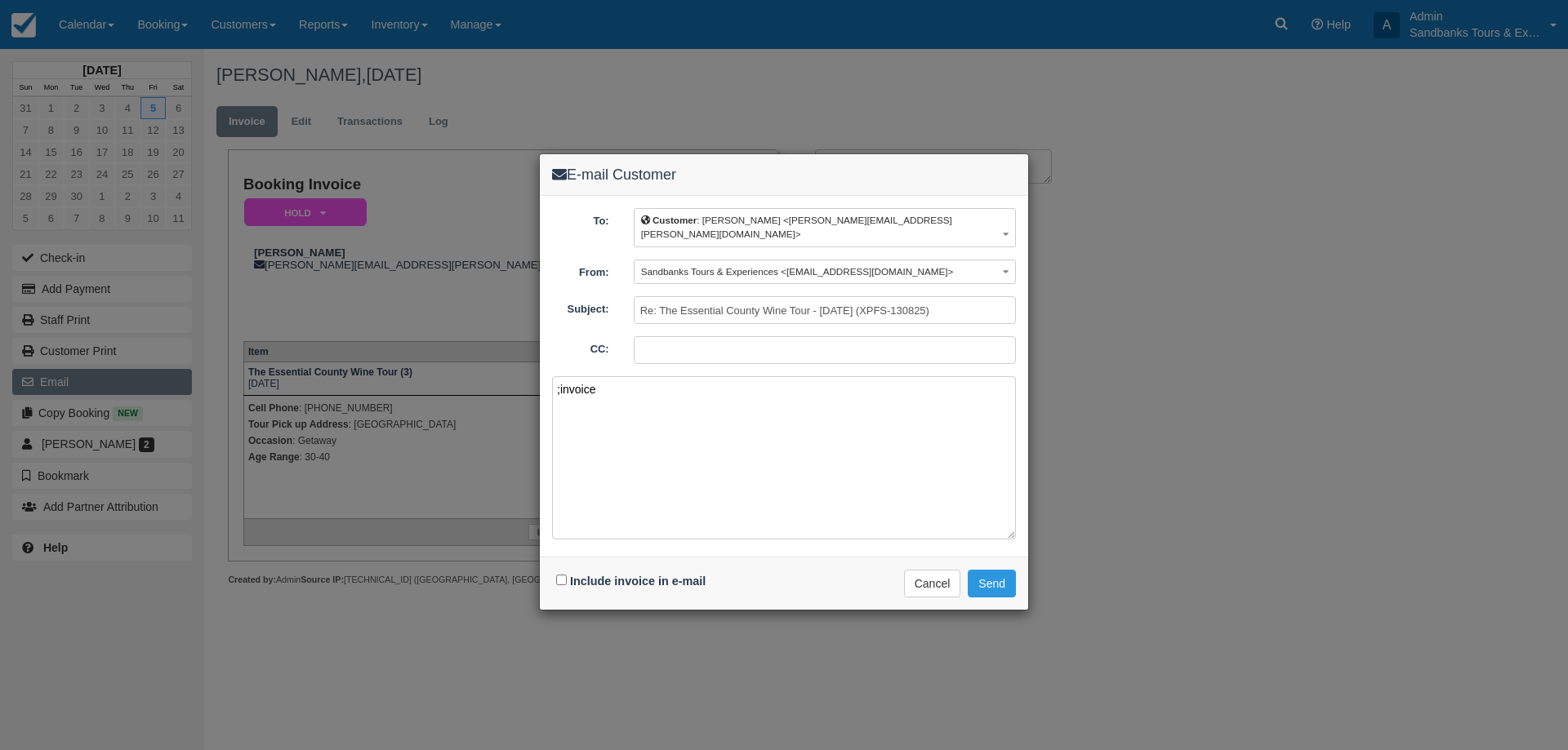
paste textarea "Please see your booking invoice below for a XXX tour for your group of XXX for …"
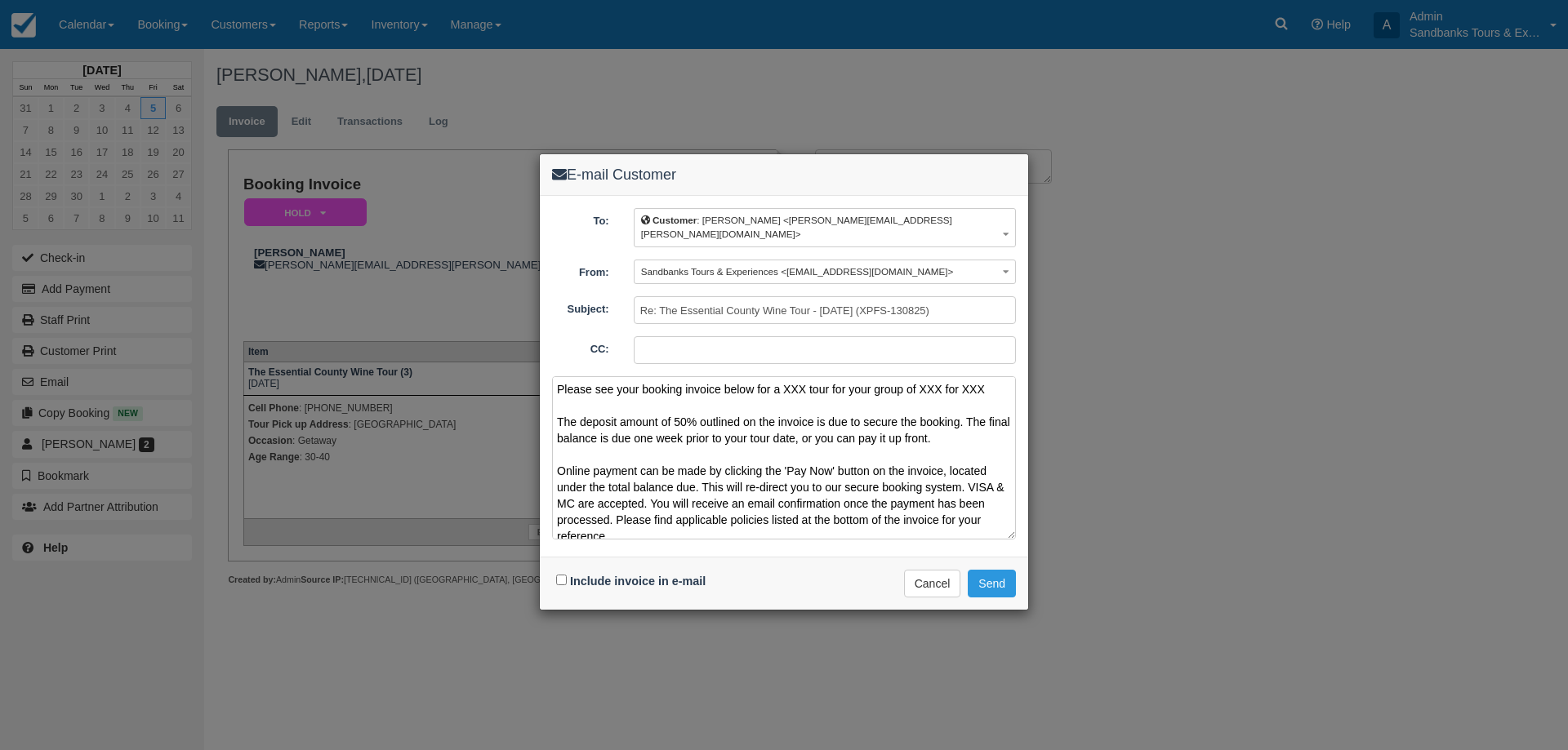
drag, startPoint x: 993, startPoint y: 376, endPoint x: 786, endPoint y: 372, distance: 207.0
click at [786, 377] on textarea "Please see your booking invoice below for a XXX tour for your group of XXX for …" at bounding box center [784, 458] width 464 height 163
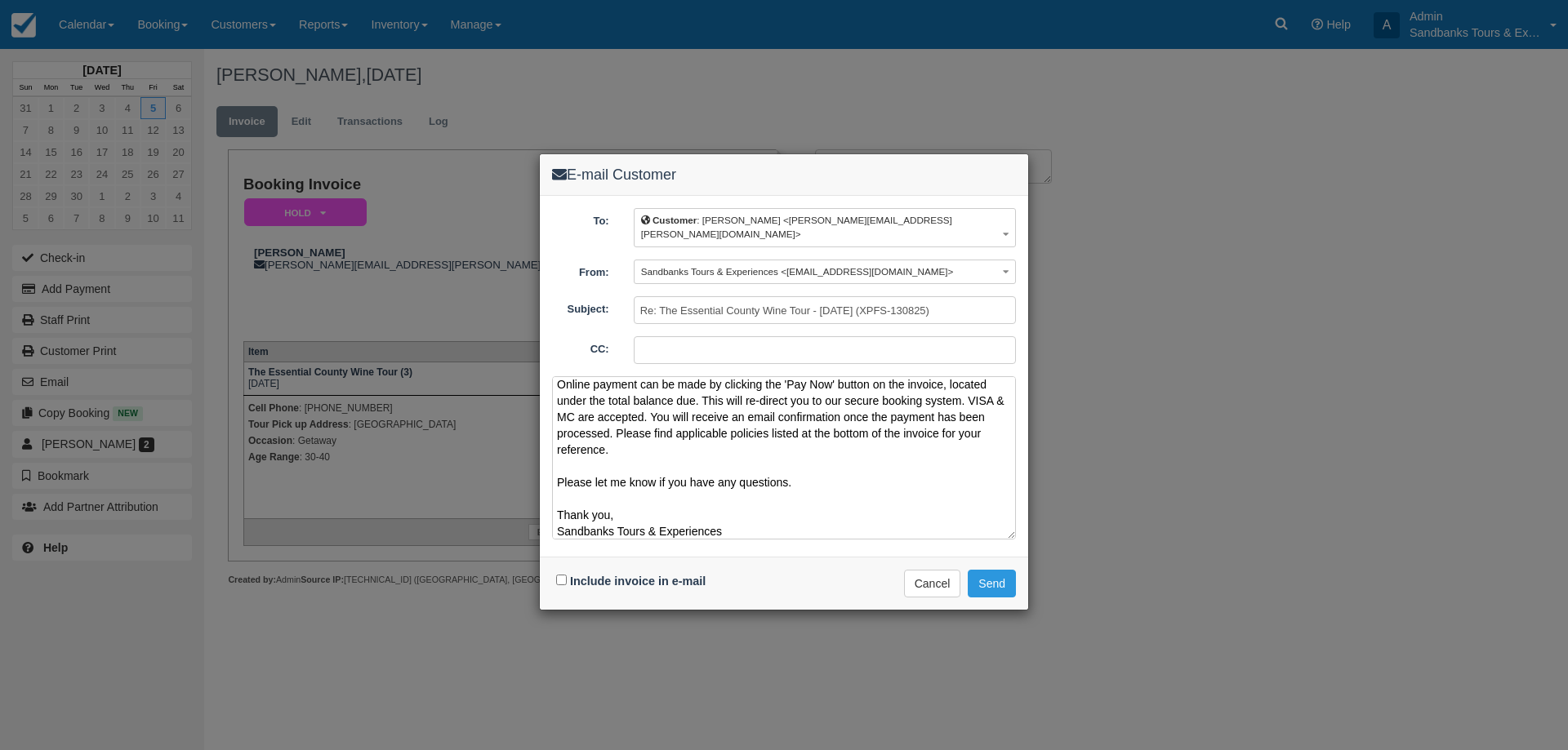
scroll to position [108, 0]
type textarea "Please see your booking invoice below for a County Essentials Tour for your gro…"
click at [562, 575] on input "Include invoice in e-mail" at bounding box center [561, 580] width 11 height 11
checkbox input "true"
click at [998, 581] on button "Send" at bounding box center [991, 584] width 49 height 28
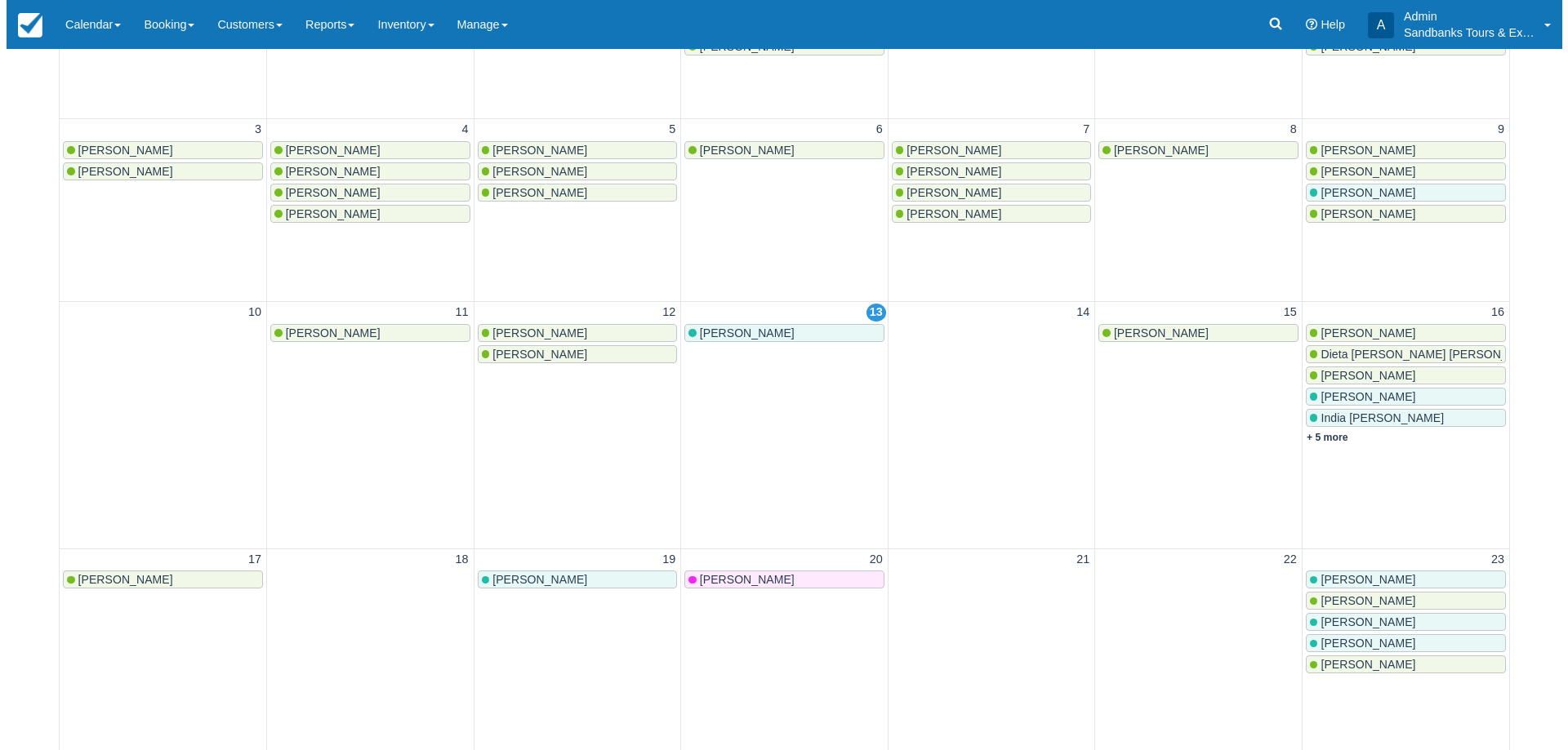
scroll to position [326, 0]
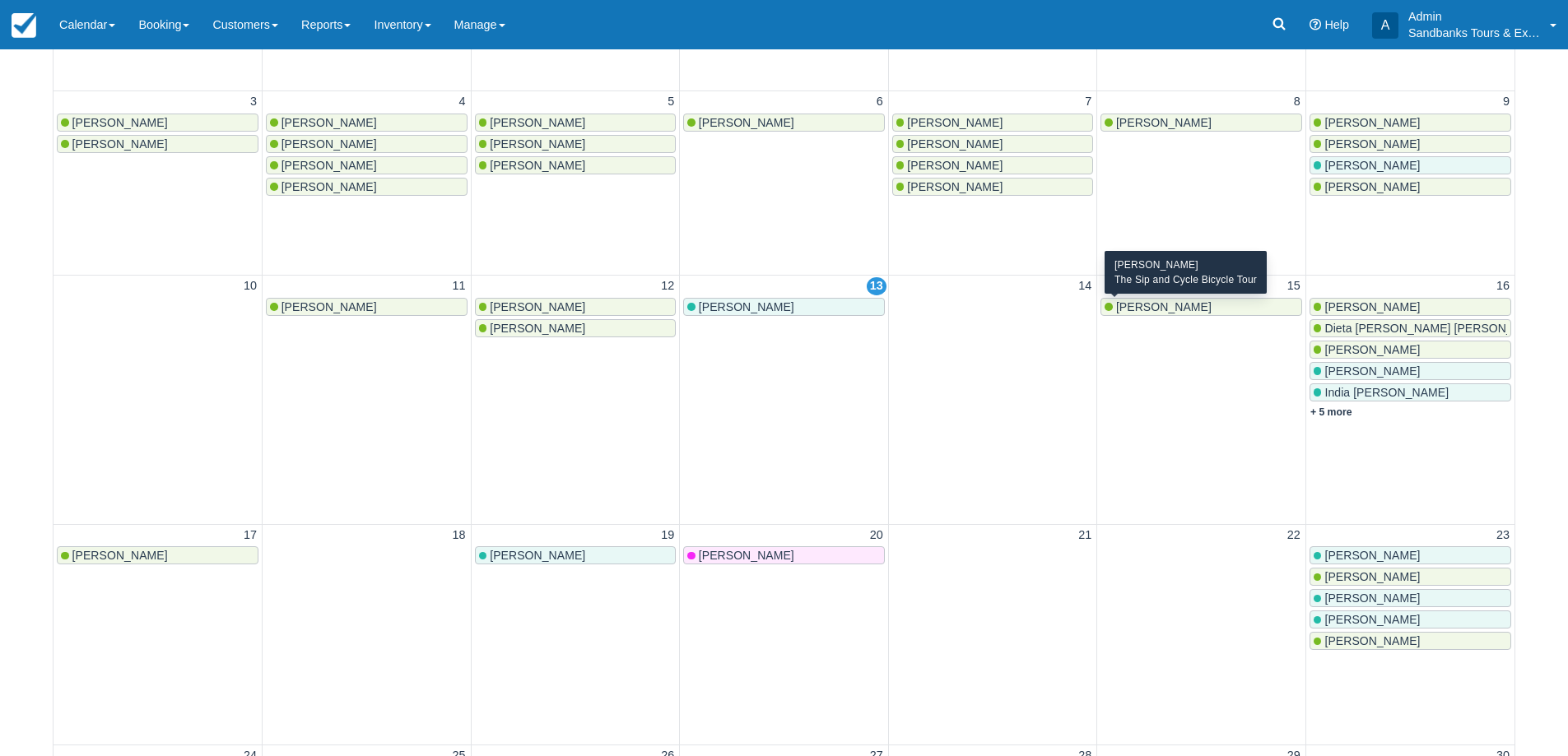
click at [1151, 300] on span "[PERSON_NAME]" at bounding box center [1163, 307] width 95 height 13
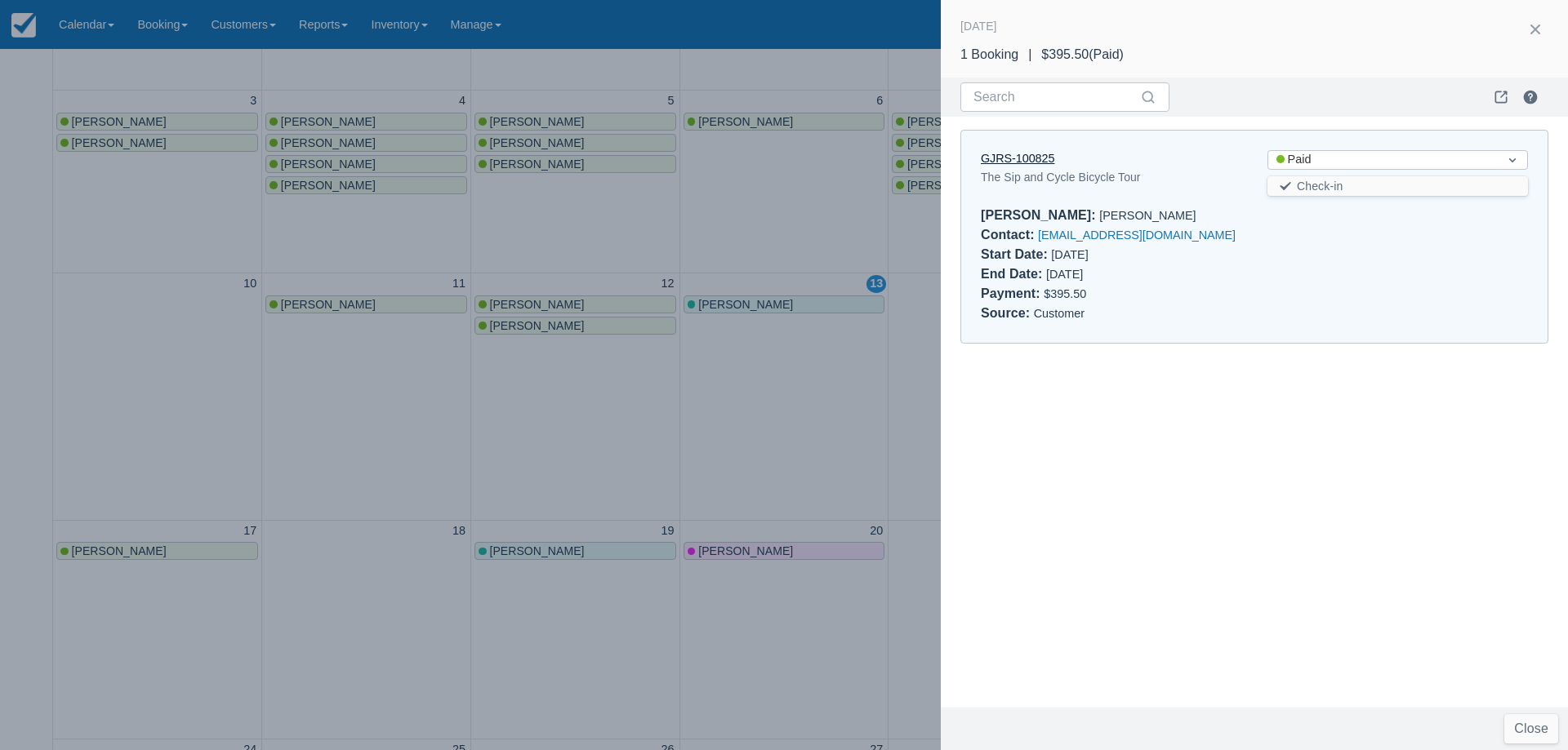
click at [1035, 155] on link "GJRS-100825" at bounding box center [1017, 159] width 73 height 13
click at [574, 489] on div at bounding box center [784, 375] width 1568 height 750
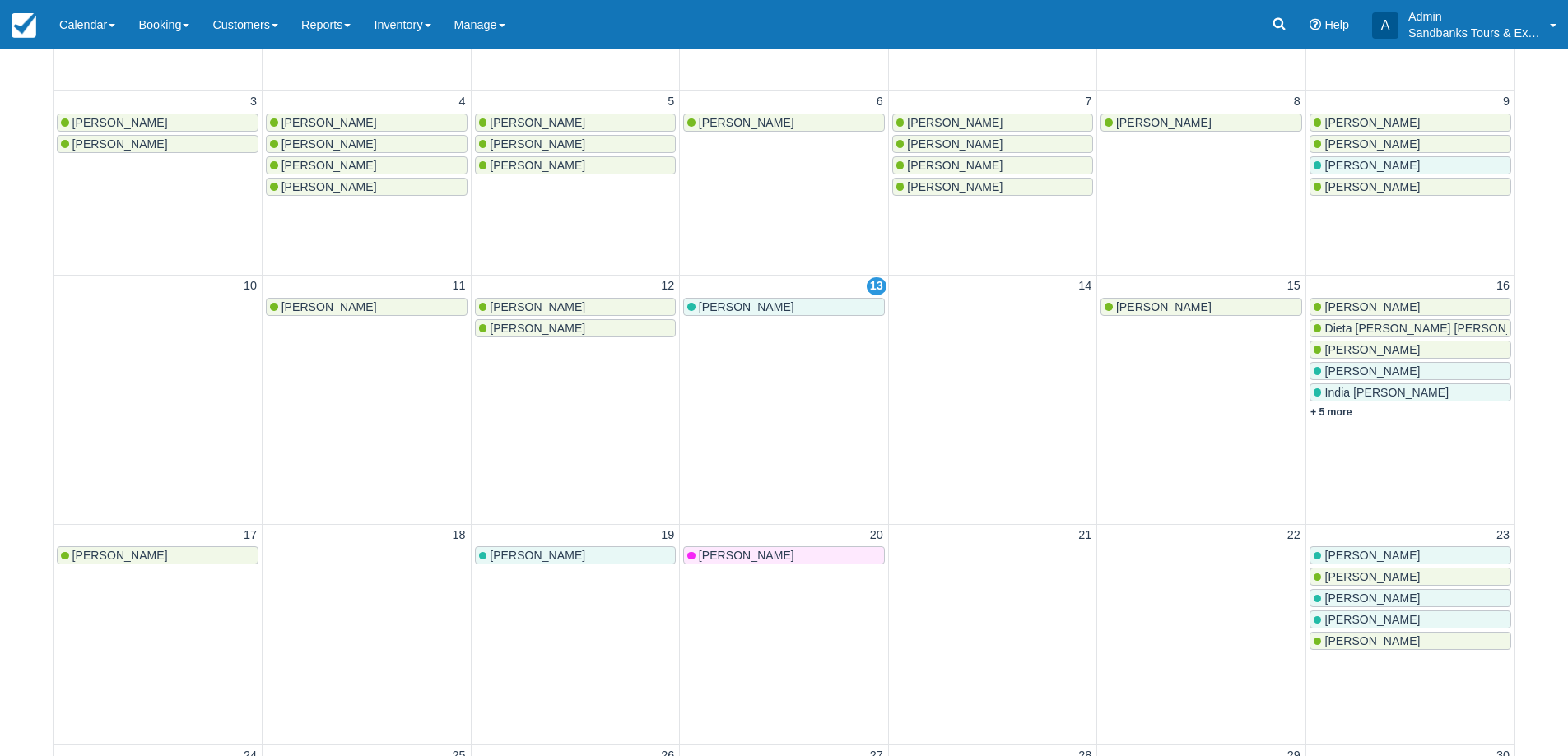
click at [559, 546] on link "[PERSON_NAME]" at bounding box center [575, 555] width 201 height 18
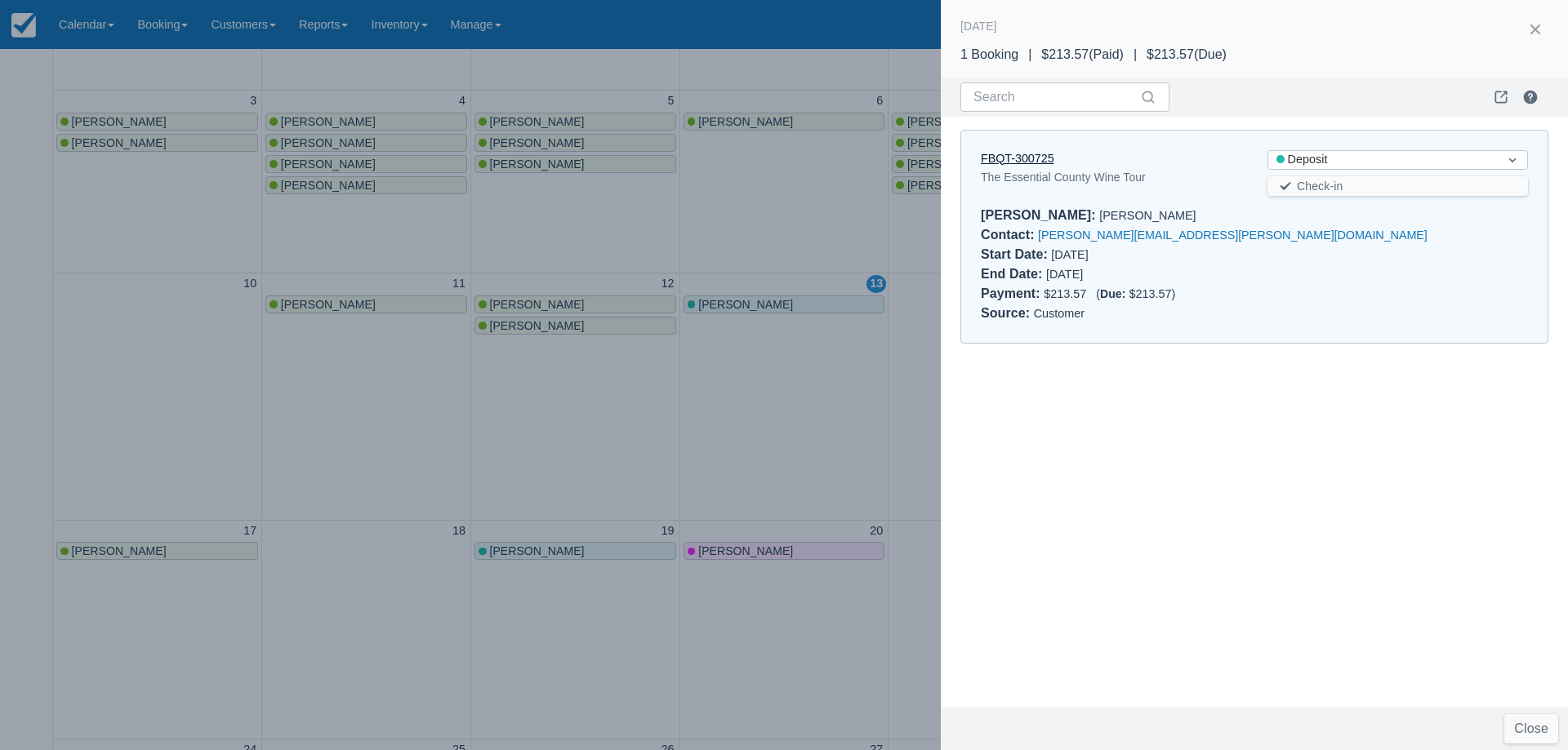
click at [1028, 159] on link "FBQT-300725" at bounding box center [1017, 159] width 73 height 13
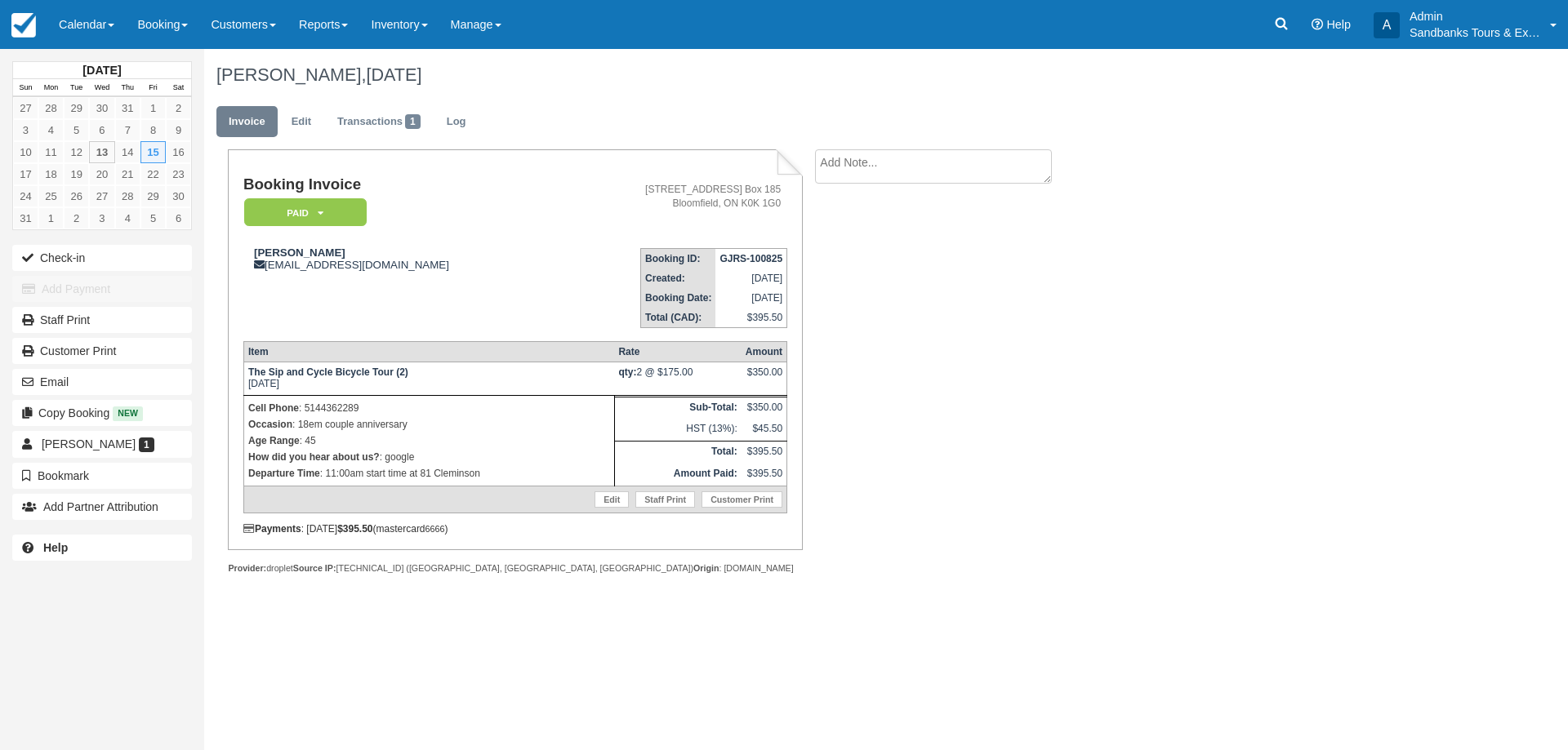
click at [305, 104] on ul "Invoice Edit Transactions 1 Log" at bounding box center [791, 126] width 1151 height 49
click at [304, 123] on link "Edit" at bounding box center [301, 122] width 44 height 32
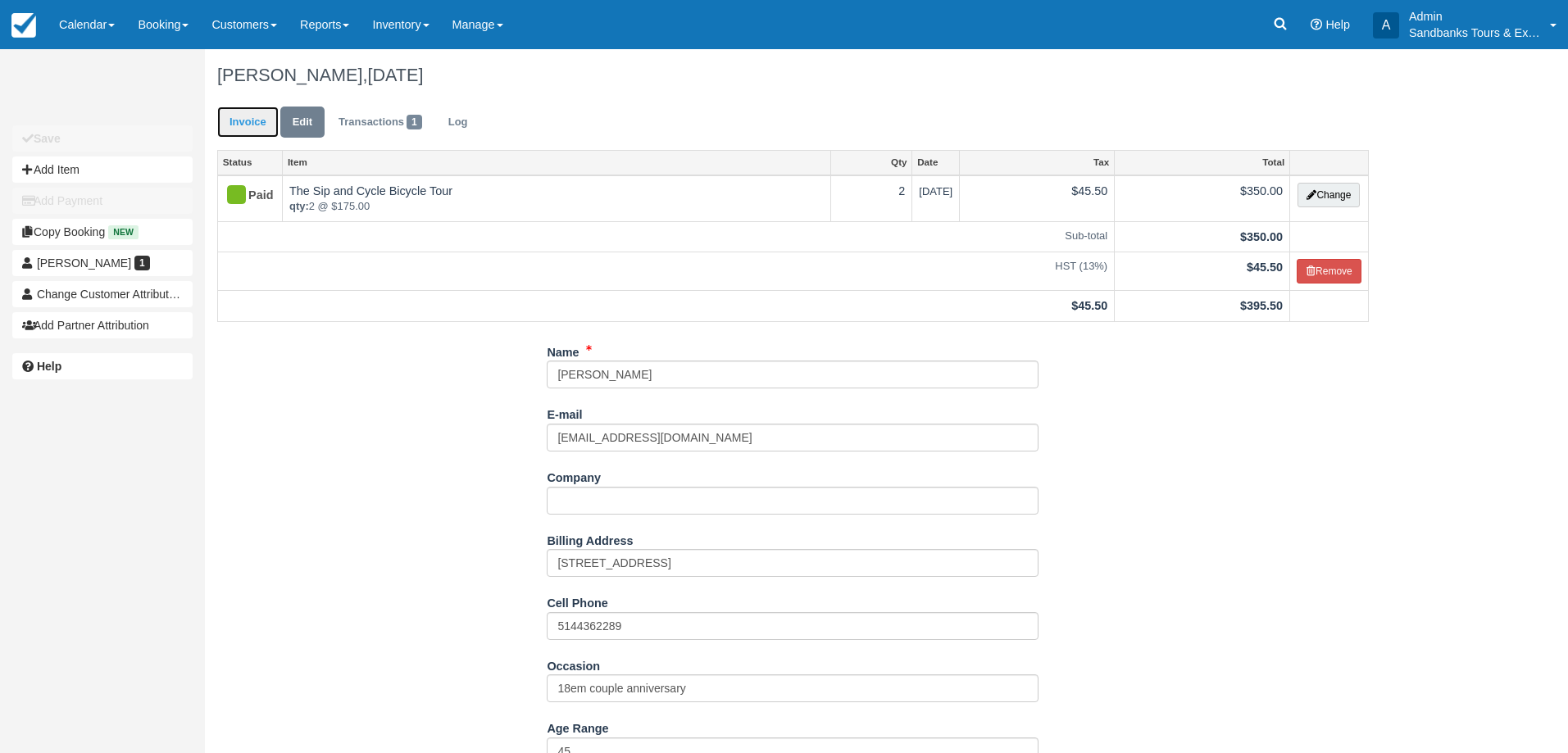
click at [239, 120] on link "Invoice" at bounding box center [248, 122] width 61 height 32
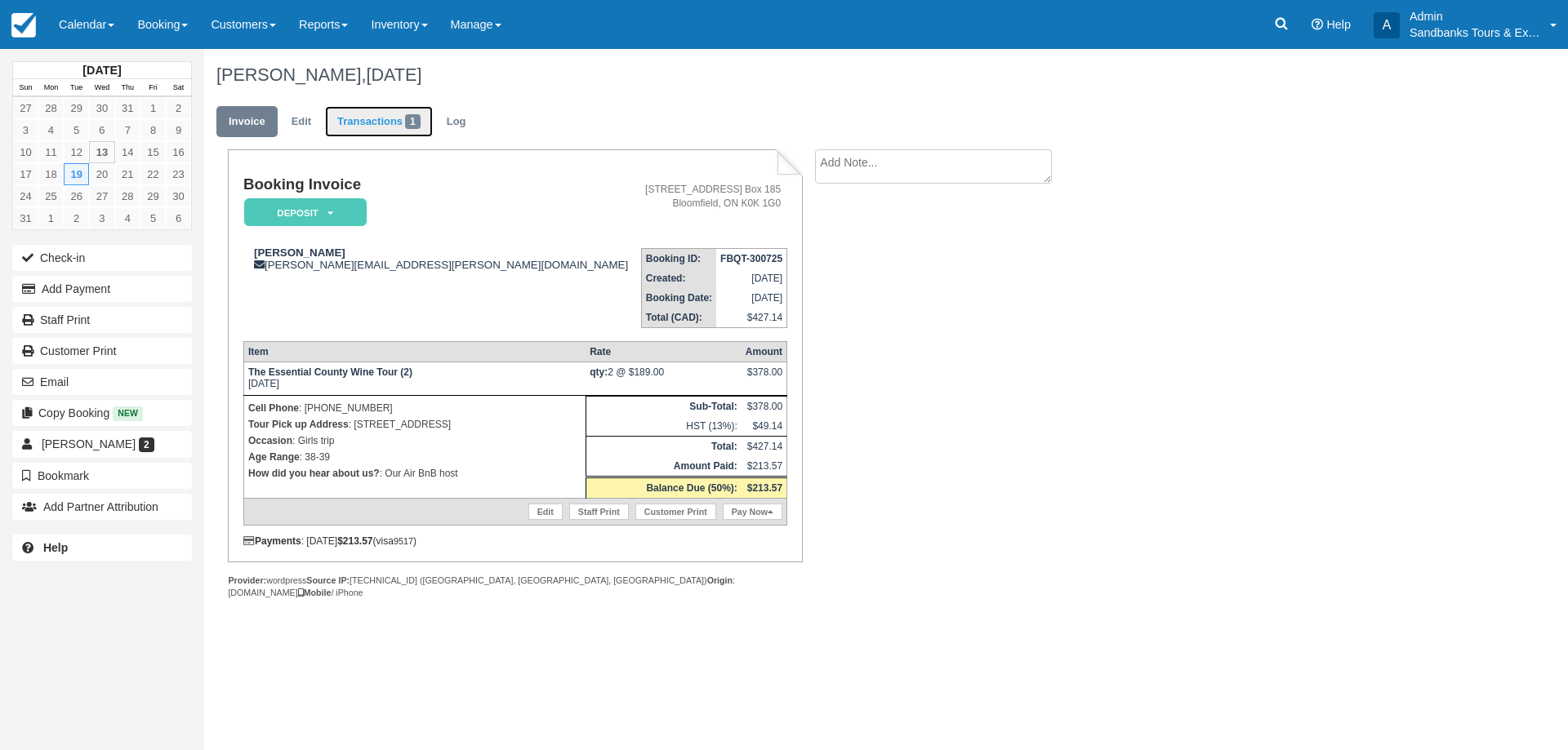
click at [378, 114] on link "Transactions 1" at bounding box center [378, 122] width 108 height 32
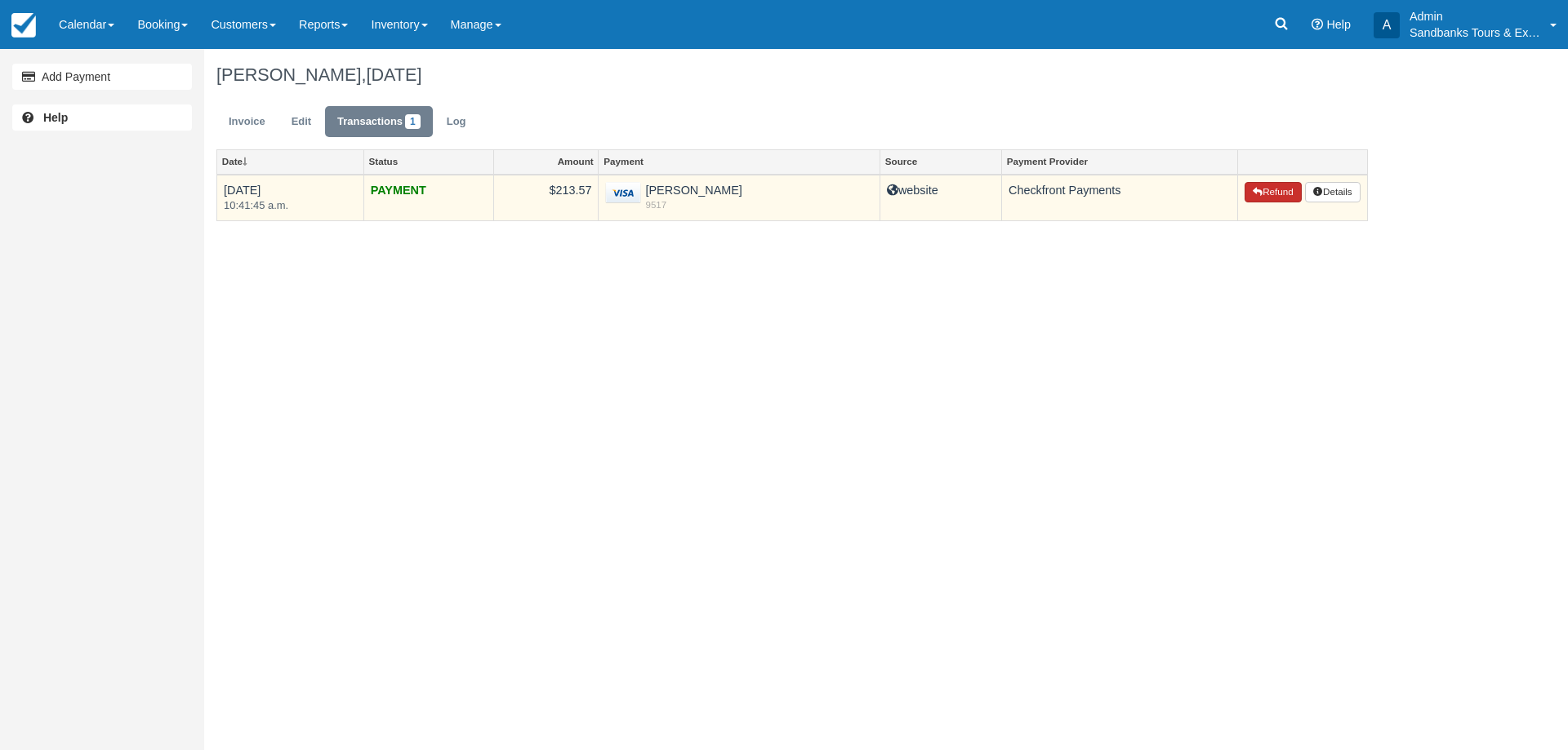
click at [1261, 191] on button "Refund" at bounding box center [1273, 192] width 57 height 21
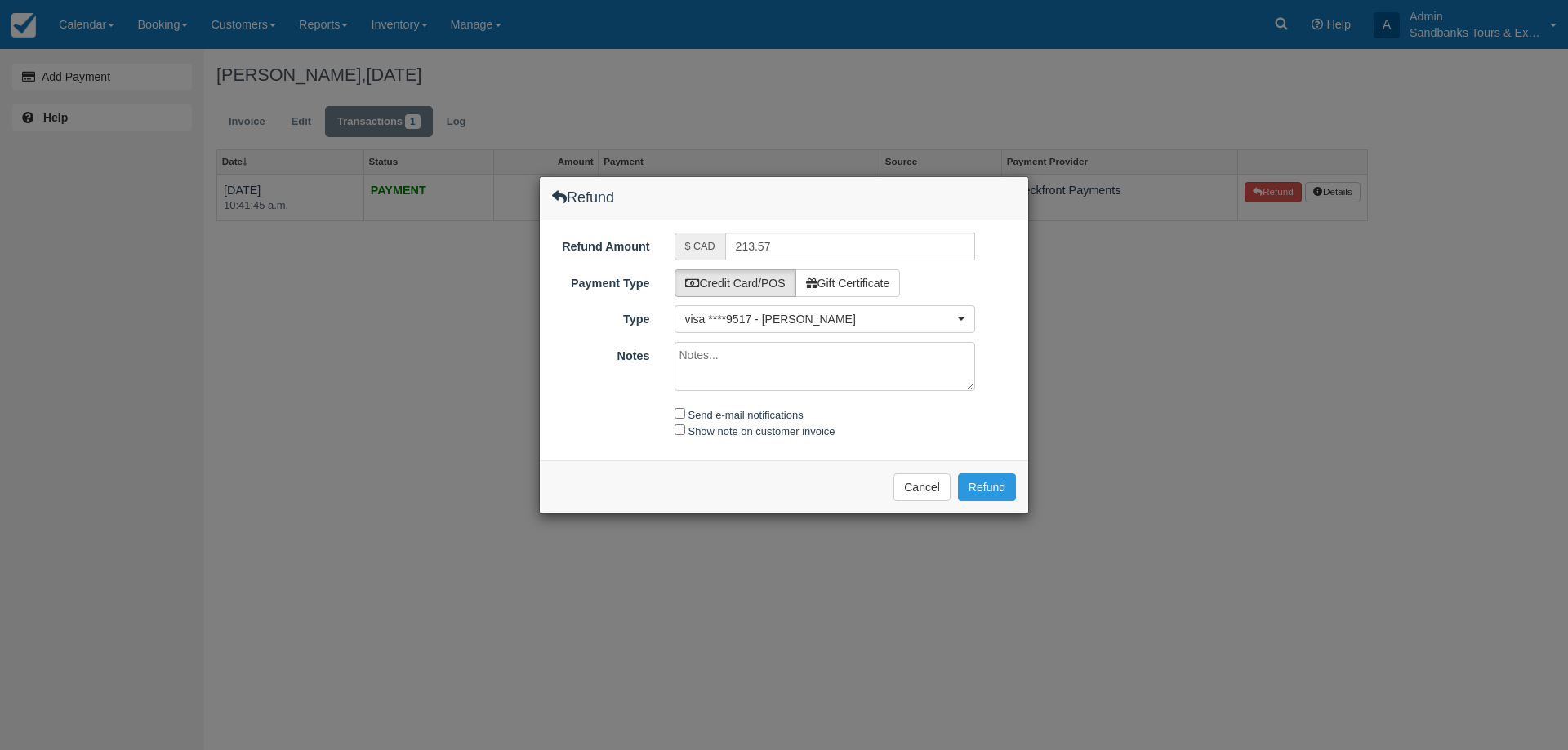
click at [717, 344] on textarea "Notes" at bounding box center [825, 367] width 301 height 49
type textarea "Refund request on Friday August 8th"
click at [1005, 488] on button "Refund" at bounding box center [986, 488] width 58 height 28
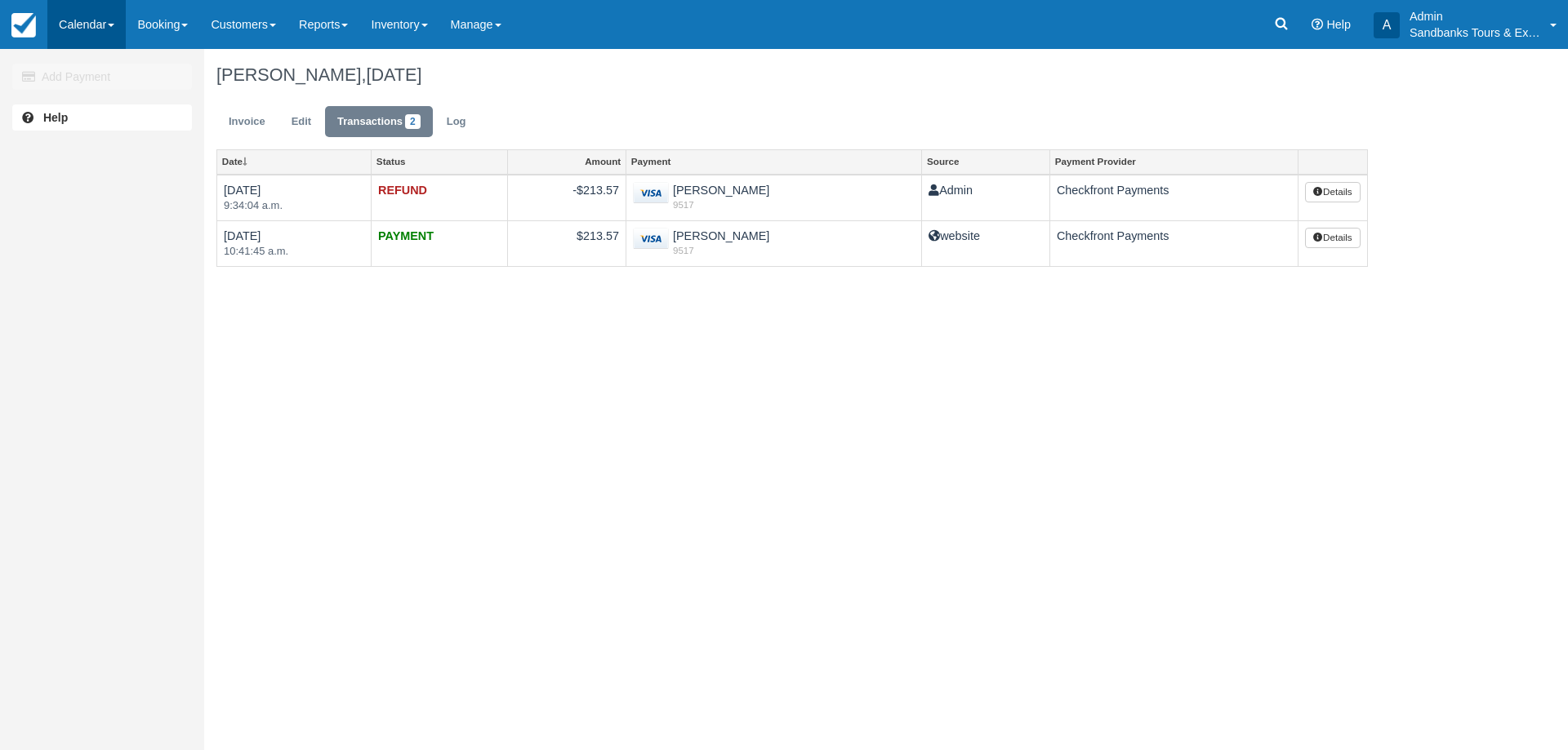
click at [114, 25] on span at bounding box center [111, 25] width 7 height 3
click at [107, 76] on link "Booking" at bounding box center [113, 71] width 129 height 35
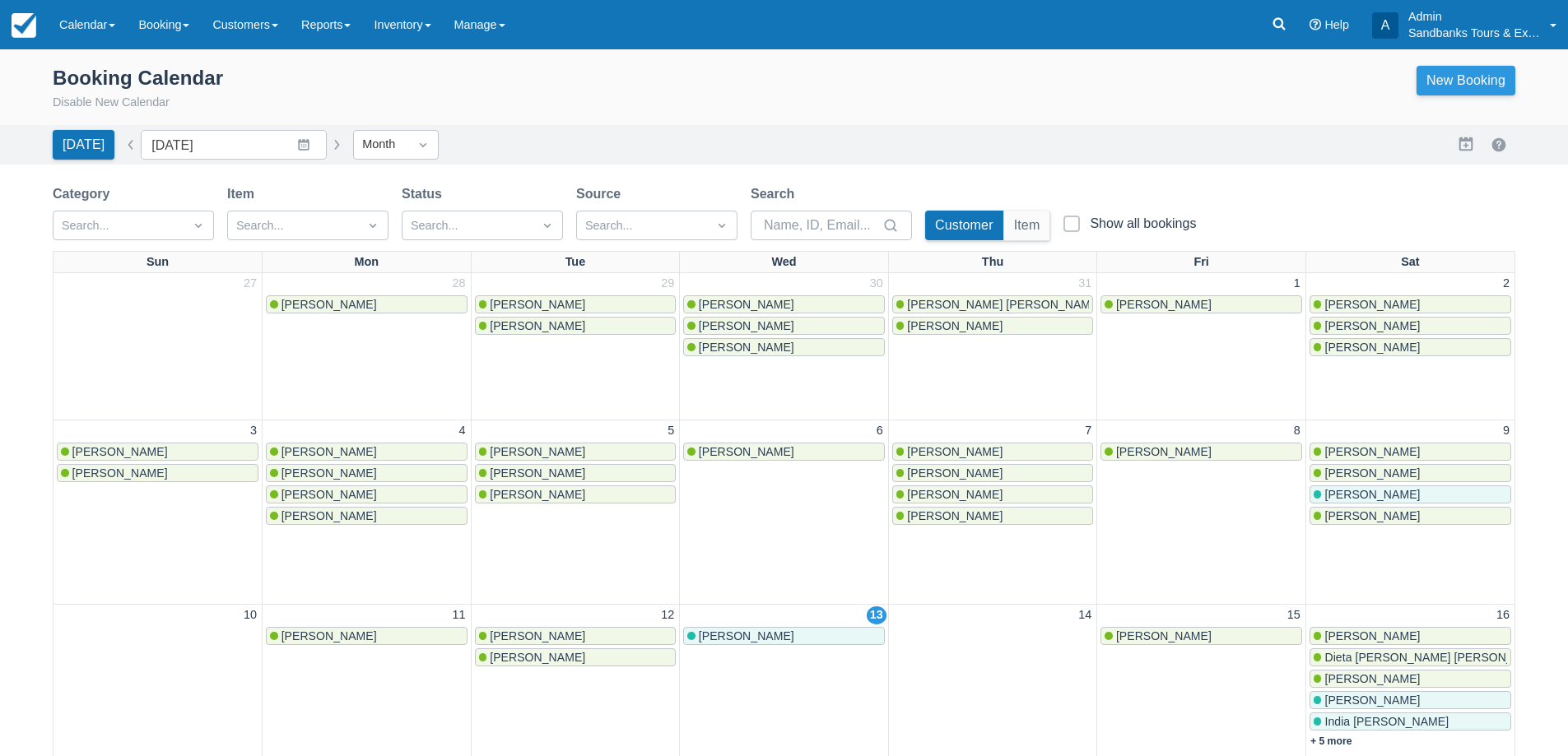
click at [1473, 76] on link "New Booking" at bounding box center [1465, 80] width 99 height 30
click at [327, 142] on button "button" at bounding box center [337, 145] width 20 height 20
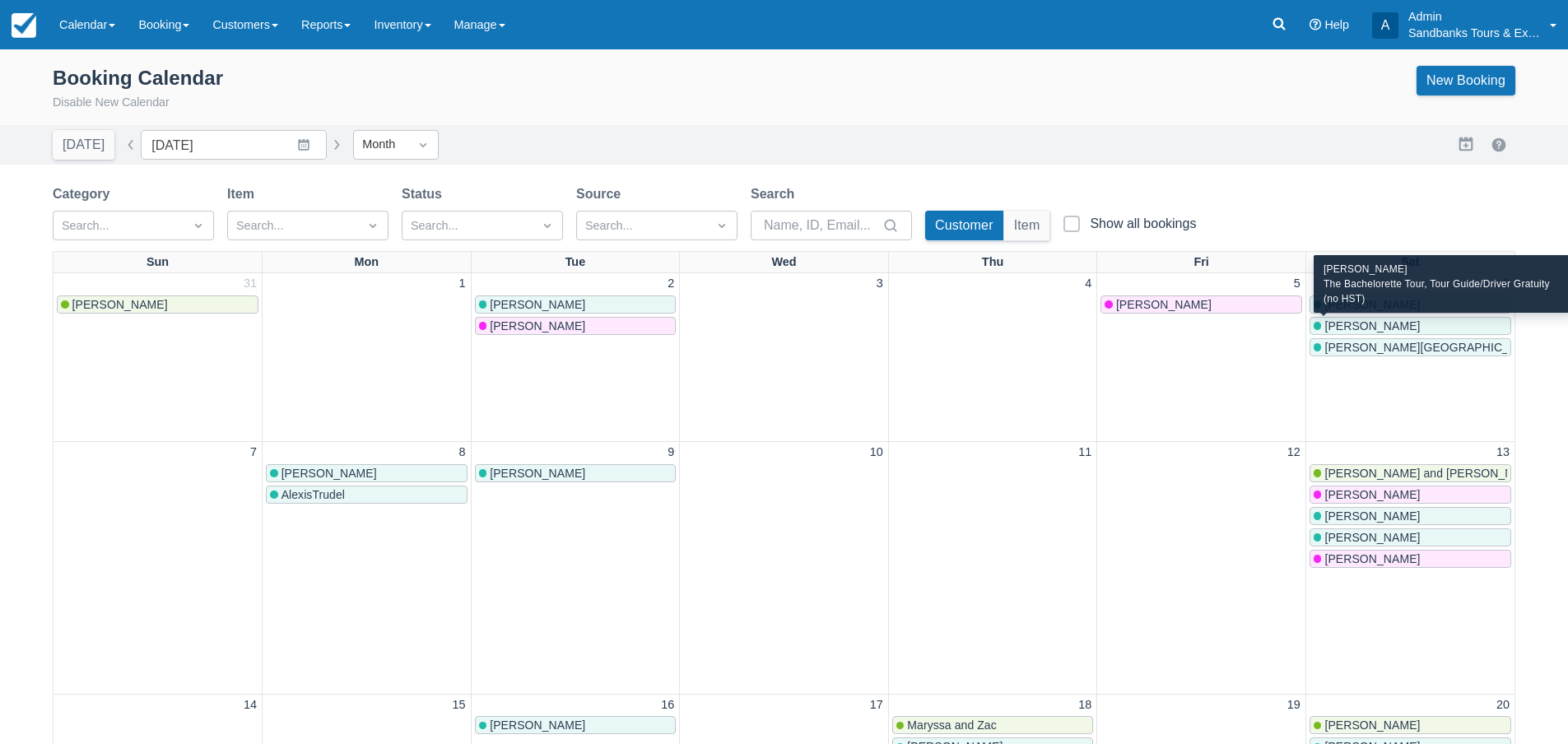
click at [1404, 325] on span "Tammy Mulrooney" at bounding box center [1371, 326] width 95 height 13
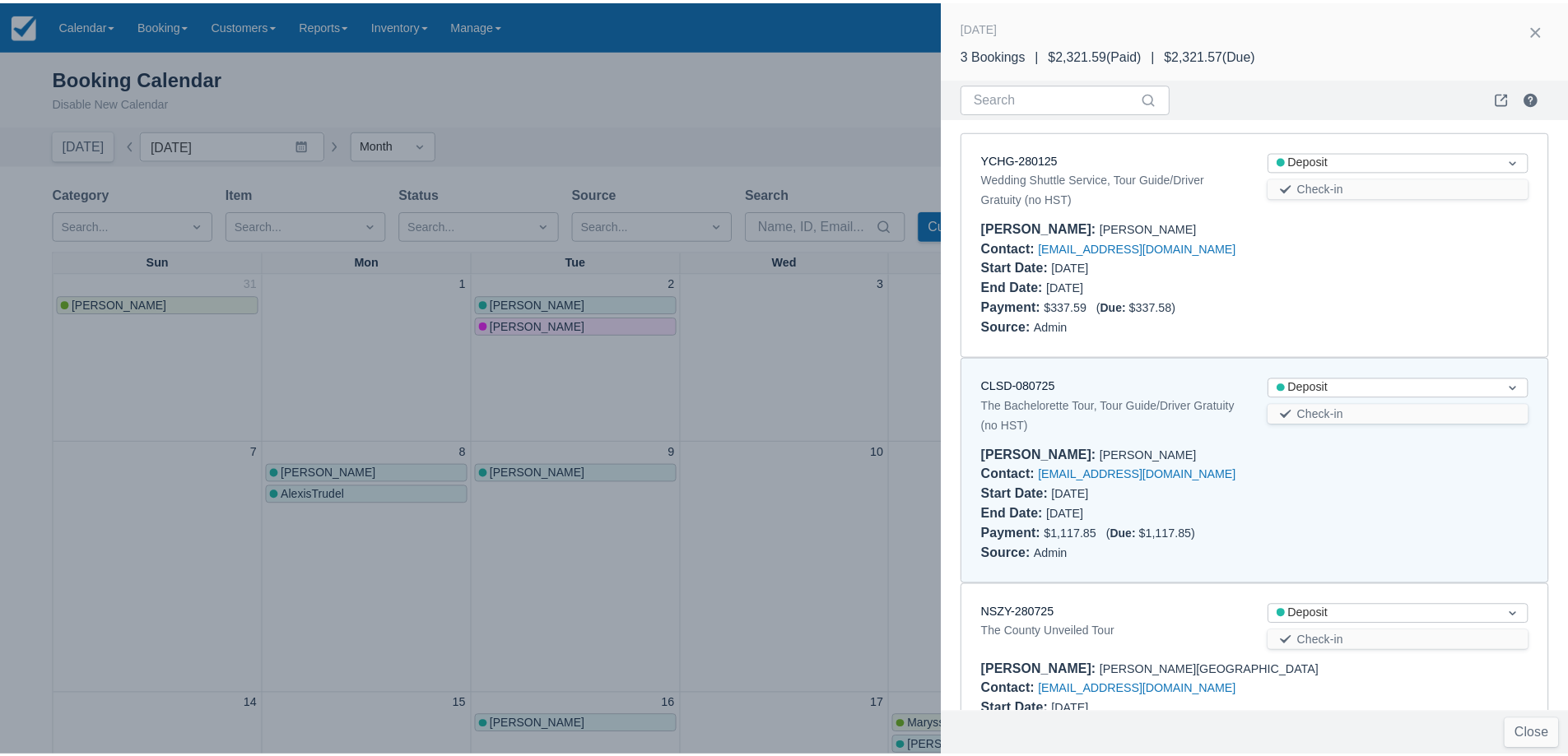
scroll to position [101, 0]
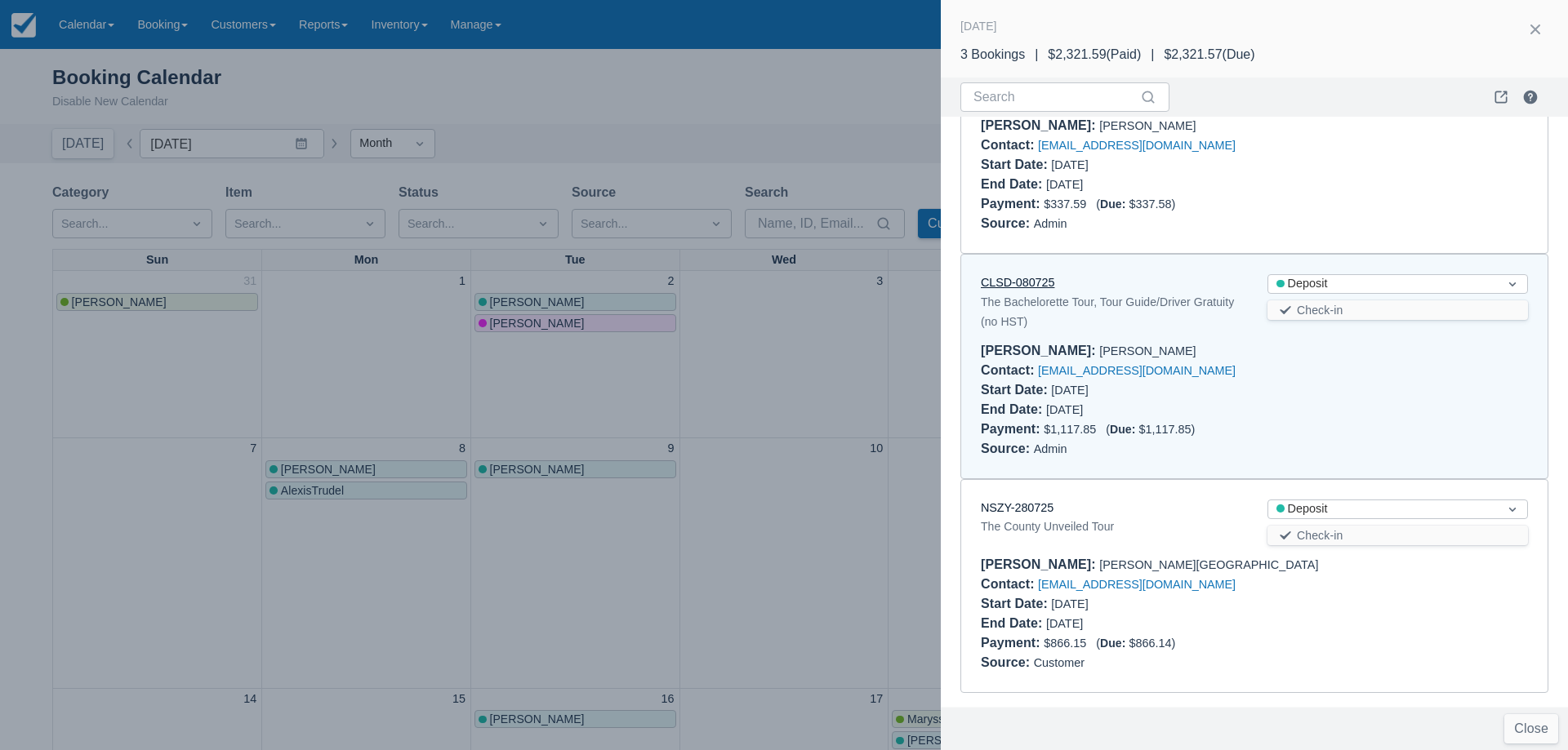
click at [1034, 277] on link "CLSD-080725" at bounding box center [1017, 282] width 73 height 13
click at [740, 346] on div at bounding box center [784, 375] width 1568 height 750
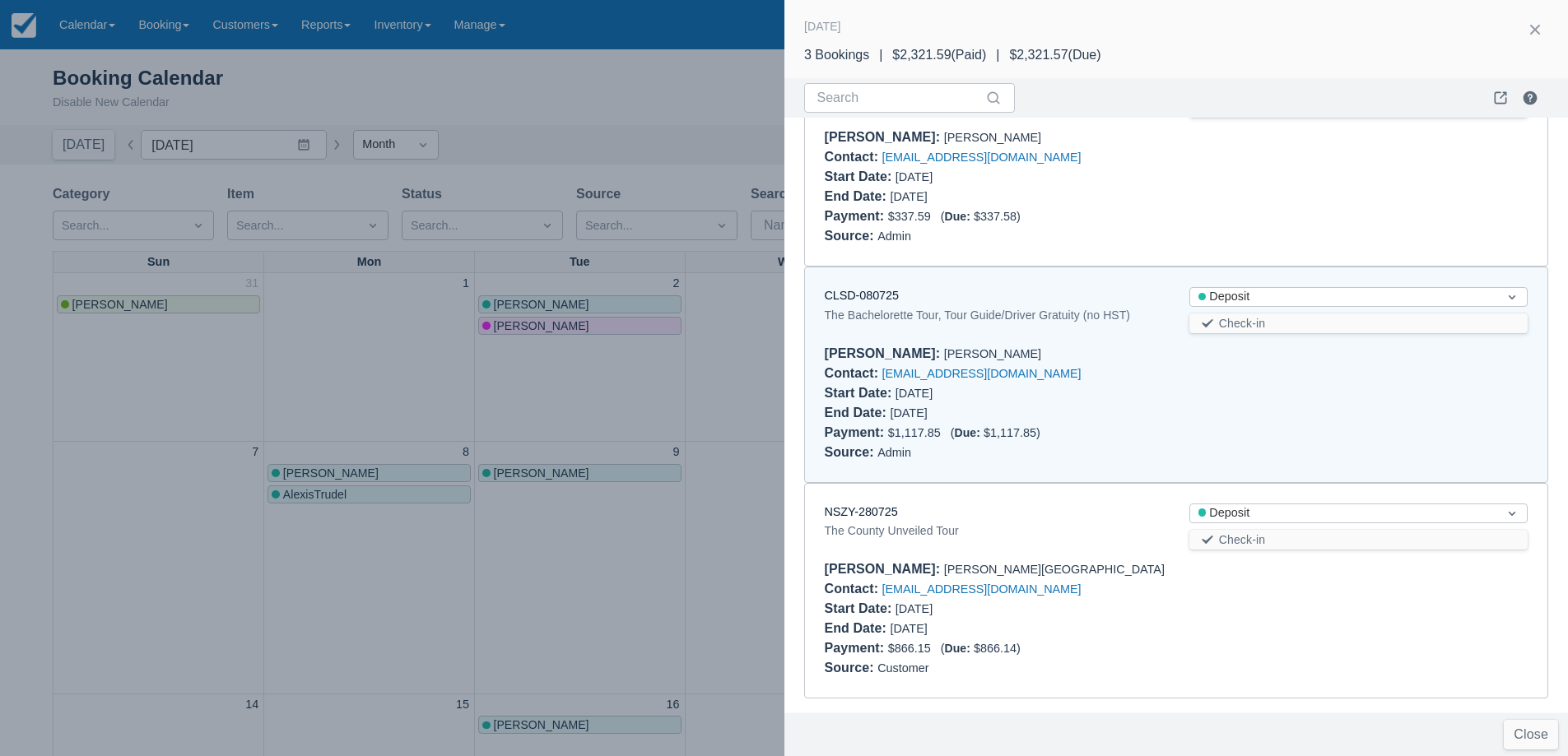
scroll to position [0, 0]
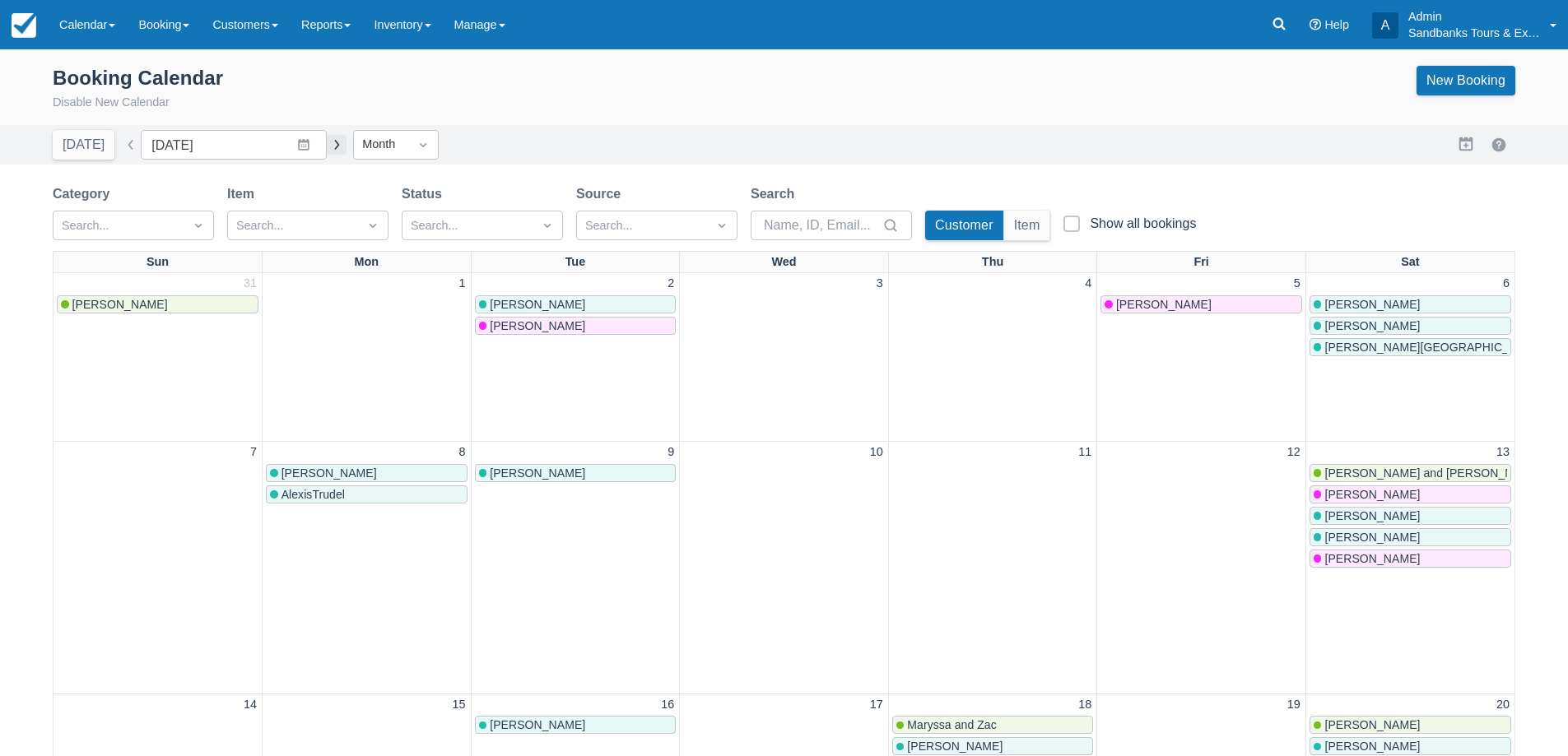
click at [328, 147] on button "button" at bounding box center [337, 145] width 20 height 20
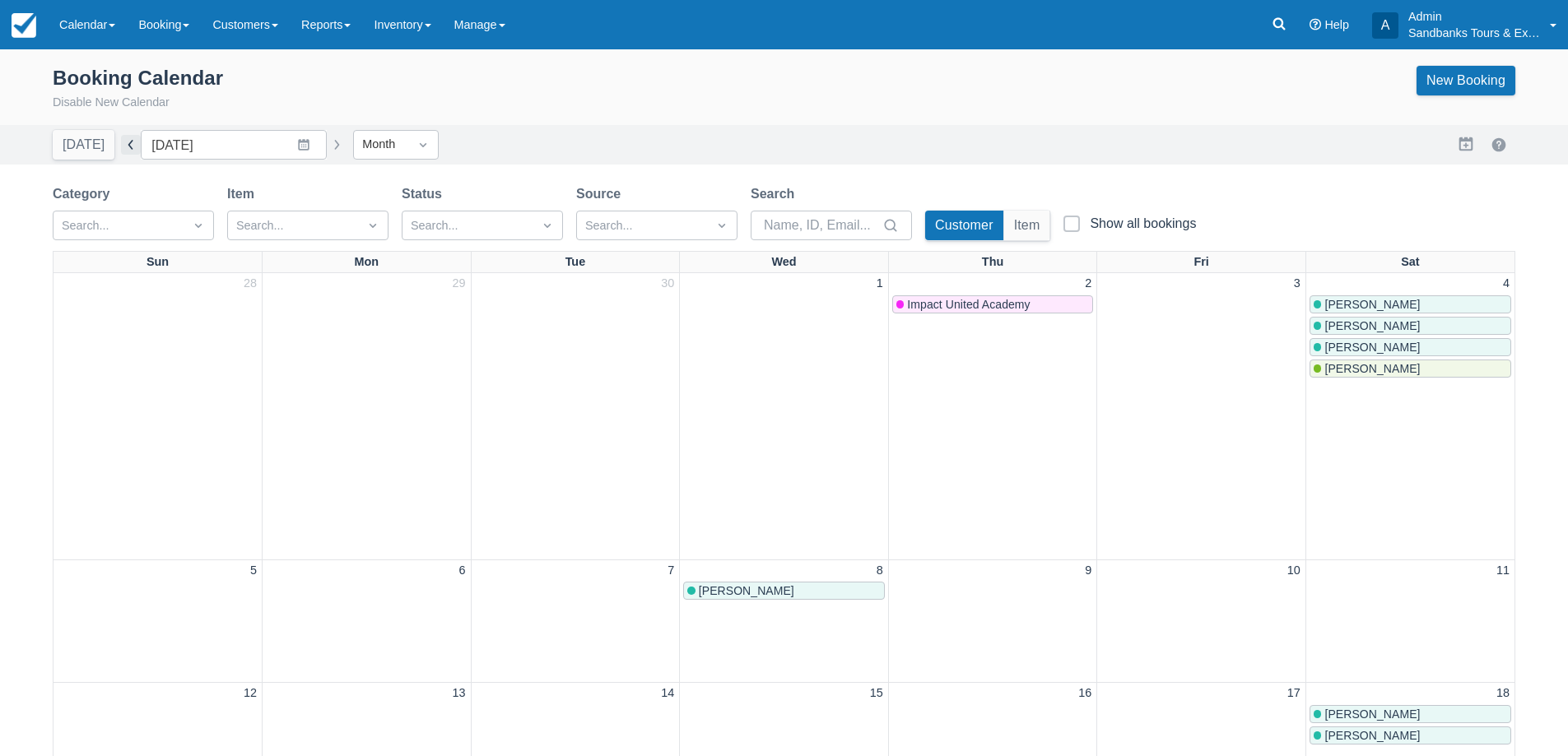
click at [121, 148] on button "button" at bounding box center [131, 145] width 20 height 20
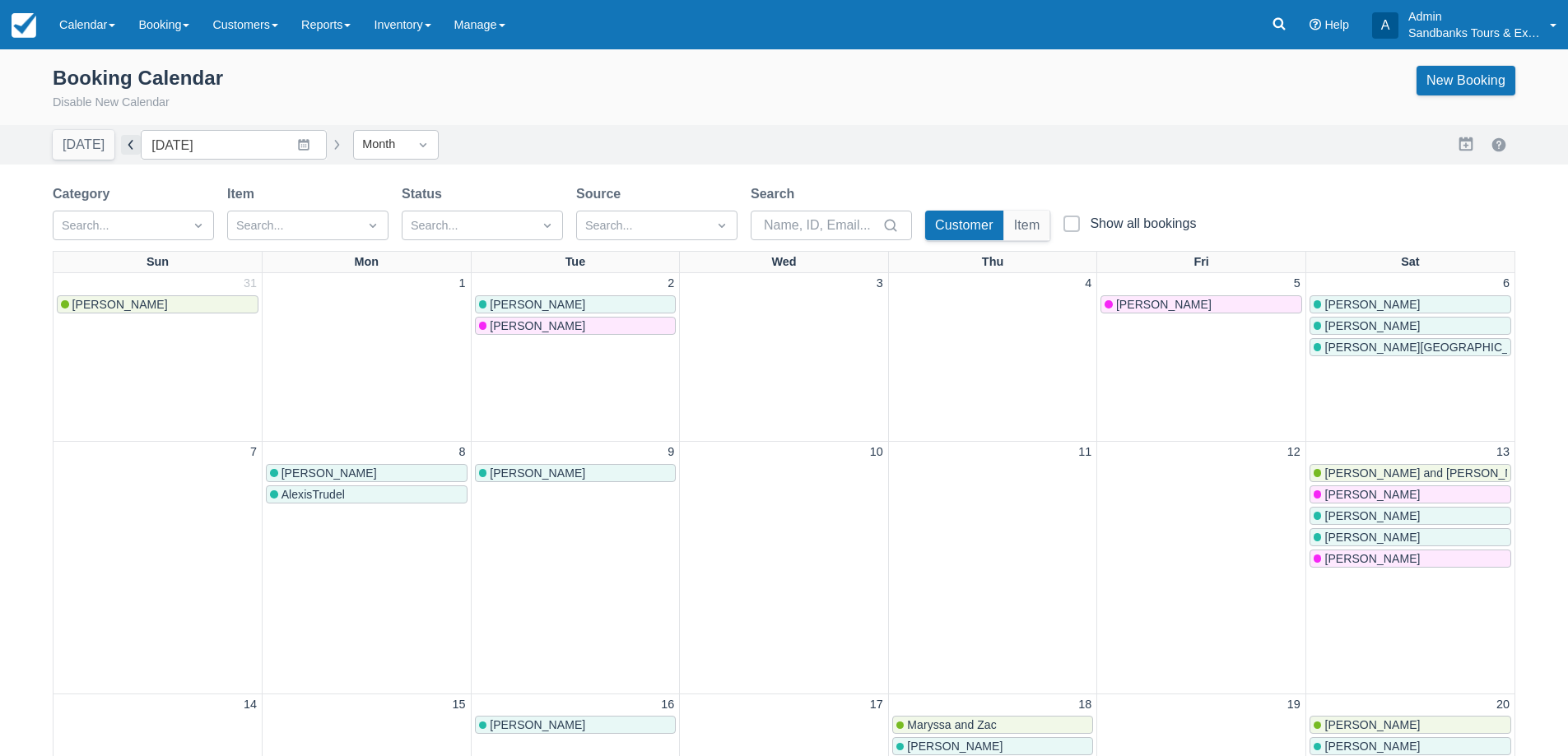
click at [124, 149] on button "button" at bounding box center [131, 145] width 20 height 20
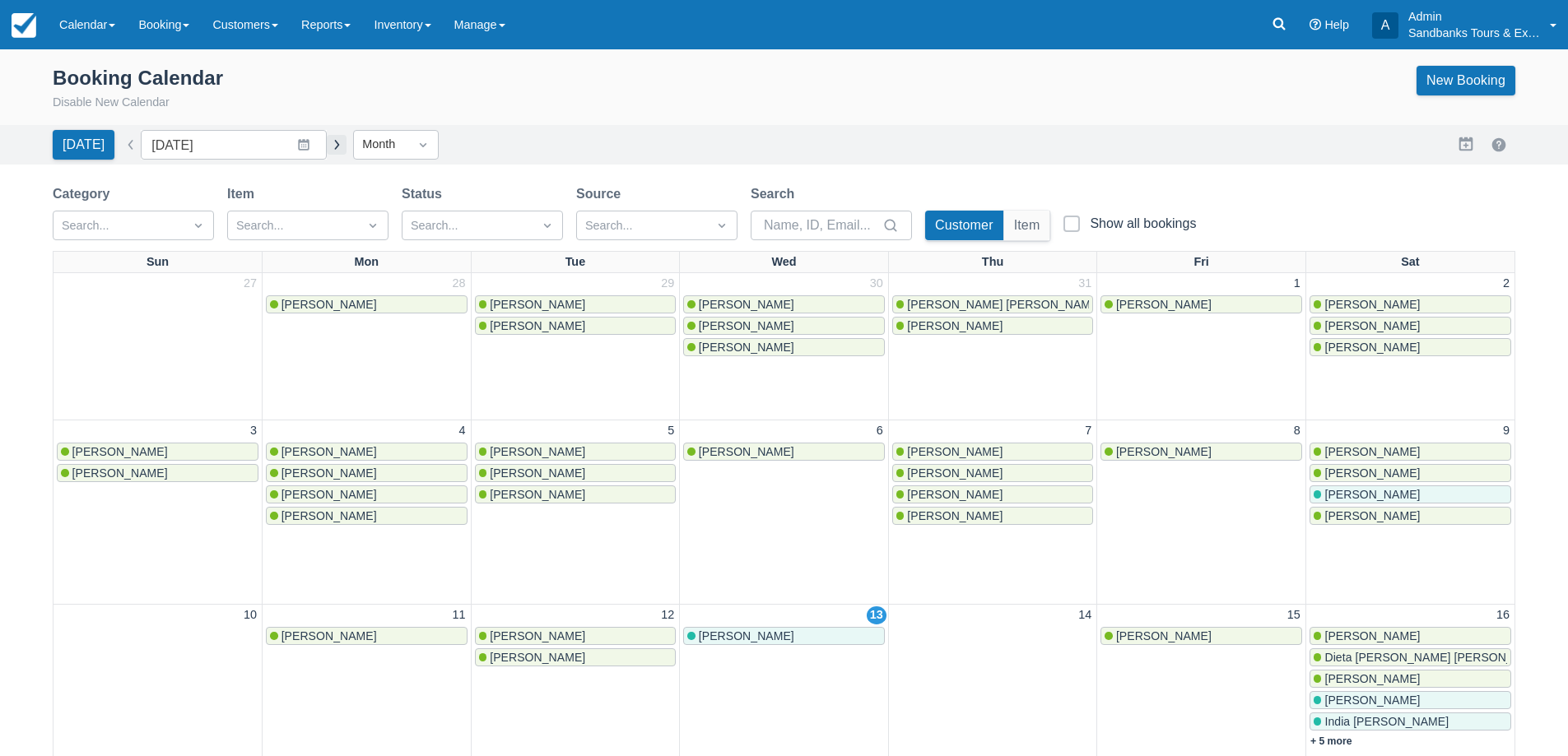
click at [328, 141] on button "button" at bounding box center [337, 145] width 20 height 20
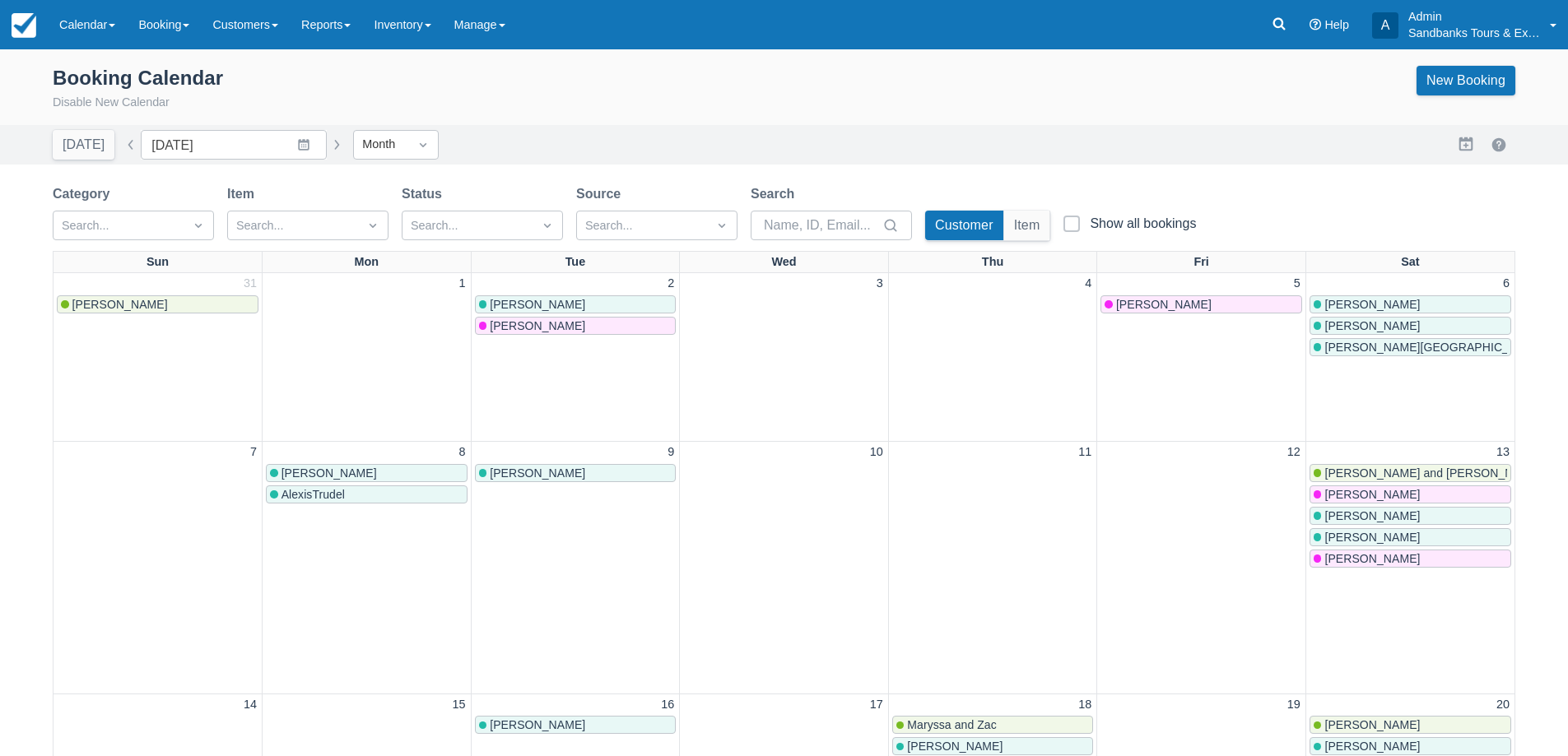
click at [122, 157] on div "Today Date September 2025 Navigate forward to interact with the calendar and se…" at bounding box center [200, 145] width 294 height 30
click at [121, 135] on button "button" at bounding box center [131, 145] width 20 height 20
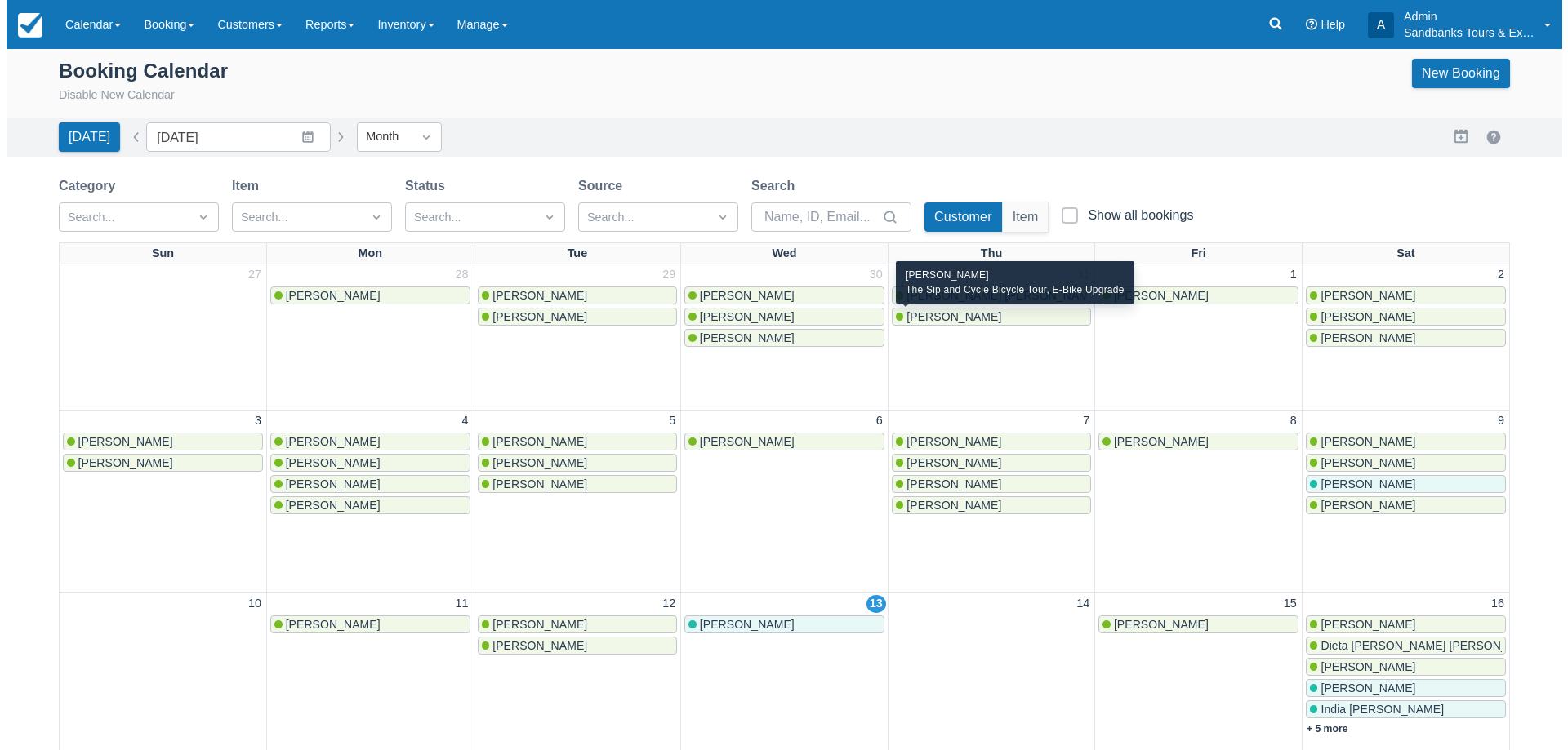
scroll to position [489, 0]
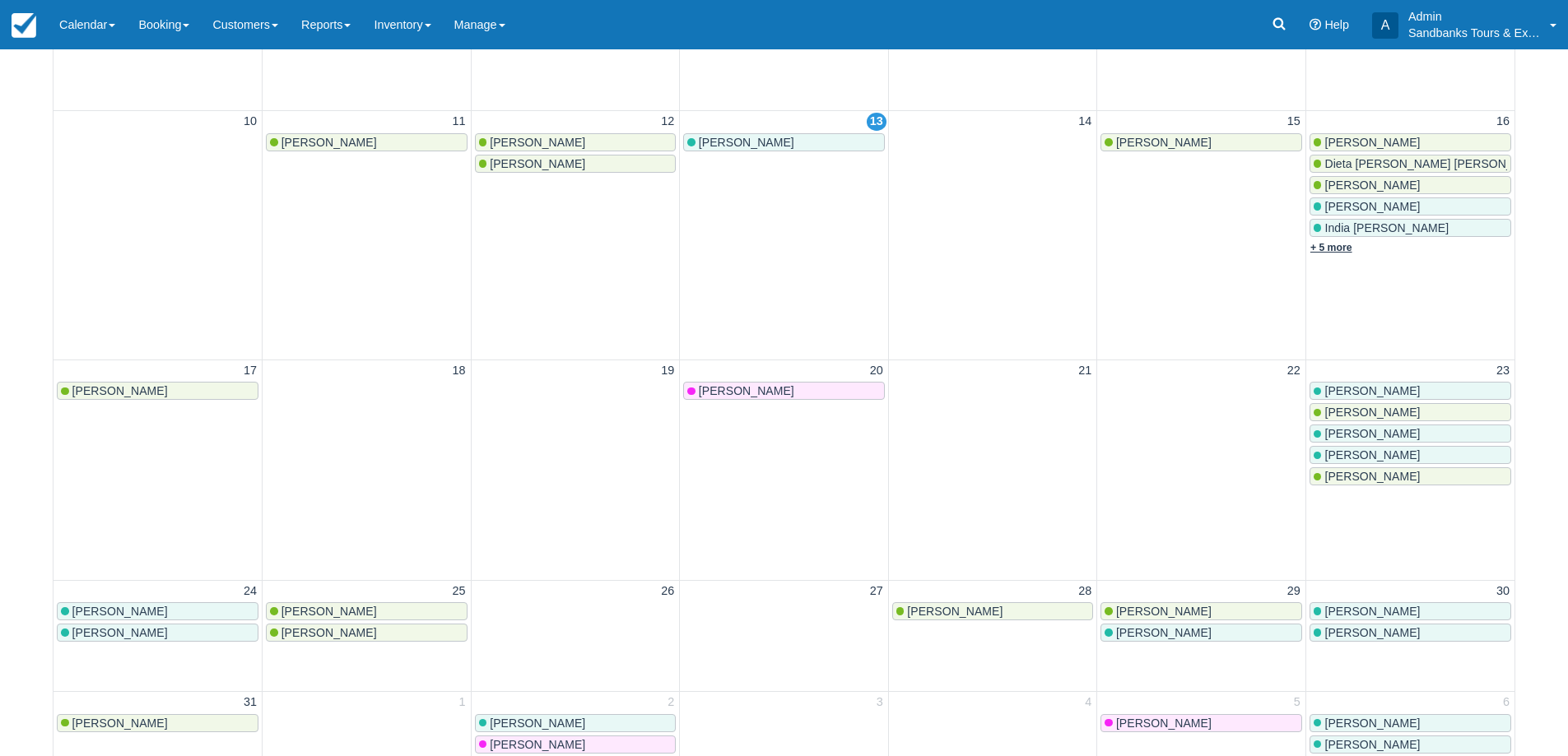
click at [1333, 246] on link "+ 5 more" at bounding box center [1331, 248] width 42 height 12
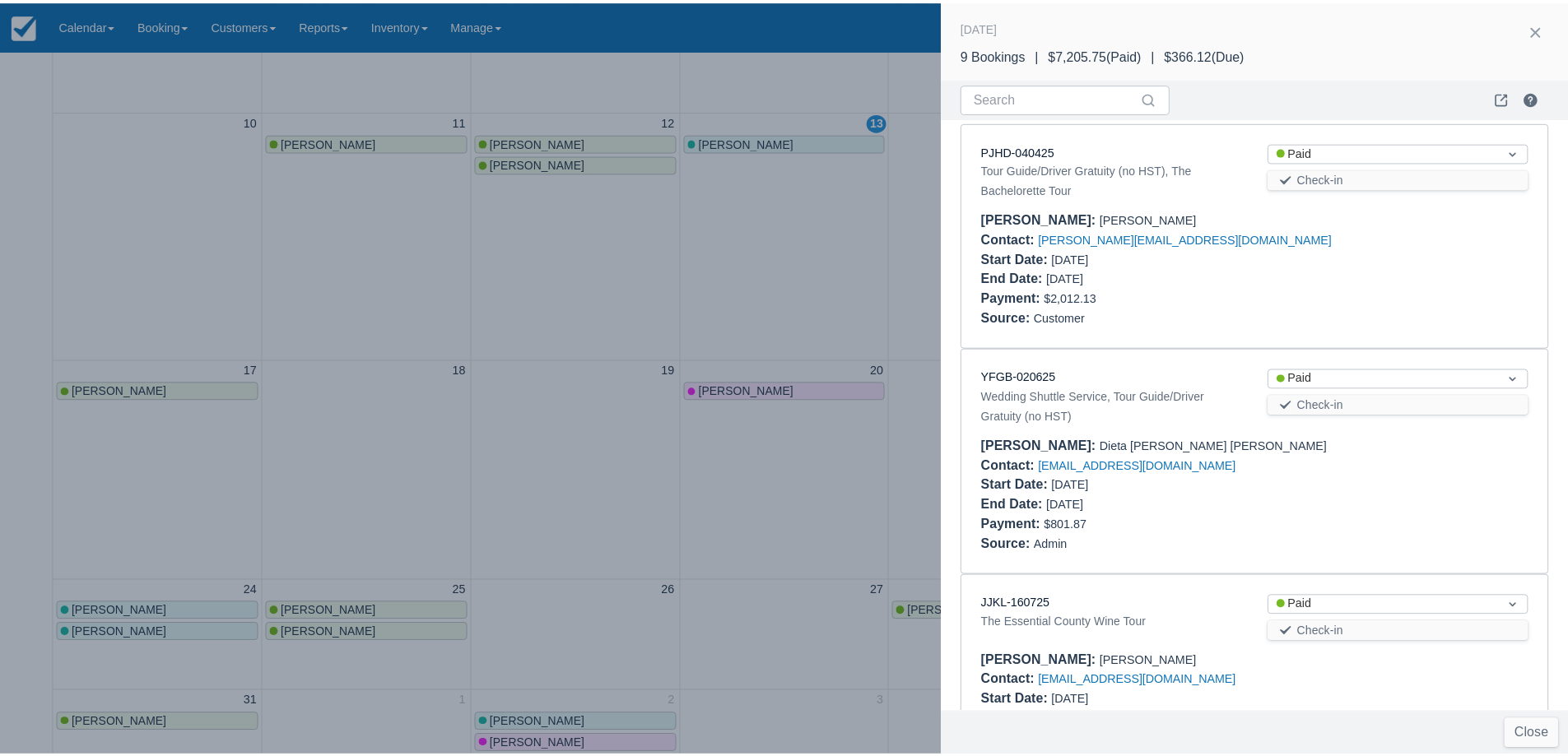
scroll to position [0, 0]
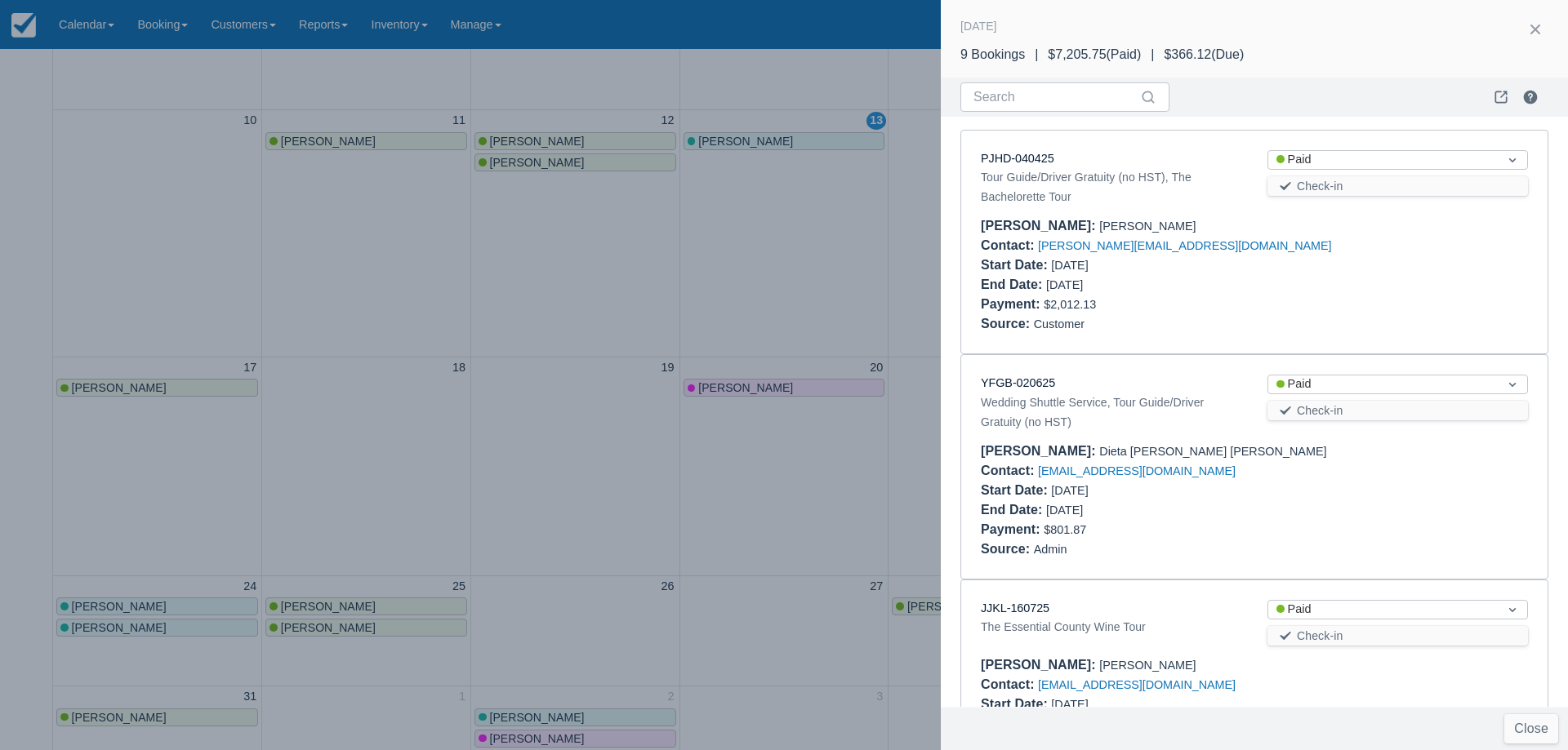
click at [565, 351] on div at bounding box center [784, 375] width 1568 height 750
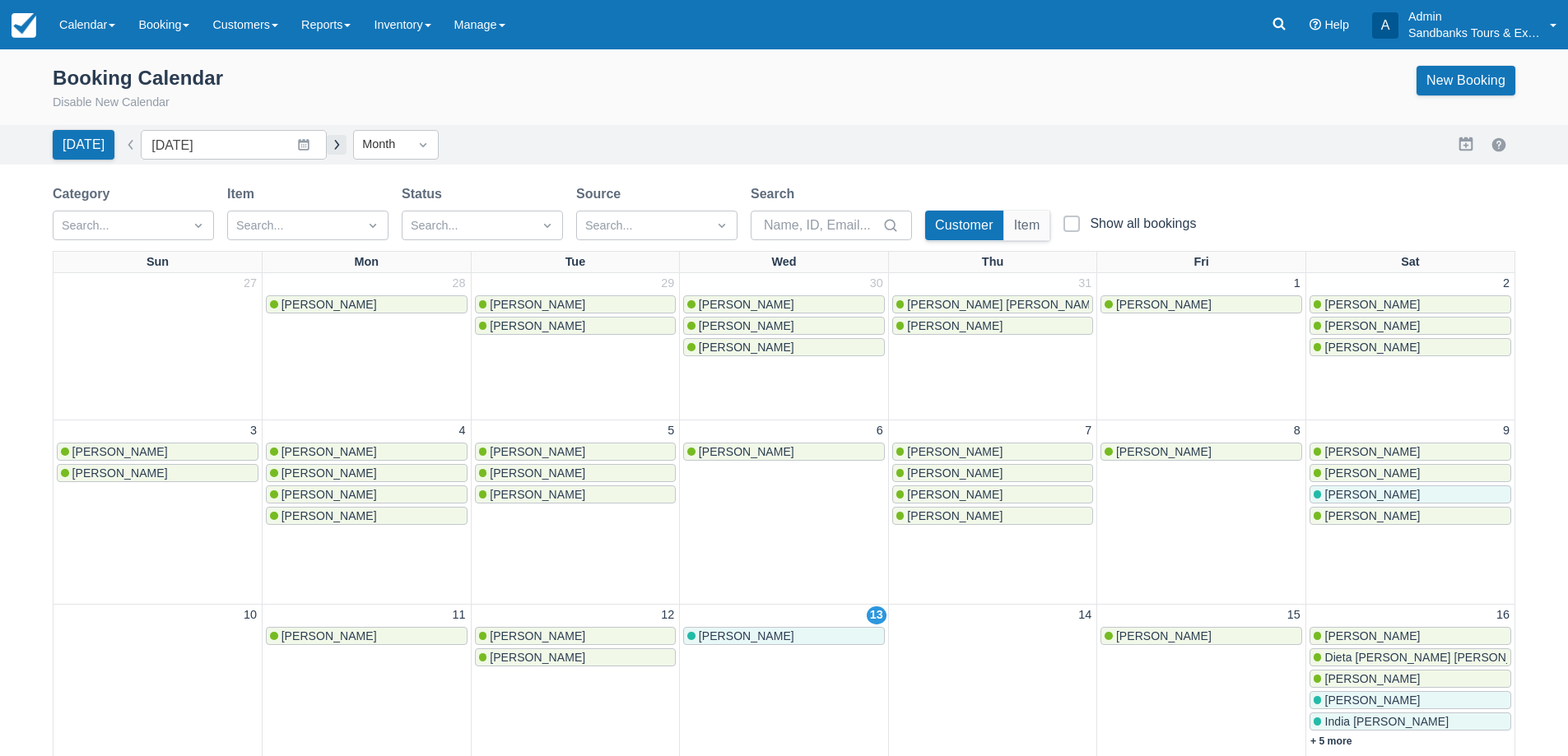
click at [334, 149] on button "button" at bounding box center [337, 145] width 20 height 20
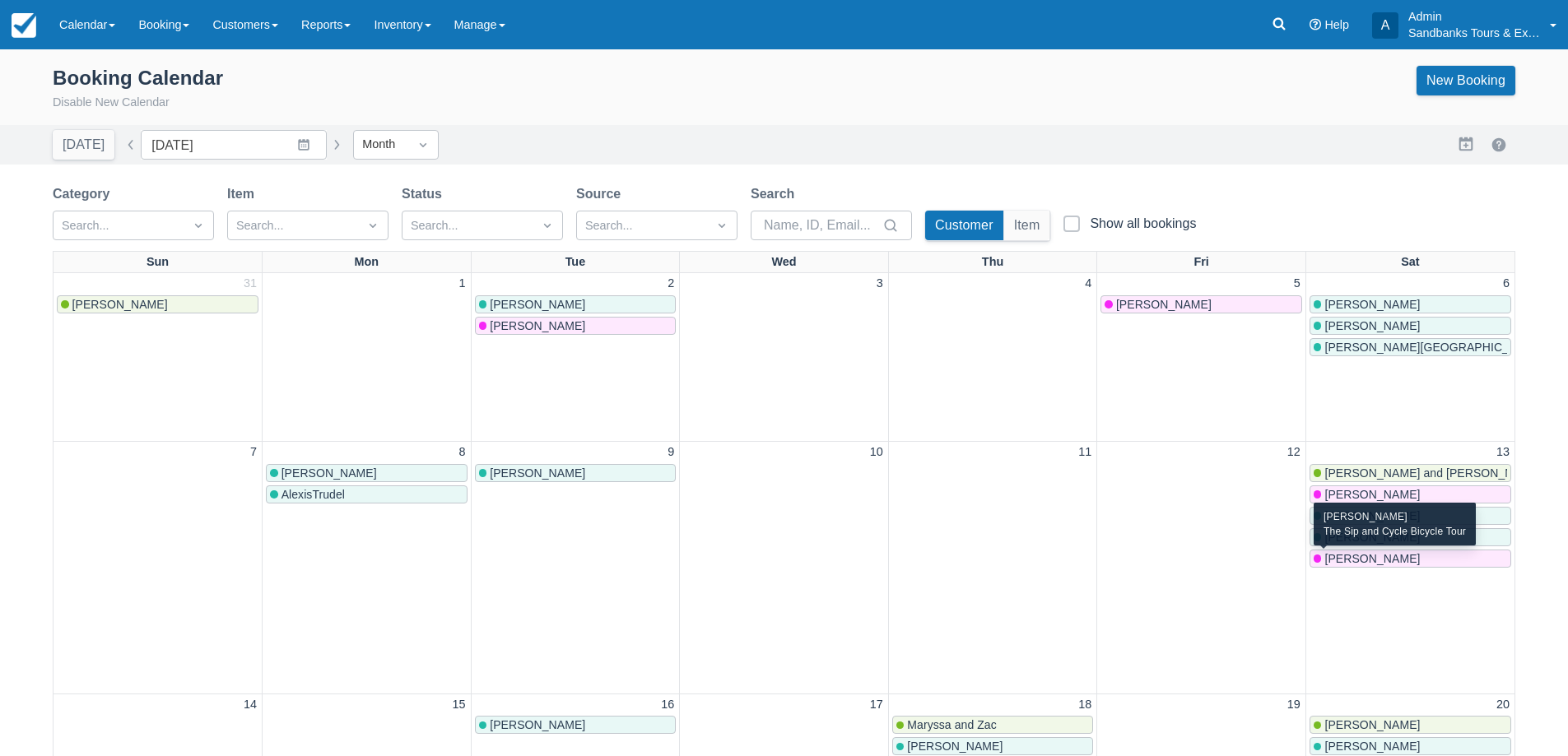
click at [1371, 562] on span "Joanne Maheral" at bounding box center [1371, 559] width 95 height 13
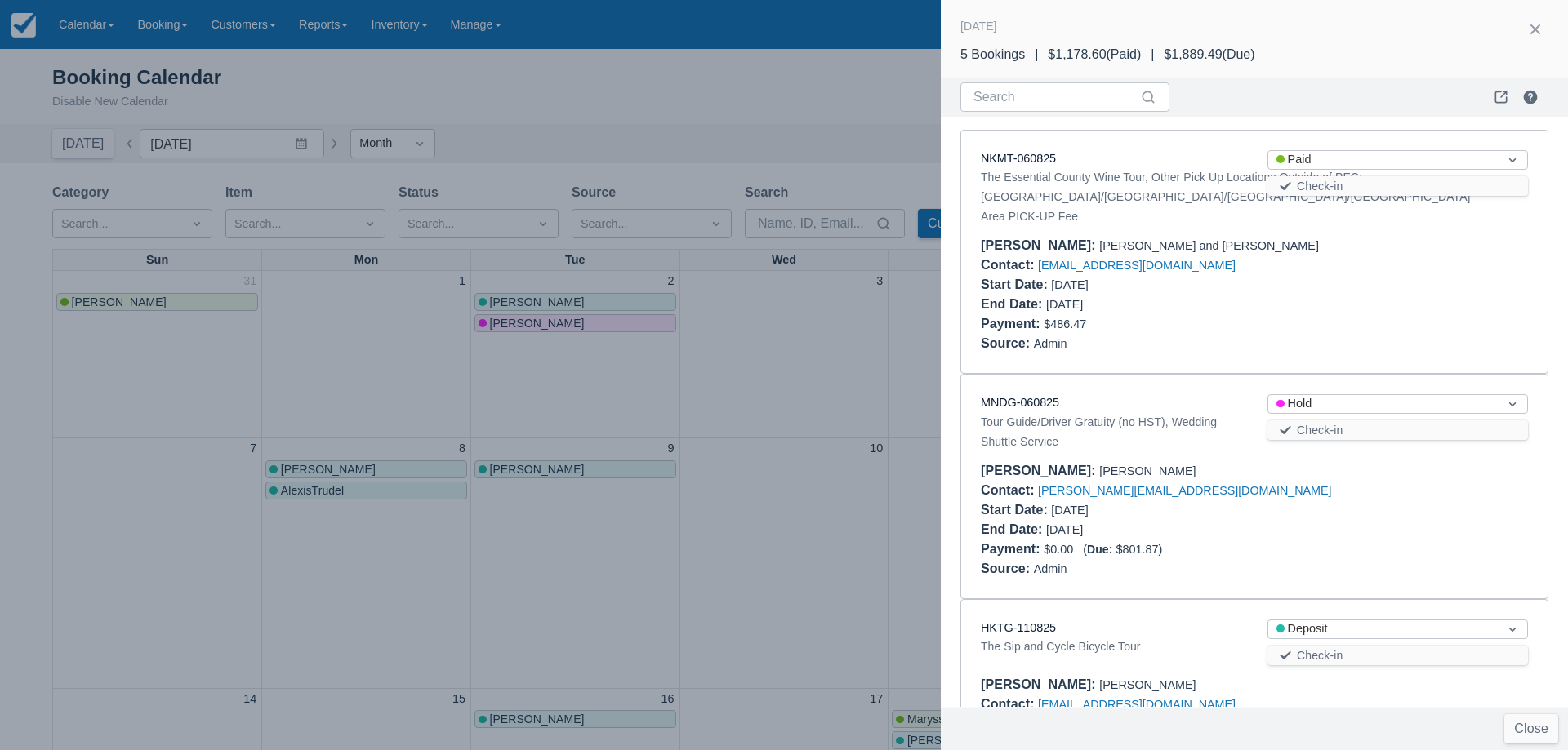
scroll to position [568, 0]
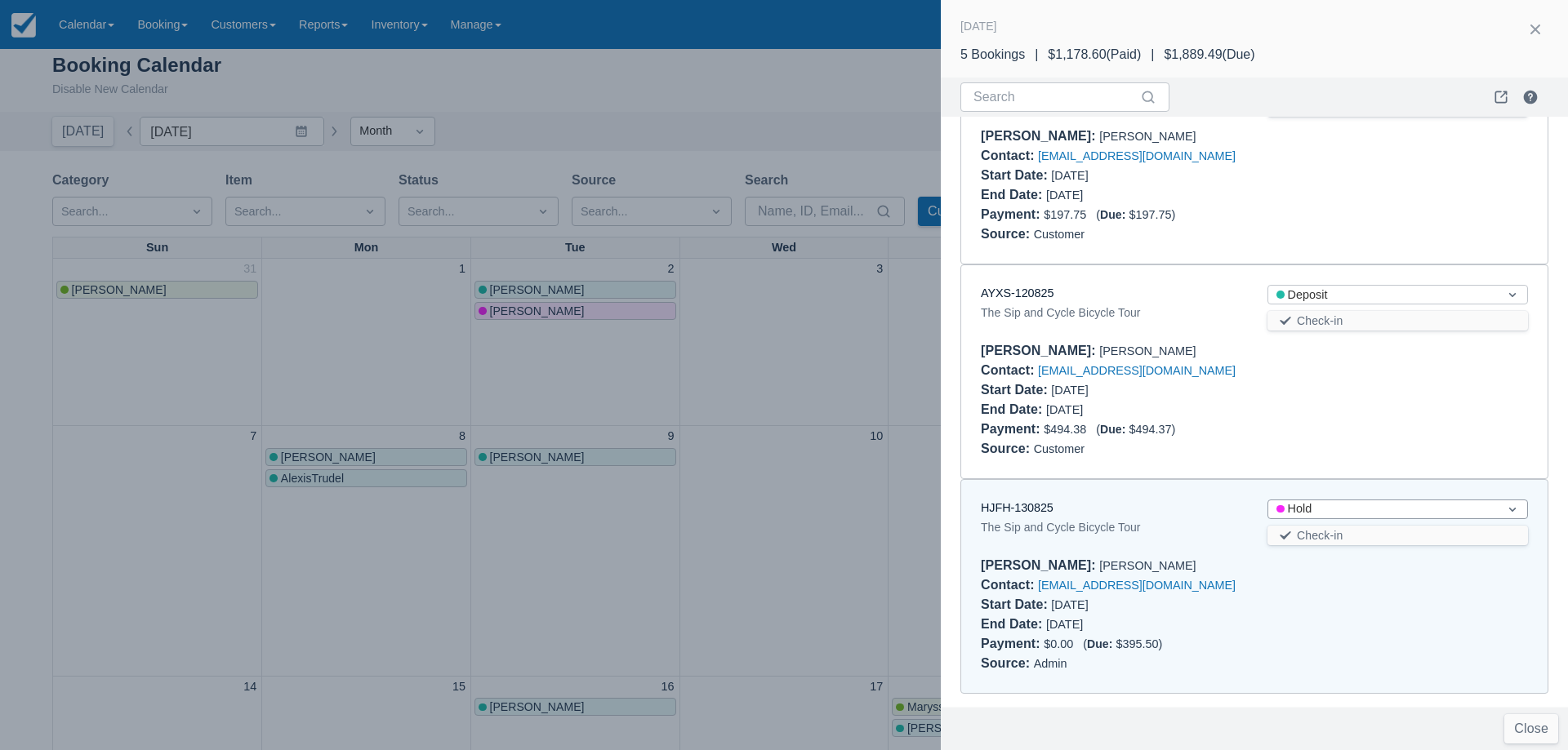
click at [1371, 508] on div "Émilie Mayer The County Unveiled Tour Brittany Wroblewski The County Trio Mrs I…" at bounding box center [784, 680] width 1568 height 1287
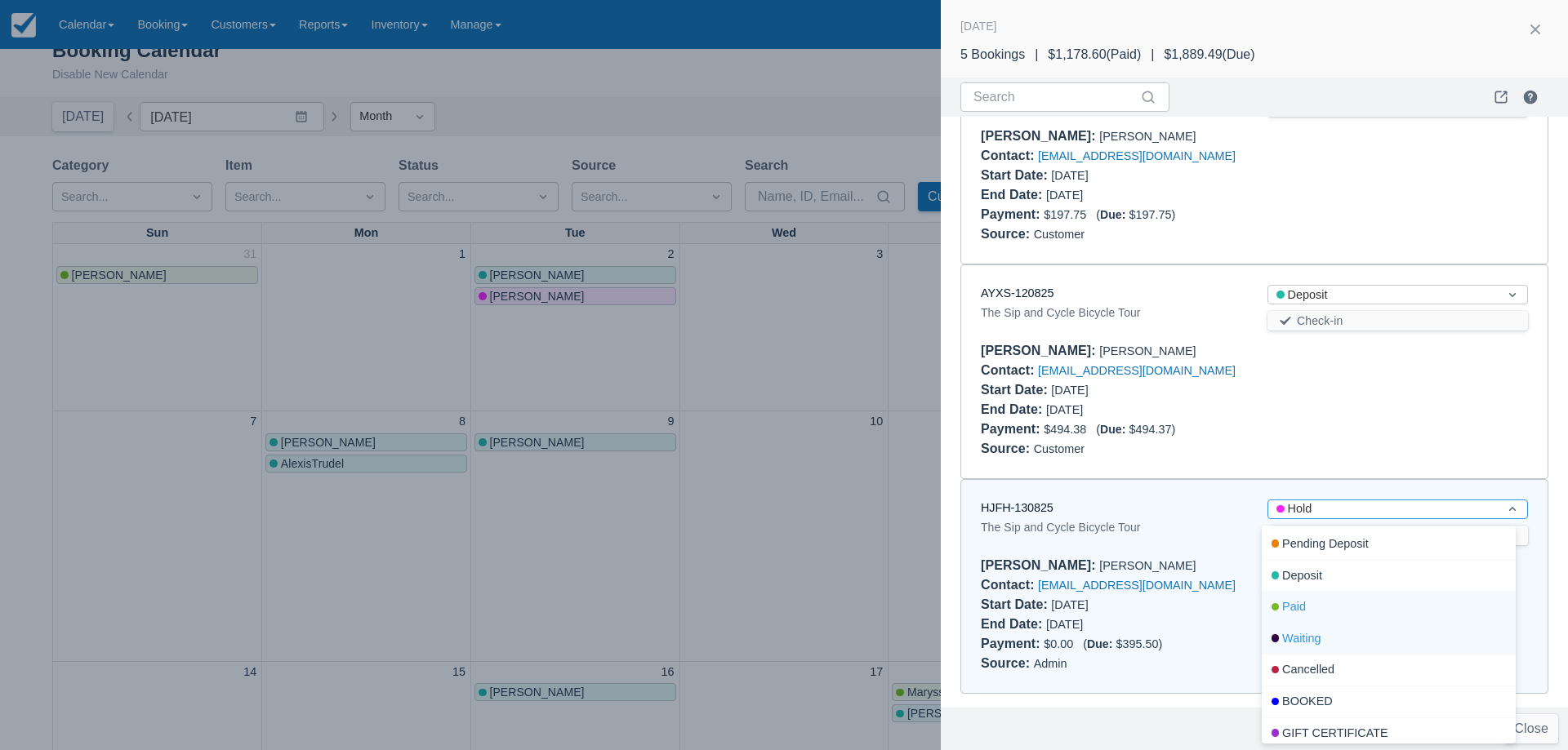
scroll to position [41, 0]
click at [1339, 625] on div "Cancelled" at bounding box center [1389, 629] width 255 height 32
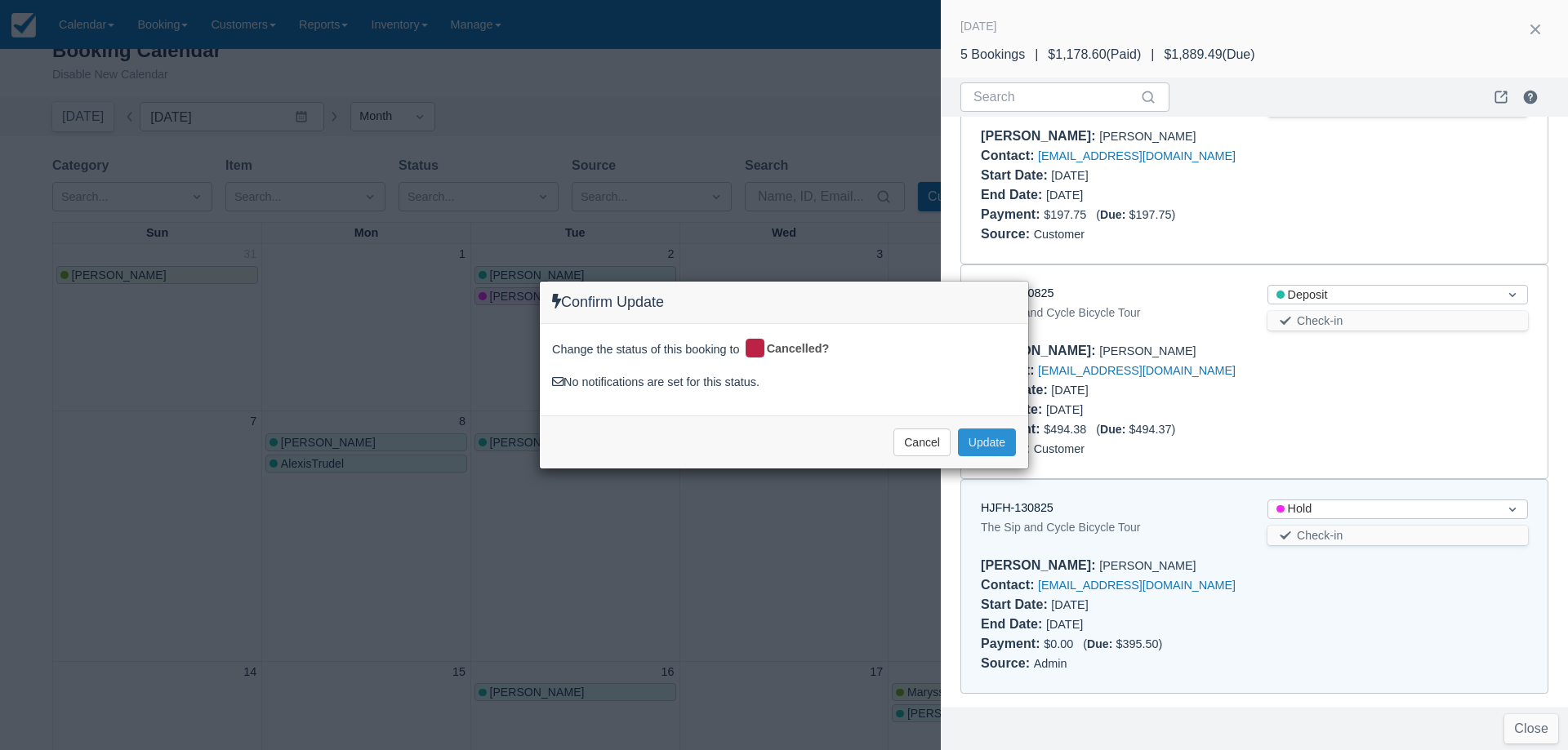
click at [1004, 454] on button "Update" at bounding box center [986, 442] width 58 height 28
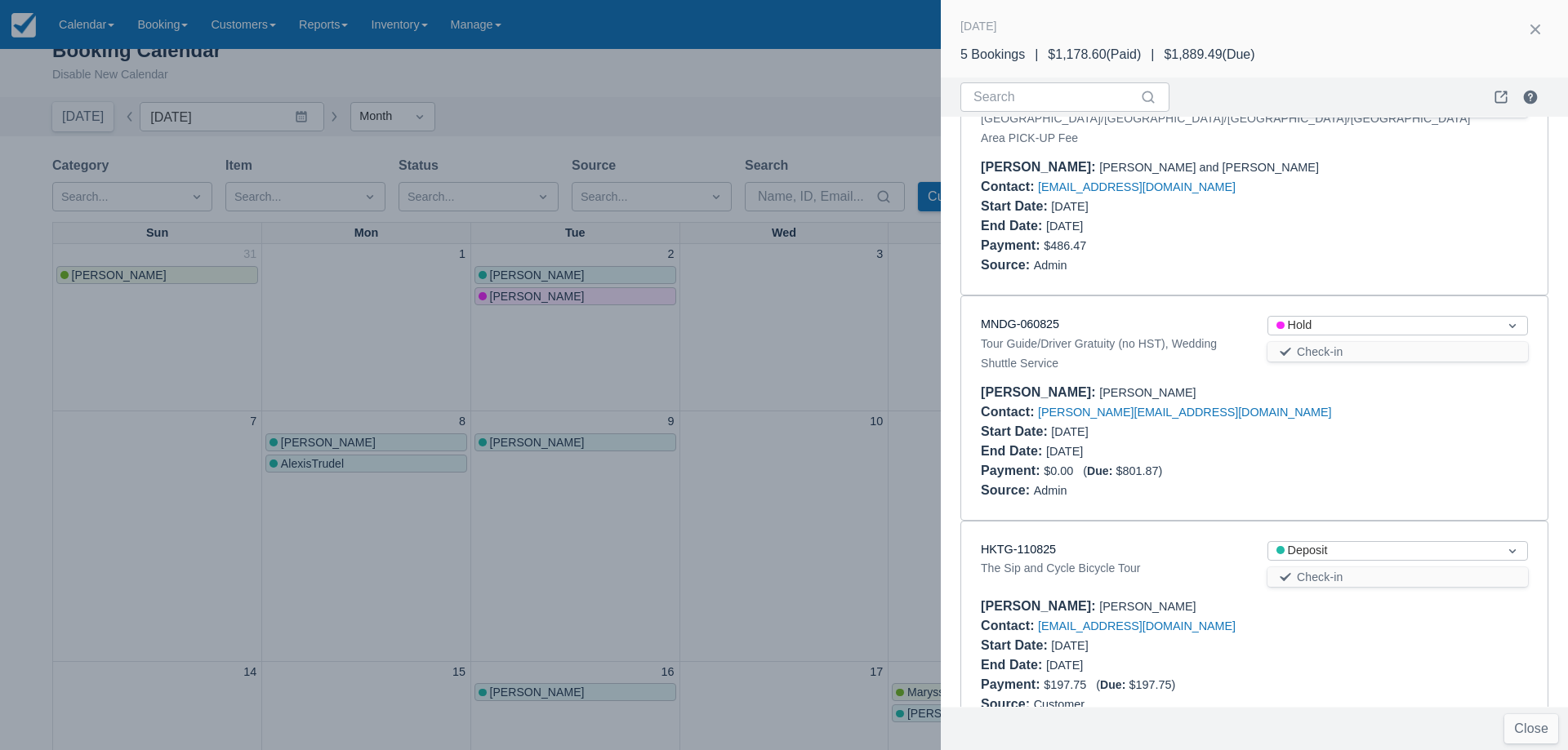
scroll to position [0, 0]
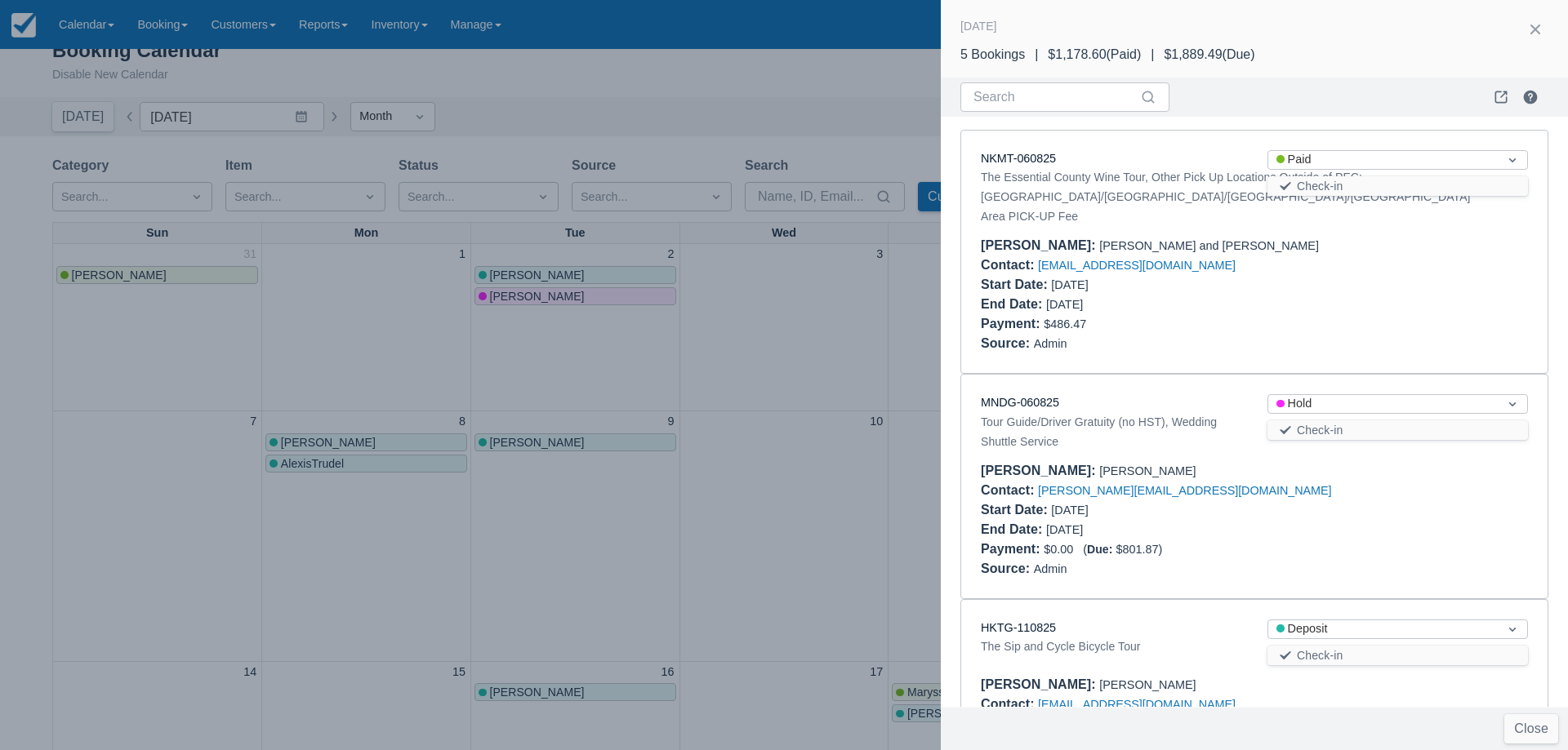
click at [782, 335] on div at bounding box center [784, 375] width 1568 height 750
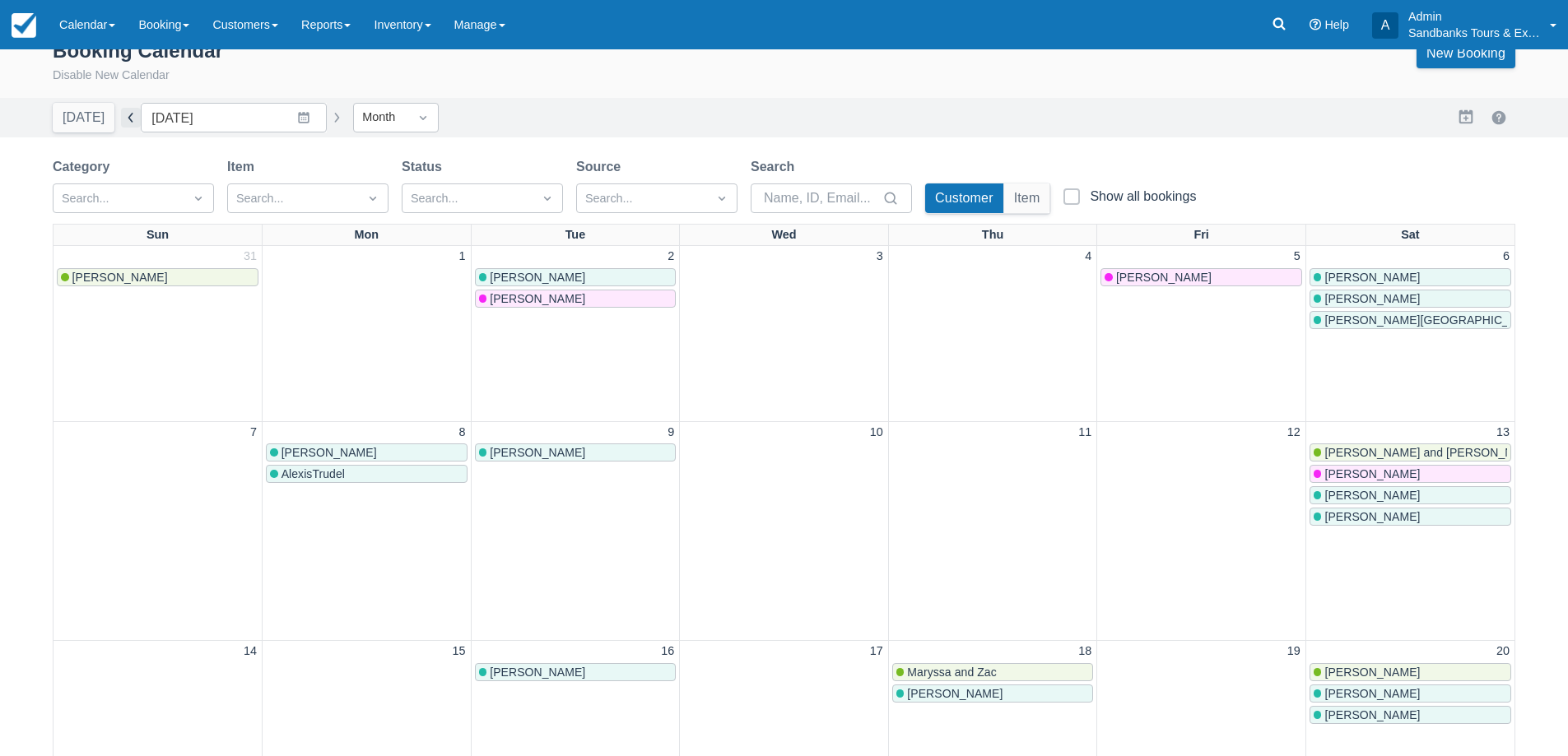
click at [133, 118] on button "button" at bounding box center [131, 118] width 20 height 20
type input "[DATE]"
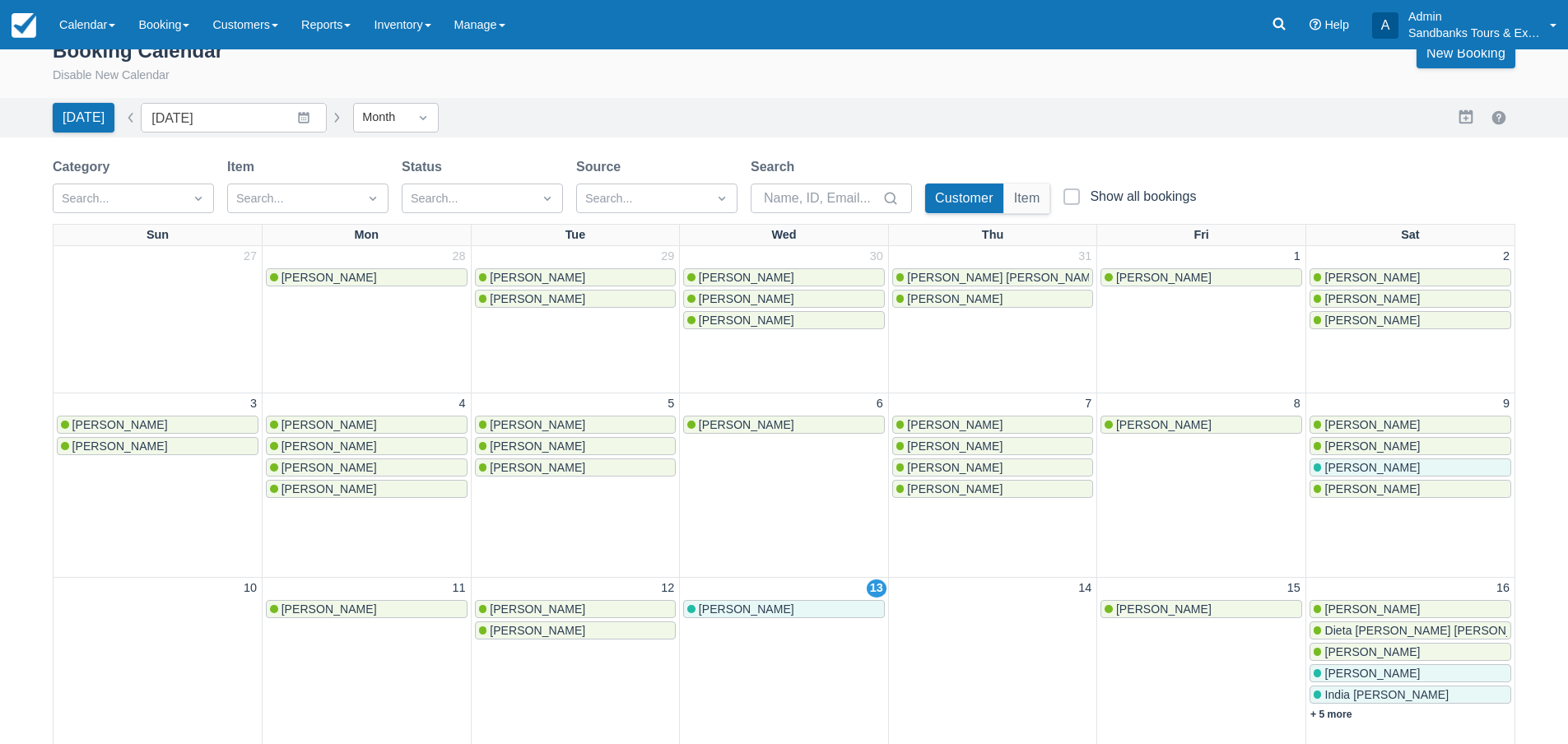
click at [1365, 605] on span "[PERSON_NAME]" at bounding box center [1371, 609] width 95 height 13
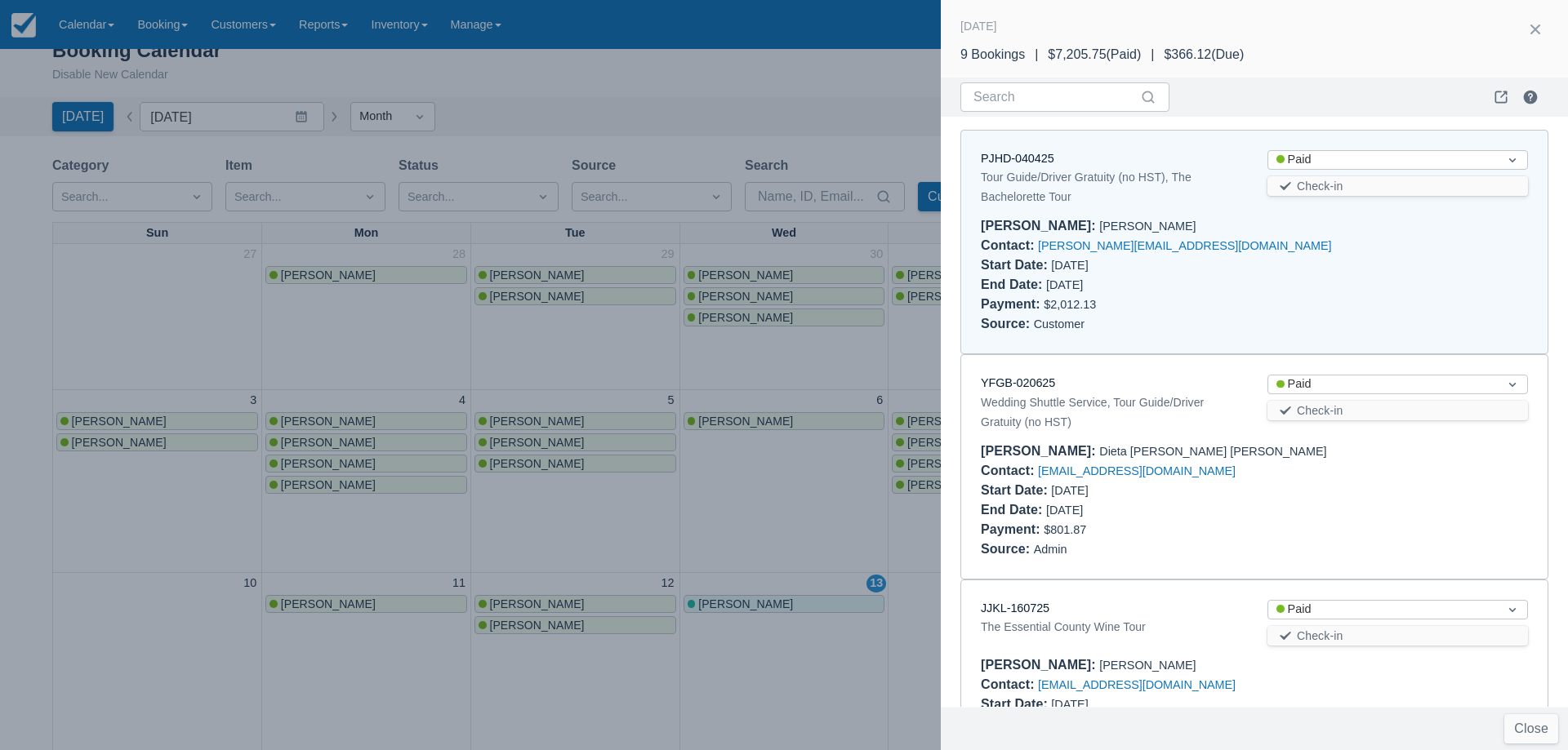
scroll to position [14, 0]
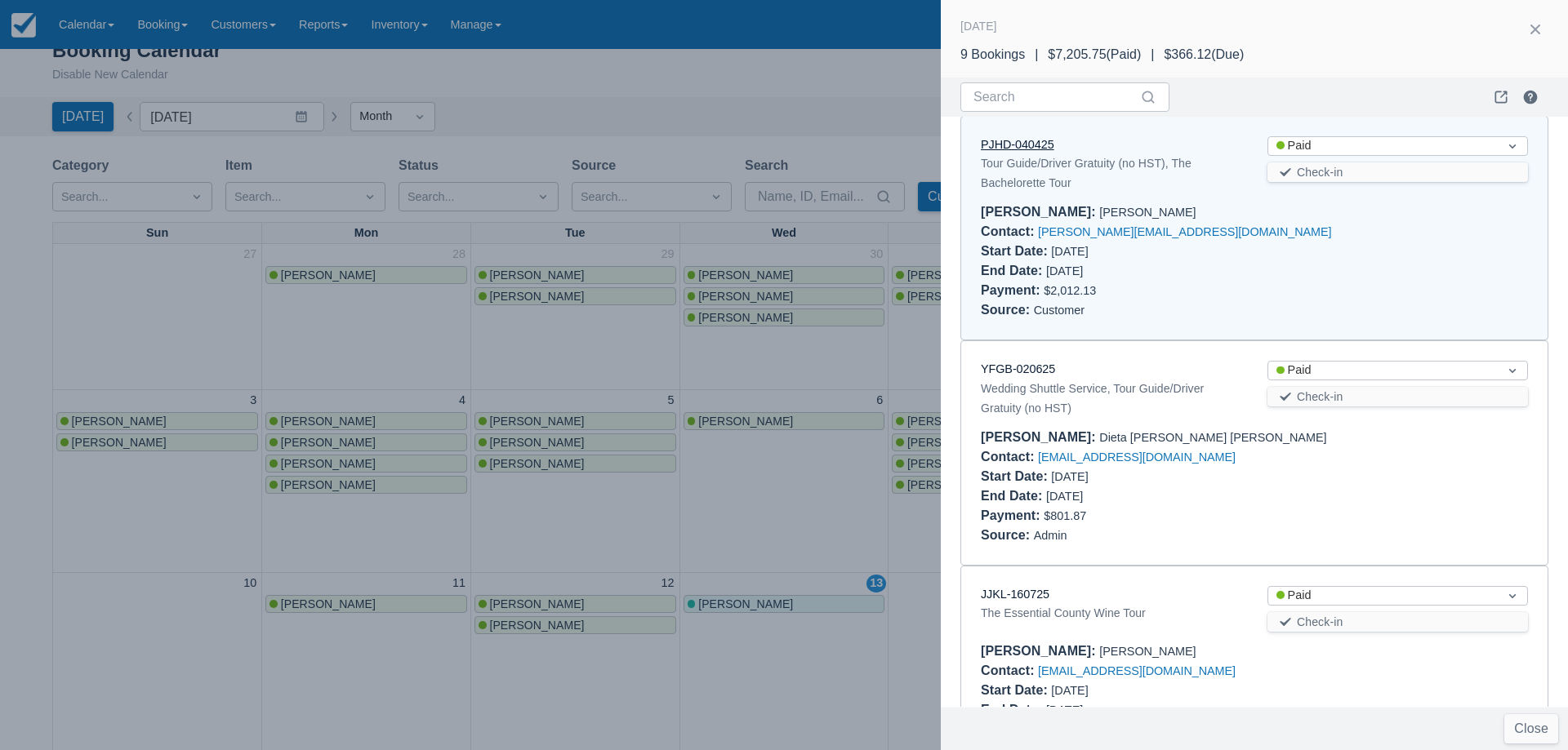
click at [1036, 147] on link "PJHD-040425" at bounding box center [1017, 145] width 73 height 13
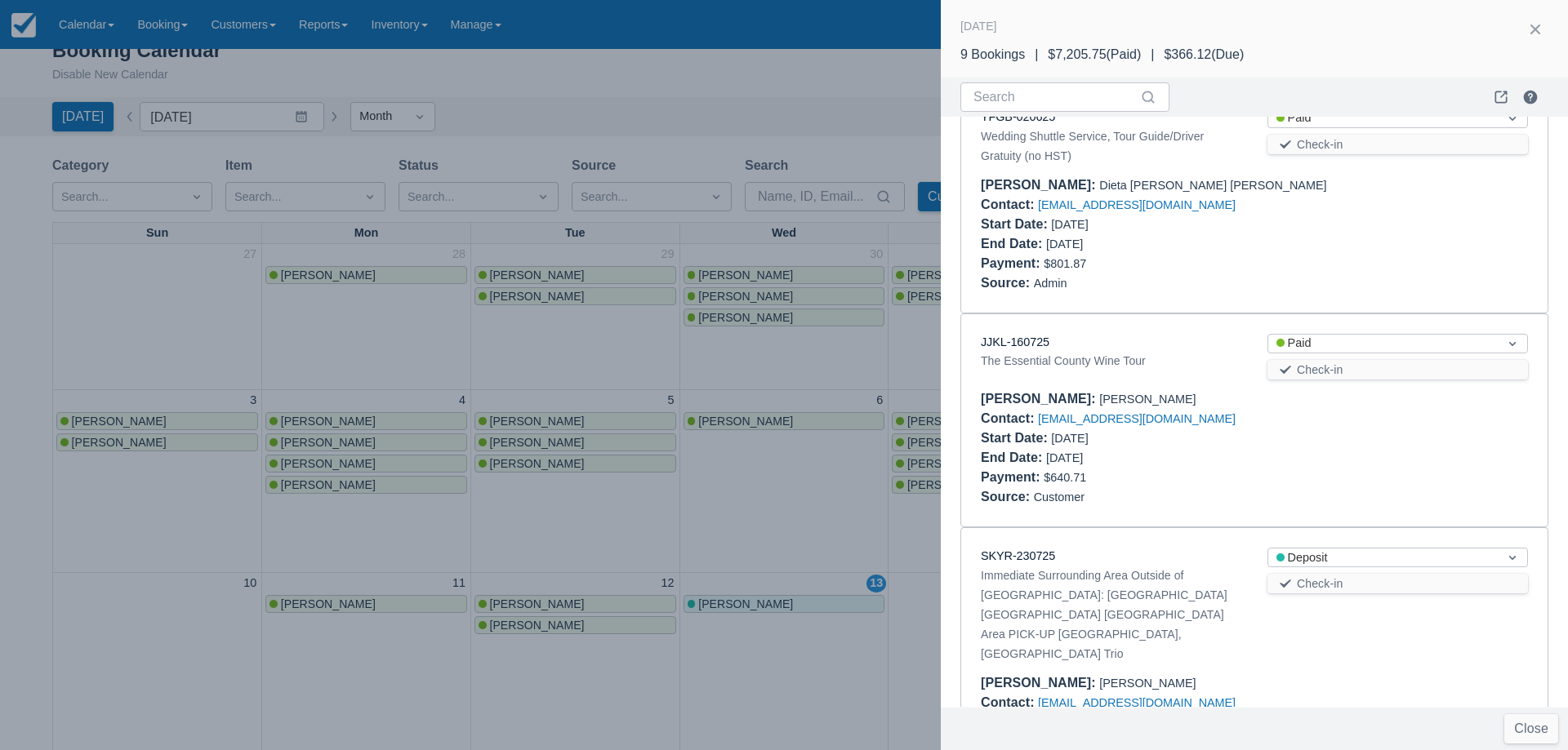
scroll to position [326, 0]
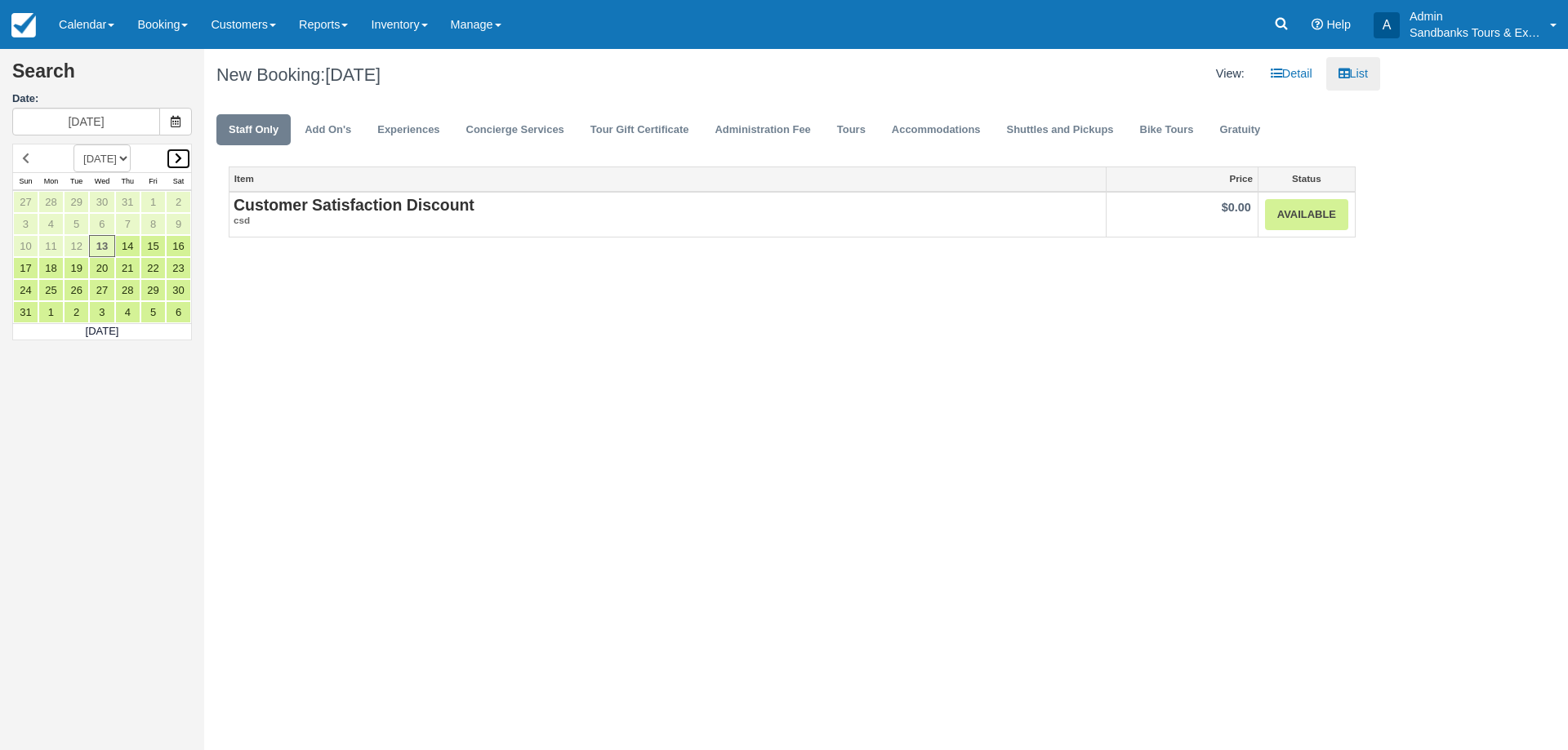
click at [179, 163] on icon at bounding box center [178, 159] width 7 height 12
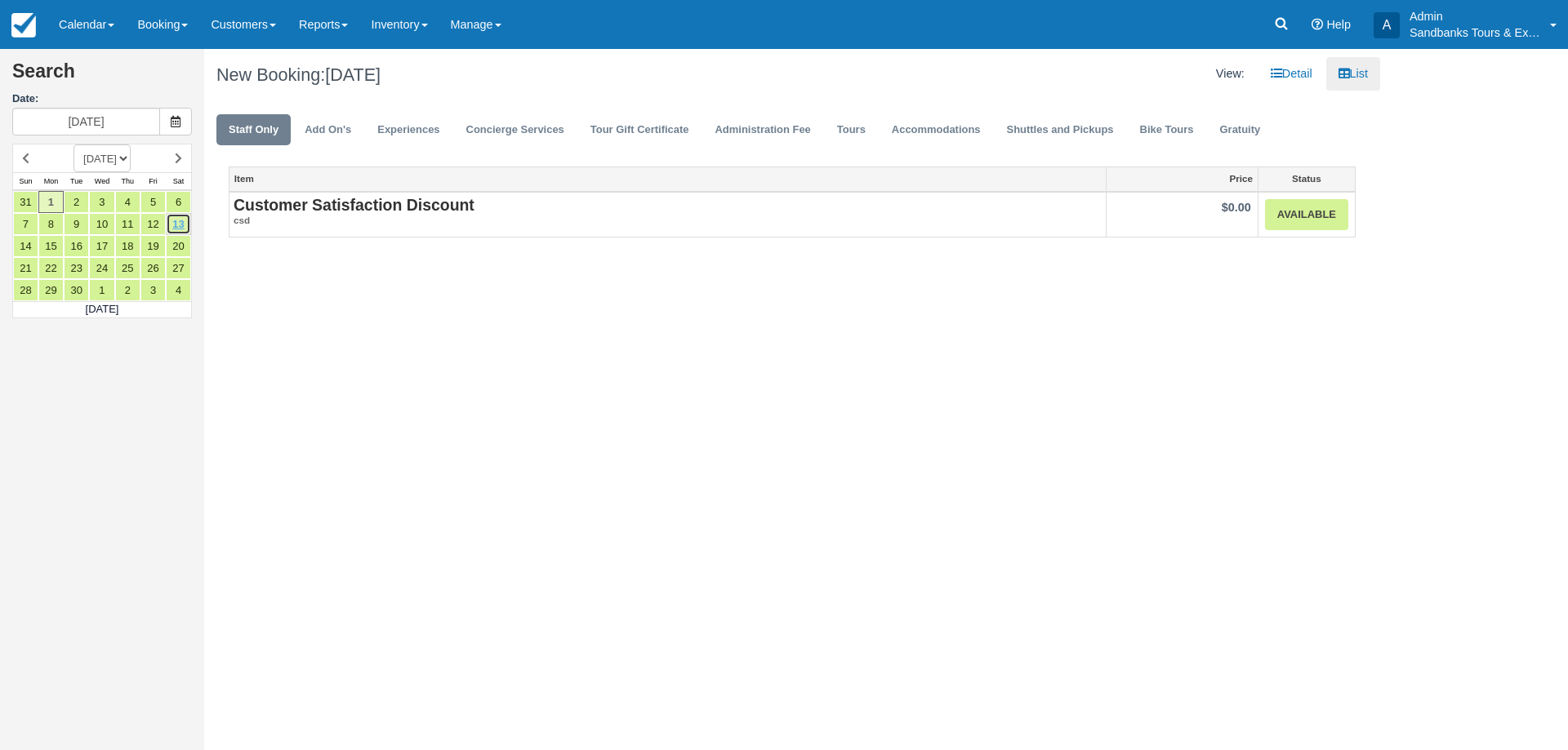
click at [183, 231] on link "13" at bounding box center [178, 224] width 26 height 22
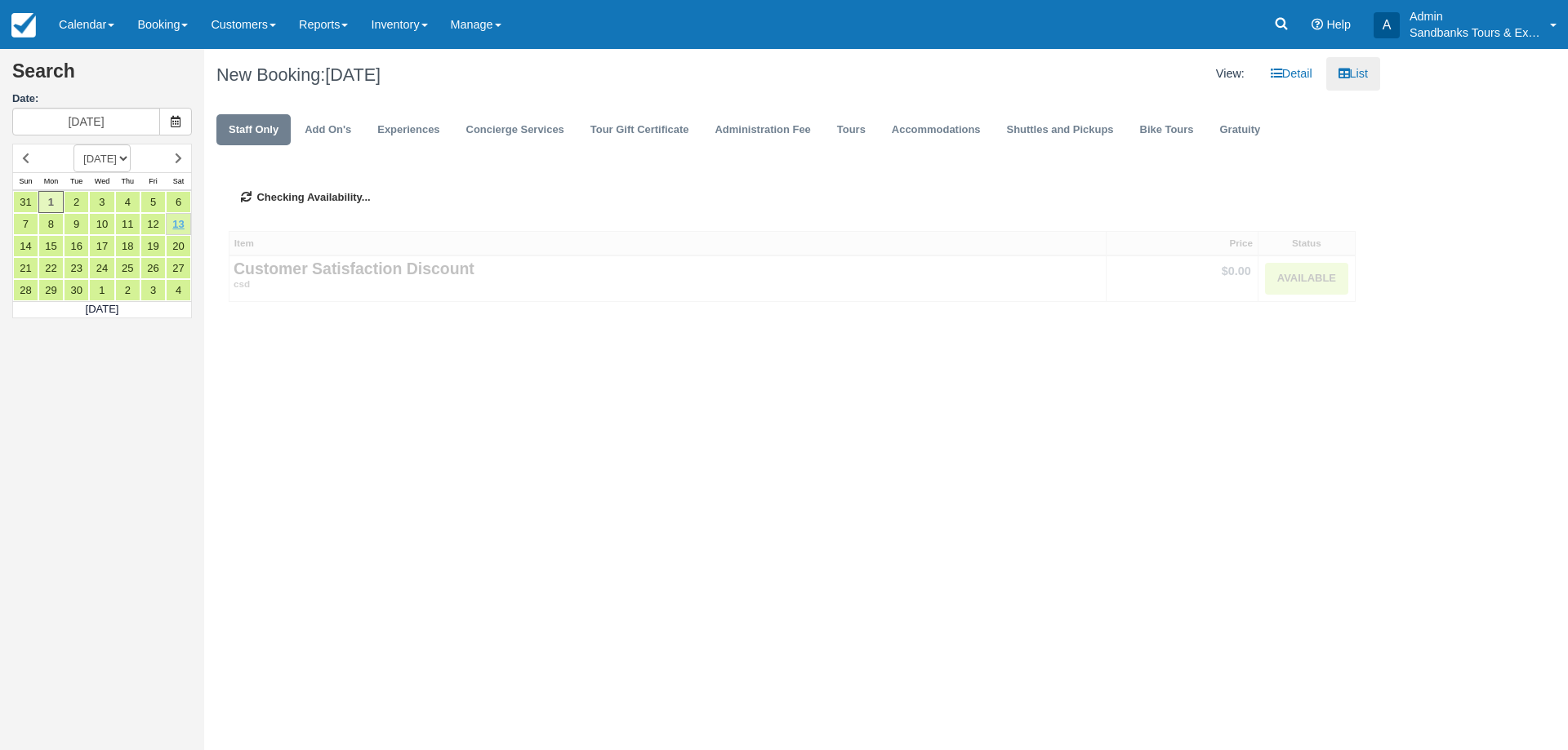
type input "[DATE]"
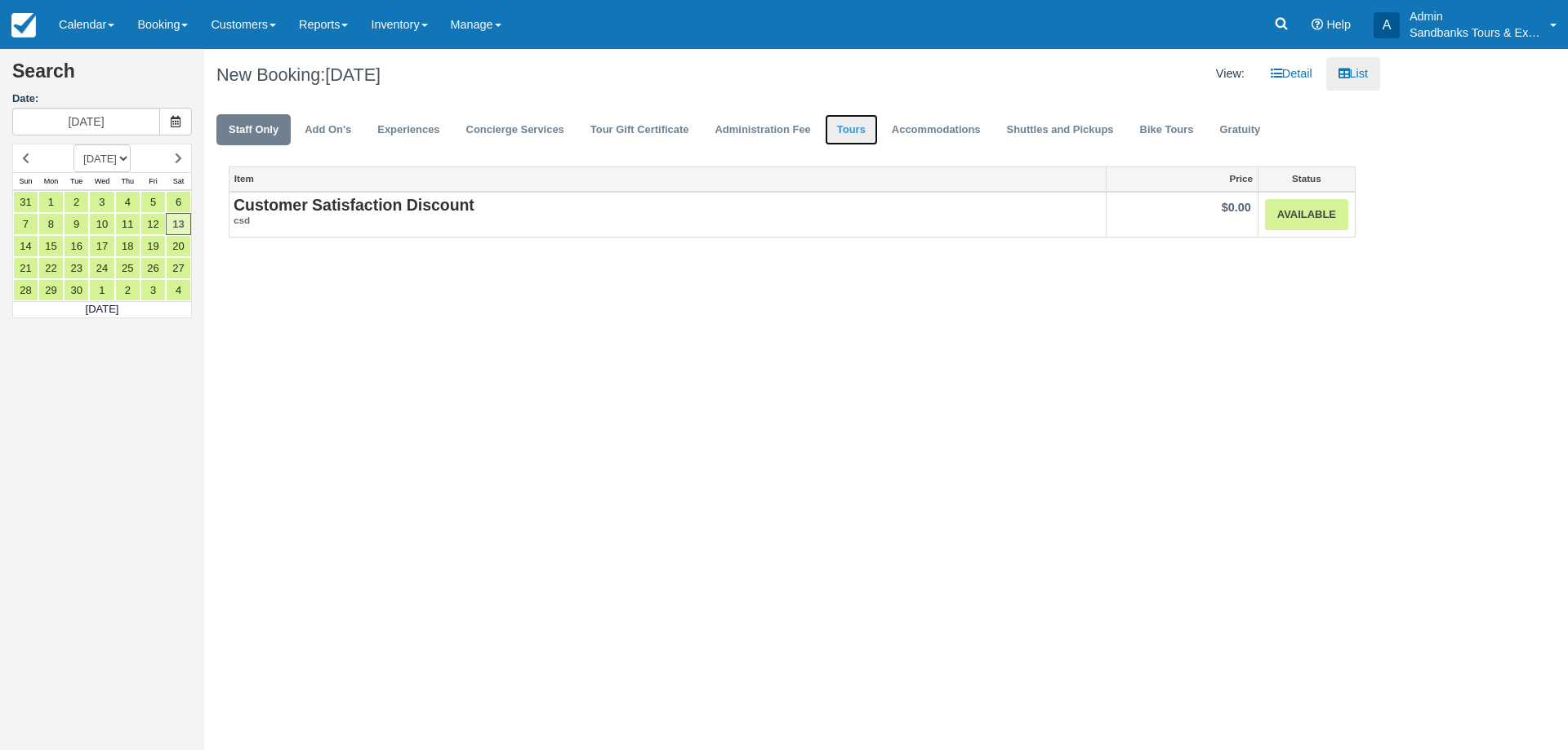
click at [862, 127] on link "Tours" at bounding box center [851, 130] width 53 height 32
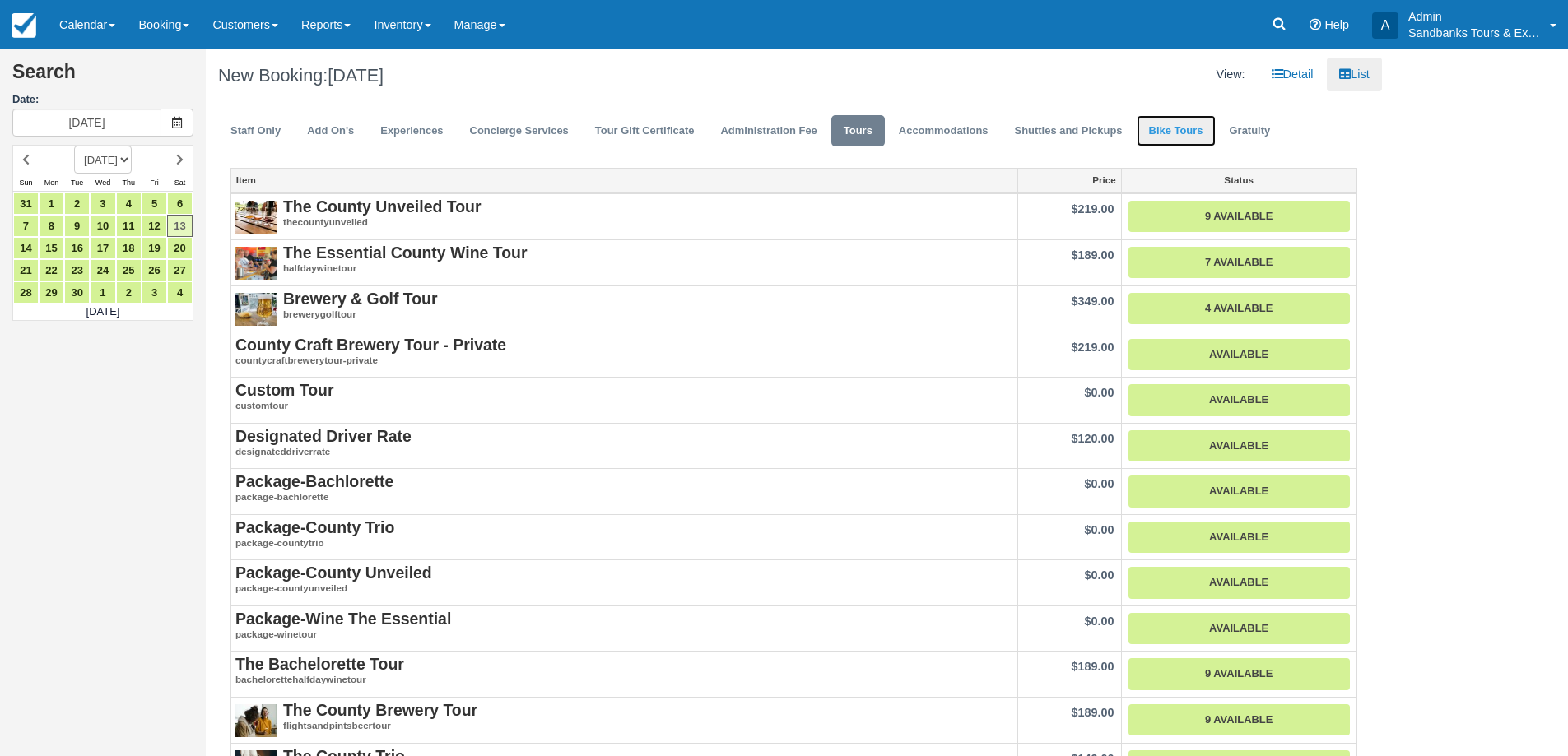
click at [1163, 133] on link "Bike Tours" at bounding box center [1176, 131] width 79 height 32
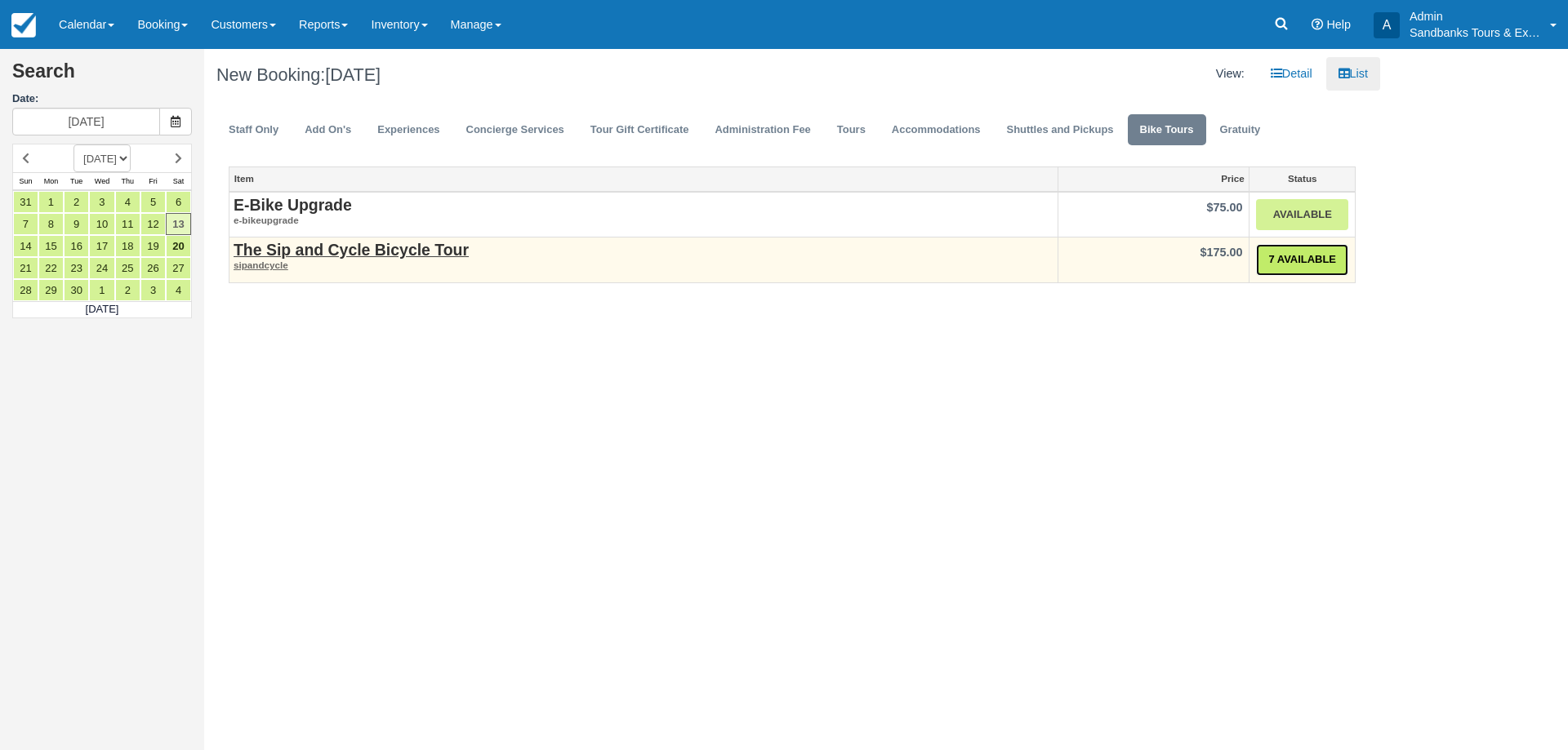
click at [1306, 262] on link "7 Available" at bounding box center [1301, 260] width 92 height 32
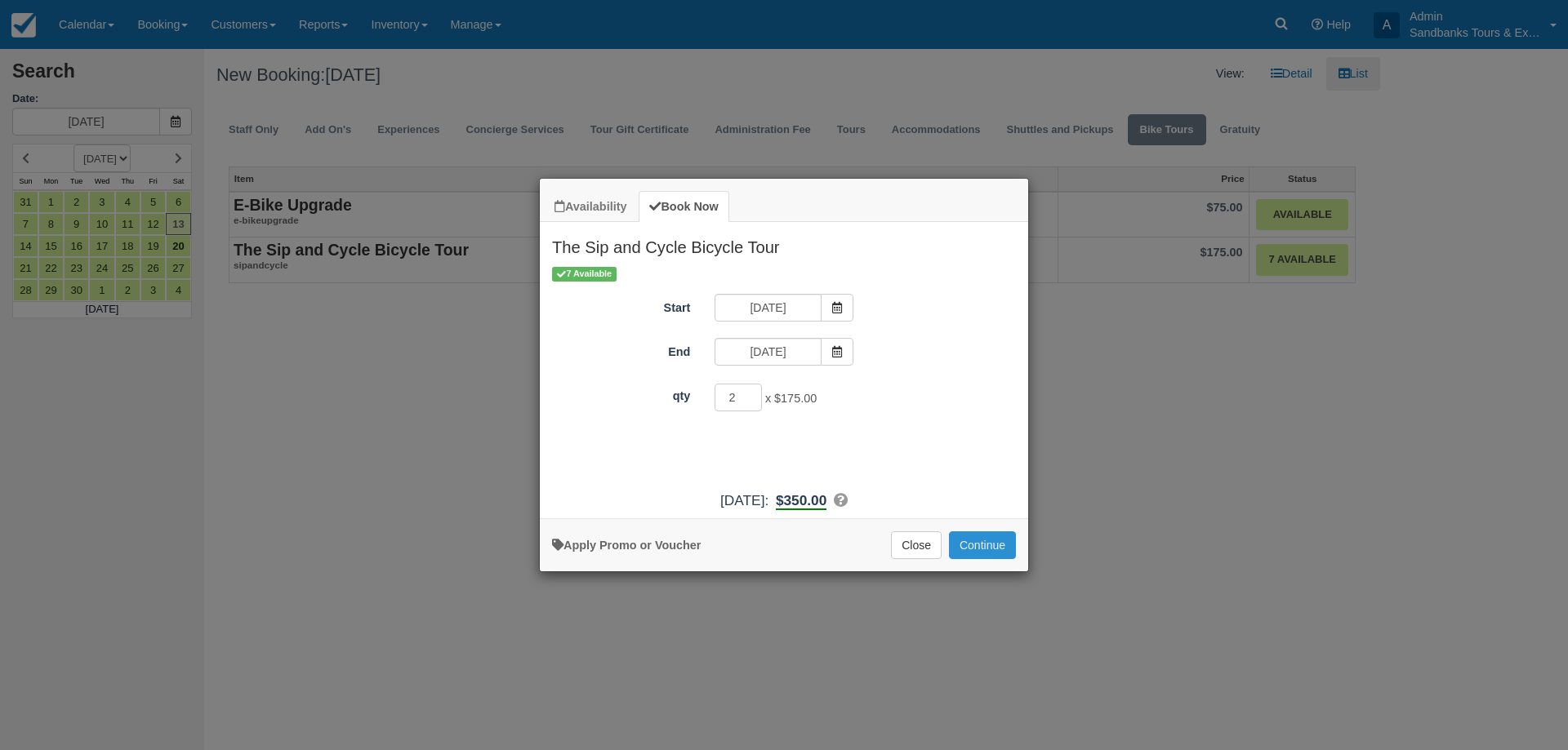
click at [995, 545] on button "Continue" at bounding box center [981, 545] width 67 height 28
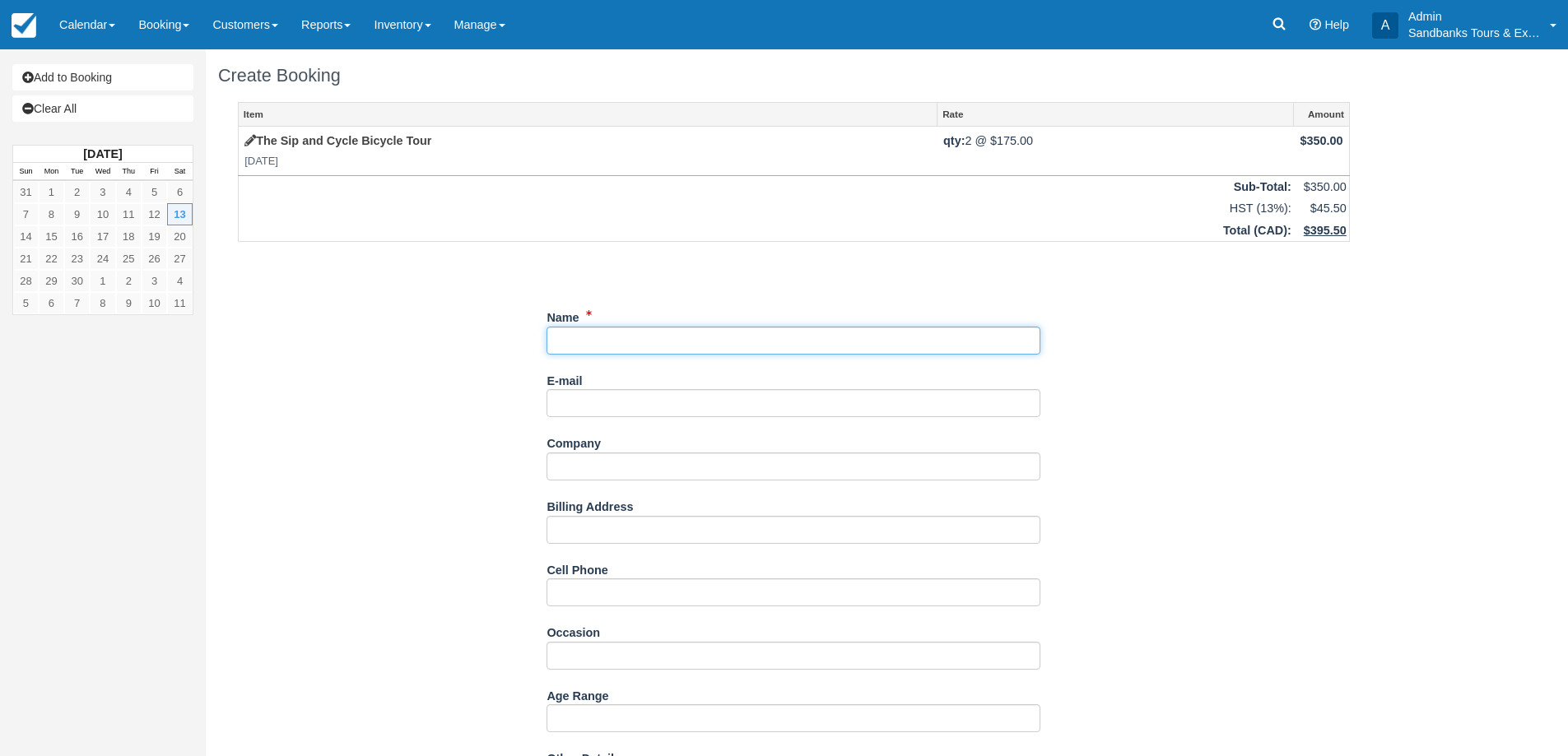
click at [574, 336] on input "Name" at bounding box center [793, 341] width 493 height 28
paste input "[PERSON_NAME] <[EMAIL_ADDRESS][DOMAIN_NAME]>"
click at [698, 344] on input "Name" at bounding box center [793, 341] width 493 height 28
click at [701, 339] on input "Name" at bounding box center [793, 341] width 493 height 28
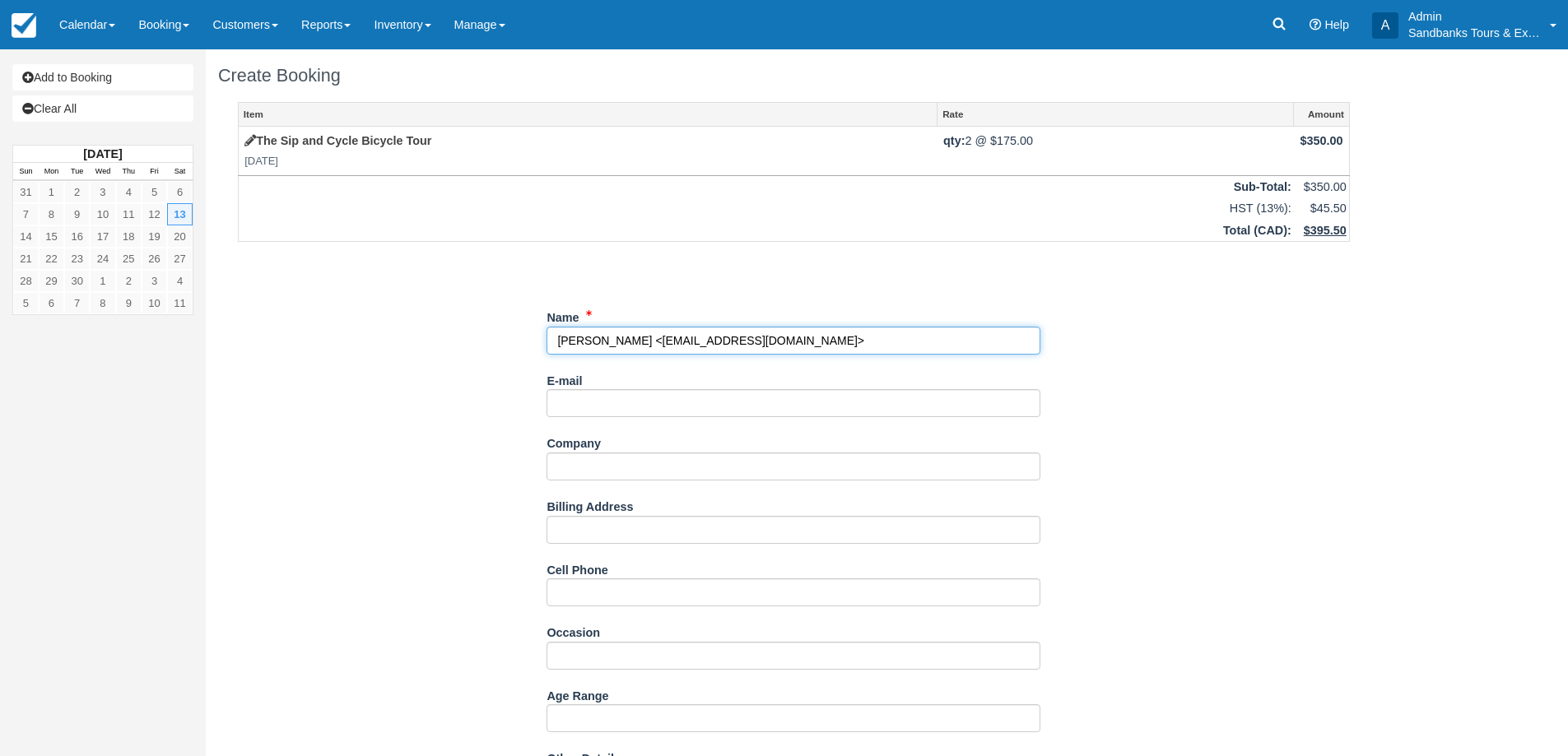
click at [701, 339] on input "Name" at bounding box center [793, 341] width 493 height 28
drag, startPoint x: 673, startPoint y: 341, endPoint x: 634, endPoint y: 337, distance: 39.2
click at [672, 340] on input "Name" at bounding box center [793, 341] width 493 height 28
click at [627, 336] on input "Name" at bounding box center [793, 341] width 493 height 28
drag, startPoint x: 643, startPoint y: 340, endPoint x: 811, endPoint y: 345, distance: 168.1
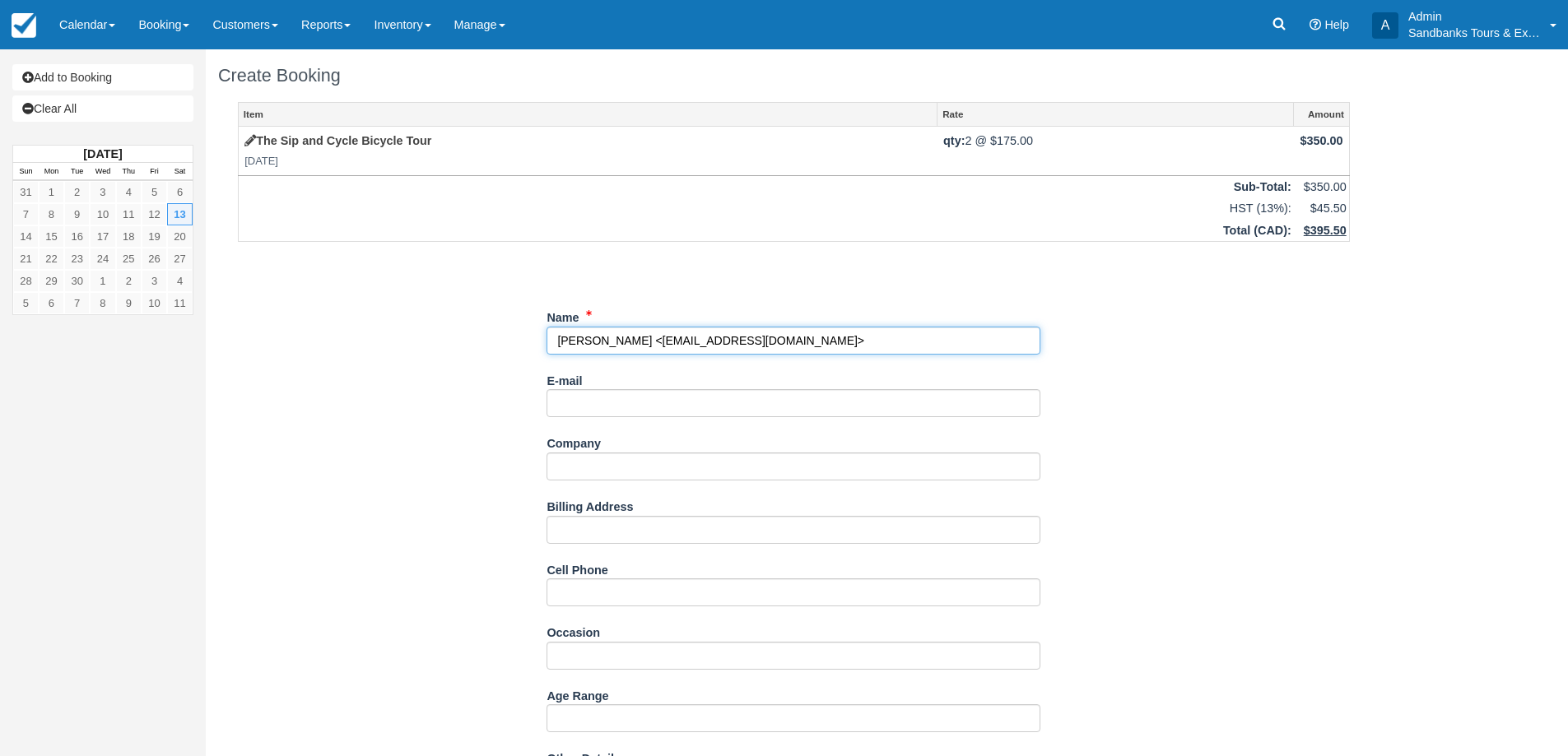
click at [811, 345] on input "Name" at bounding box center [793, 341] width 493 height 28
type input "[PERSON_NAME]"
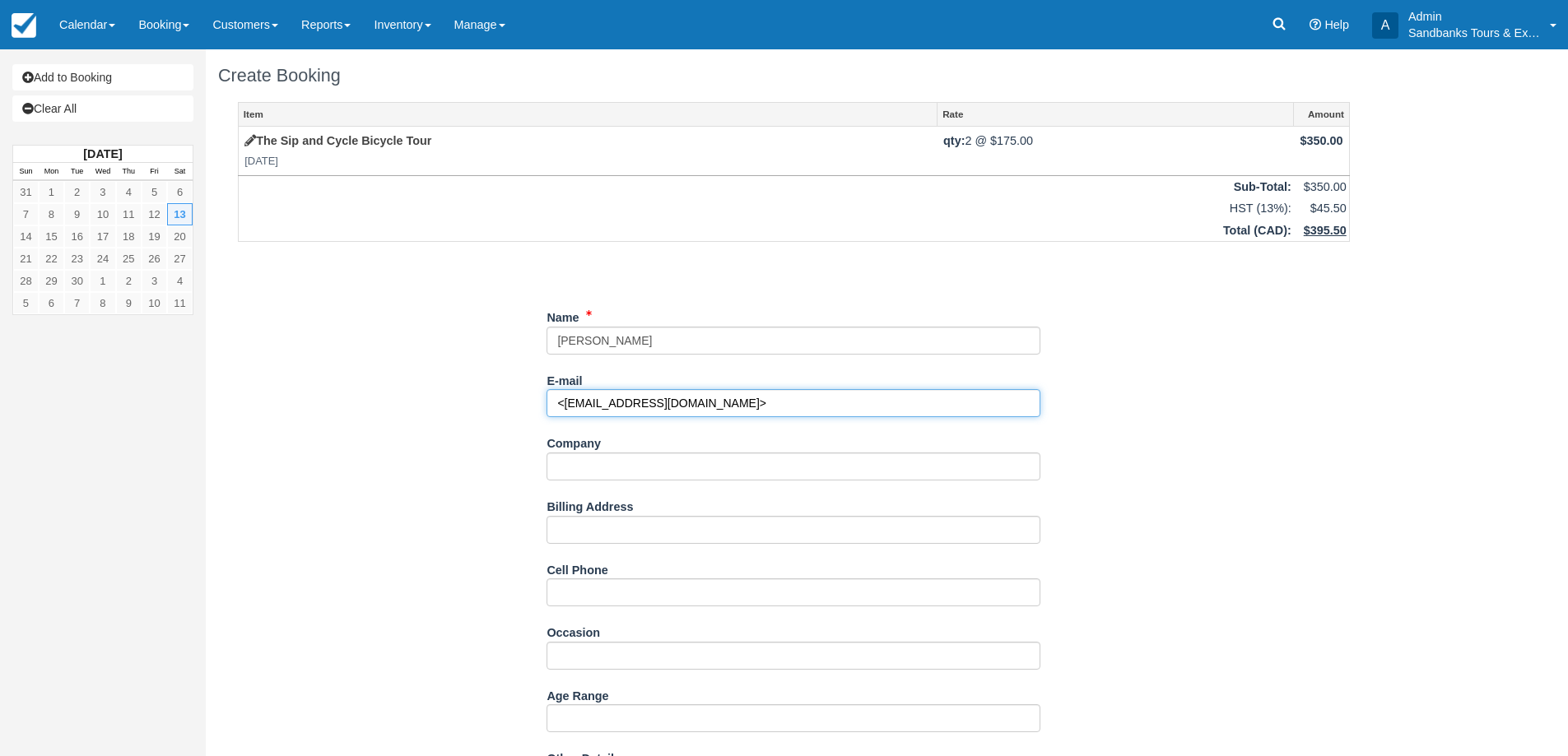
click at [741, 402] on input "<joannemaheral@gmail.com>" at bounding box center [793, 403] width 493 height 28
click at [550, 400] on input "<joannemaheral@gmail.com" at bounding box center [793, 403] width 493 height 28
type input "[EMAIL_ADDRESS][DOMAIN_NAME]"
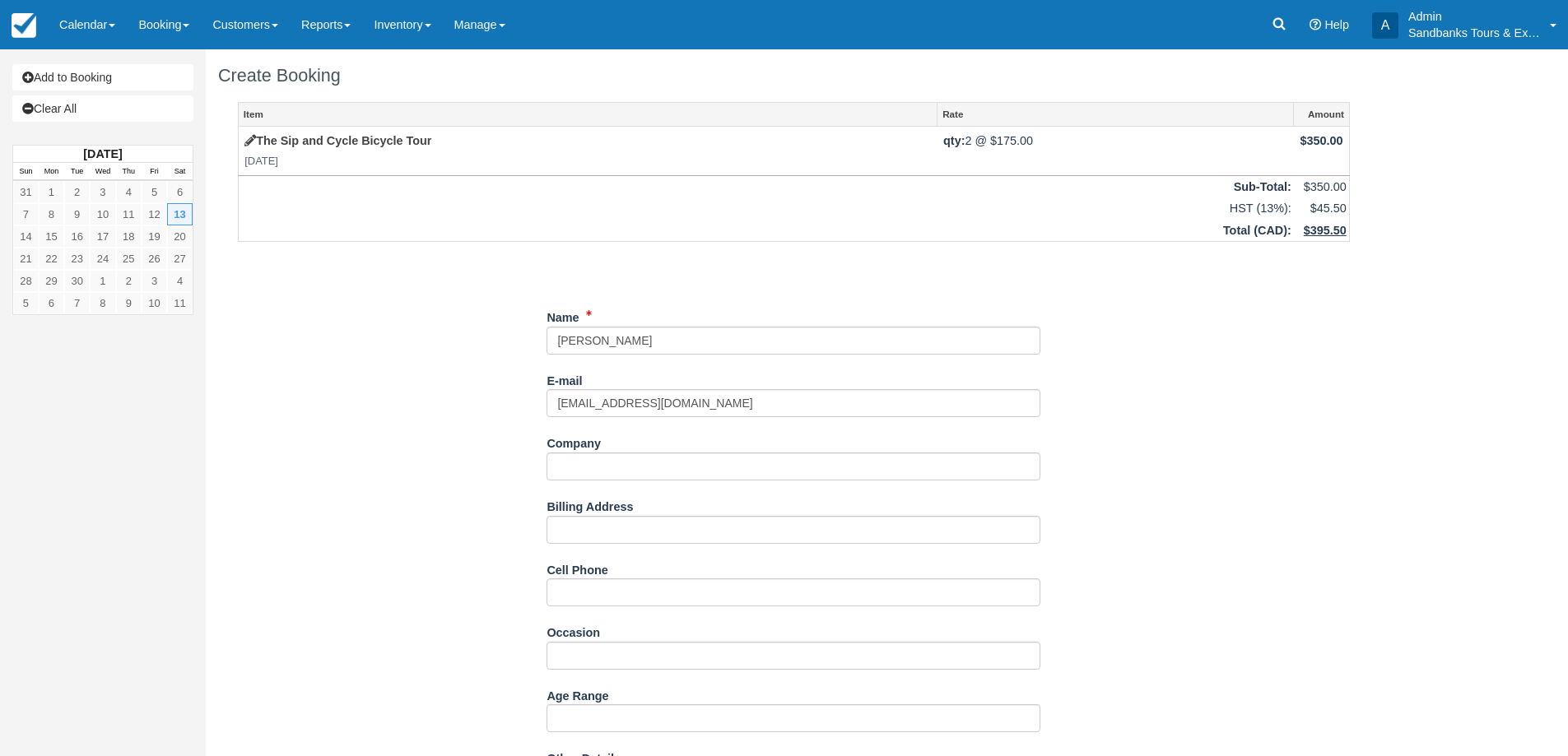
click at [1112, 477] on div "Item Rate Amount The Sip and Cycle Bicycle Tour Sat Sept 13, 2025 qty: 2 @ $175…" at bounding box center [794, 608] width 1151 height 1013
click at [580, 599] on input "Cell Phone" at bounding box center [793, 593] width 493 height 28
click at [570, 594] on input "PLease let us know" at bounding box center [793, 593] width 493 height 28
type input "Please let us know"
click at [1265, 544] on div "Item Rate Amount The Sip and Cycle Bicycle Tour Sat Sept 13, 2025 qty: 2 @ $175…" at bounding box center [794, 608] width 1151 height 1013
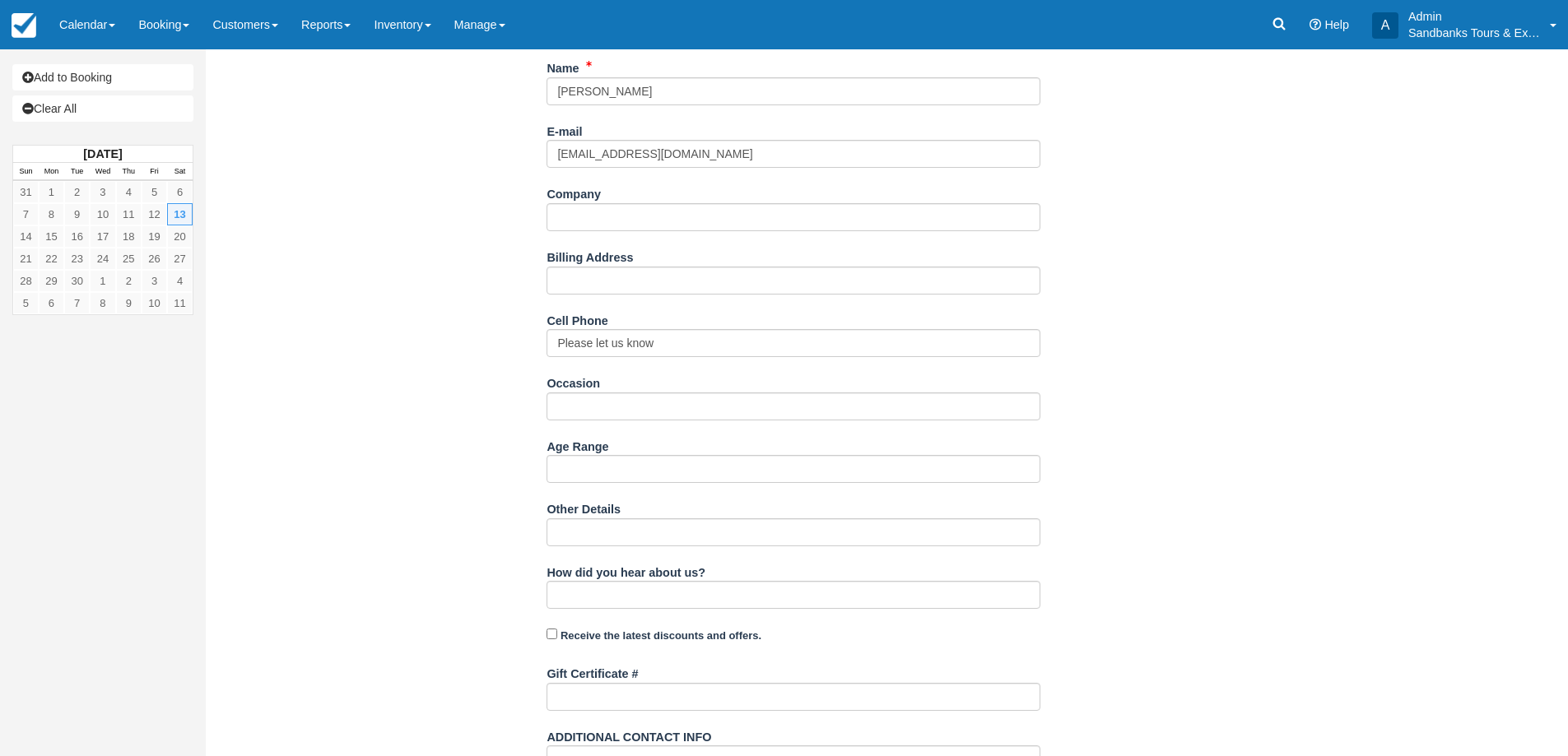
scroll to position [399, 0]
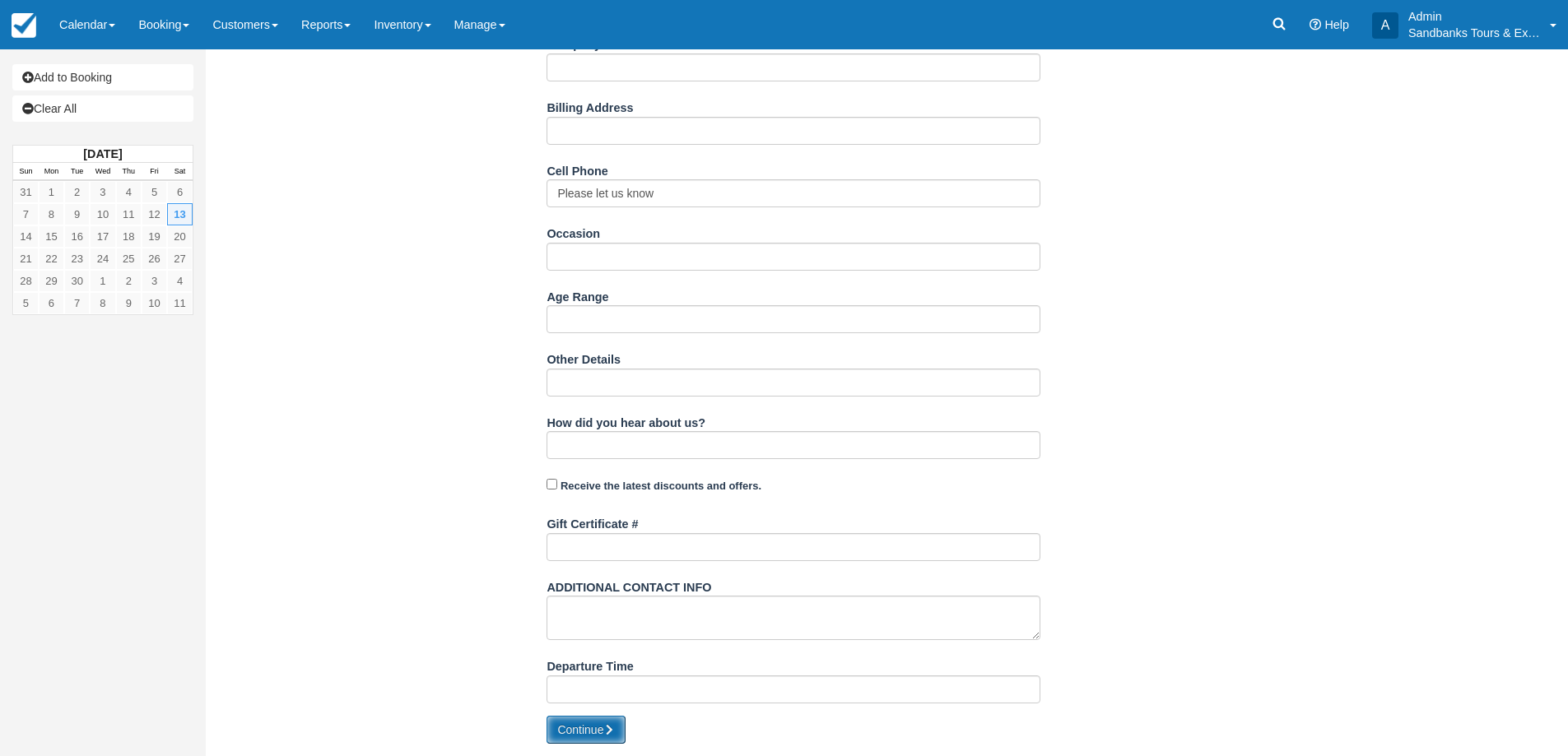
click at [613, 720] on button "Continue" at bounding box center [585, 729] width 79 height 28
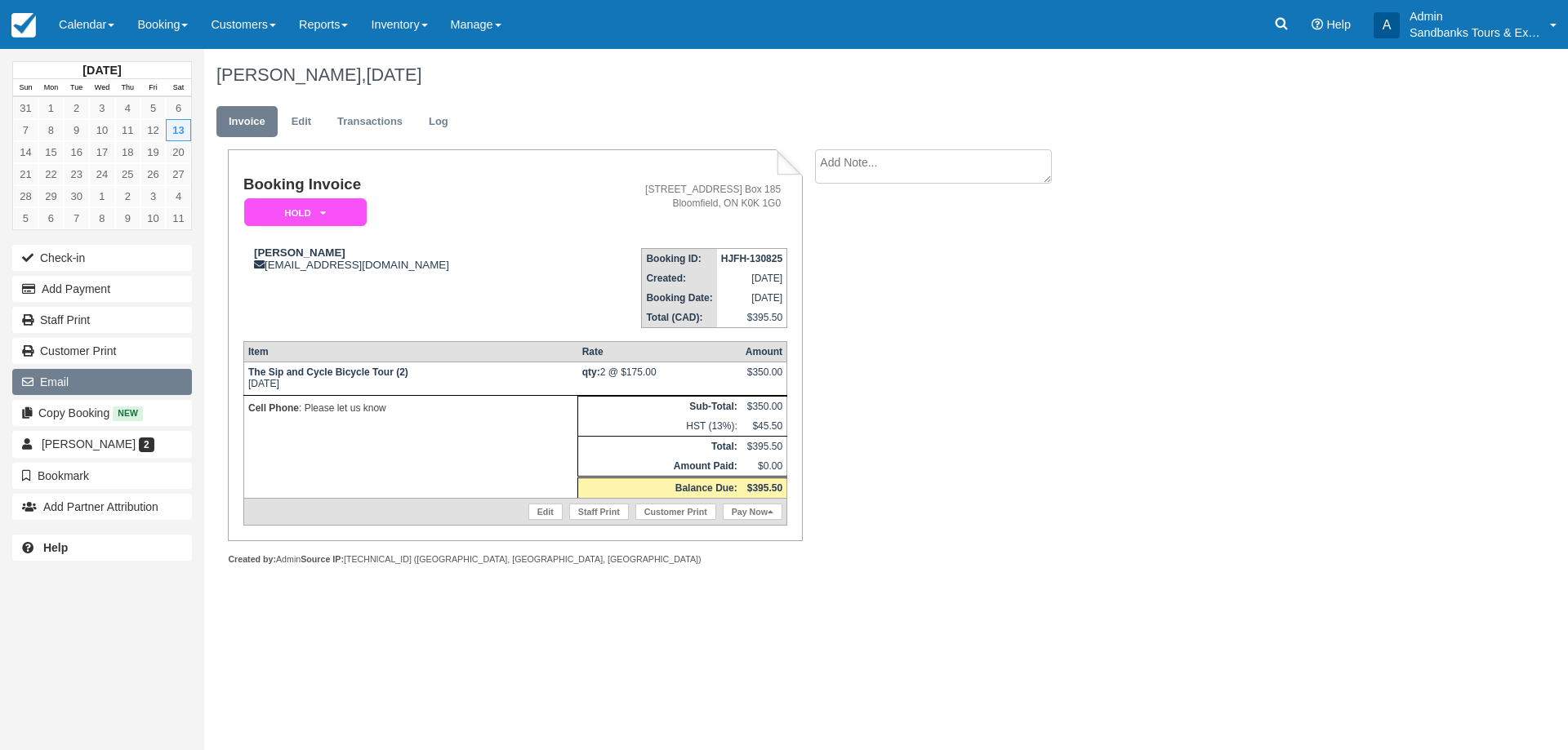
click at [111, 382] on button "Email" at bounding box center [102, 382] width 179 height 26
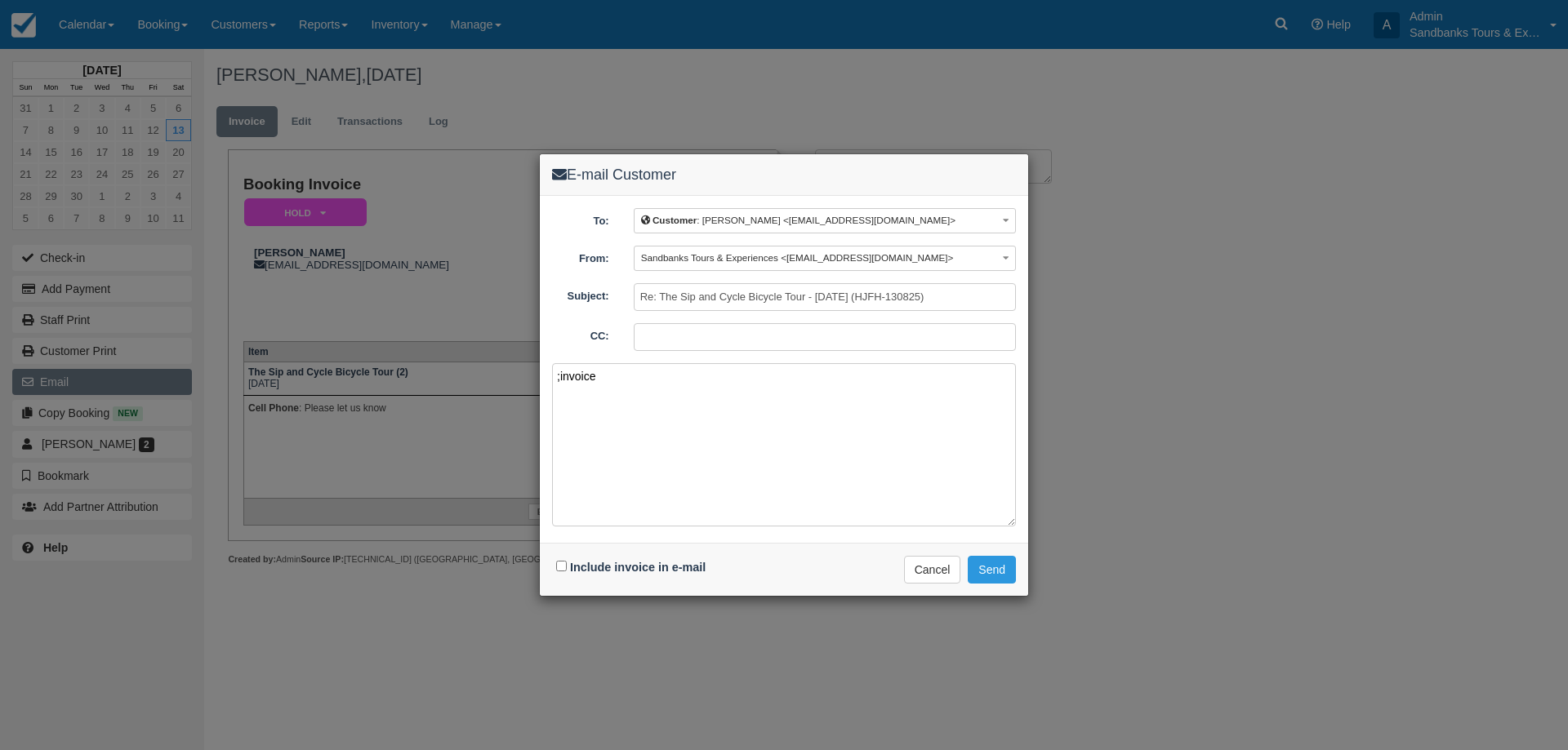
paste textarea "Please see your booking invoice below for a XXX tour for your group of XXX for …"
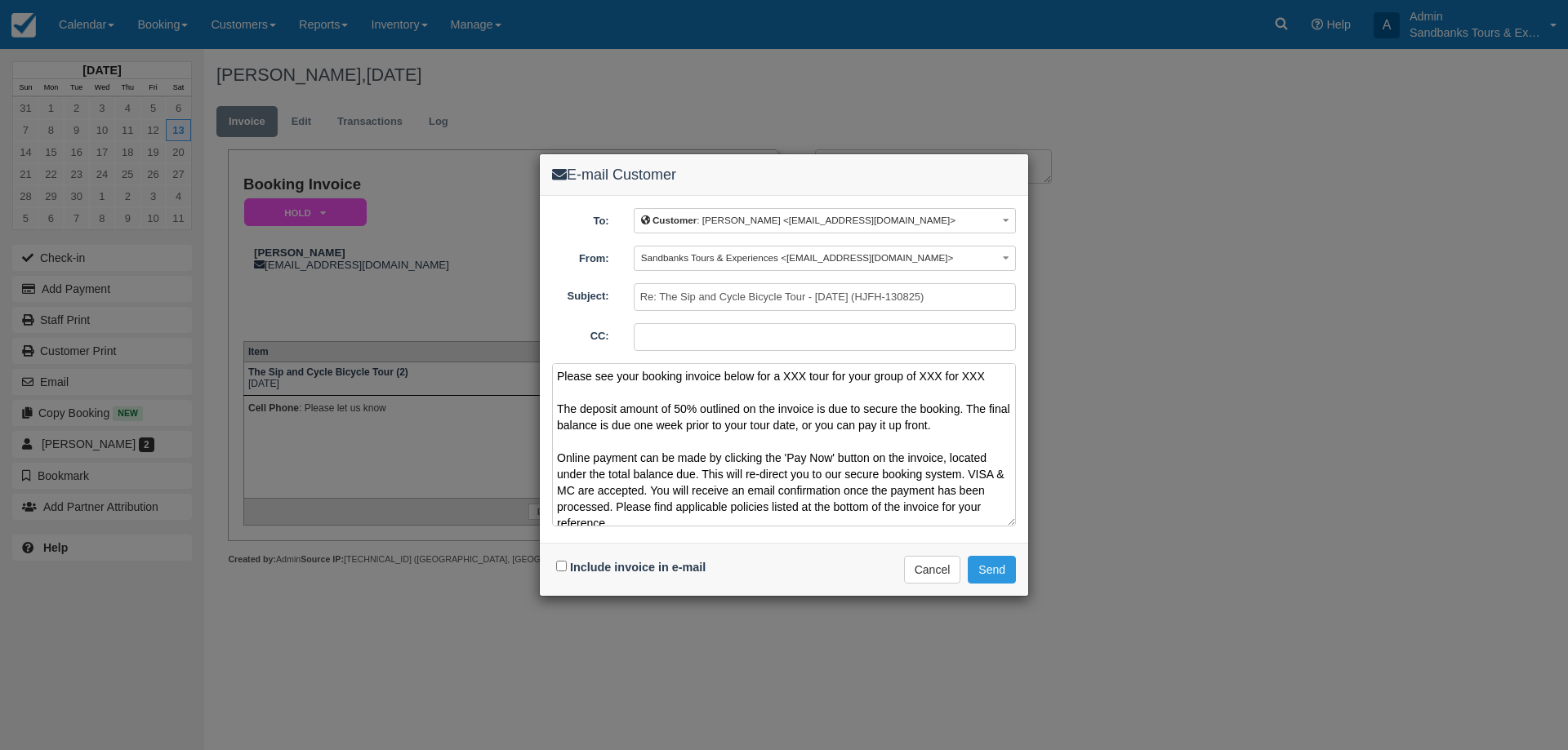
drag, startPoint x: 1000, startPoint y: 375, endPoint x: 782, endPoint y: 377, distance: 218.0
click at [782, 377] on textarea "Please see your booking invoice below for a XXX tour for your group of XXX for …" at bounding box center [784, 445] width 464 height 163
click at [792, 379] on textarea "Please see your booking invoice below for a SIp n Cycle tour on [DATE] for 2 ep…" at bounding box center [784, 445] width 464 height 163
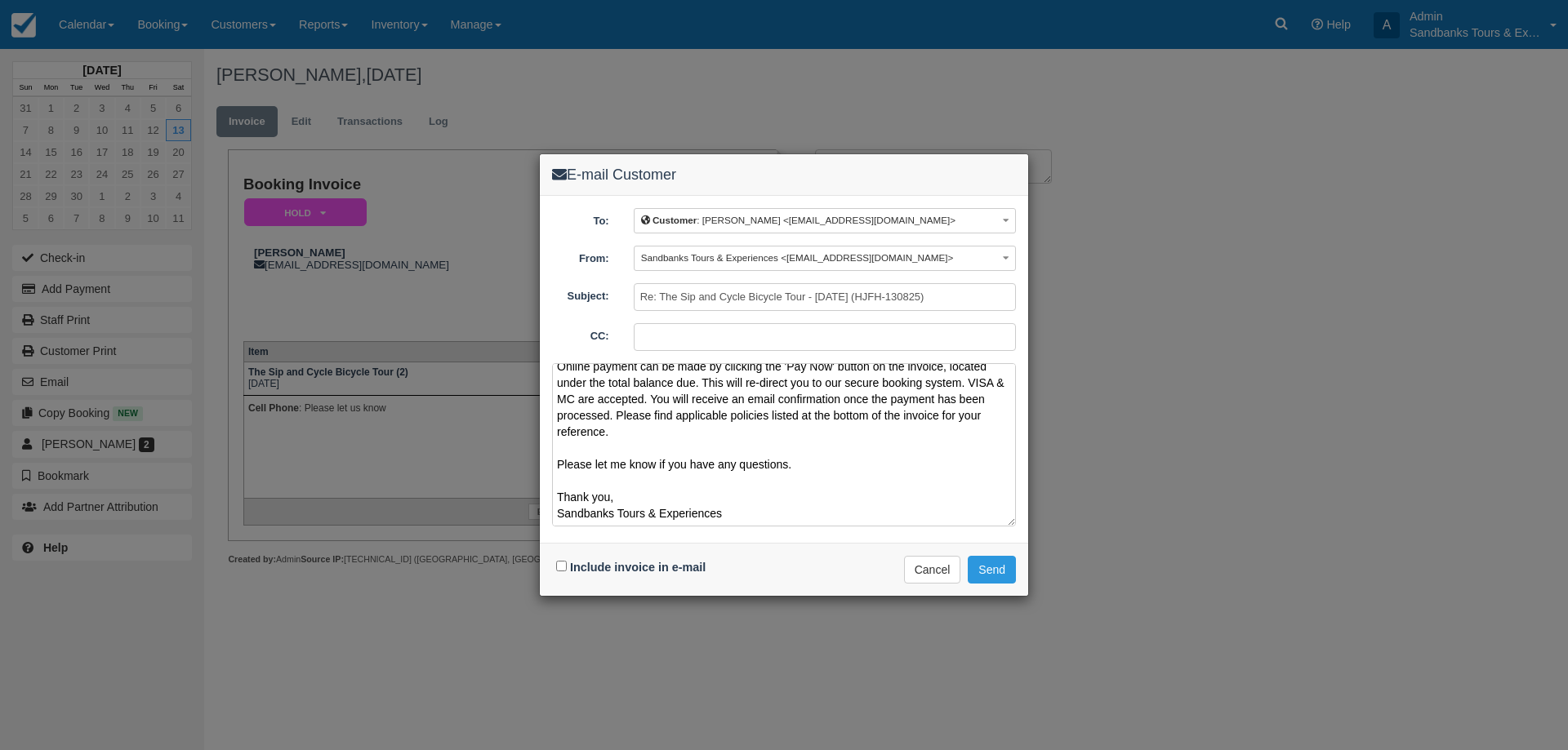
scroll to position [108, 0]
type textarea "Please see your booking invoice below for a Sip n Cycle tour on [DATE] for 2 pe…"
click at [565, 564] on input "Include invoice in e-mail" at bounding box center [561, 566] width 11 height 11
checkbox input "true"
click at [981, 566] on button "Send" at bounding box center [991, 570] width 49 height 28
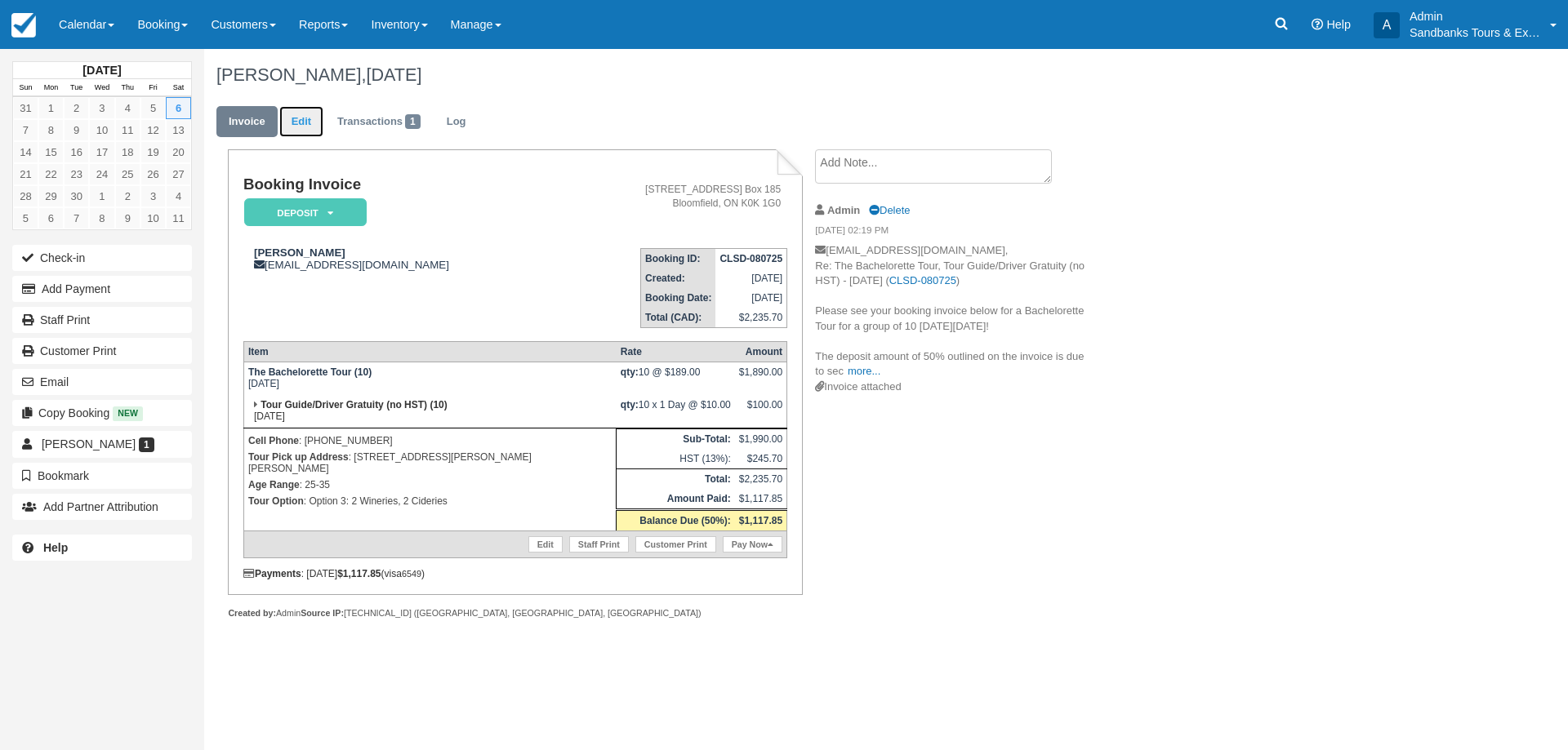
click at [299, 106] on link "Edit" at bounding box center [301, 122] width 44 height 32
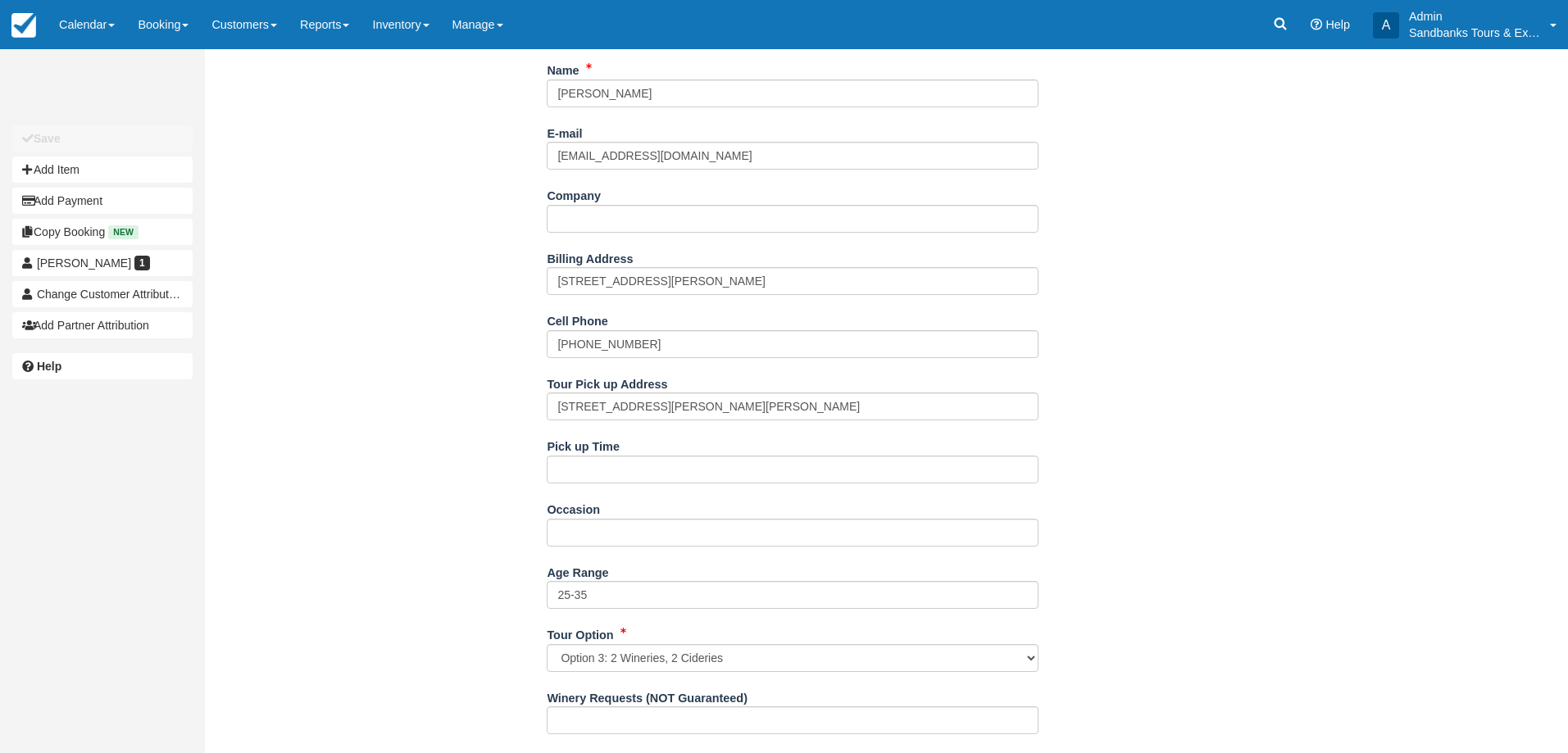
scroll to position [491, 0]
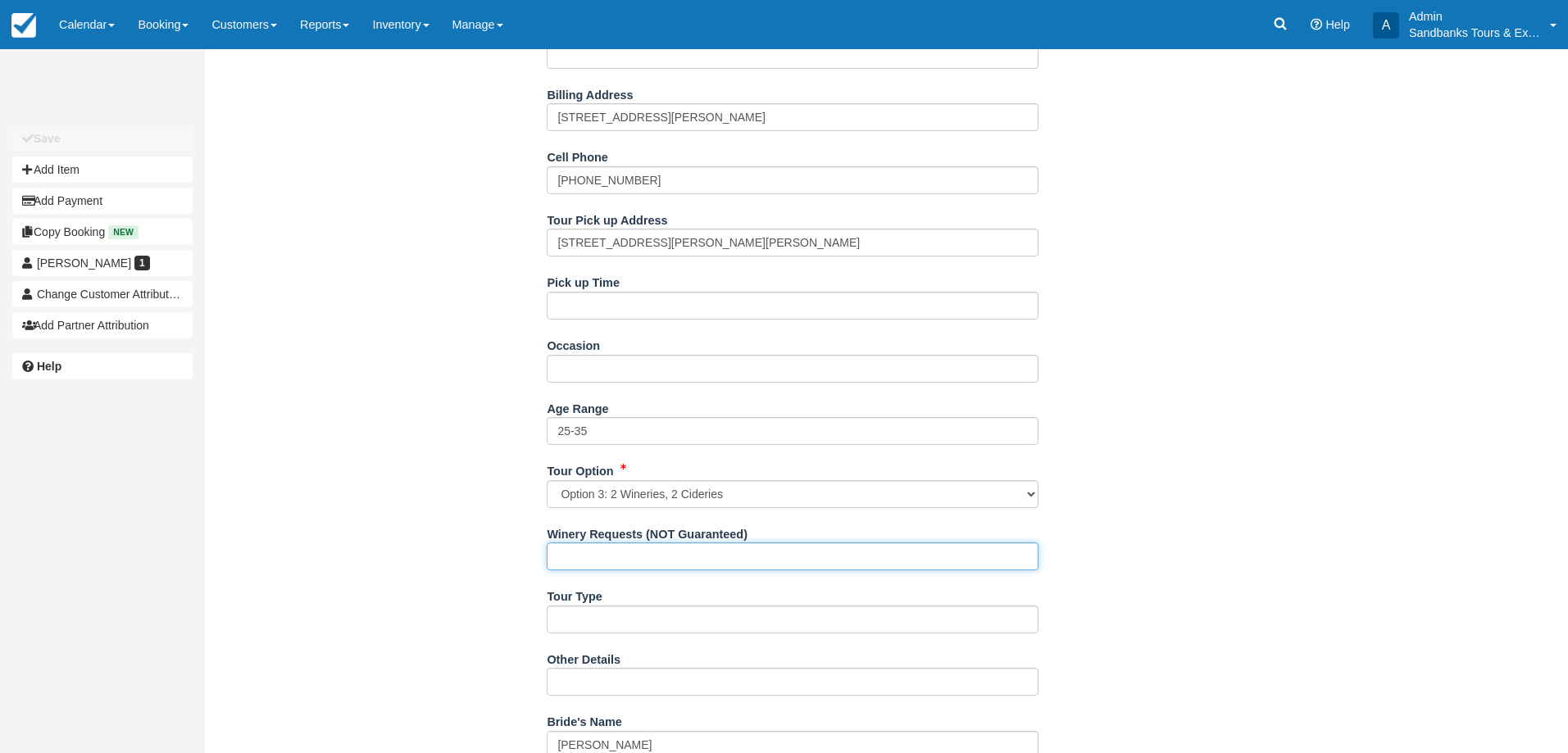
click at [625, 569] on input "Winery Requests (NOT Guaranteed)" at bounding box center [792, 556] width 491 height 28
type input "Sandbanks Winery"
click at [438, 458] on div "Name Tammy Mulrooney E-mail tammymulrooney61@gmail.com Did you mean ? Company B…" at bounding box center [793, 547] width 1176 height 1308
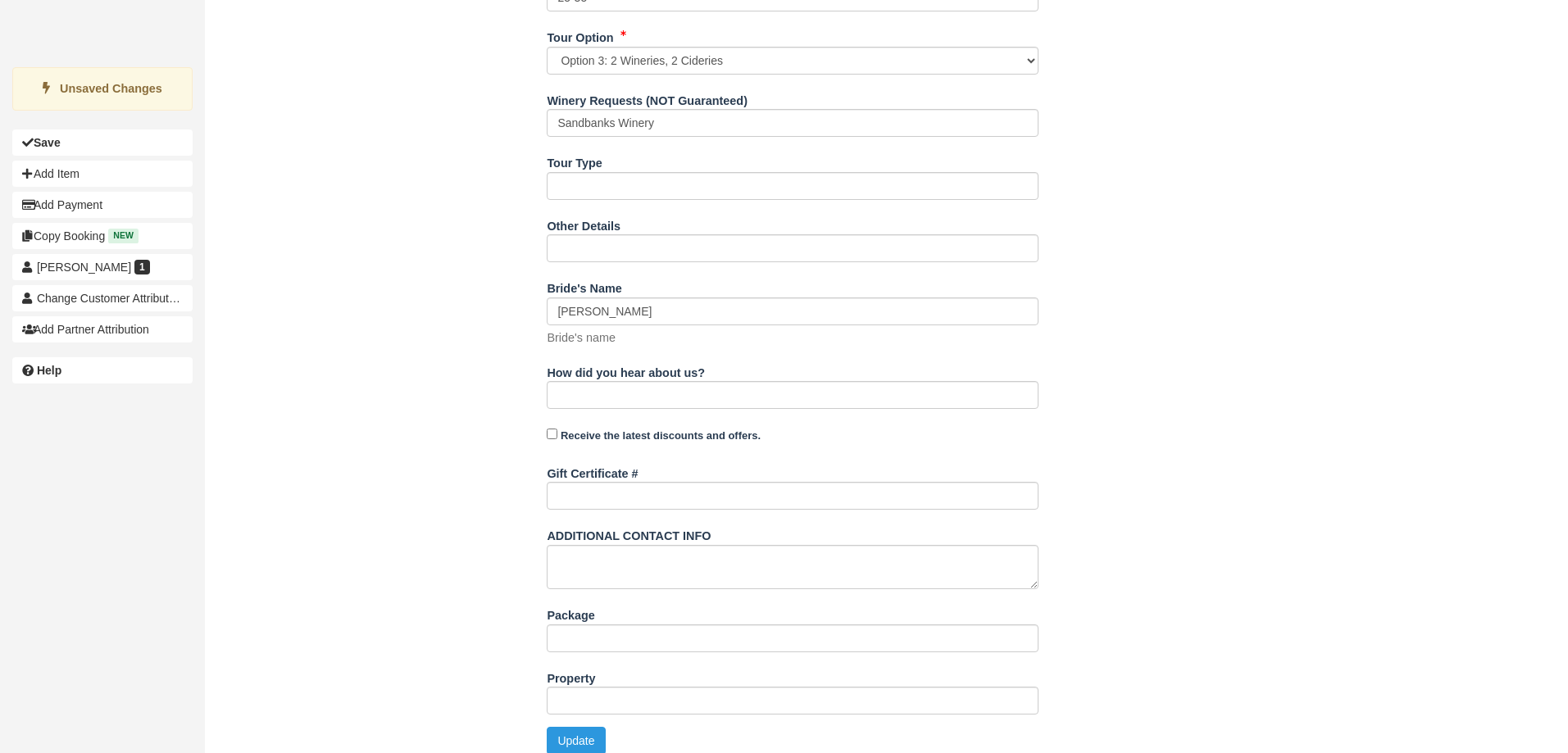
scroll to position [939, 0]
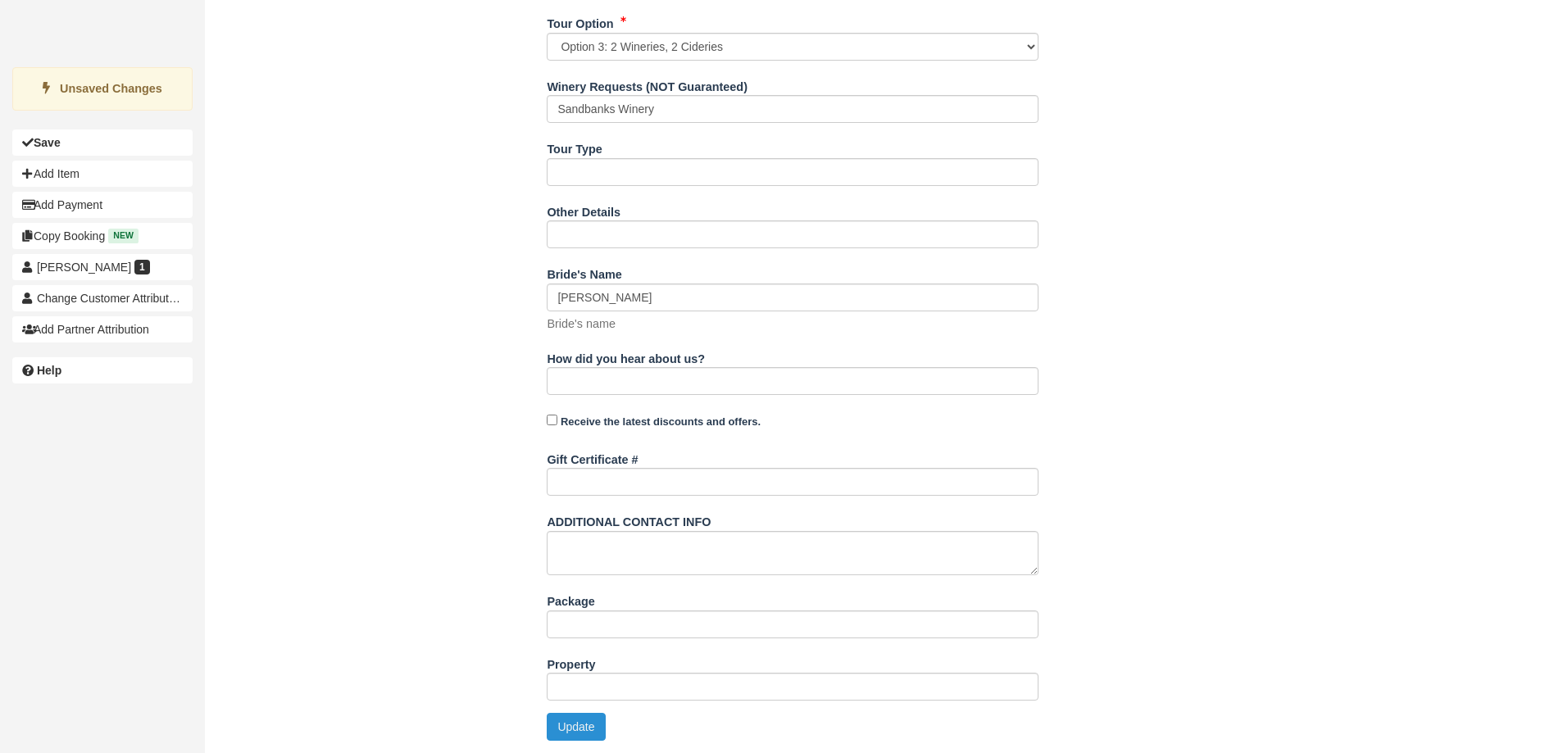
click at [552, 722] on button "Update" at bounding box center [576, 727] width 58 height 28
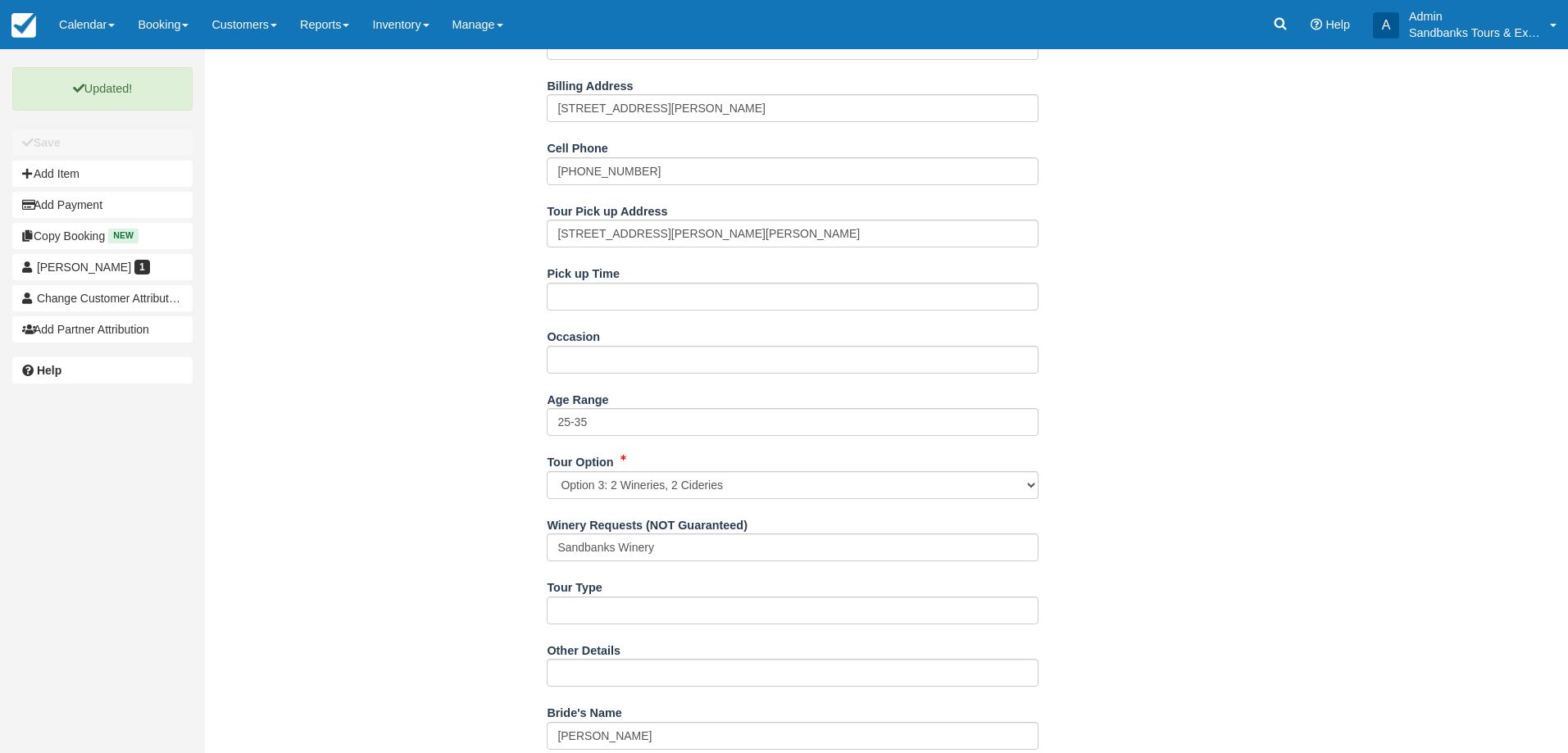
scroll to position [0, 0]
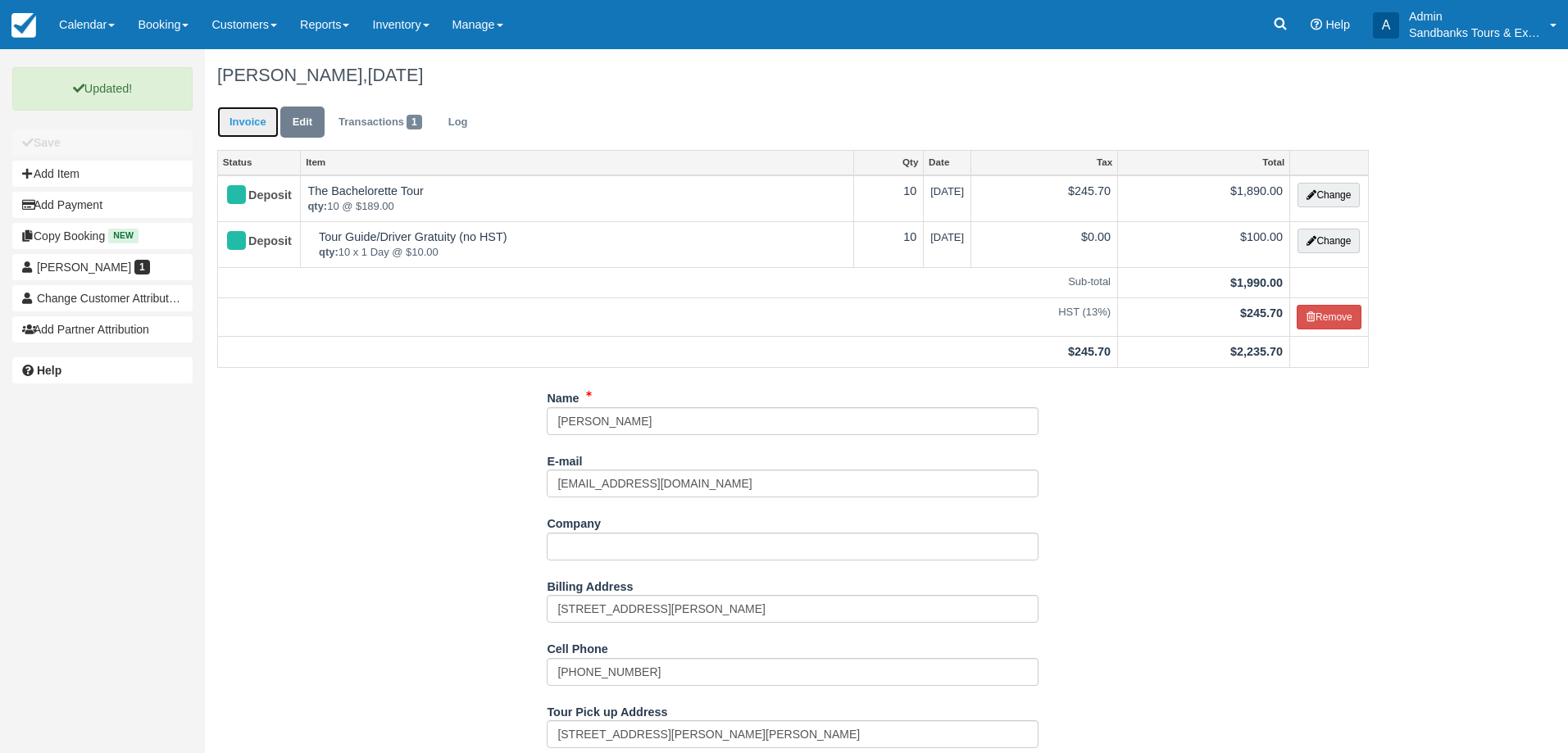
click at [245, 129] on link "Invoice" at bounding box center [248, 122] width 61 height 32
